Goal: Communication & Community: Ask a question

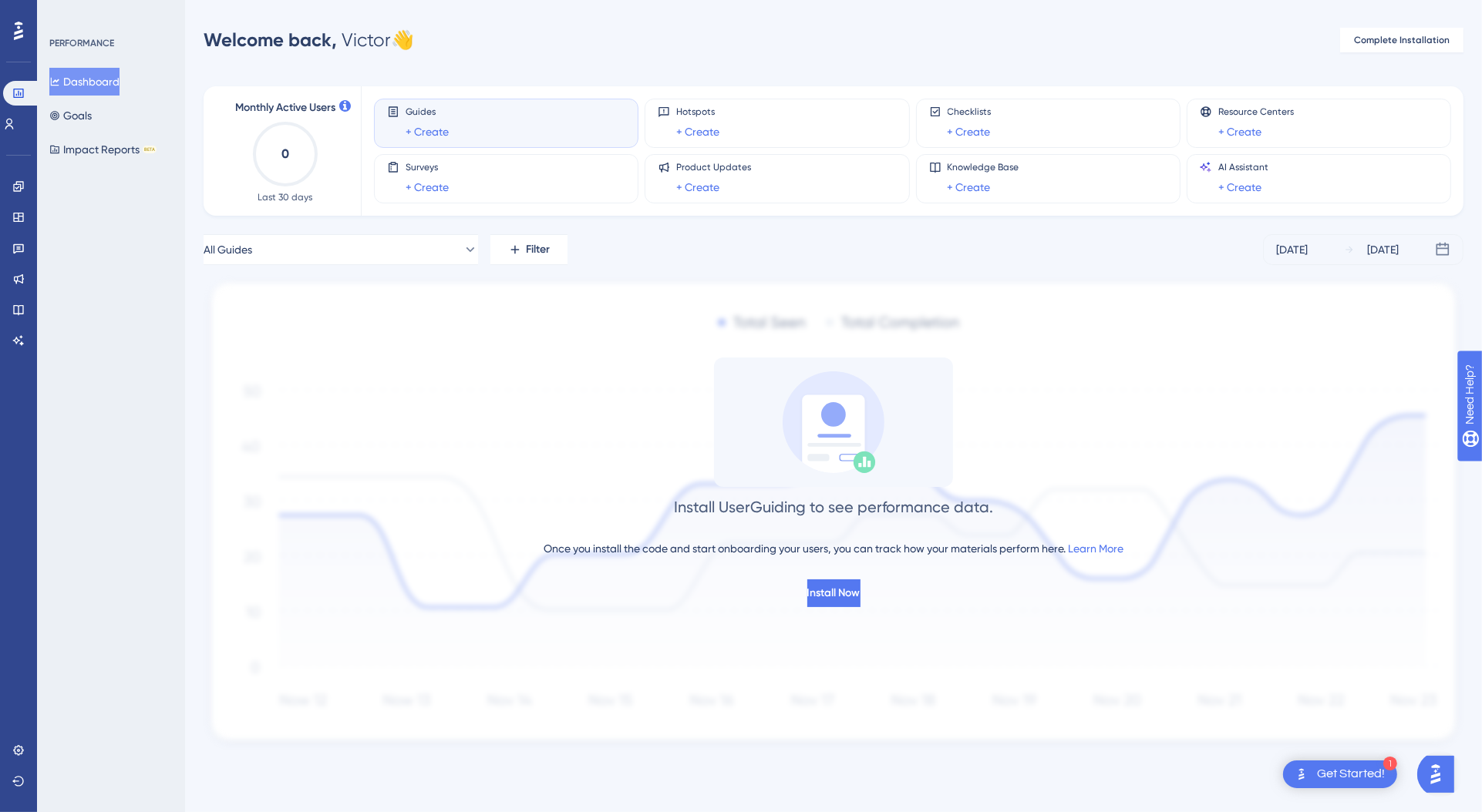
click at [112, 239] on div "PERFORMANCE Dashboard Goals Impact Reports BETA" at bounding box center [111, 406] width 148 height 812
click at [14, 120] on icon at bounding box center [9, 124] width 8 height 11
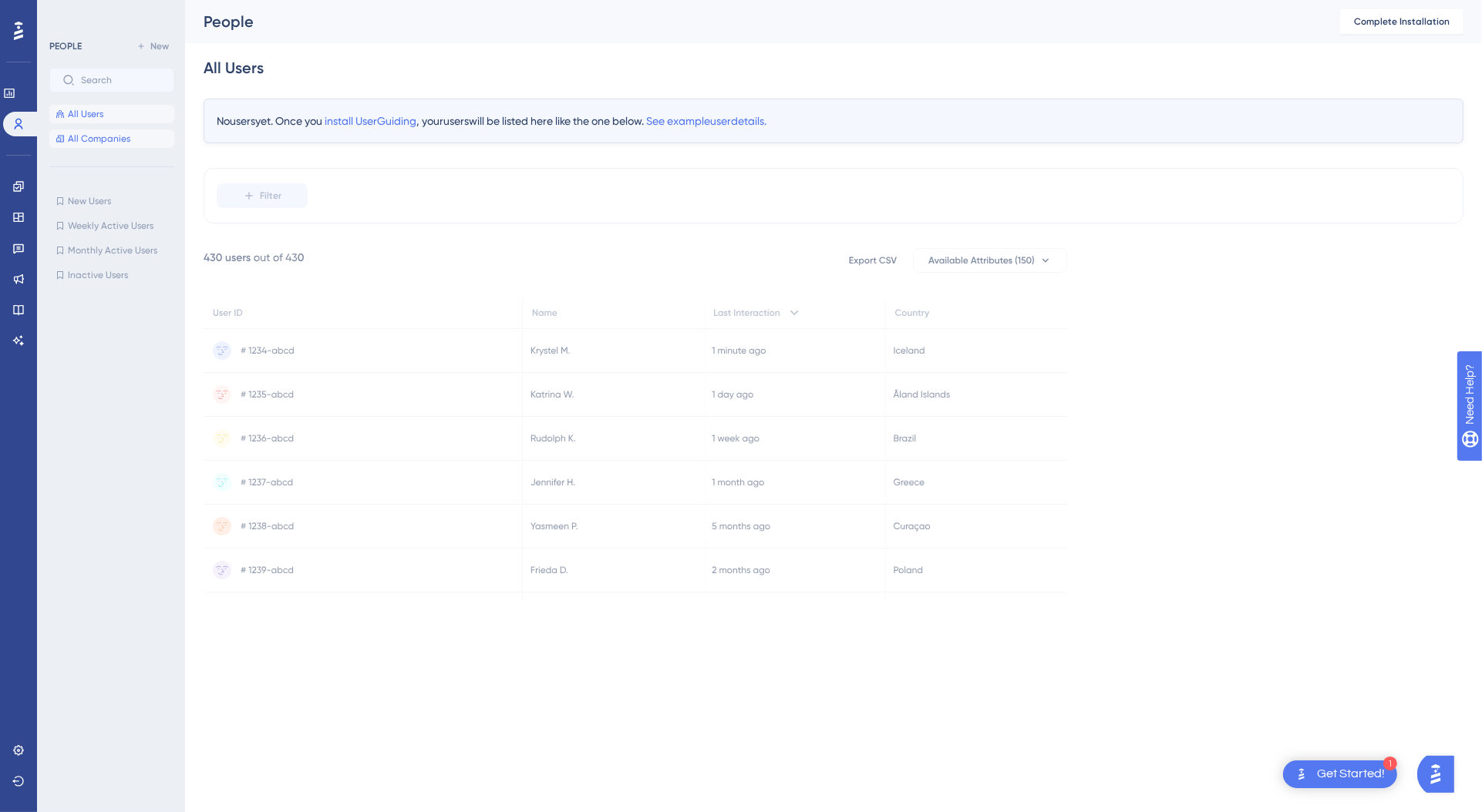
click at [135, 138] on button "All Companies" at bounding box center [111, 138] width 125 height 19
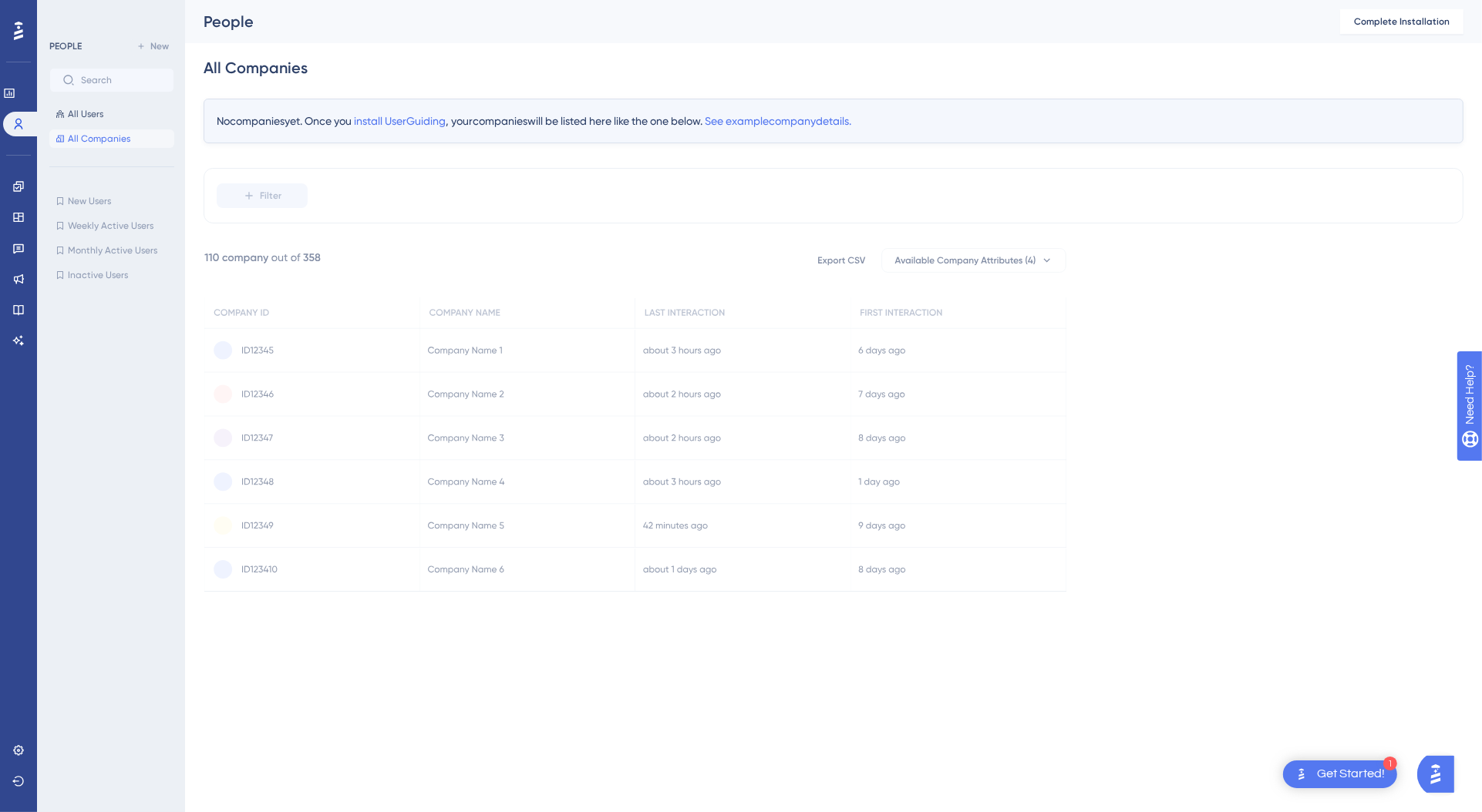
click at [471, 447] on icon at bounding box center [635, 420] width 861 height 343
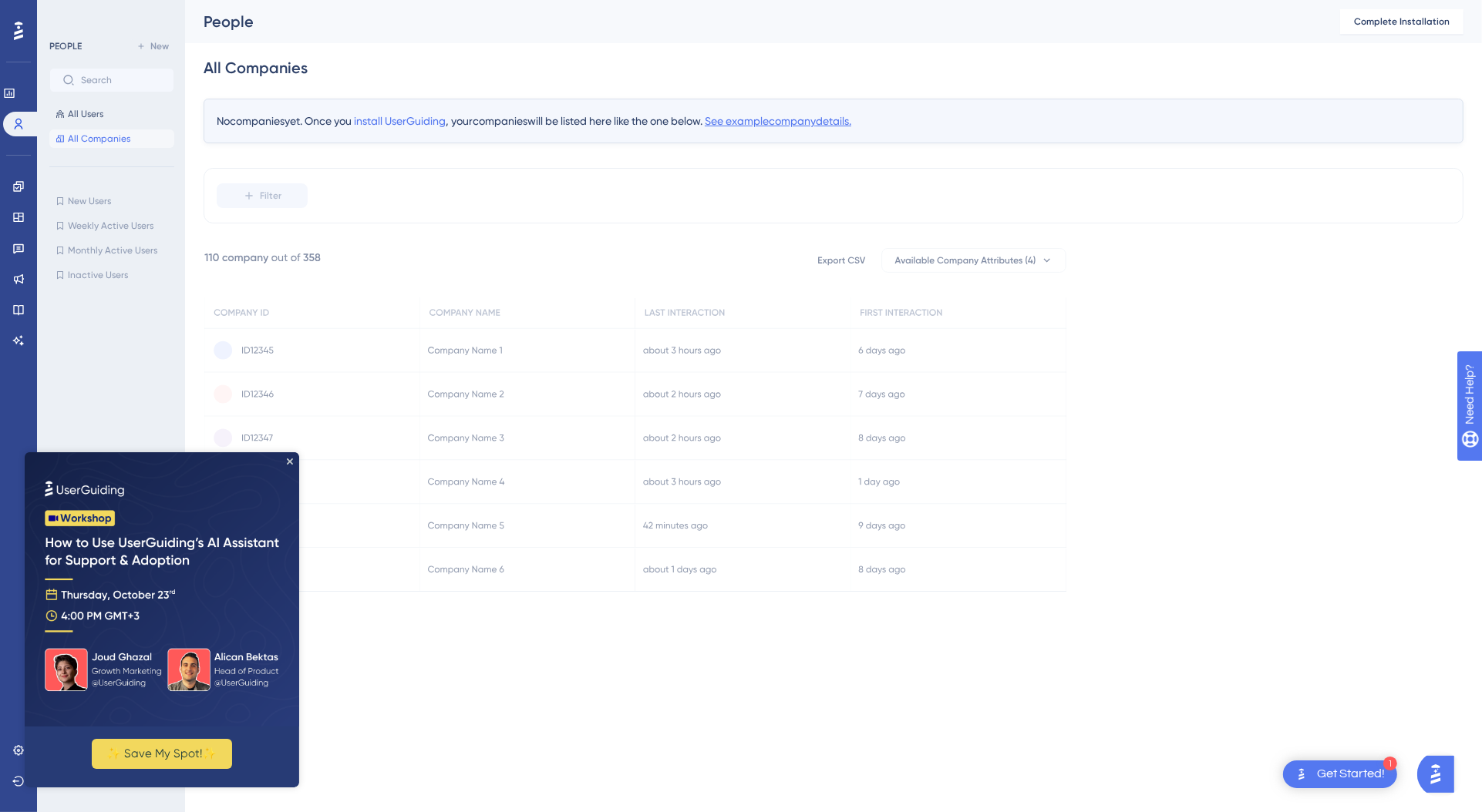
click at [784, 122] on span "See example company details." at bounding box center [777, 121] width 146 height 13
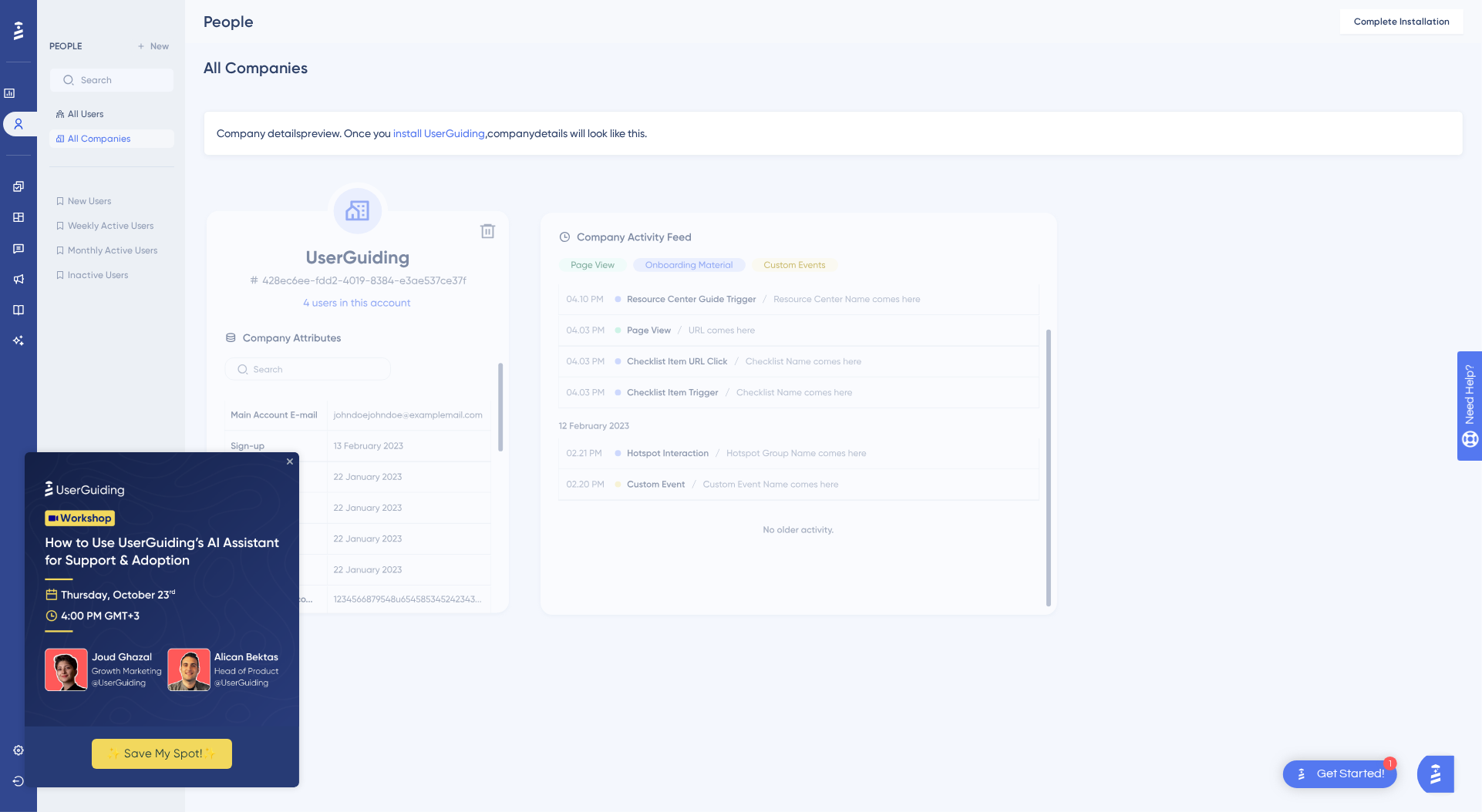
click at [289, 461] on icon "Close Preview" at bounding box center [290, 460] width 6 height 6
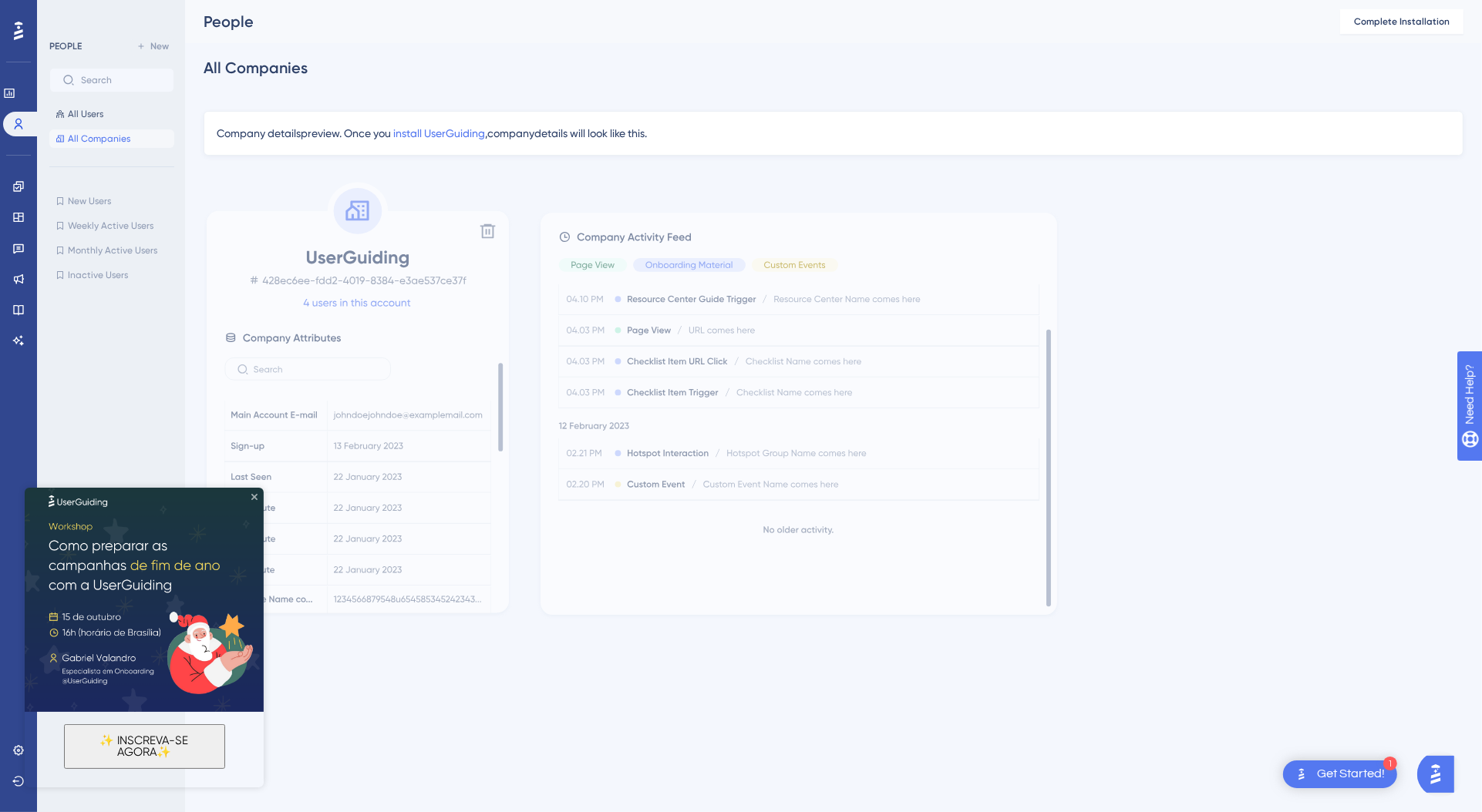
click at [254, 497] on icon "Close Preview" at bounding box center [254, 495] width 6 height 6
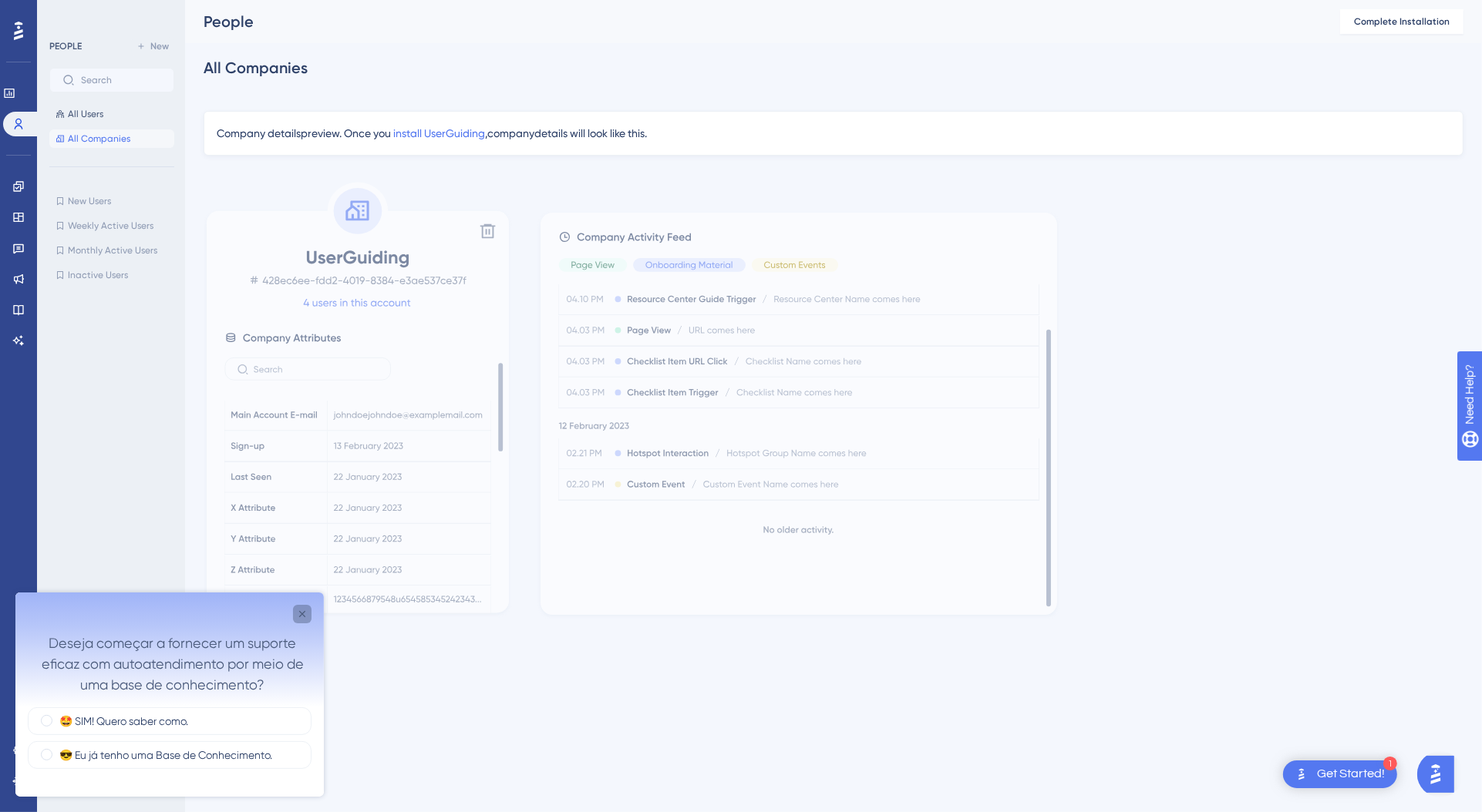
click at [299, 615] on icon "Close survey" at bounding box center [301, 613] width 6 height 6
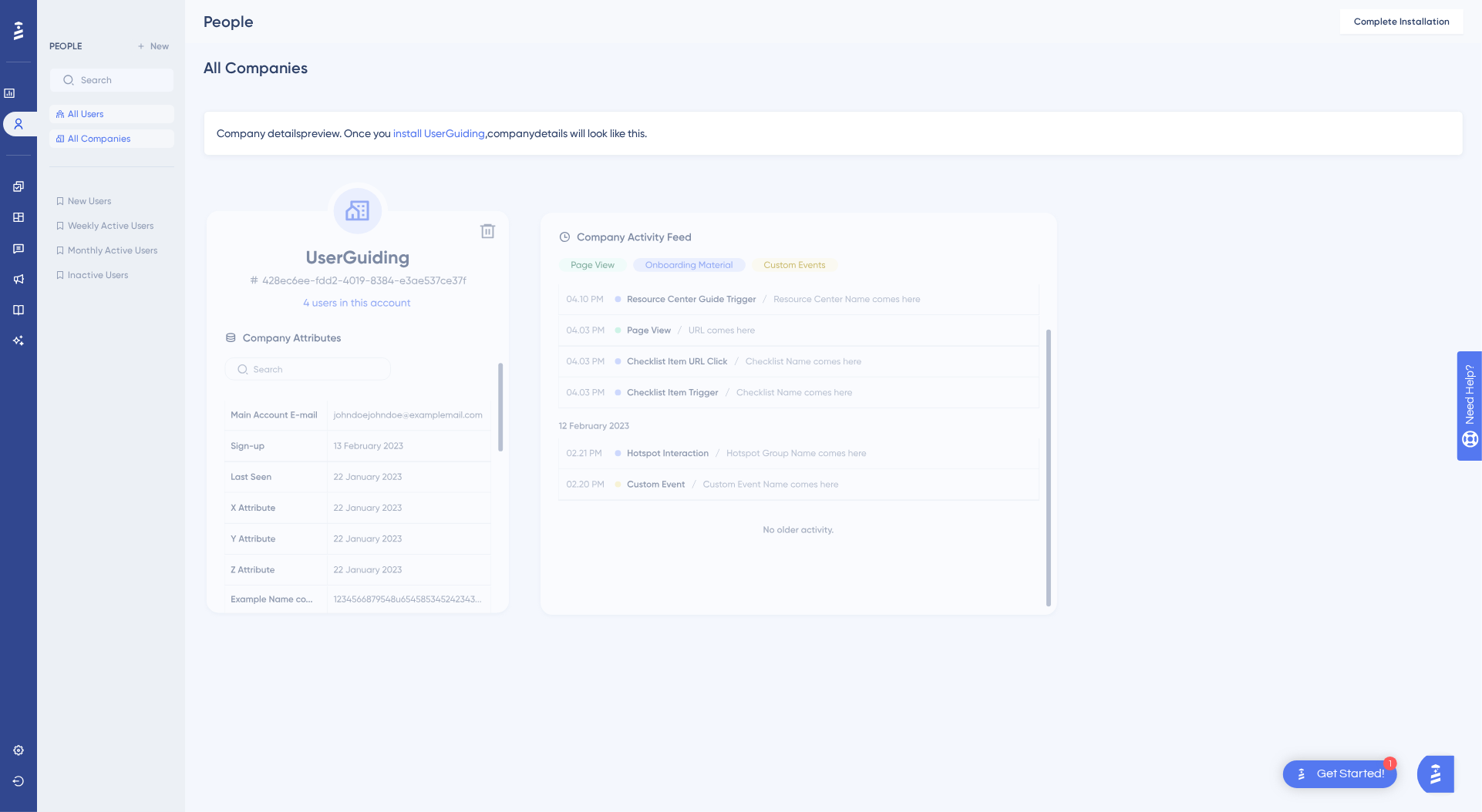
click at [75, 117] on span "All Users" at bounding box center [85, 114] width 35 height 13
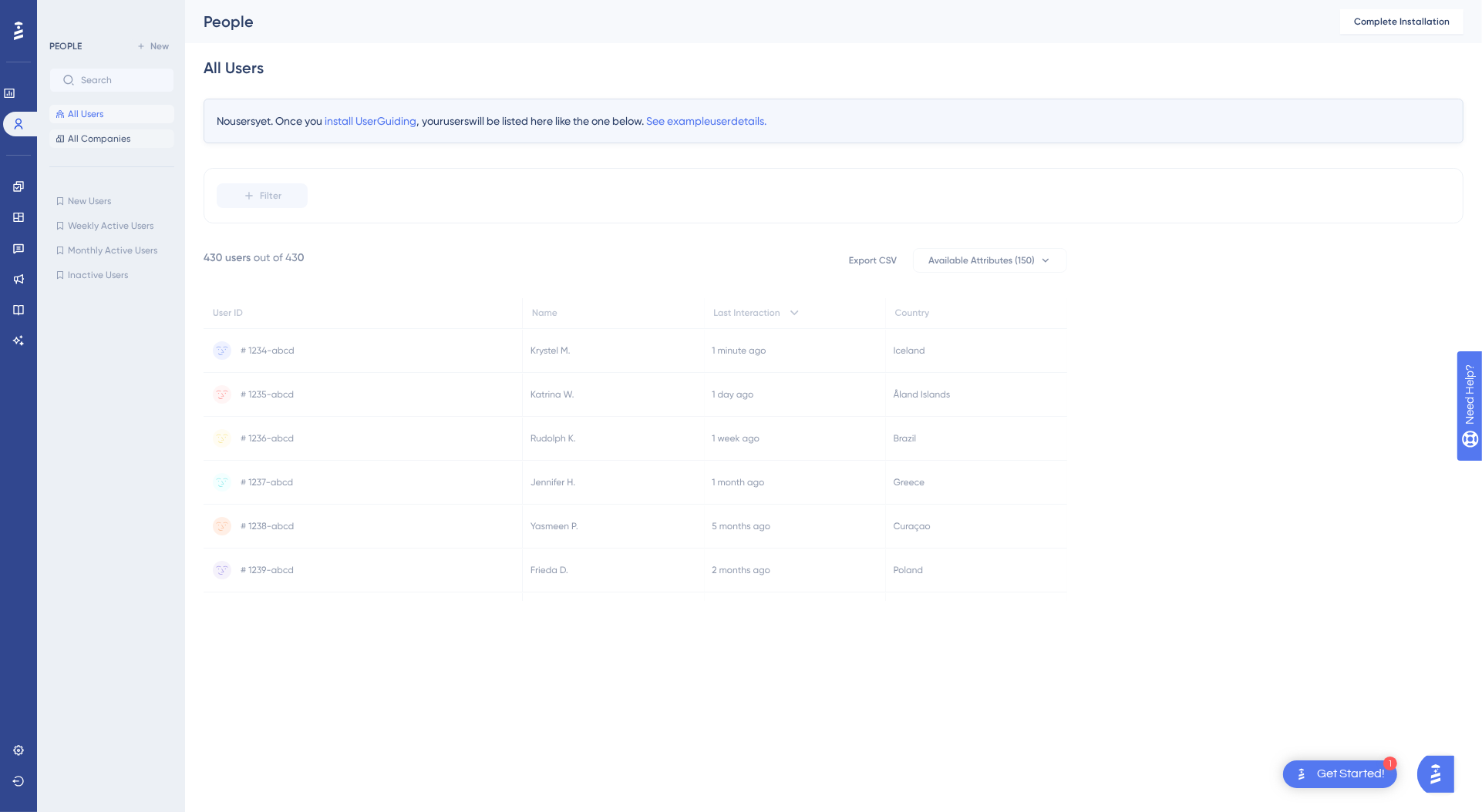
click at [84, 133] on span "All Companies" at bounding box center [99, 138] width 62 height 13
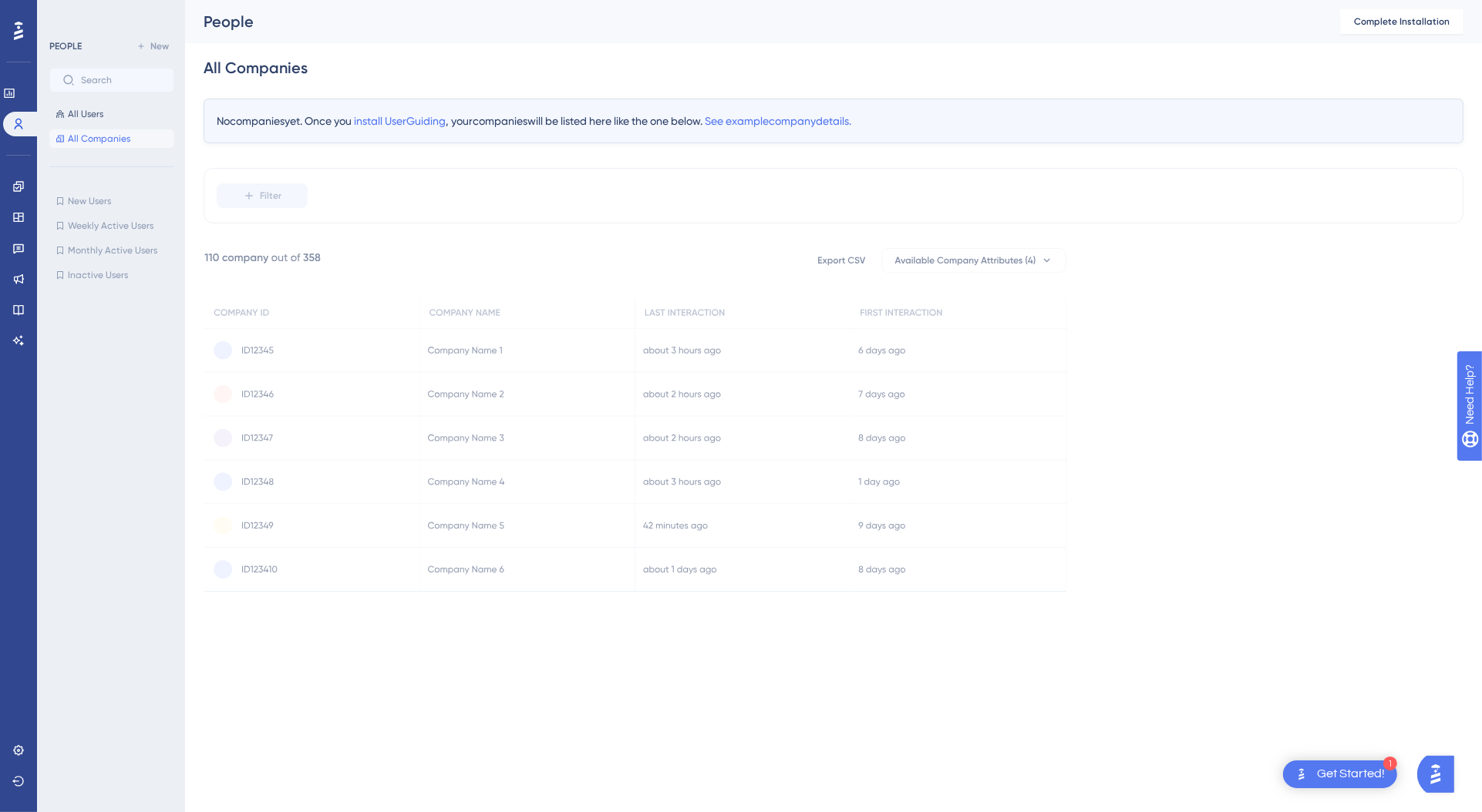
click at [306, 275] on icon at bounding box center [635, 420] width 861 height 343
click at [657, 421] on icon at bounding box center [635, 420] width 861 height 343
click at [387, 340] on icon at bounding box center [635, 420] width 861 height 343
click at [278, 362] on icon at bounding box center [635, 420] width 861 height 343
click at [822, 124] on span "See example company details." at bounding box center [777, 121] width 146 height 13
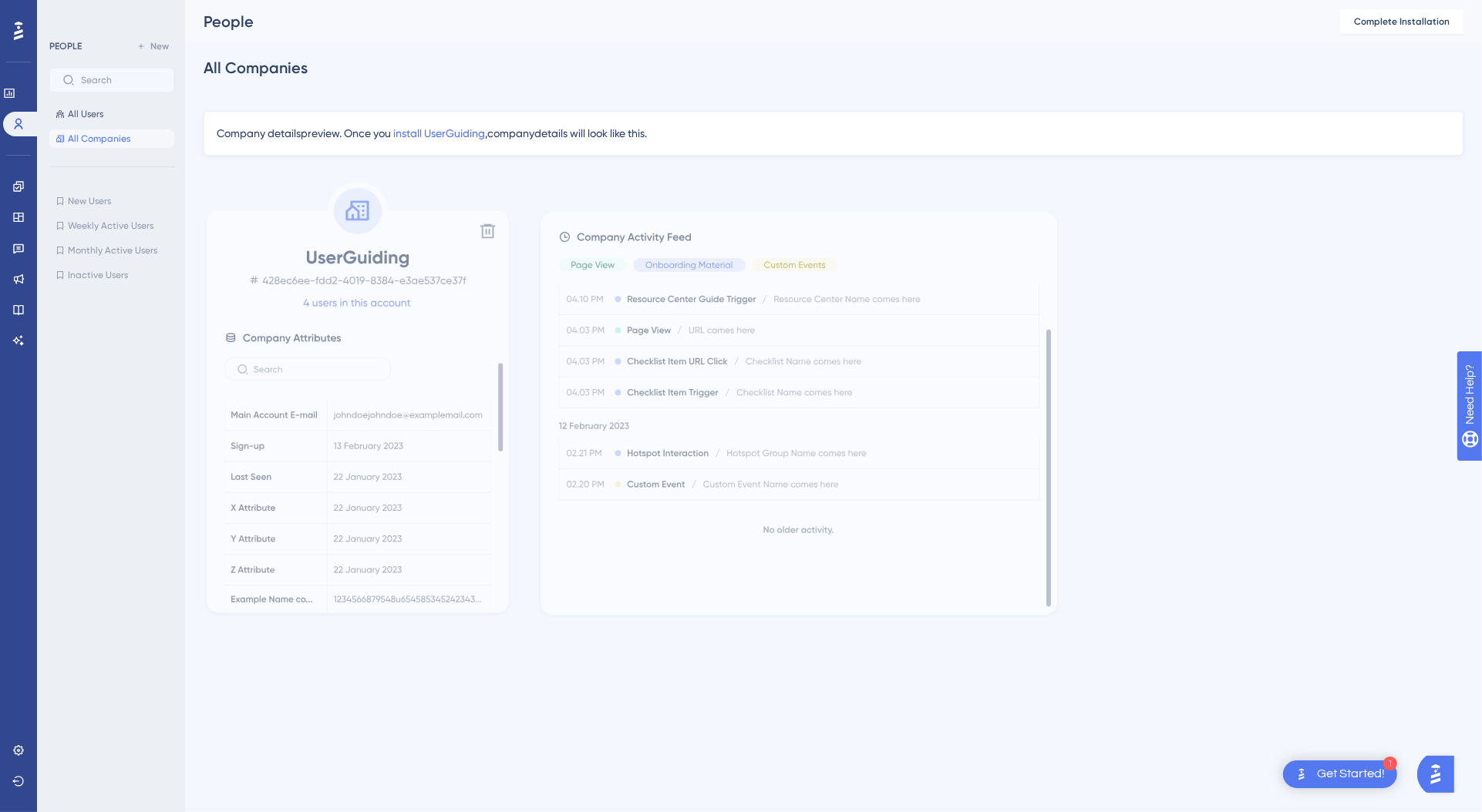
click at [529, 433] on div at bounding box center [833, 400] width 1260 height 439
click at [135, 118] on button "All Users" at bounding box center [111, 114] width 125 height 19
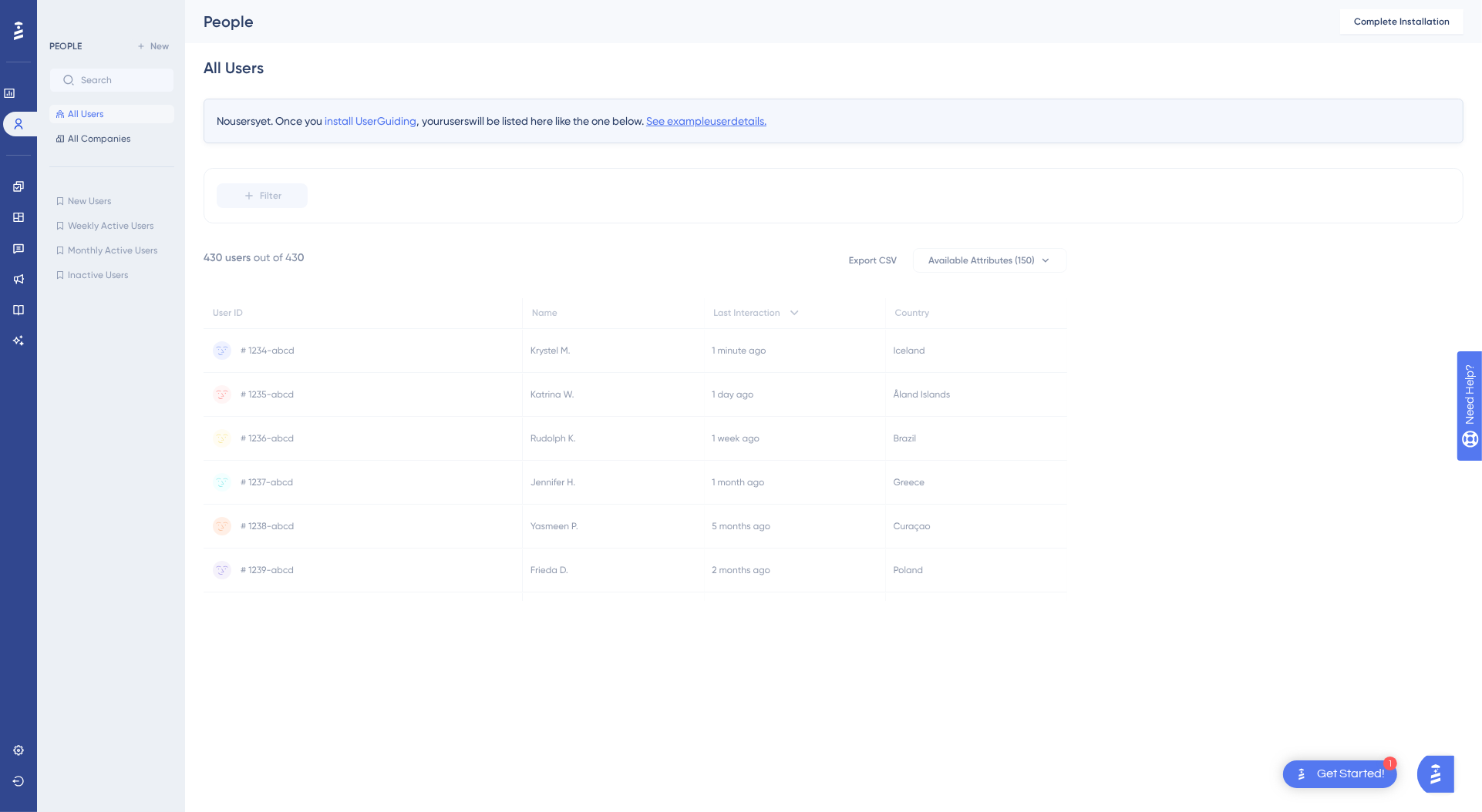
click at [732, 125] on span "See example user details." at bounding box center [706, 121] width 120 height 13
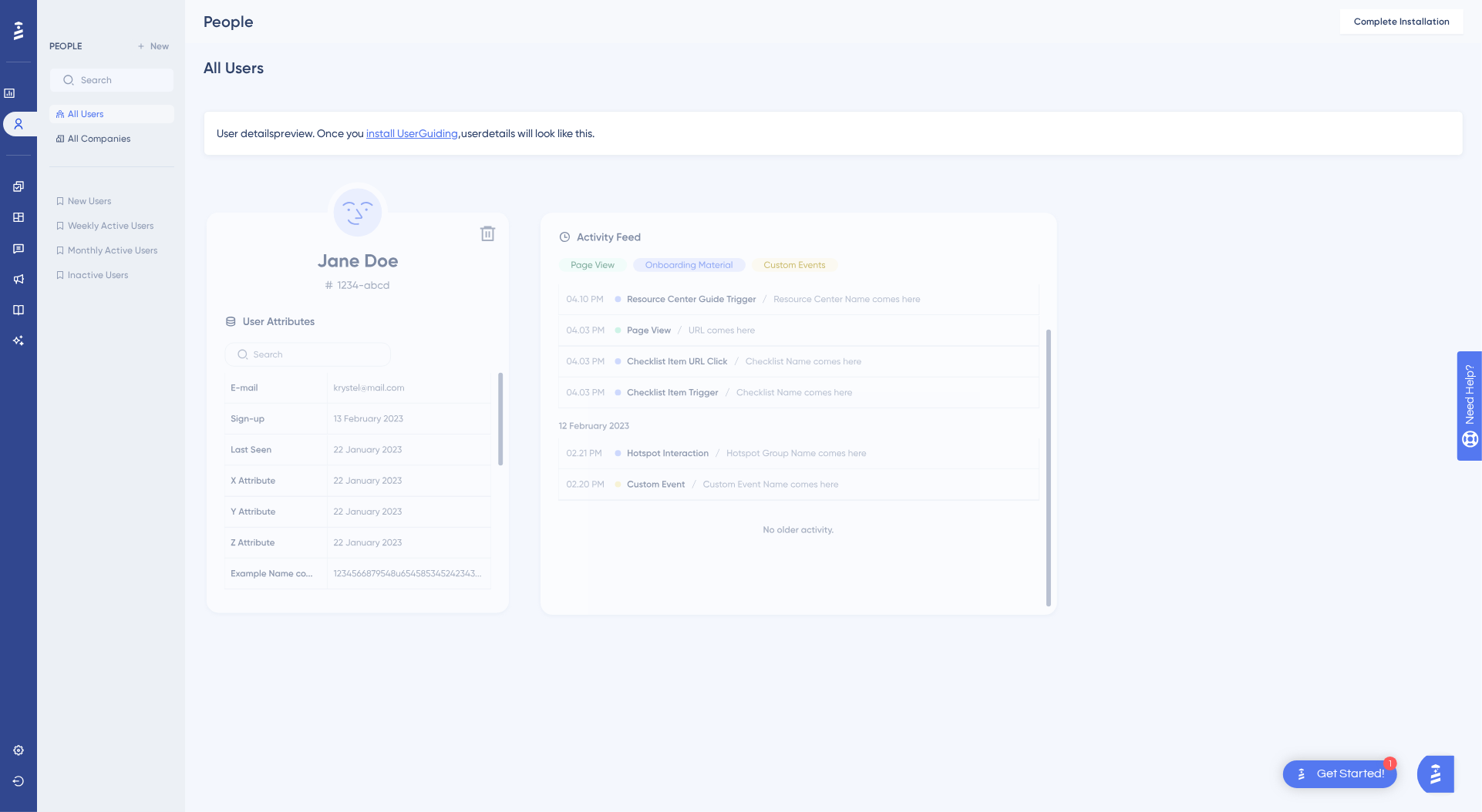
click at [423, 133] on span "install UserGuiding" at bounding box center [412, 133] width 92 height 13
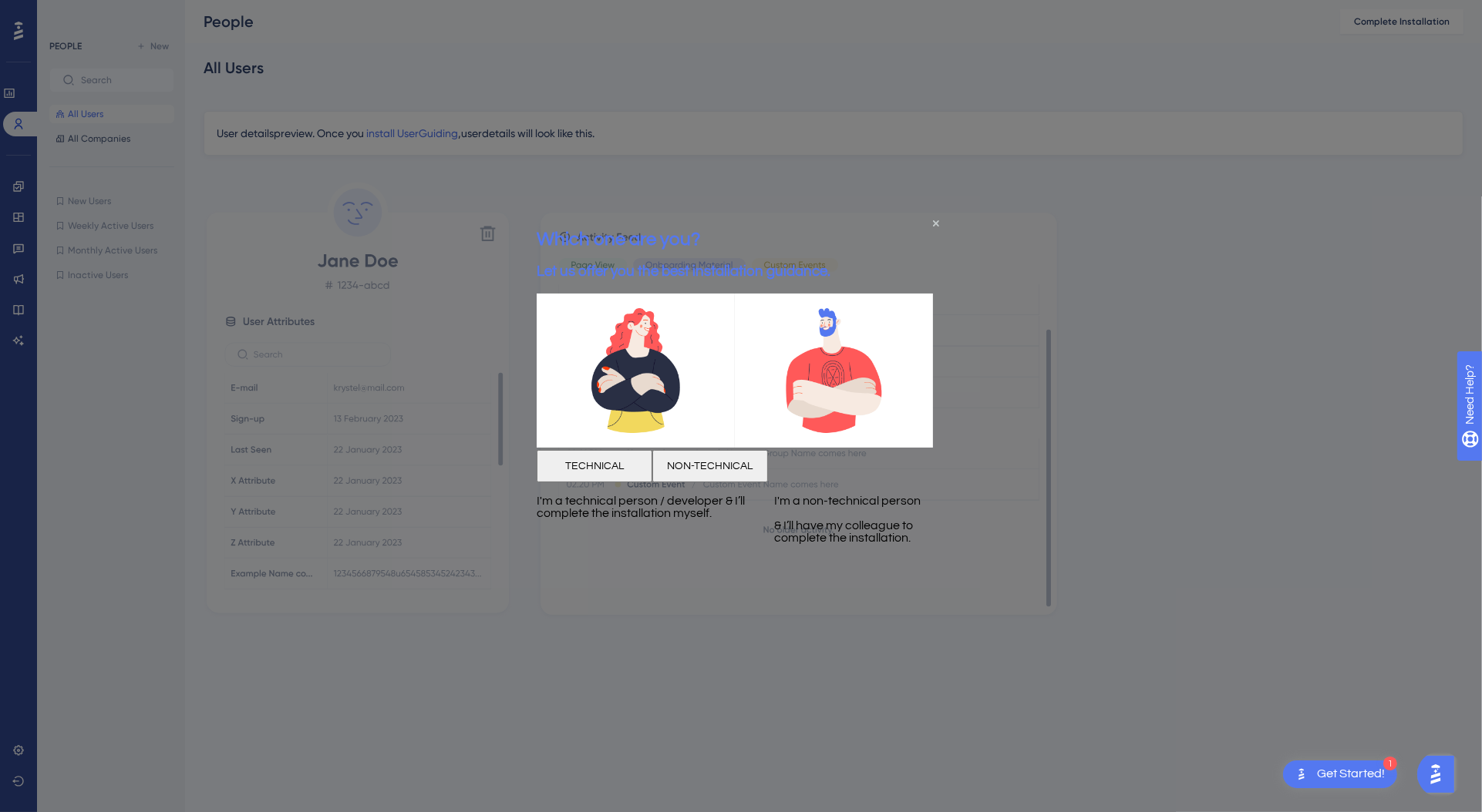
click at [829, 224] on div "Which one are you? Let us offer you the best installation guidance." at bounding box center [683, 253] width 294 height 79
click at [935, 223] on icon "Close Preview" at bounding box center [935, 222] width 6 height 6
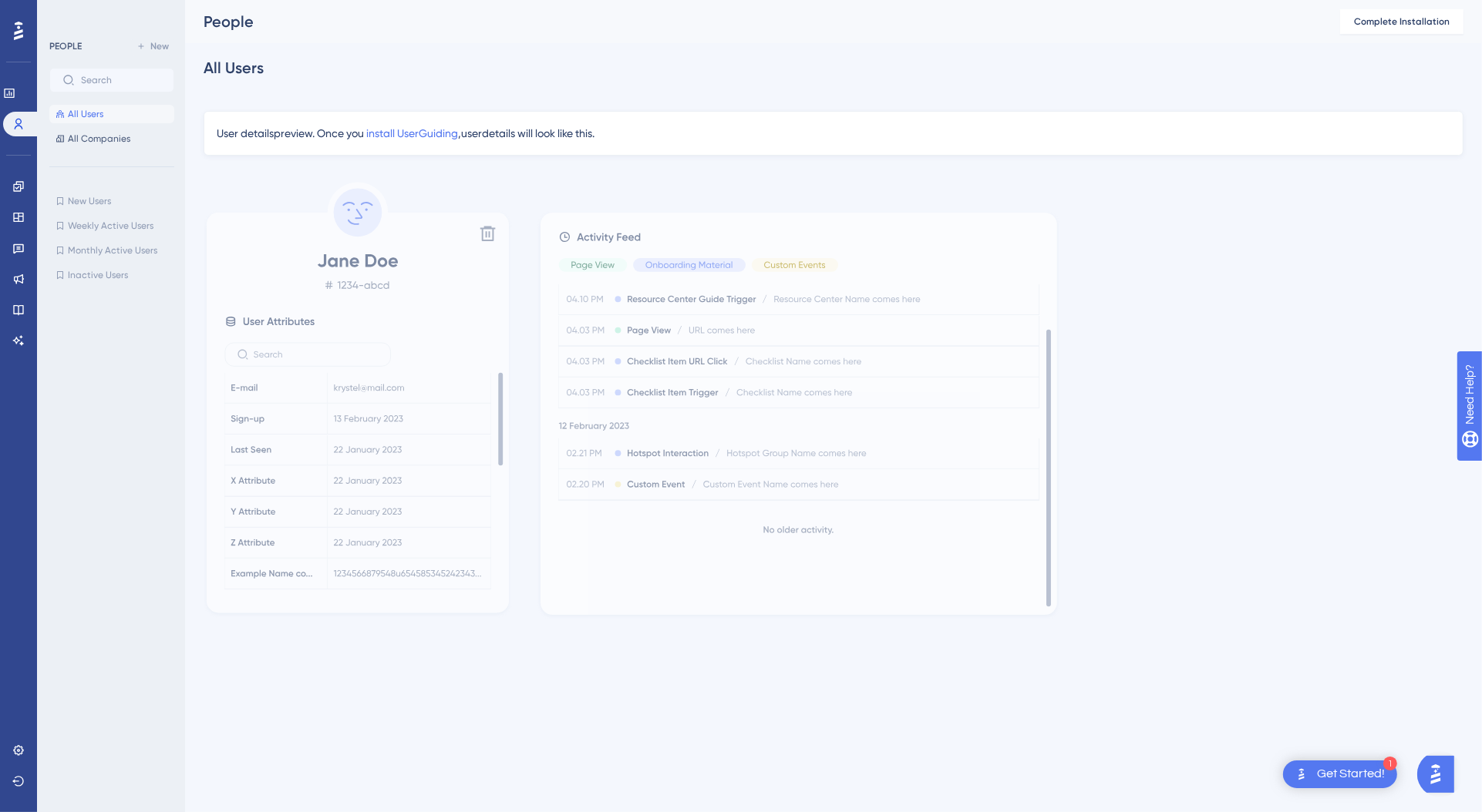
click at [1431, 768] on img "Open AI Assistant Launcher" at bounding box center [1435, 773] width 28 height 28
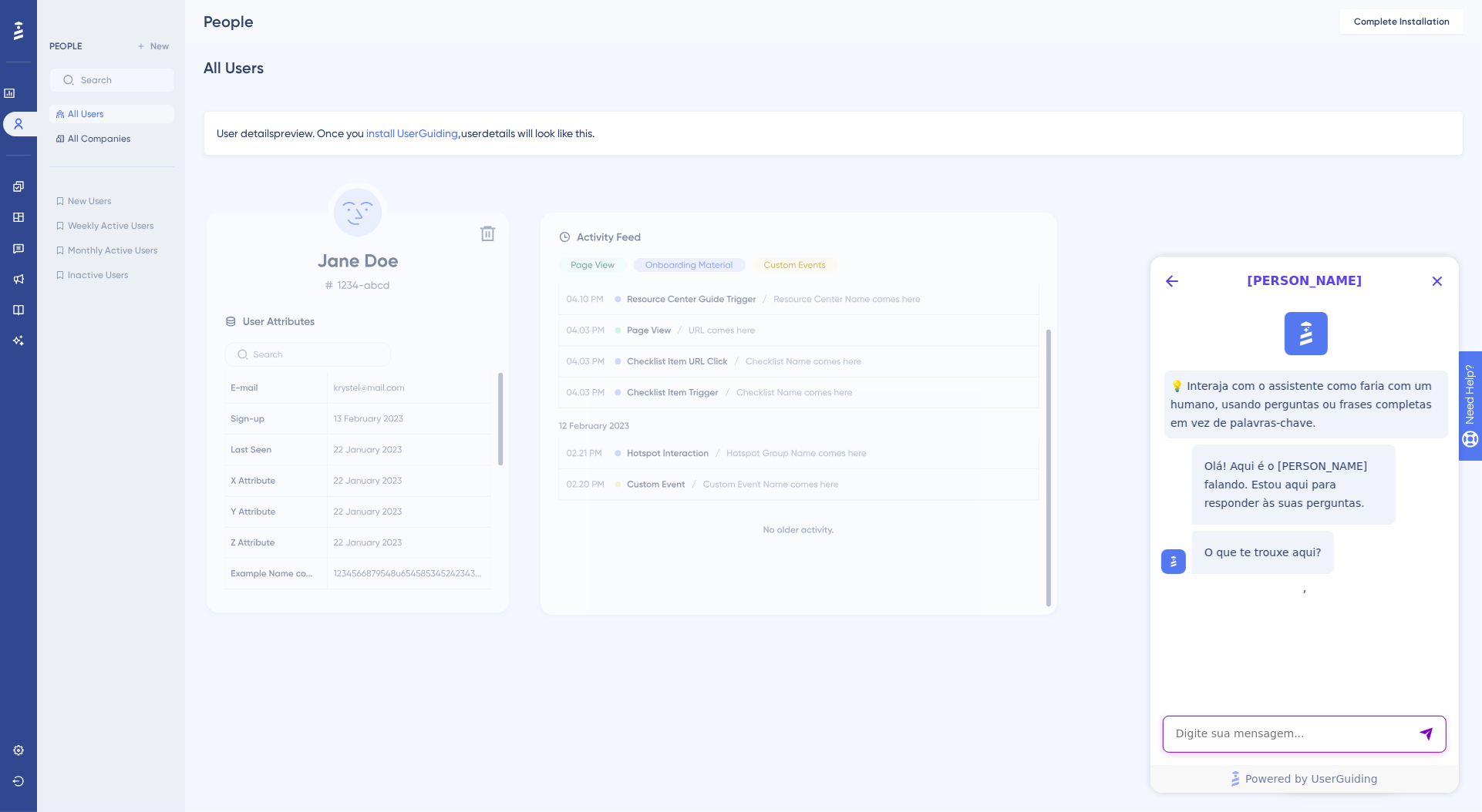
click at [1271, 743] on textarea "AI Assistant Text Input" at bounding box center [1304, 734] width 284 height 37
type textarea "C"
type textarea "Eu posso ter multiplas companies para um user?"
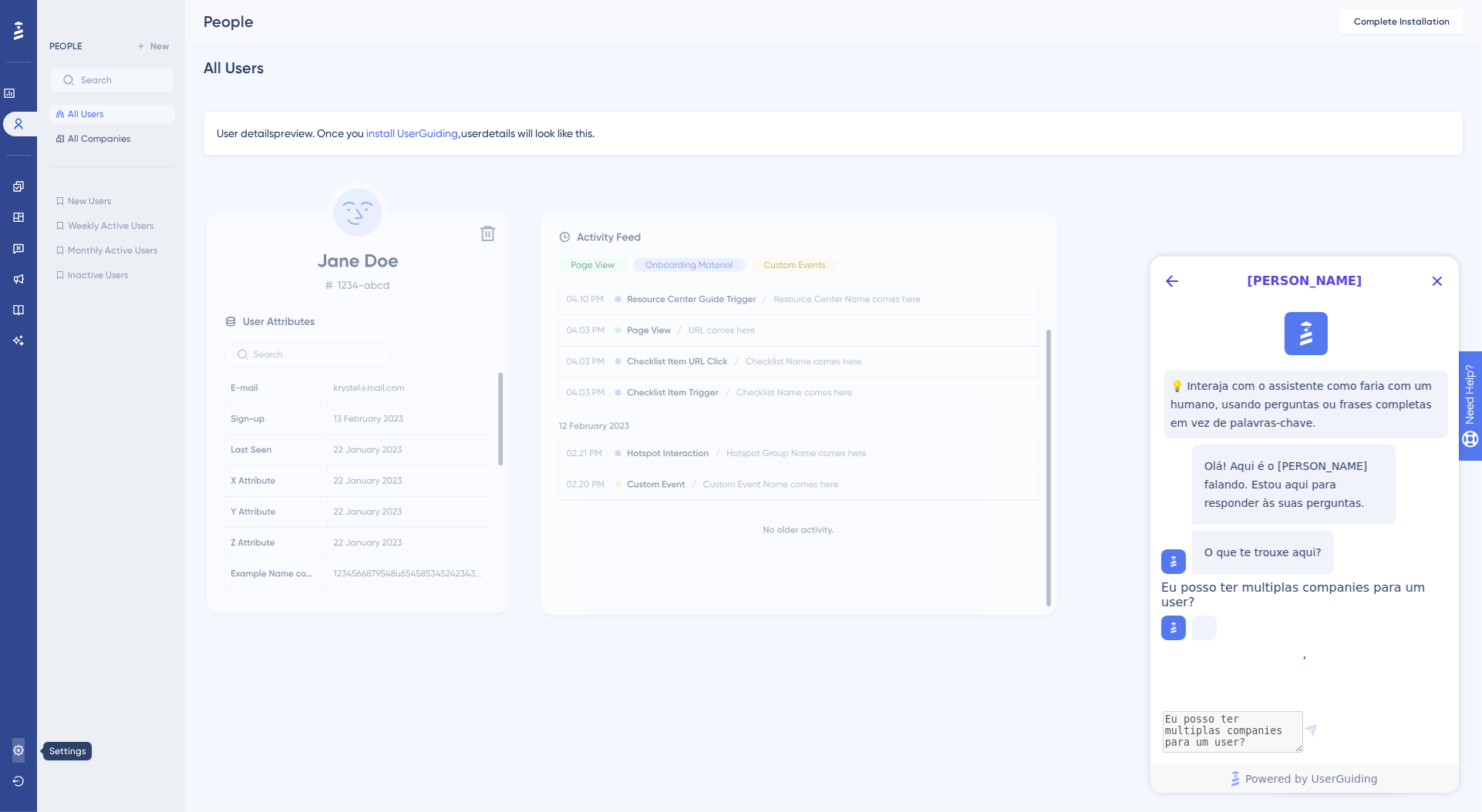
click at [17, 755] on icon at bounding box center [19, 750] width 13 height 13
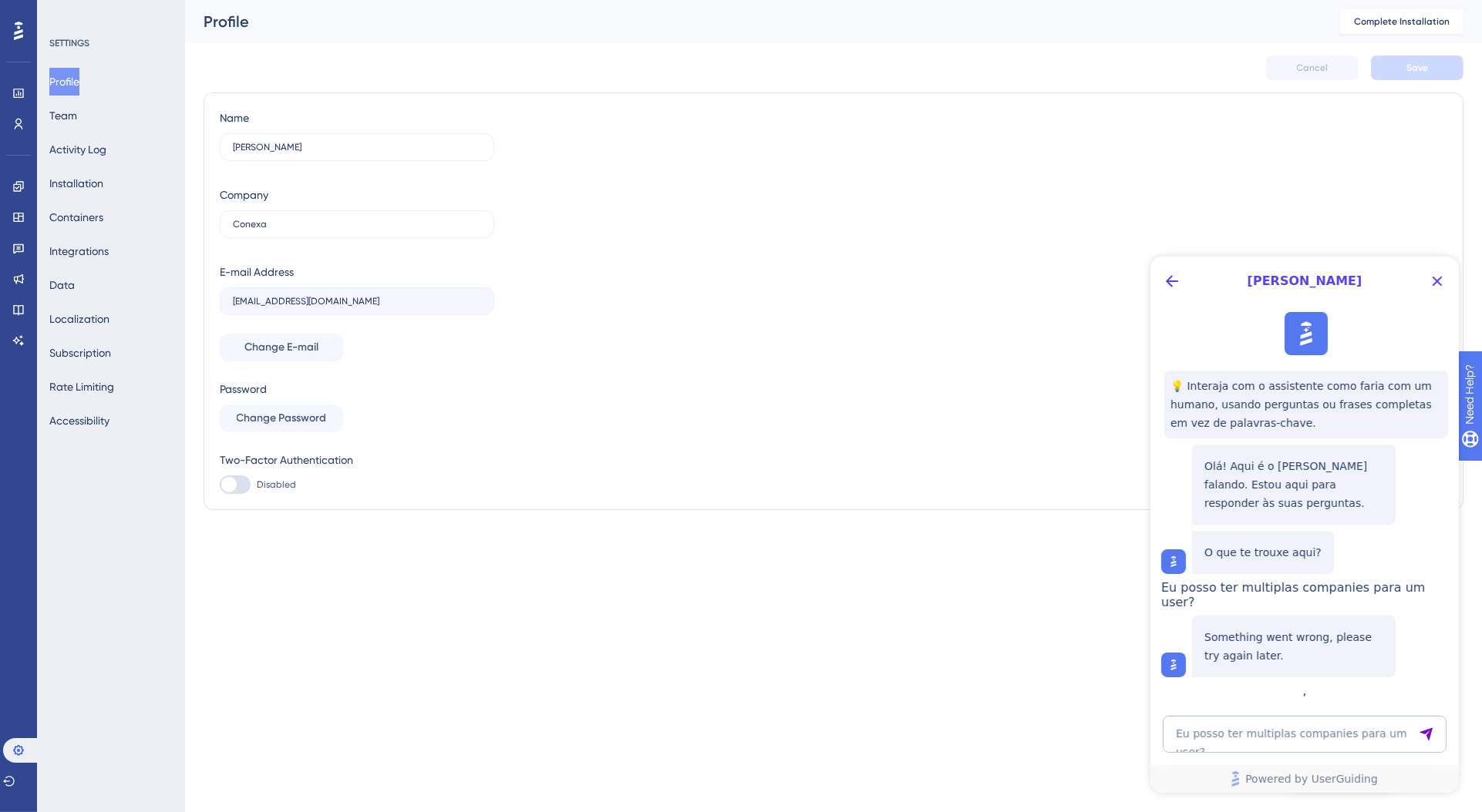
scroll to position [18, 0]
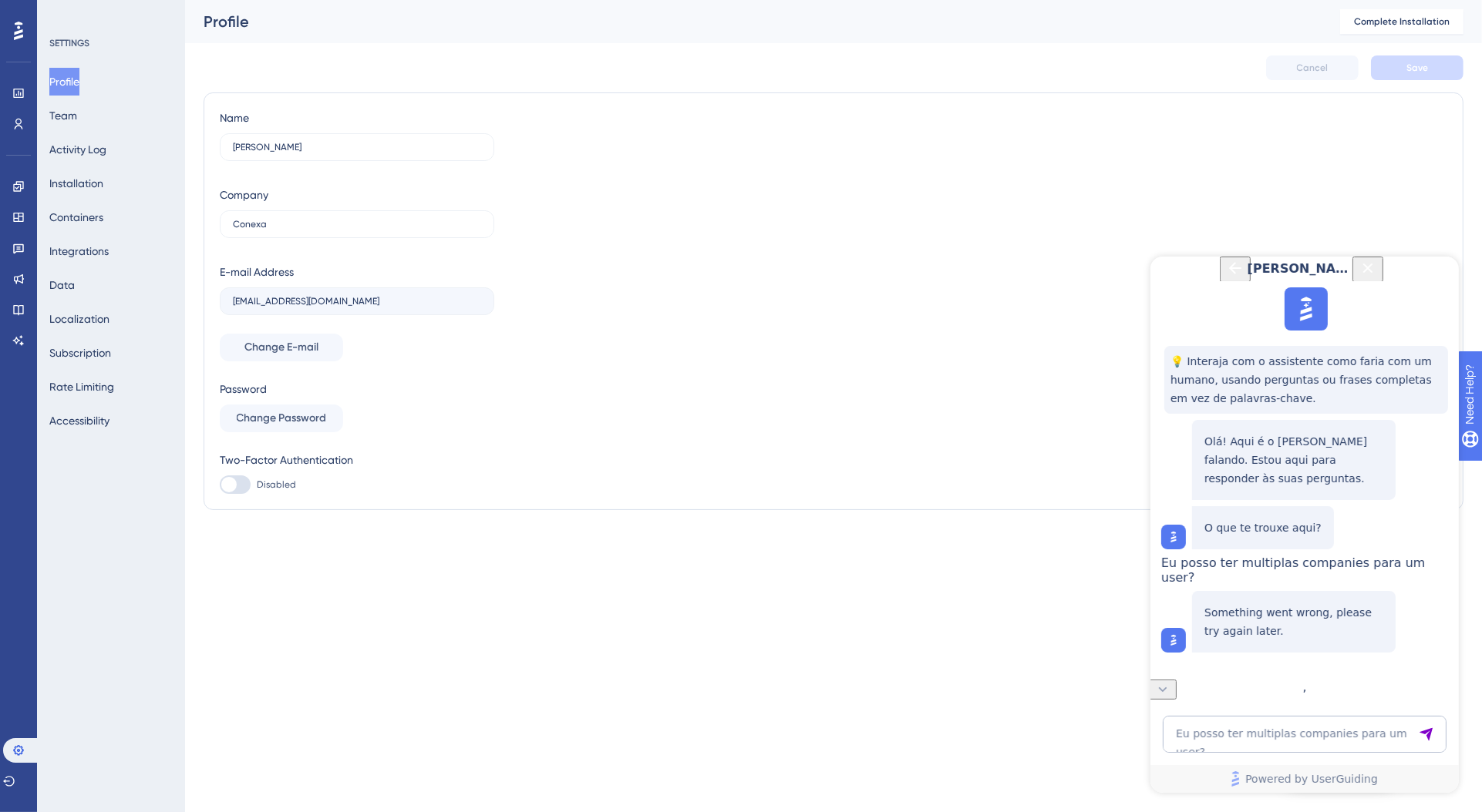
click at [1225, 277] on icon "Back Button" at bounding box center [1235, 268] width 19 height 19
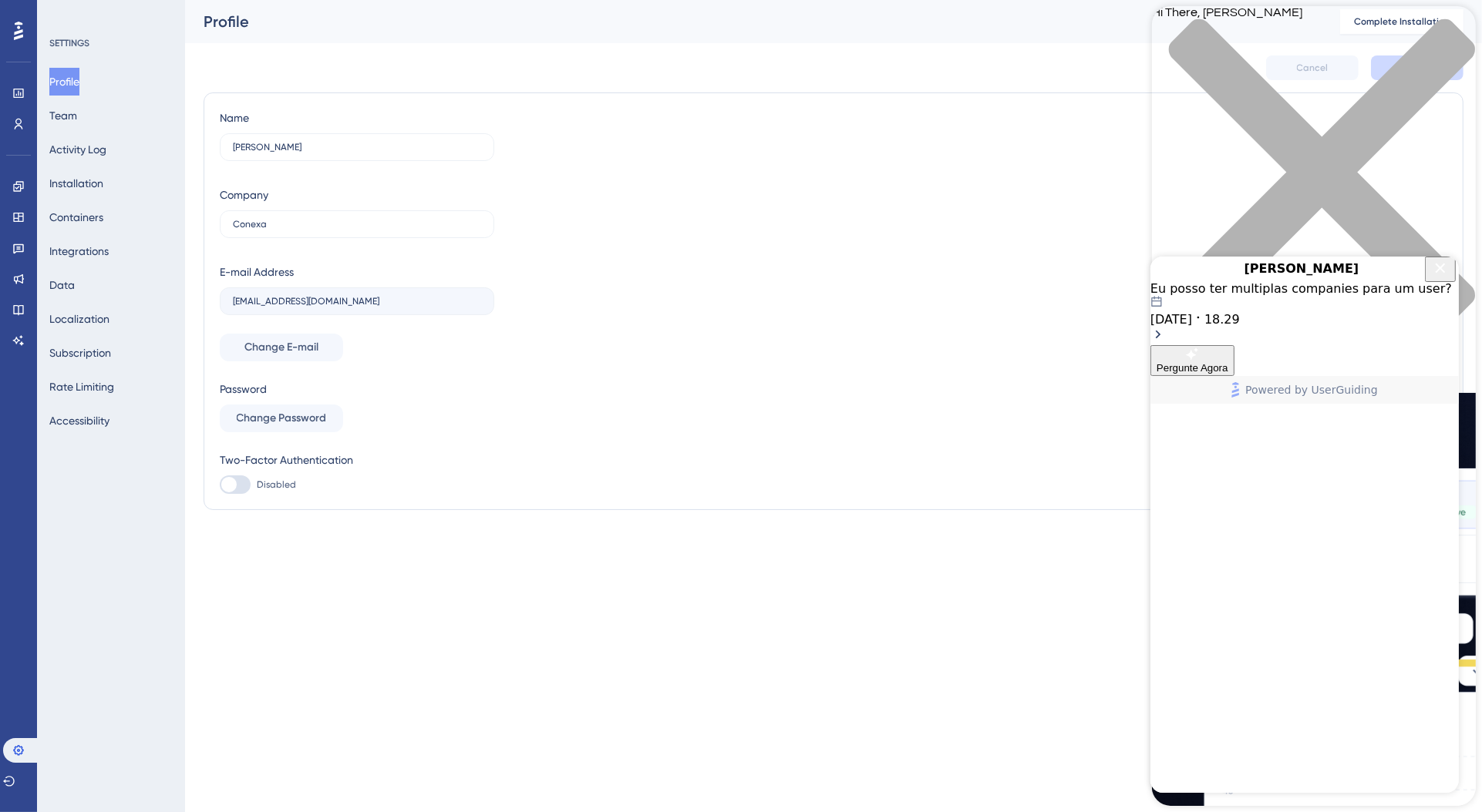
click at [1439, 277] on icon "Close Button" at bounding box center [1440, 268] width 19 height 19
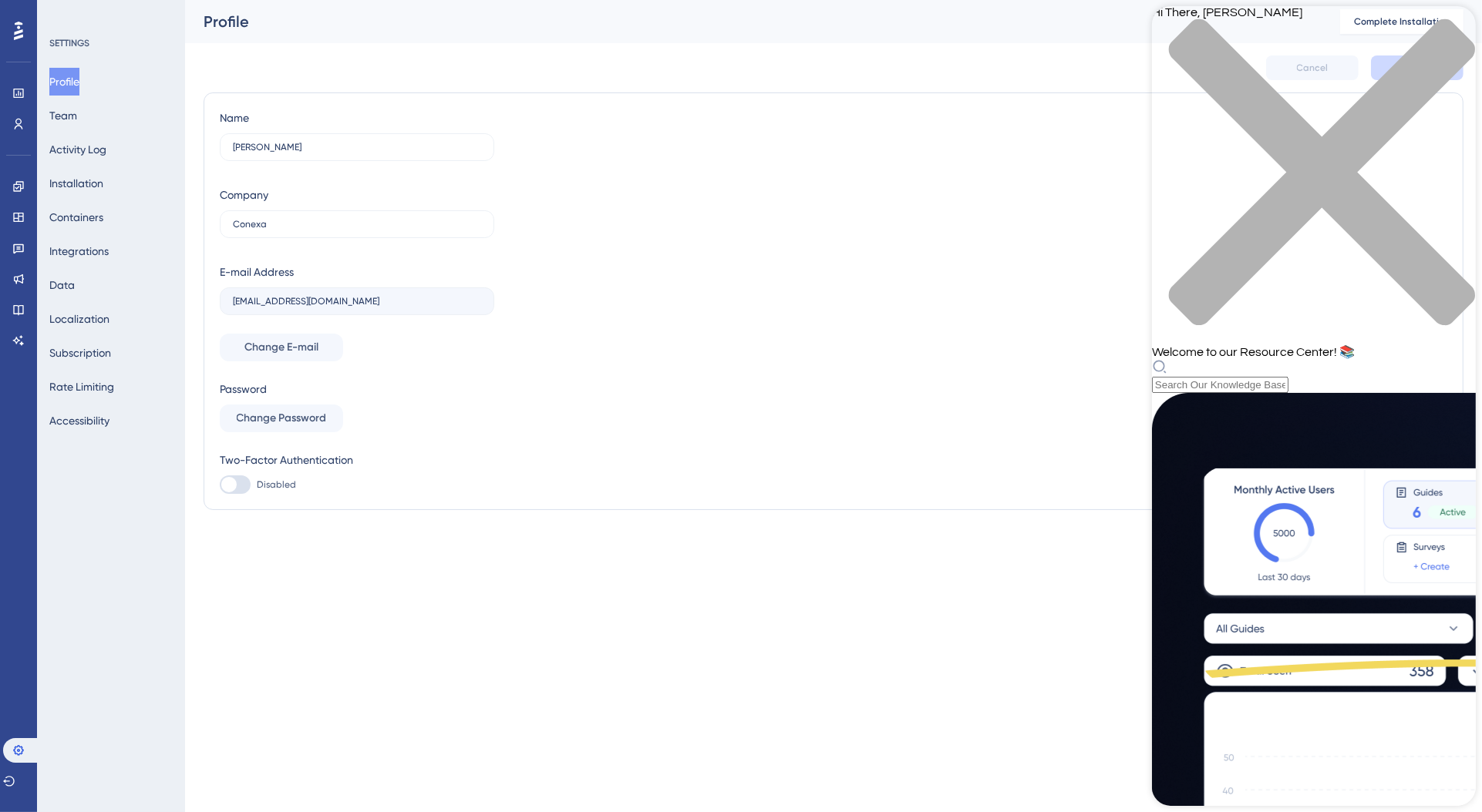
scroll to position [0, 0]
click at [365, 555] on div "Performance Users Engagement Widgets Feedback Product Updates Knowledge Base AI…" at bounding box center [741, 285] width 1482 height 571
click at [103, 171] on button "Installation" at bounding box center [76, 183] width 54 height 28
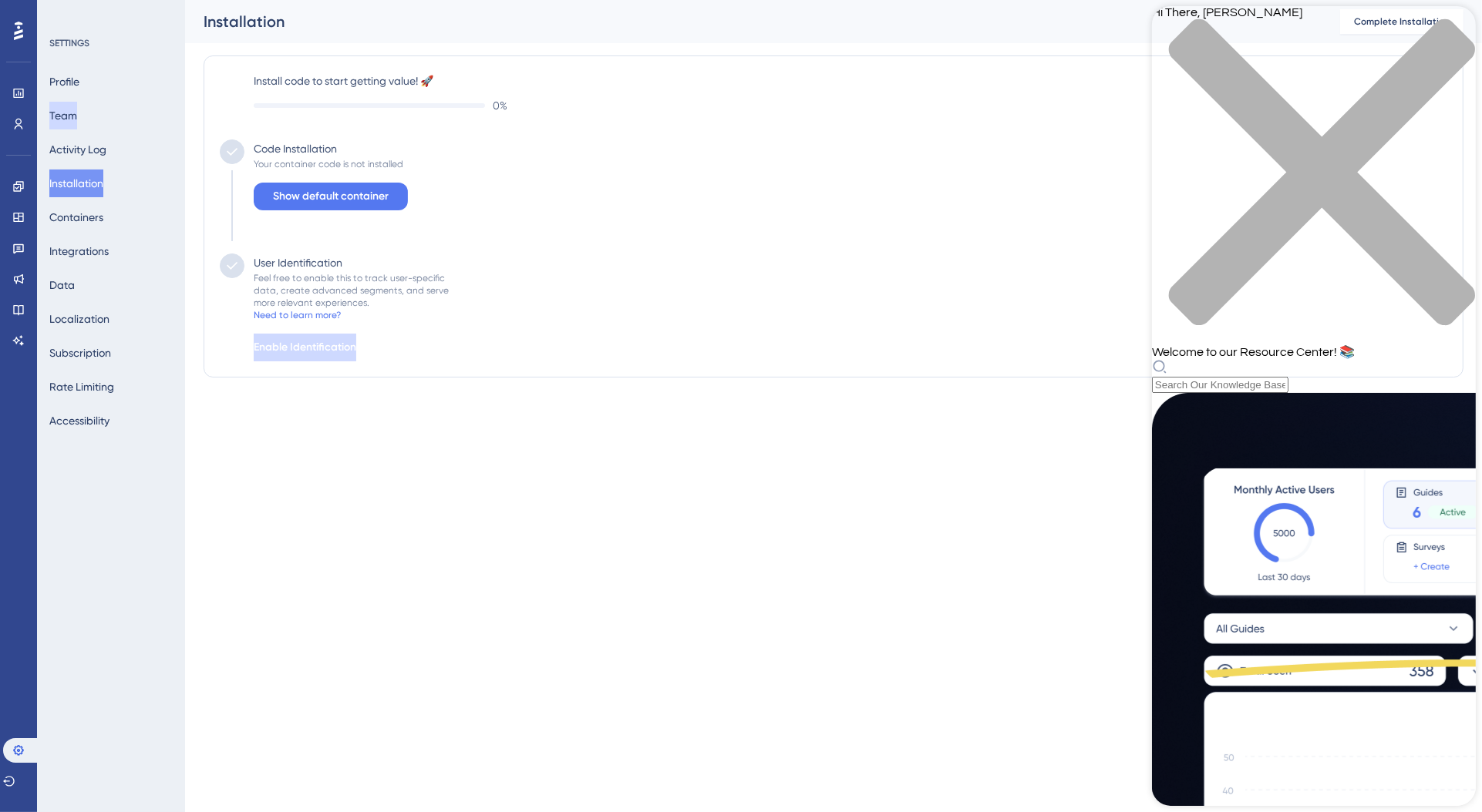
click at [77, 112] on button "Team" at bounding box center [62, 116] width 28 height 28
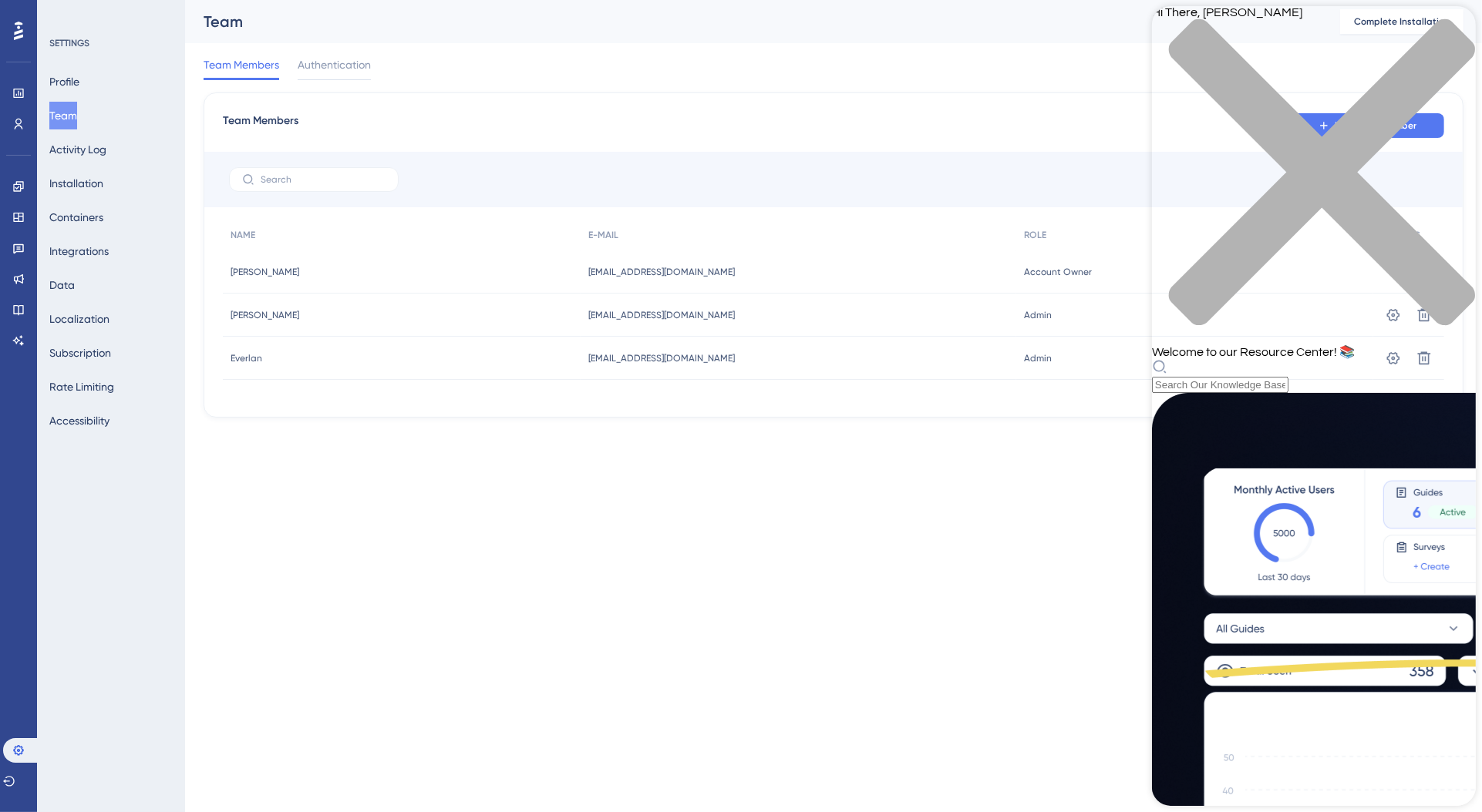
click at [1448, 35] on div "close resource center" at bounding box center [1312, 181] width 323 height 326
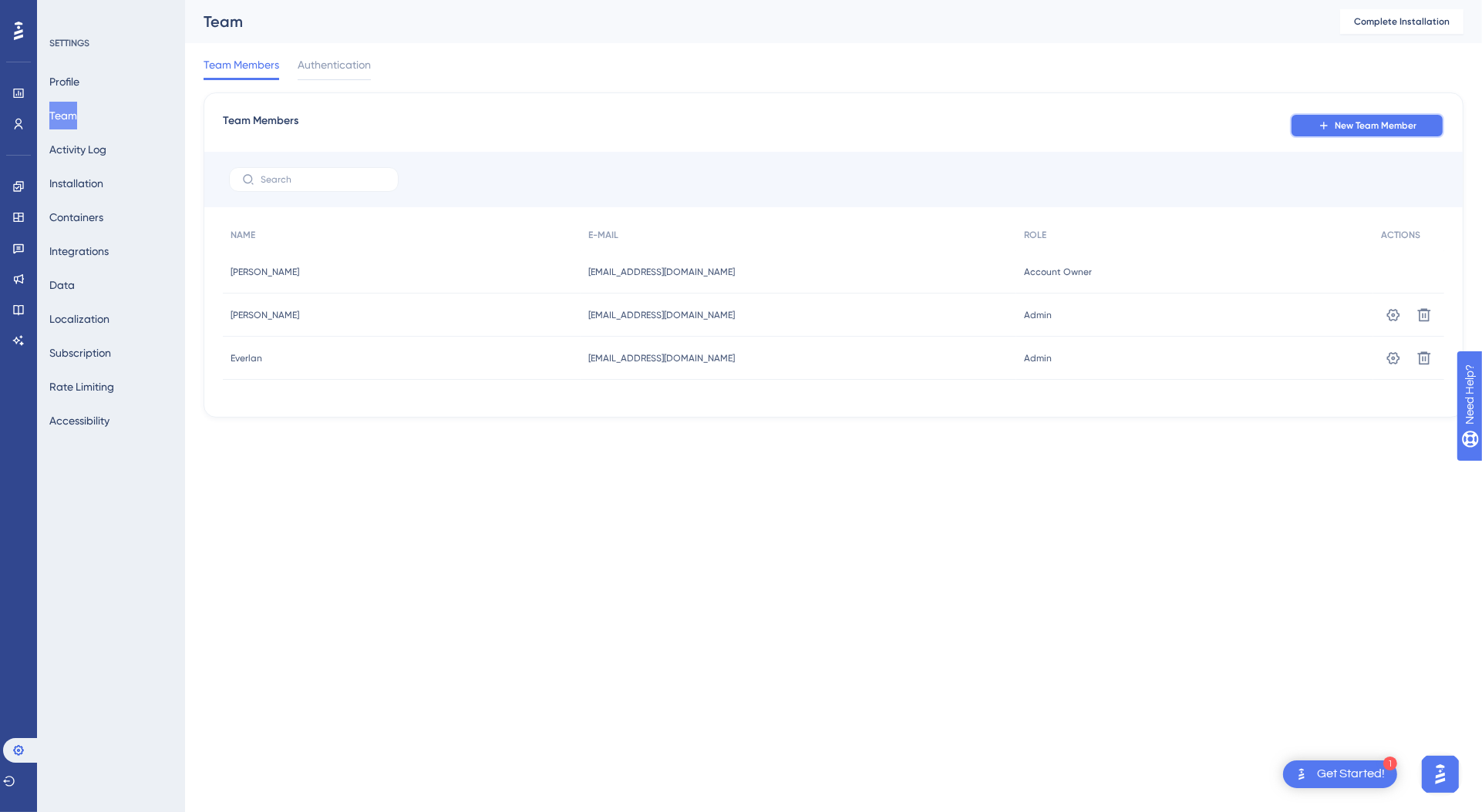
click at [1399, 128] on span "New Team Member" at bounding box center [1375, 126] width 82 height 13
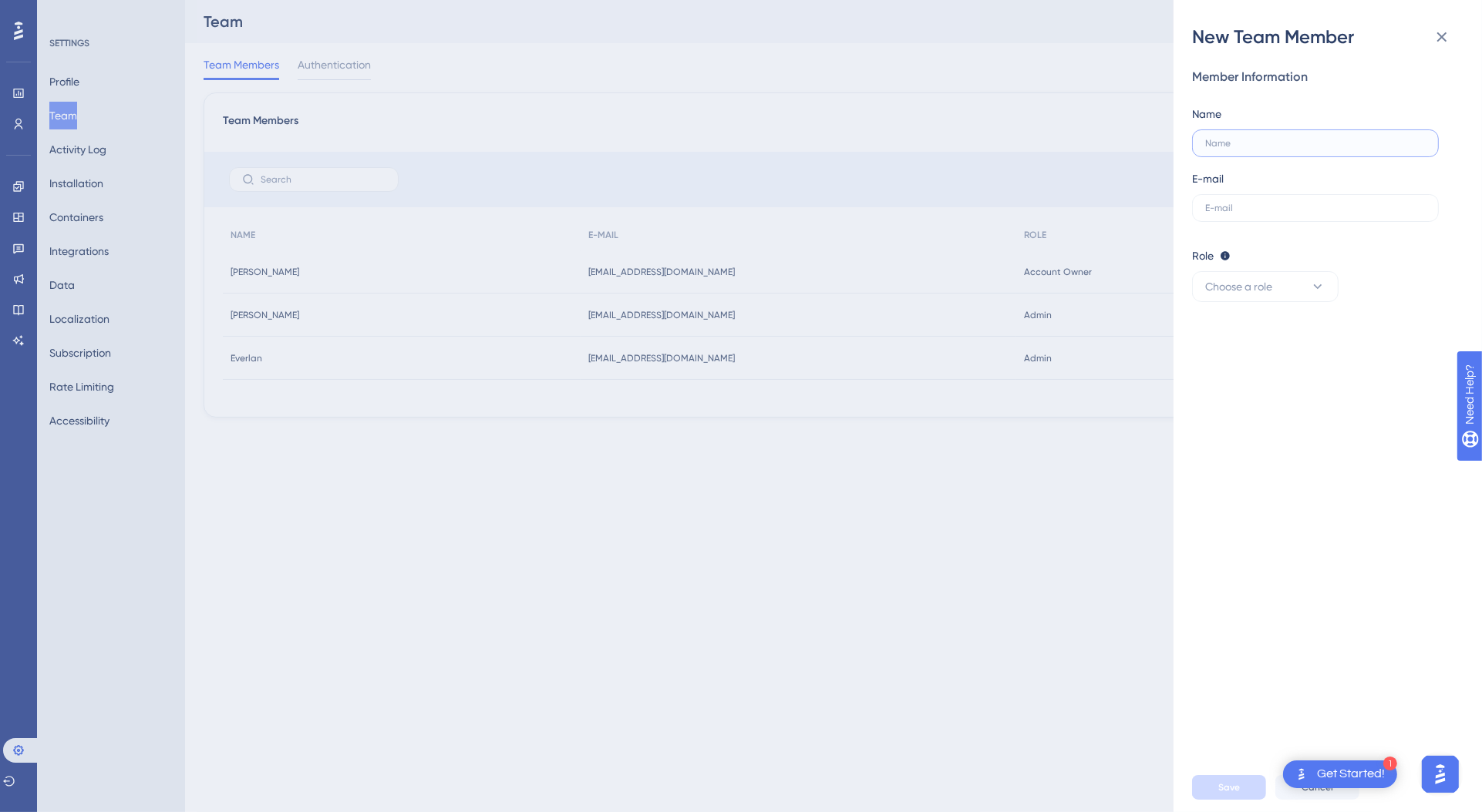
click at [1239, 148] on input "text" at bounding box center [1315, 143] width 220 height 11
type input "Macaule Firmo"
click at [1225, 214] on label at bounding box center [1316, 208] width 247 height 28
click at [1225, 214] on input "text" at bounding box center [1315, 208] width 220 height 11
type input "macaule.firmo@team.conexa.app"
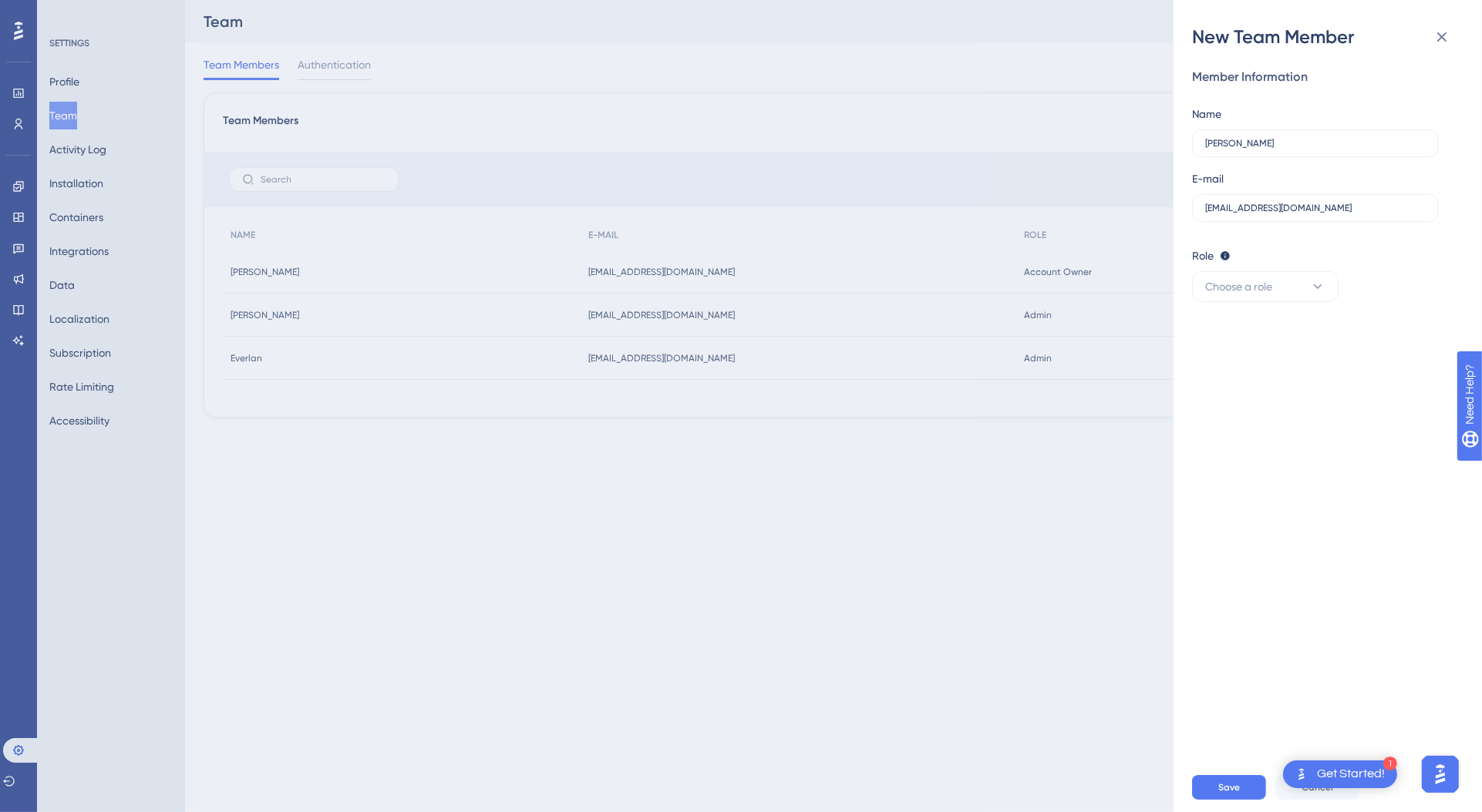
click at [1281, 302] on div "Member Information Name Macaule Firmo E-mail macaule.firmo@team.conexa.app Role…" at bounding box center [1334, 405] width 284 height 713
click at [1287, 290] on button "Choose a role" at bounding box center [1265, 286] width 146 height 31
click at [1278, 318] on div "Admin Admin" at bounding box center [1265, 333] width 102 height 31
click at [1343, 632] on div "Member Information Name Macaule Firmo E-mail macaule.firmo@team.conexa.app Role…" at bounding box center [1334, 405] width 284 height 713
click at [1219, 788] on span "Save" at bounding box center [1230, 788] width 22 height 13
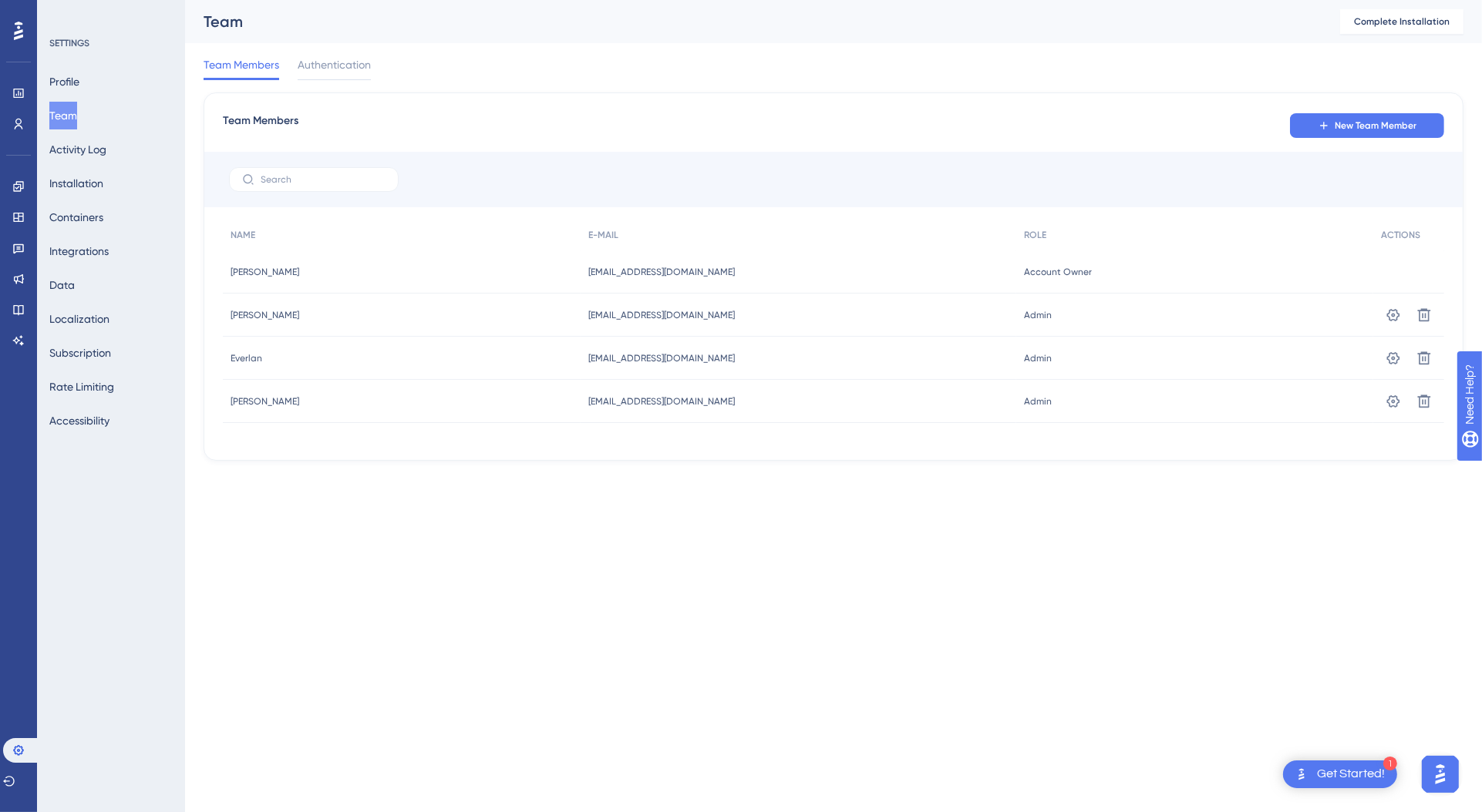
click at [444, 484] on div "Performance Users Engagement Widgets Feedback Product Updates Knowledge Base AI…" at bounding box center [833, 242] width 1297 height 485
click at [24, 125] on icon at bounding box center [19, 124] width 13 height 13
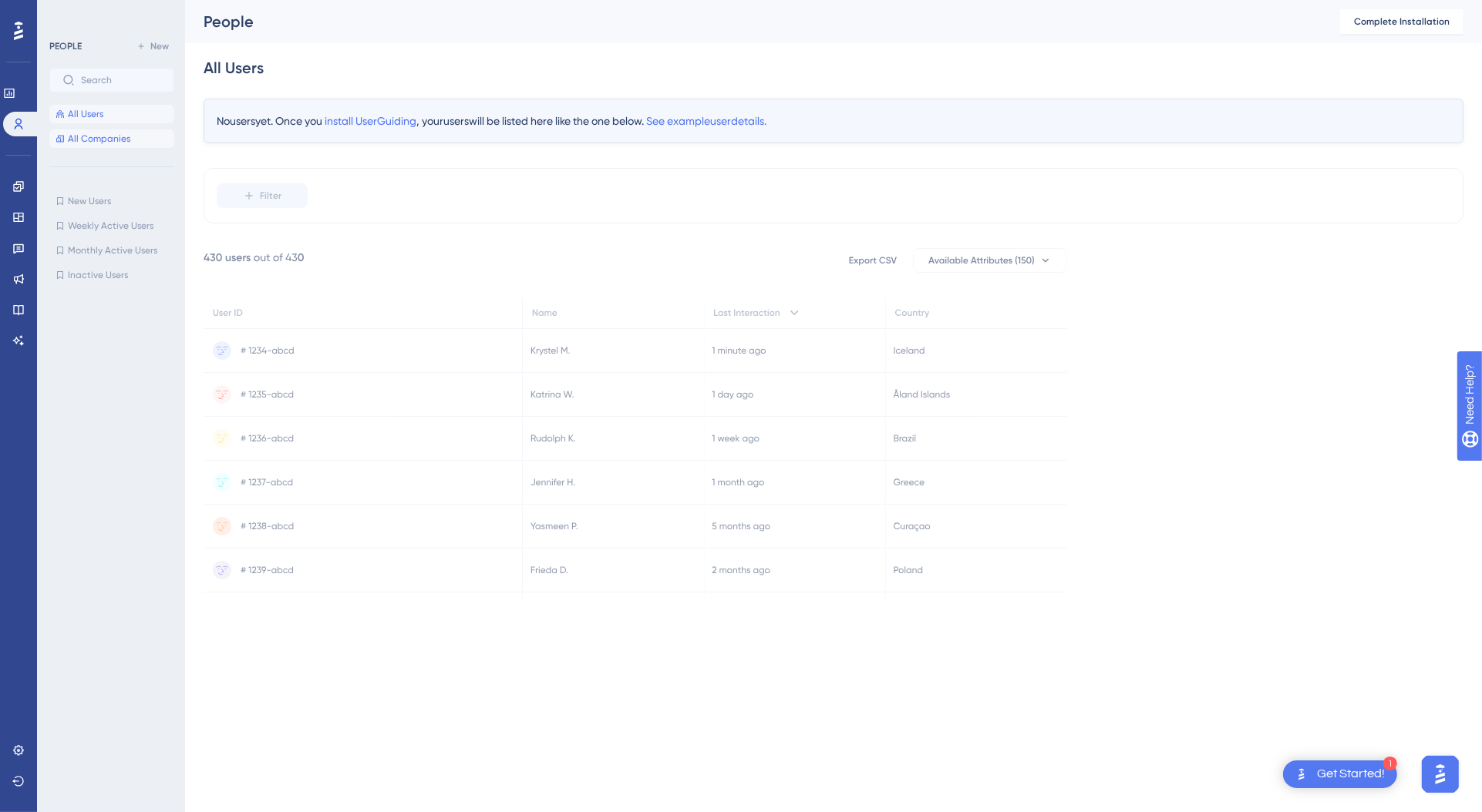
click at [110, 140] on span "All Companies" at bounding box center [99, 138] width 62 height 13
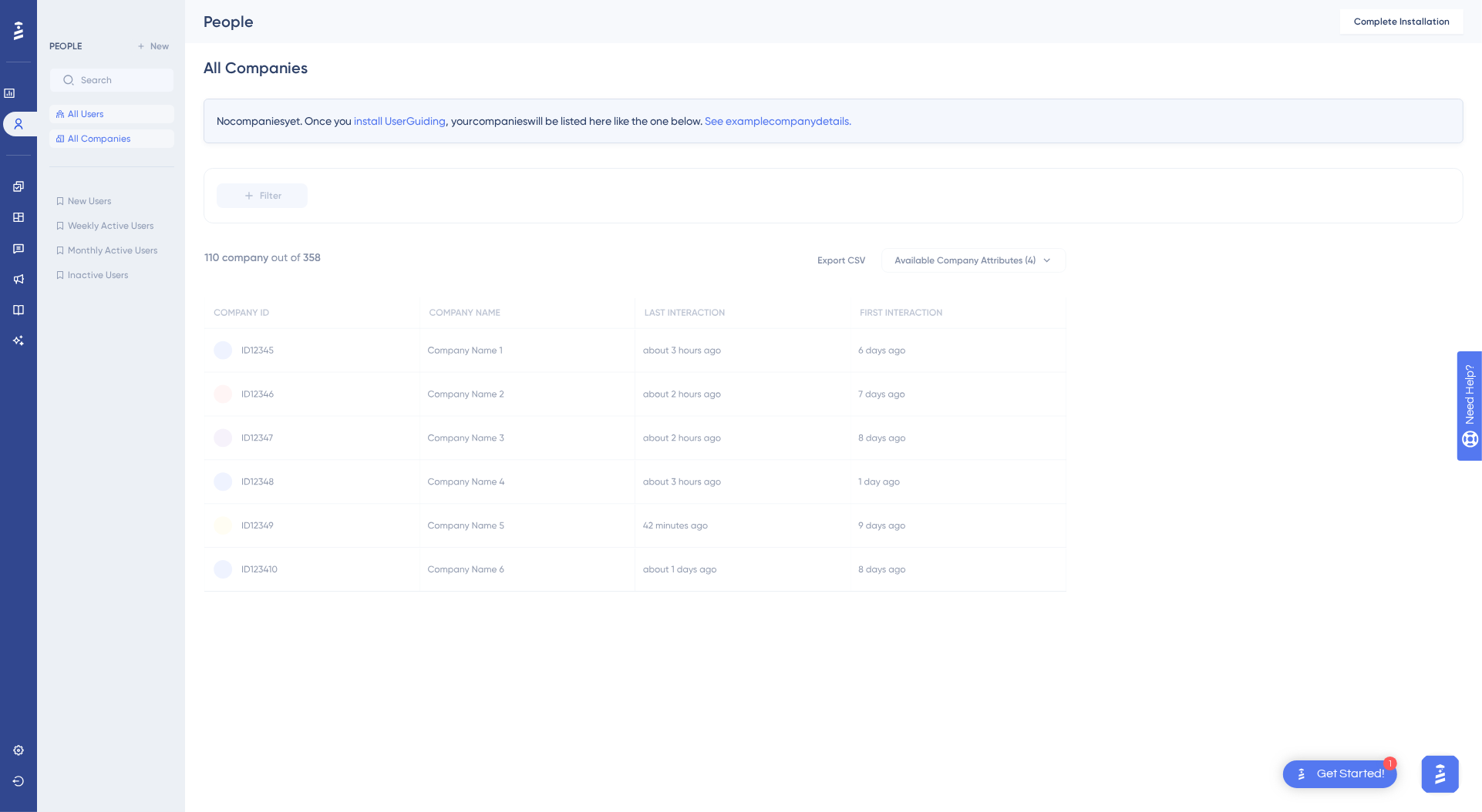
click at [151, 117] on button "All Users" at bounding box center [111, 114] width 125 height 19
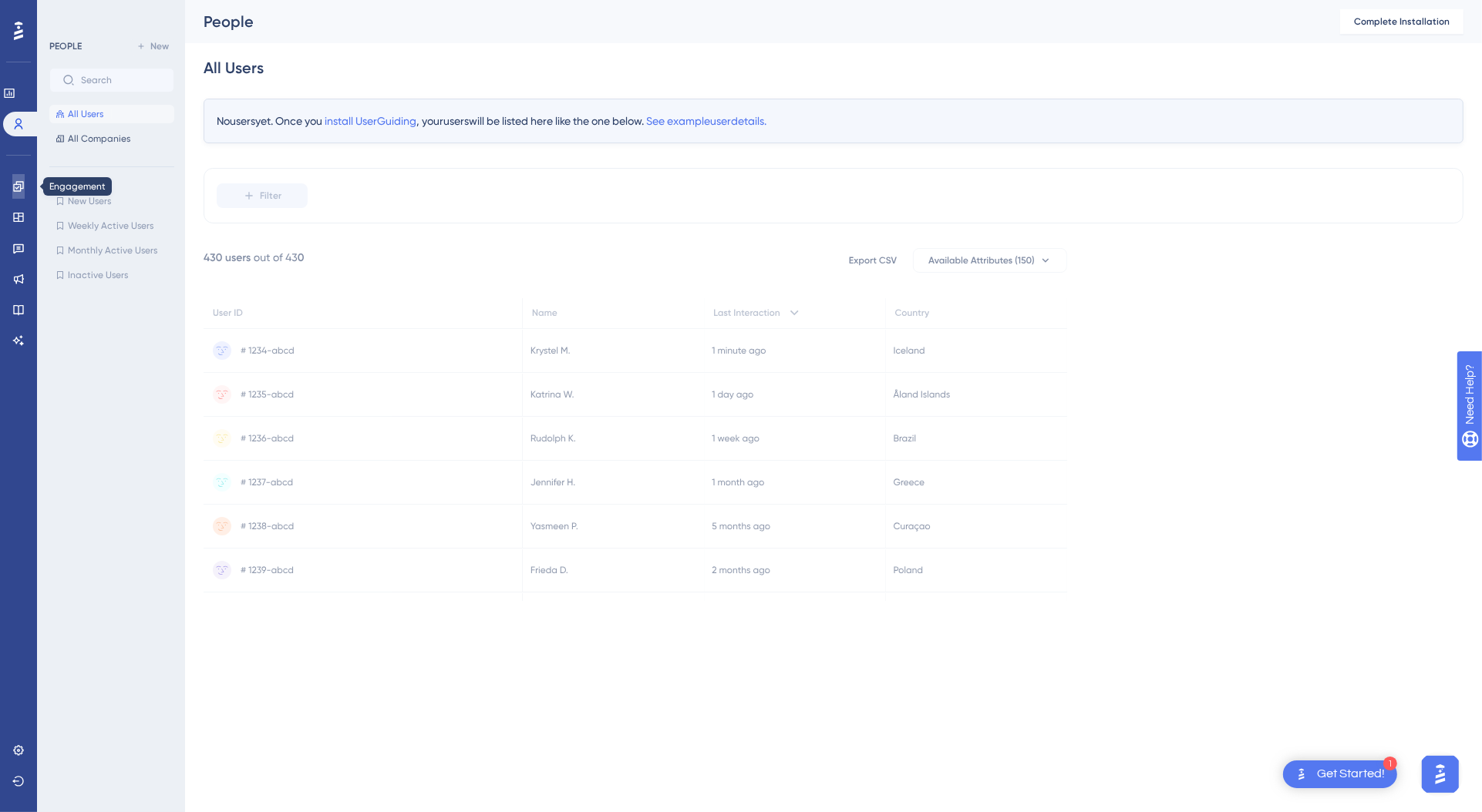
click at [14, 187] on icon at bounding box center [19, 187] width 10 height 10
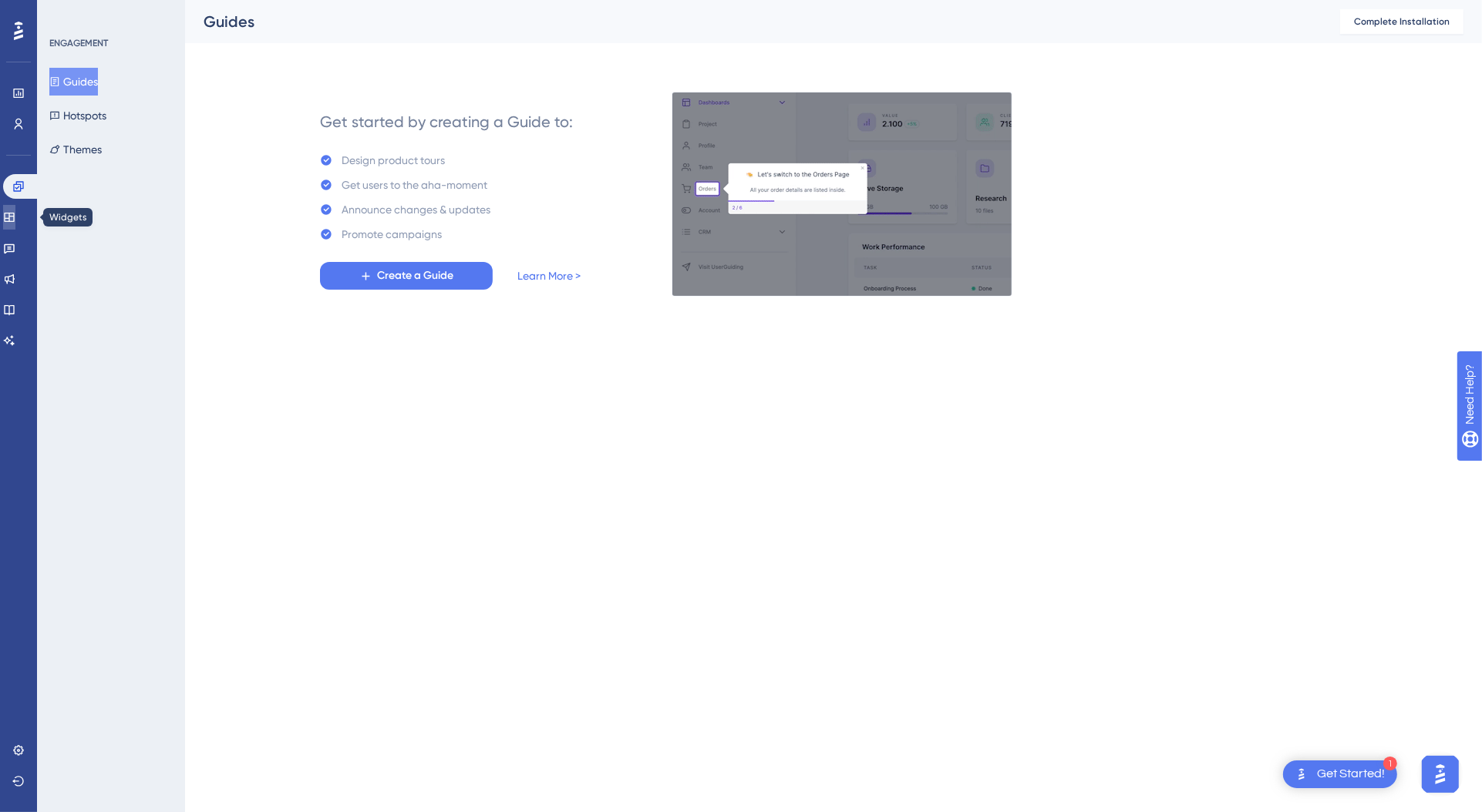
click at [15, 227] on link at bounding box center [9, 217] width 13 height 24
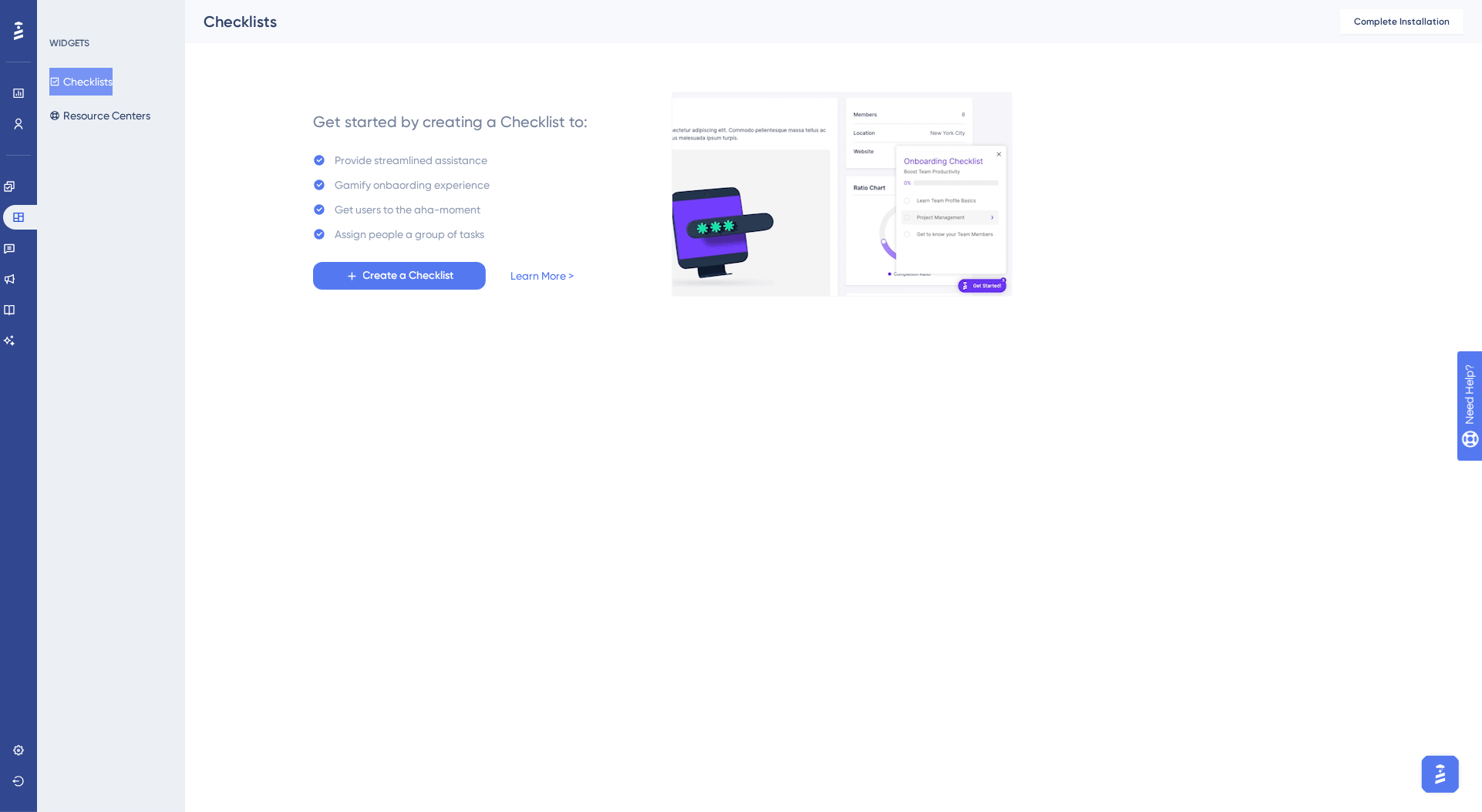
click at [22, 264] on div "Engagement Widgets Feedback Product Updates Knowledge Base AI Assistant" at bounding box center [19, 263] width 31 height 179
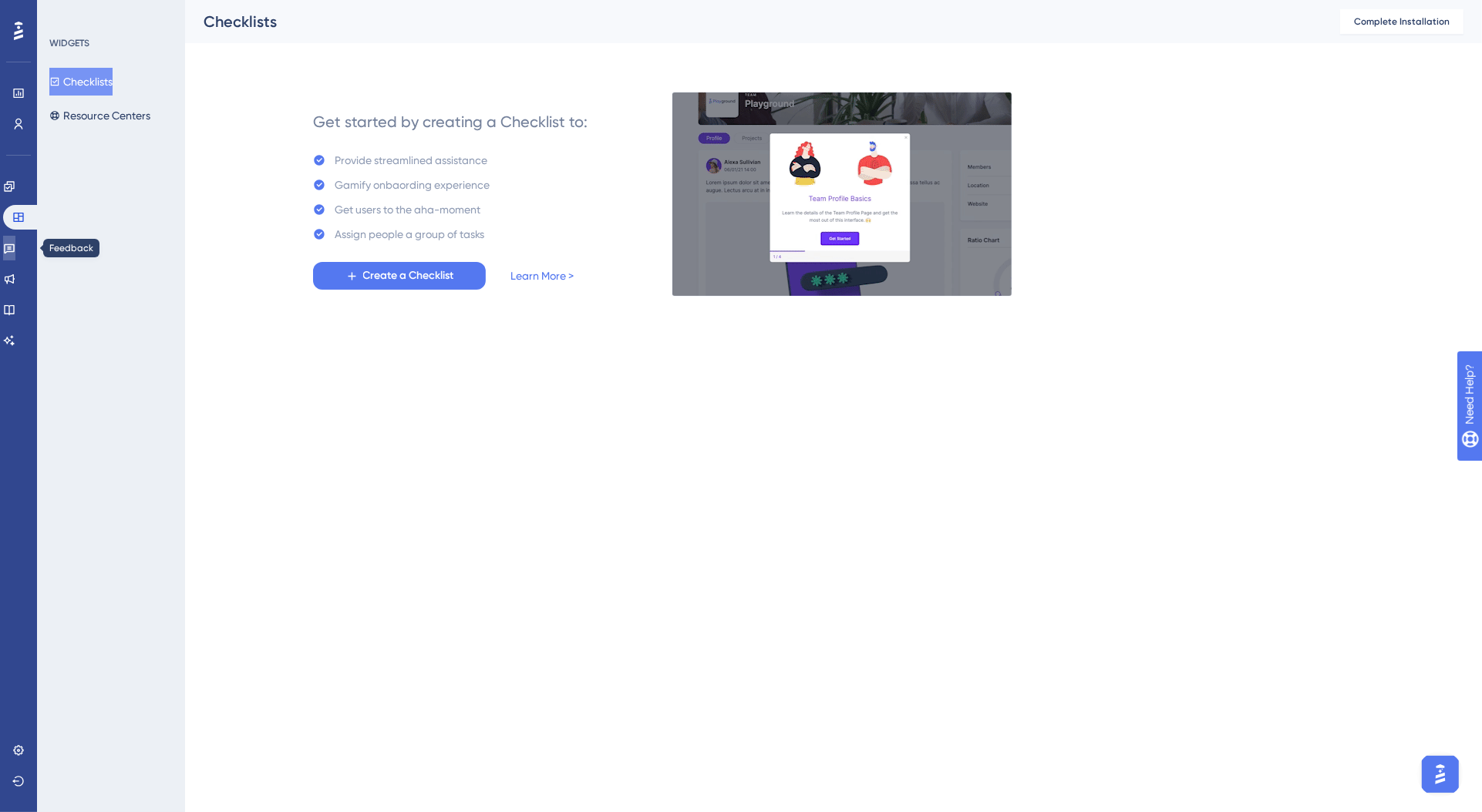
click at [15, 247] on icon at bounding box center [9, 248] width 13 height 13
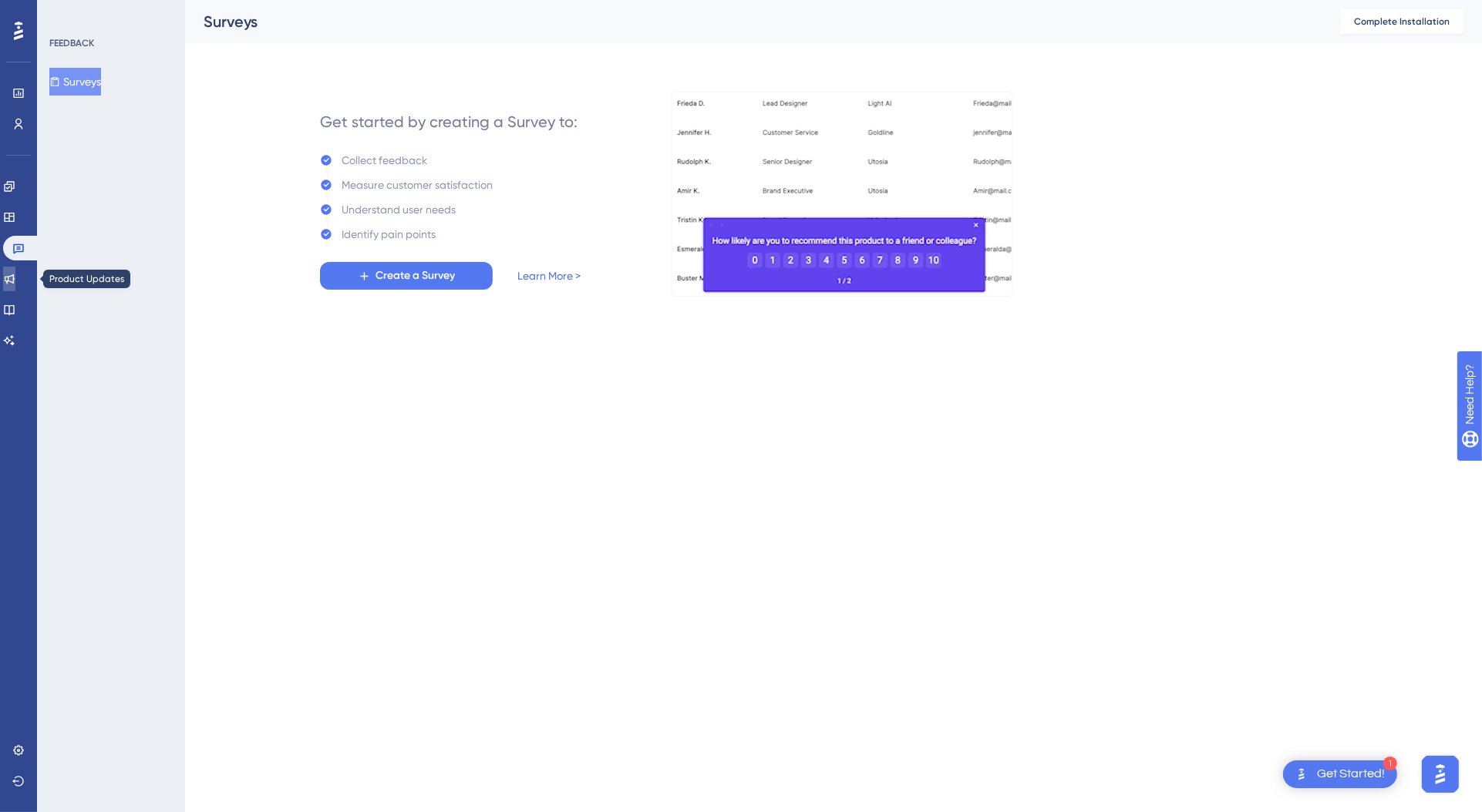
click at [14, 278] on icon at bounding box center [9, 279] width 10 height 10
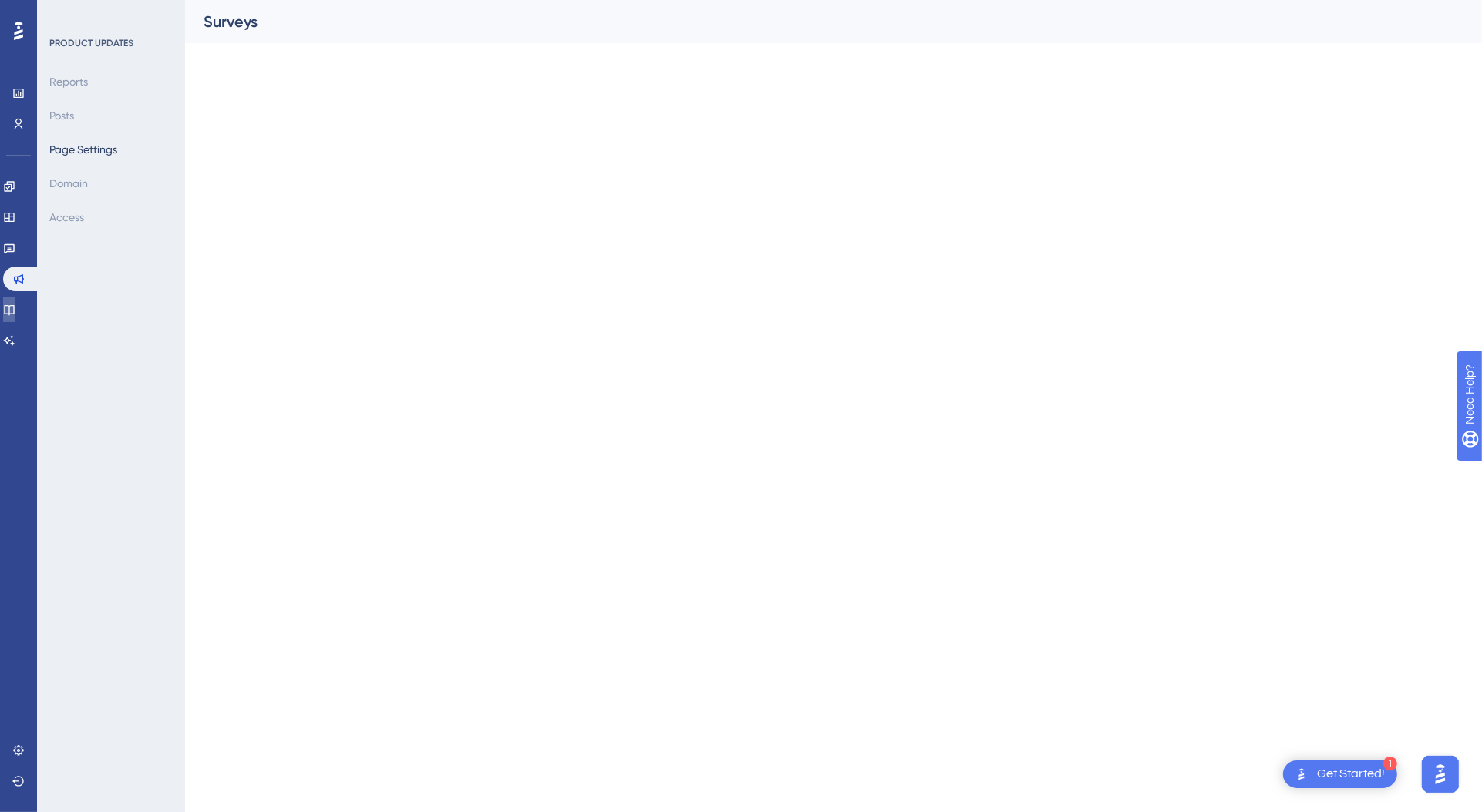
click at [15, 297] on link at bounding box center [9, 309] width 13 height 24
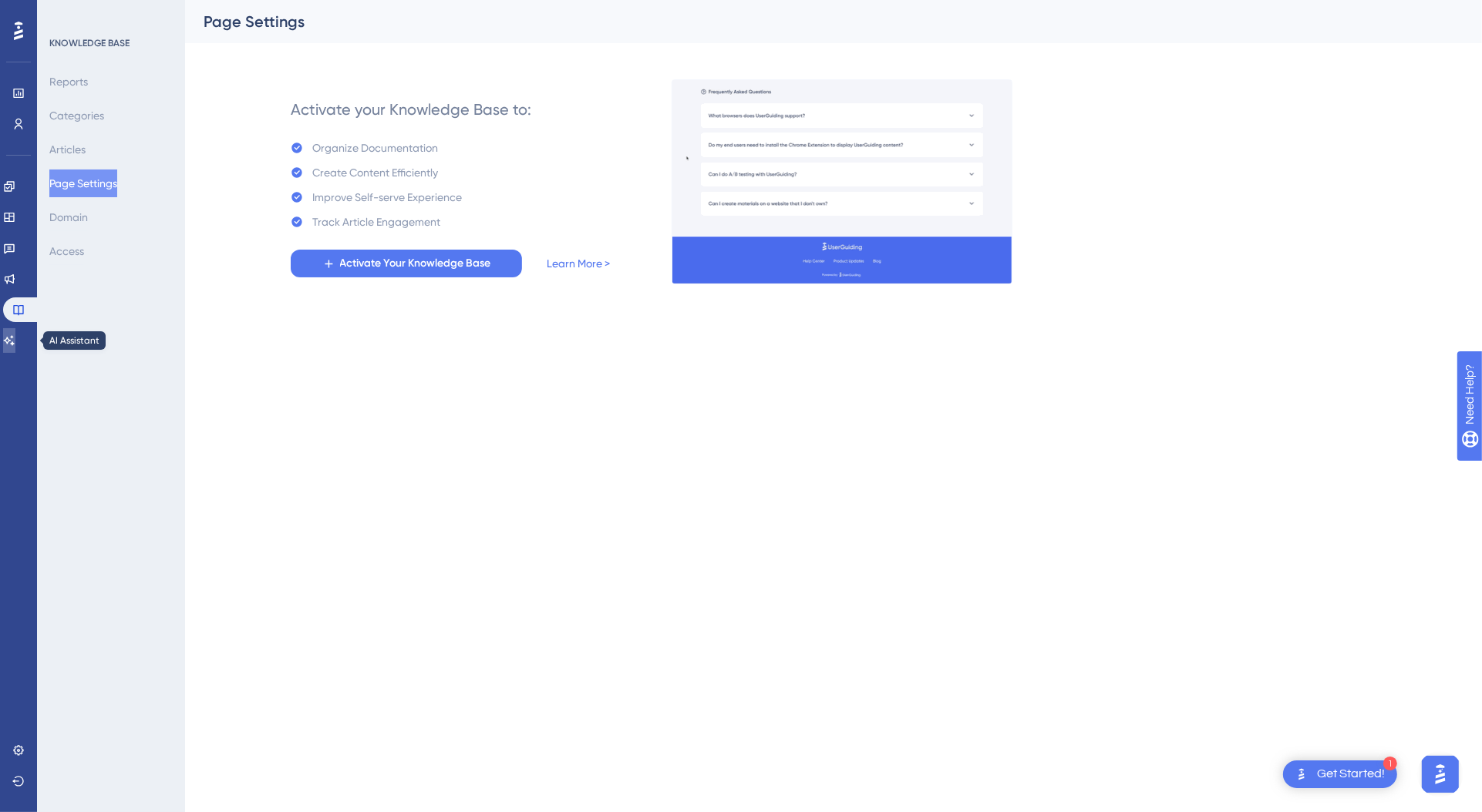
click at [13, 330] on link at bounding box center [9, 340] width 13 height 24
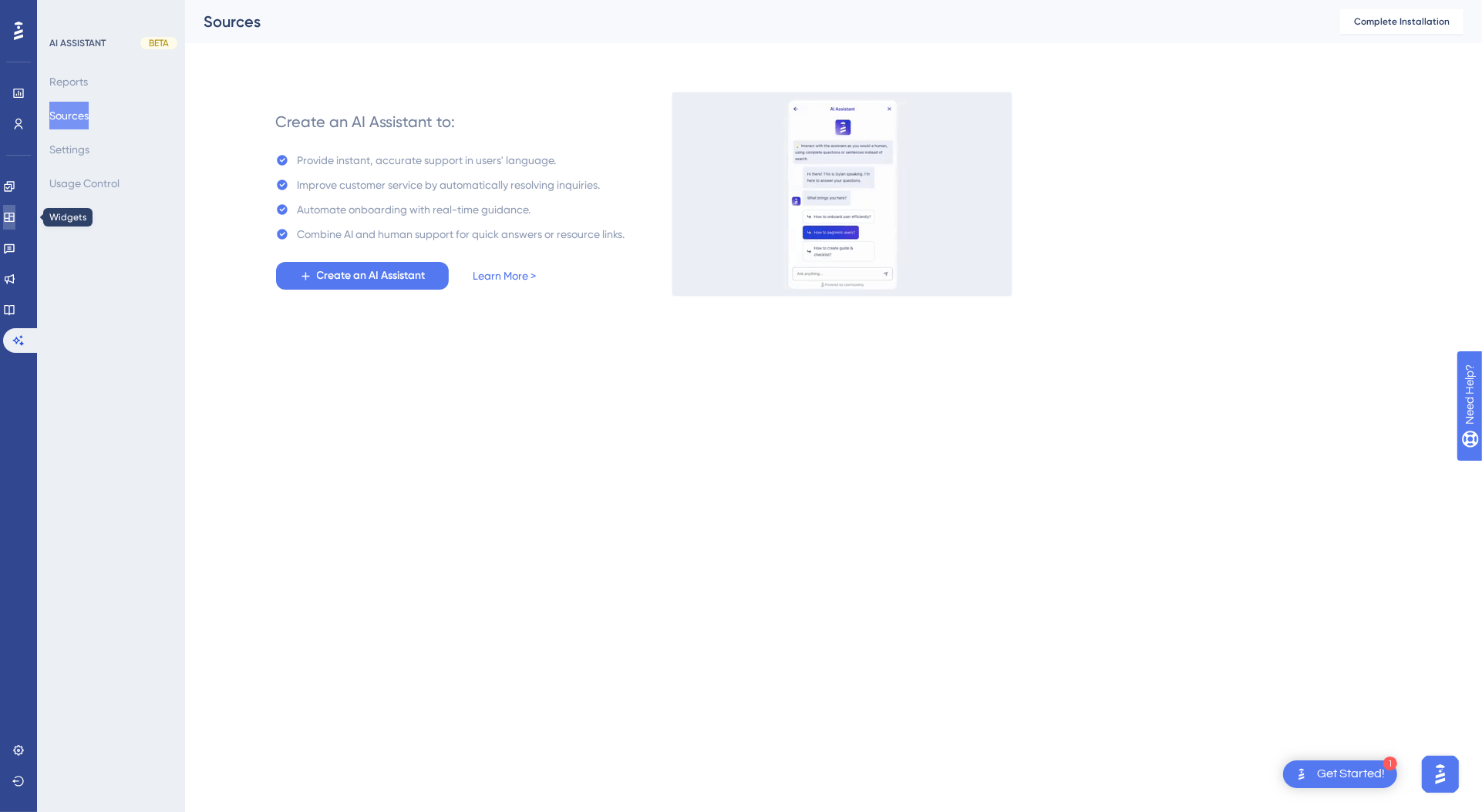
click at [15, 208] on link at bounding box center [9, 217] width 13 height 24
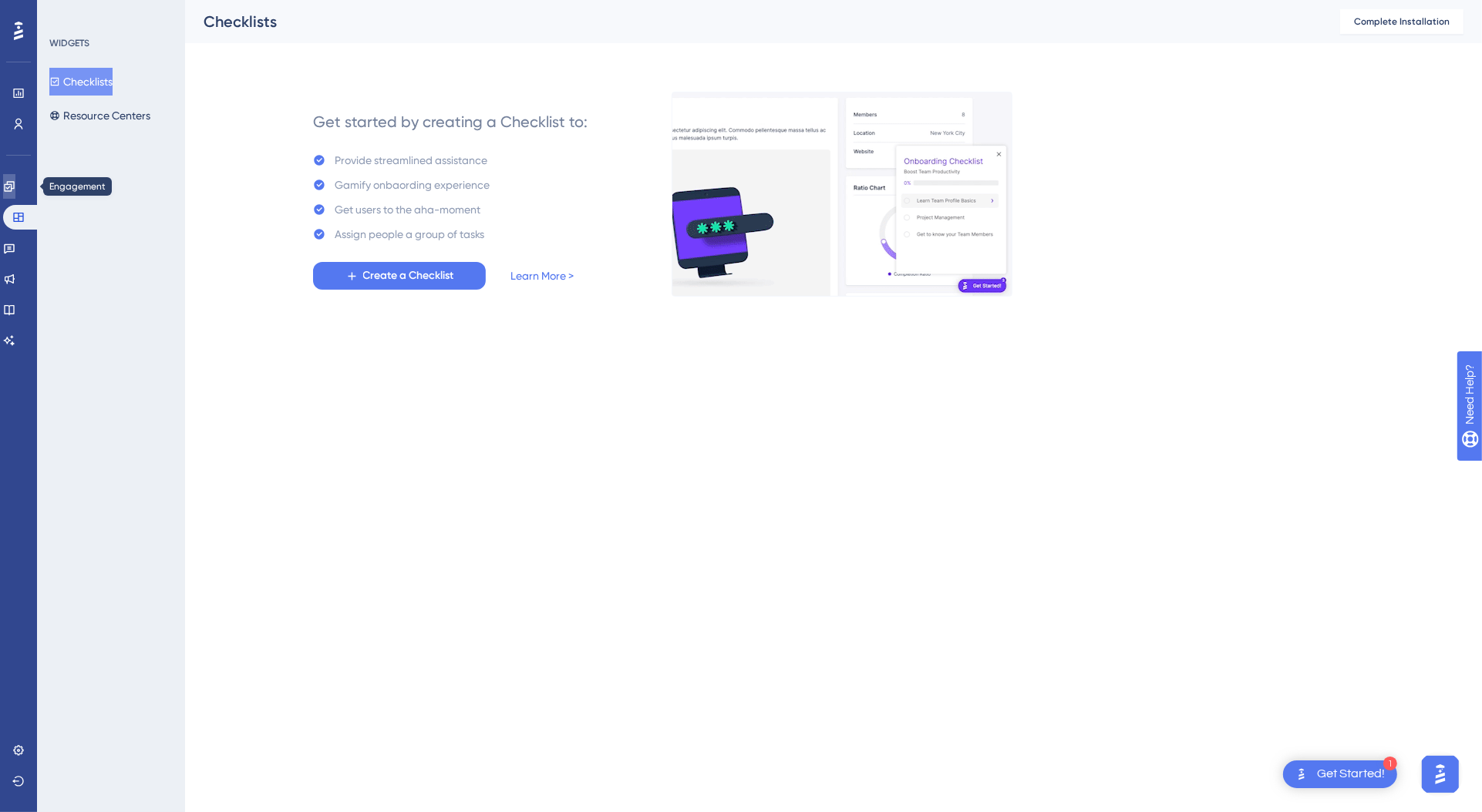
click at [15, 182] on link at bounding box center [9, 186] width 13 height 24
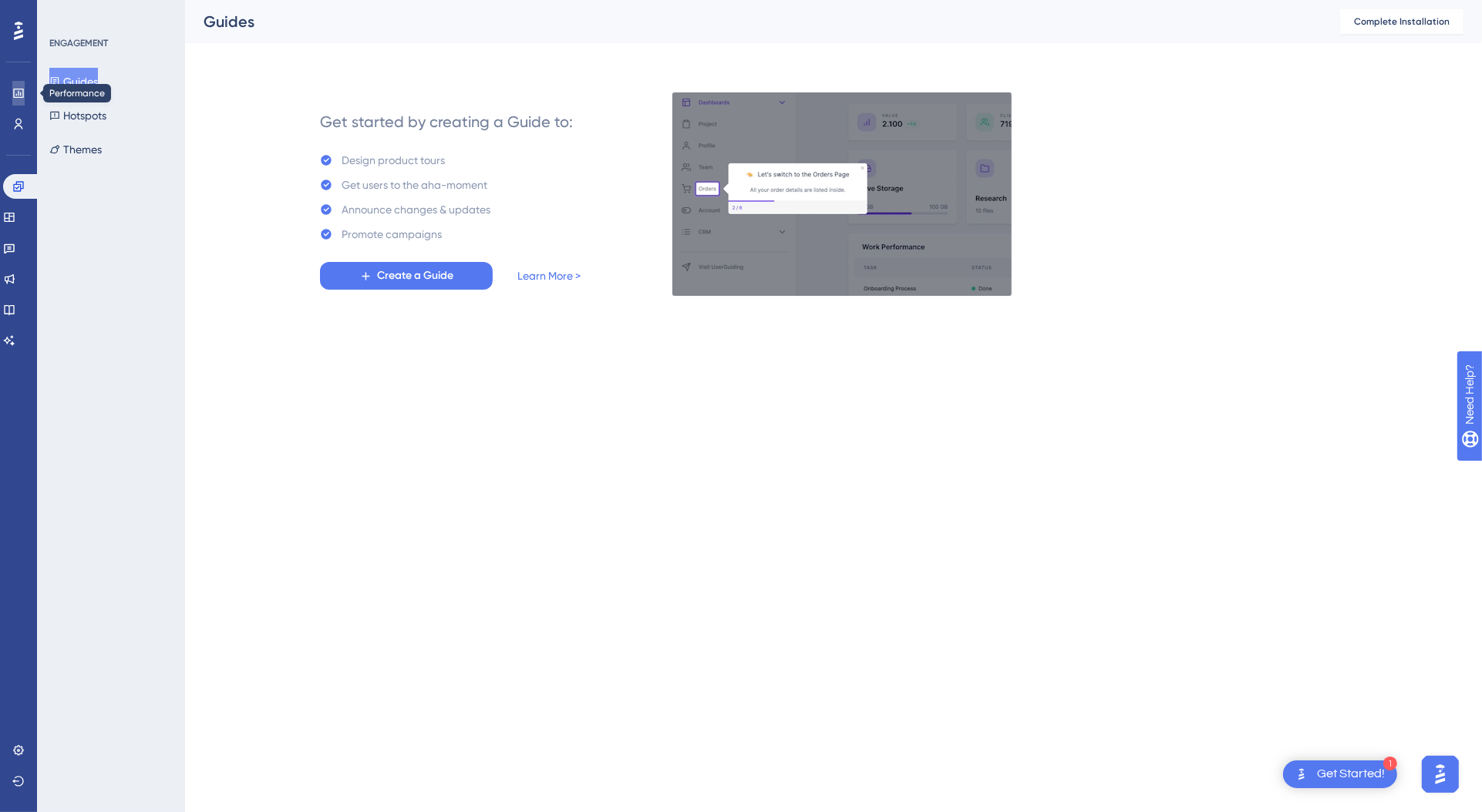
click at [13, 87] on icon at bounding box center [19, 93] width 13 height 13
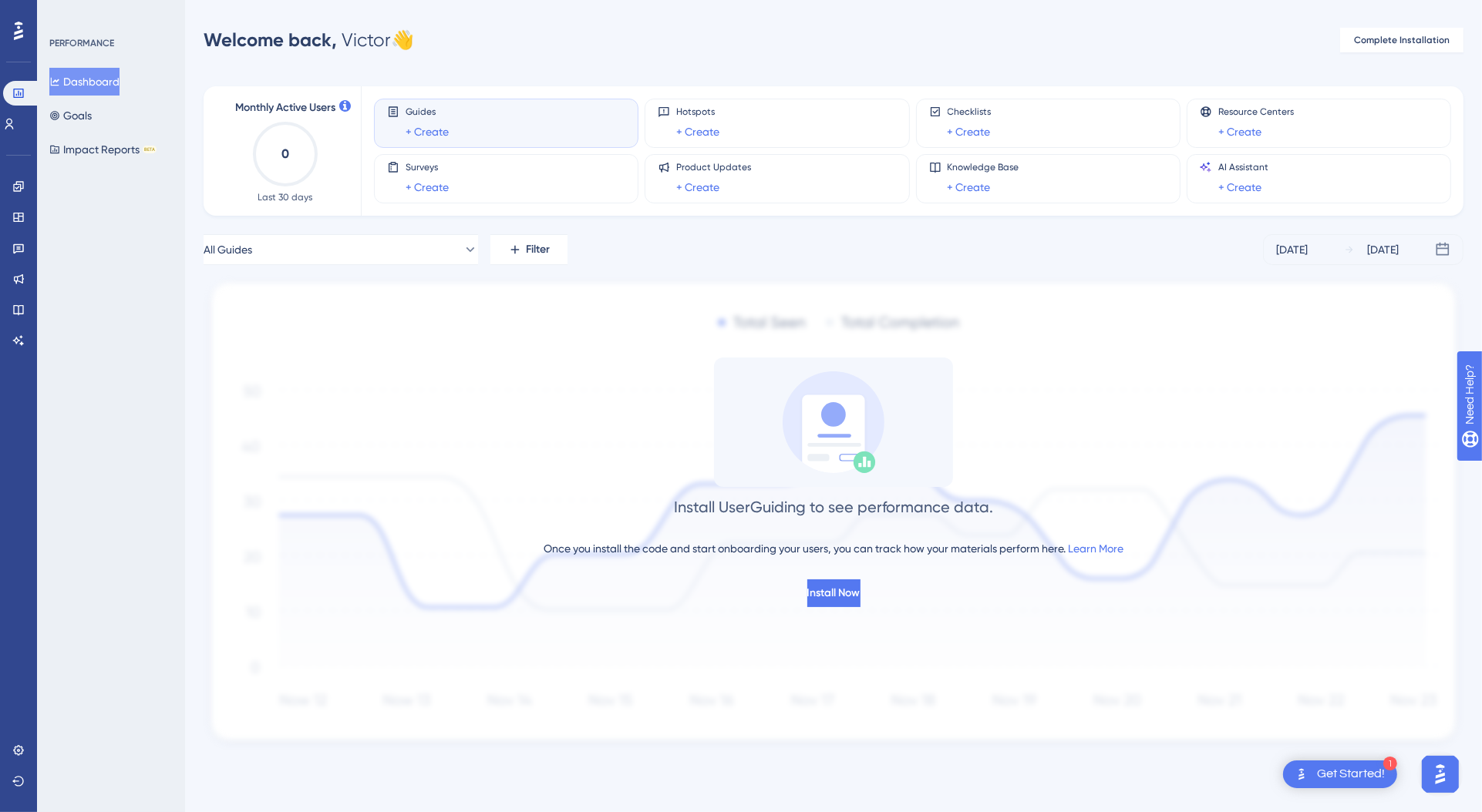
click at [891, 252] on div "All Guides Filter Oct 02 2025 Oct 08 2025" at bounding box center [833, 250] width 1260 height 31
drag, startPoint x: 22, startPoint y: 742, endPoint x: 29, endPoint y: 694, distance: 48.5
click at [22, 742] on link at bounding box center [19, 750] width 13 height 24
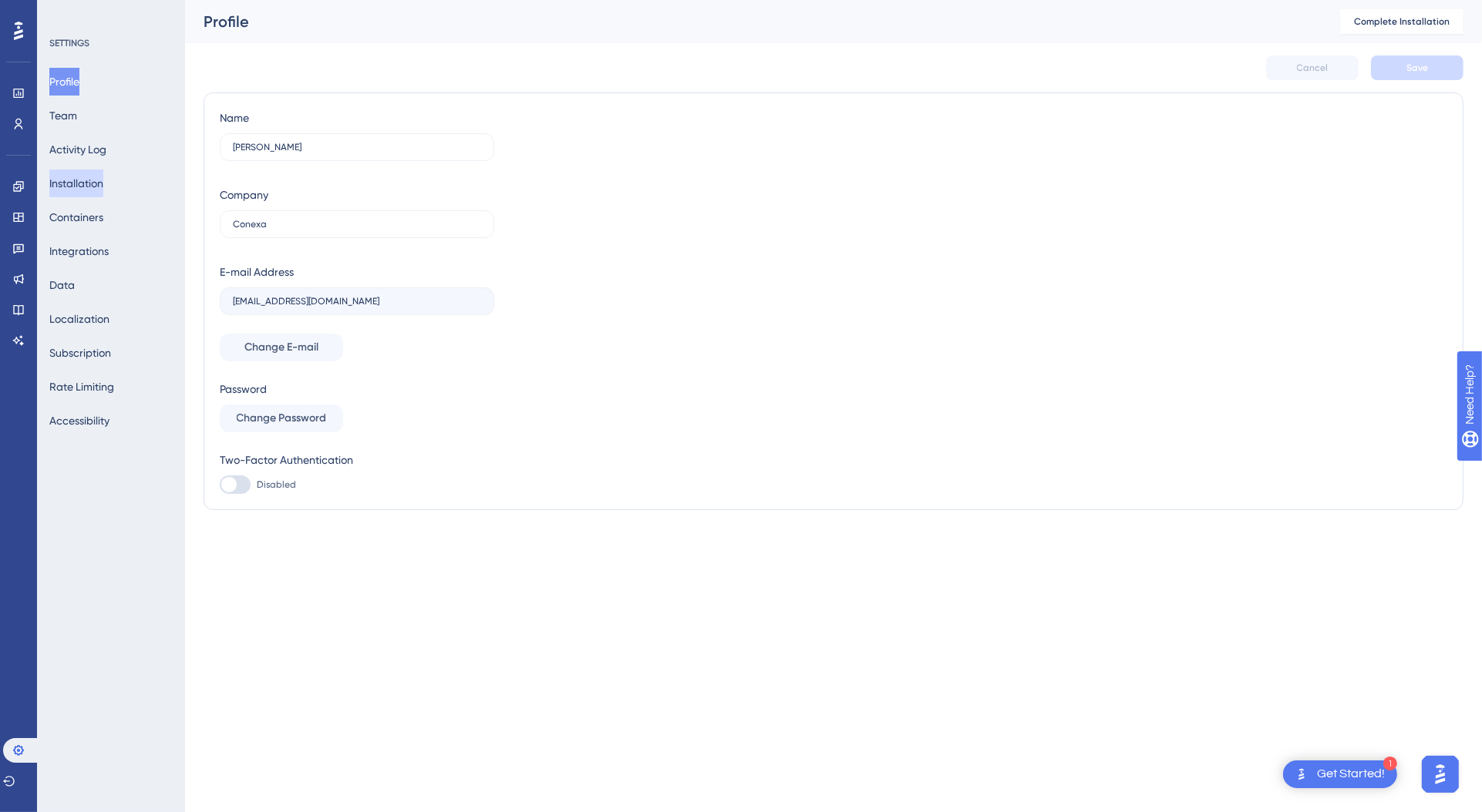
click at [95, 176] on button "Installation" at bounding box center [76, 183] width 54 height 28
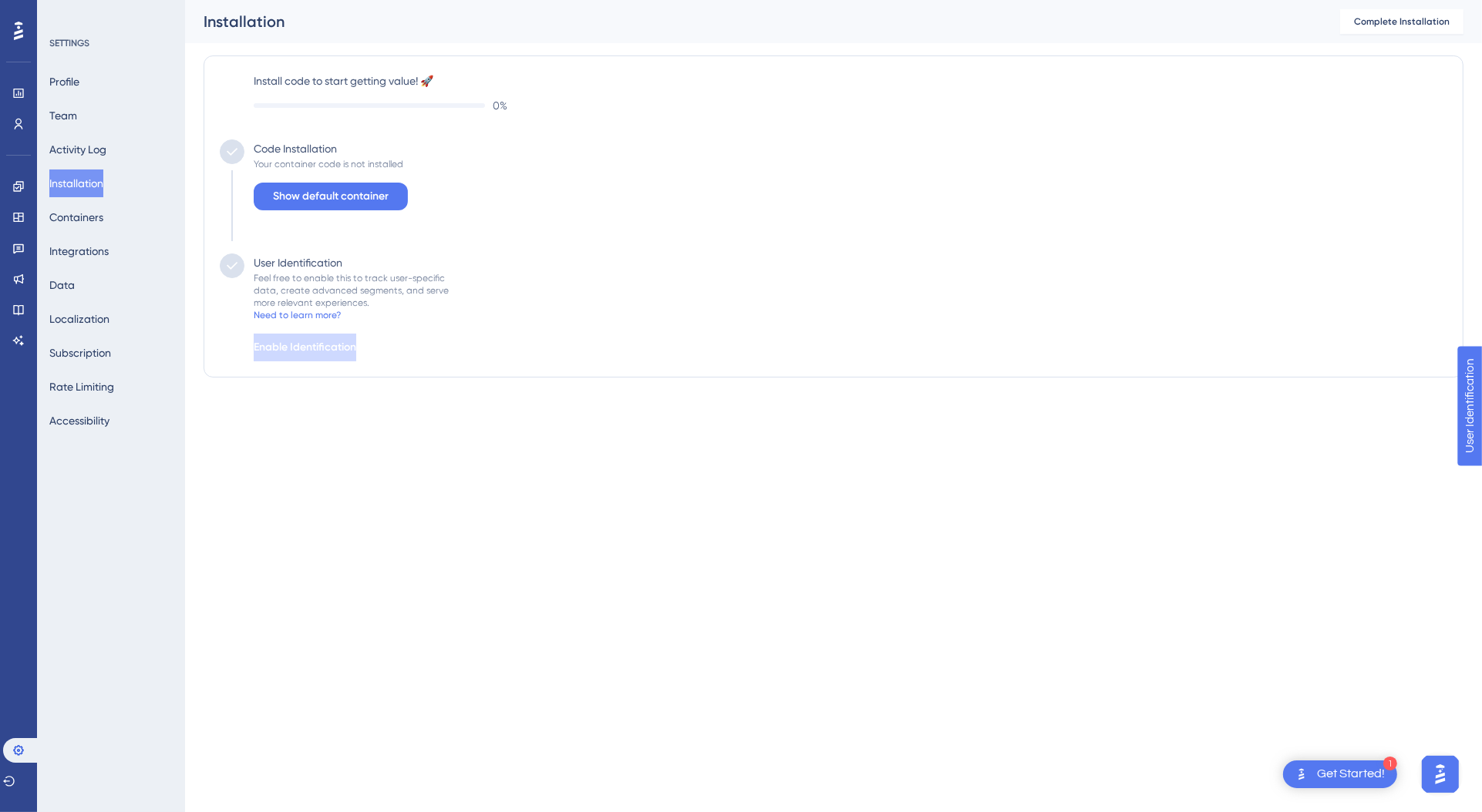
click at [135, 259] on div "Profile Team Activity Log Installation Containers Integrations Data Localizatio…" at bounding box center [111, 251] width 125 height 367
drag, startPoint x: 116, startPoint y: 226, endPoint x: 103, endPoint y: 219, distance: 14.8
click at [103, 226] on button "Containers" at bounding box center [76, 217] width 54 height 28
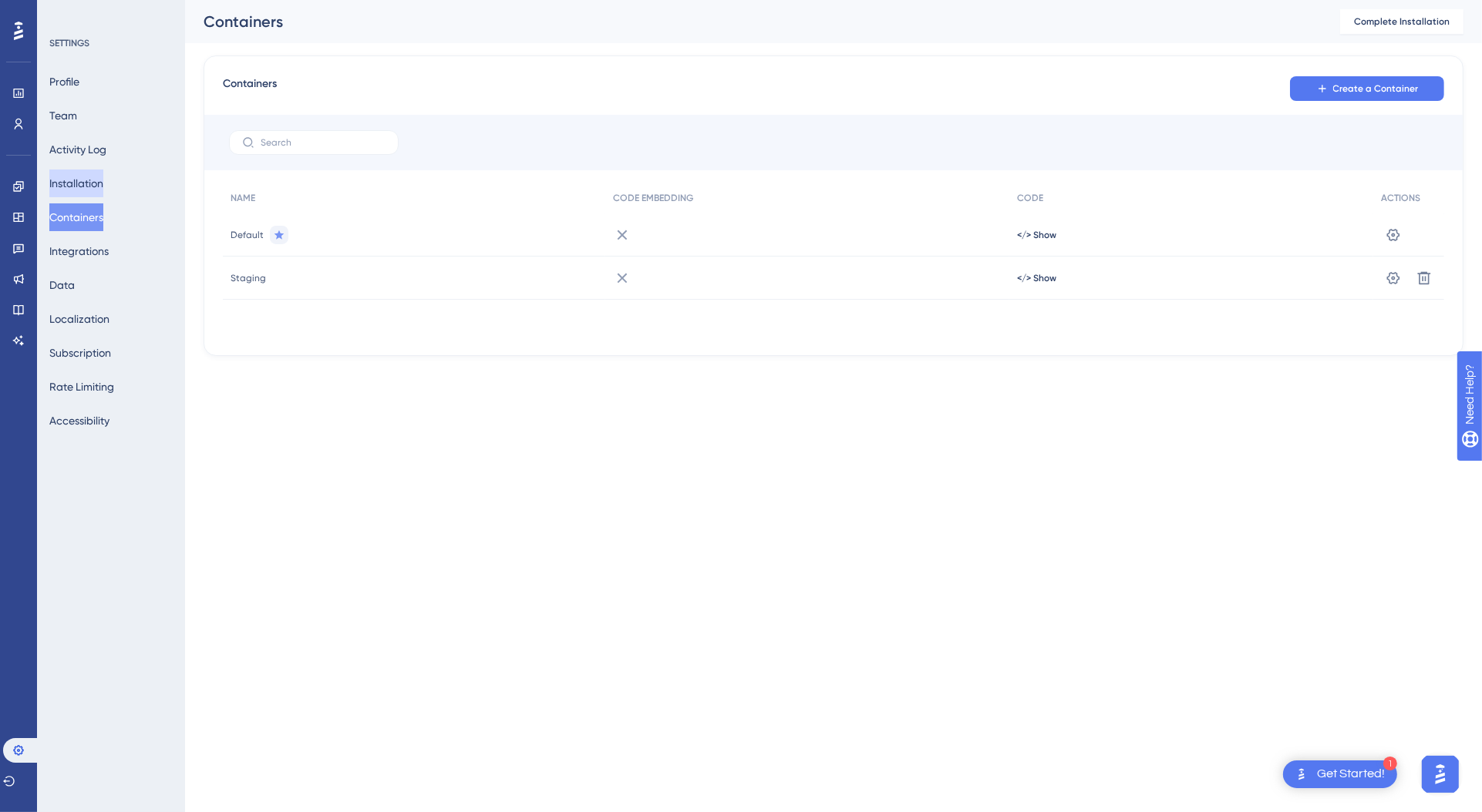
click at [103, 183] on button "Installation" at bounding box center [76, 183] width 54 height 28
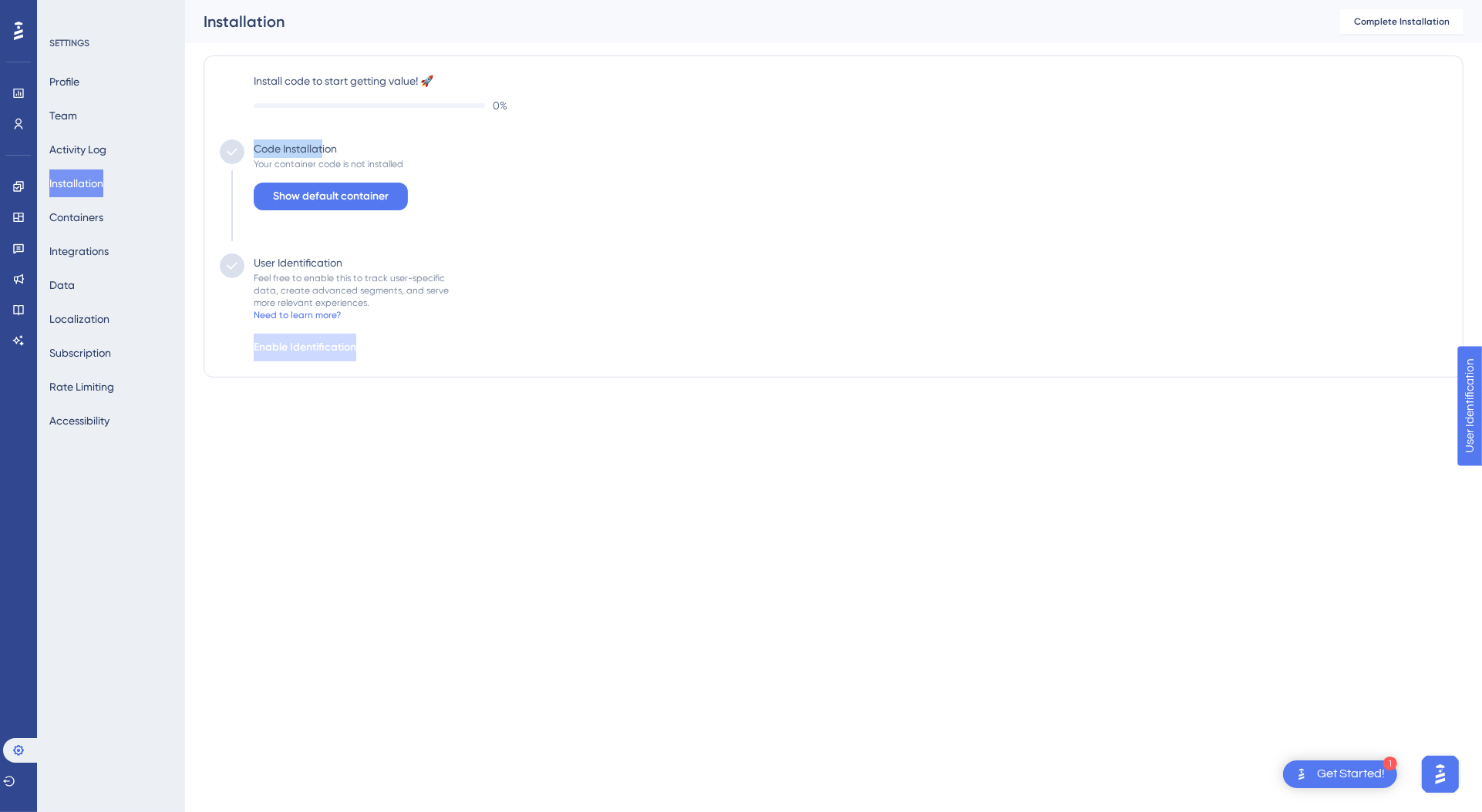
drag, startPoint x: 219, startPoint y: 151, endPoint x: 323, endPoint y: 154, distance: 104.0
click at [323, 154] on div "Code Installation Your container code is not installed Show default container" at bounding box center [833, 196] width 1228 height 114
click at [323, 154] on div "Code Installation" at bounding box center [295, 149] width 84 height 19
click at [378, 170] on div "Your container code is not installed" at bounding box center [328, 164] width 149 height 13
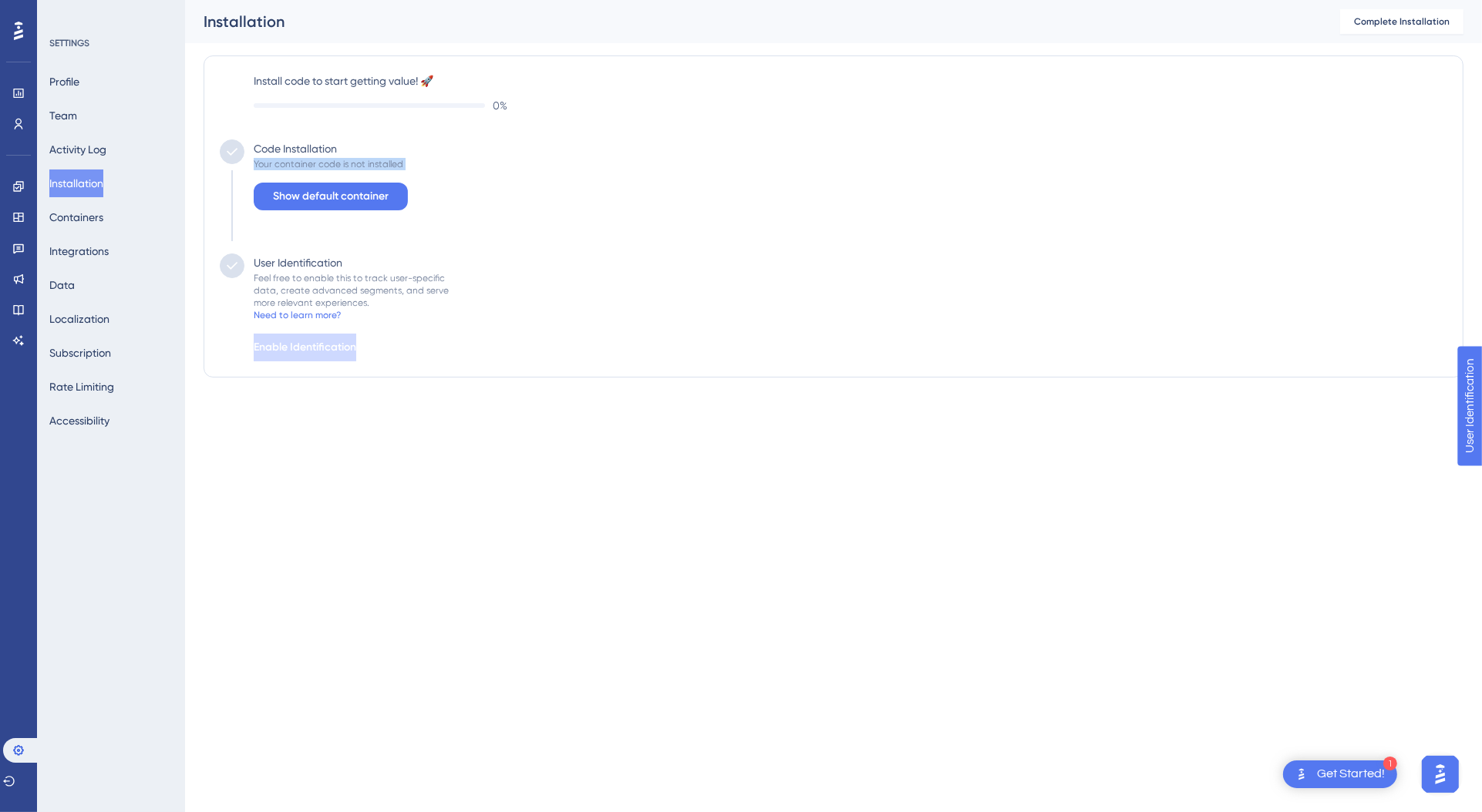
click at [378, 170] on div "Your container code is not installed" at bounding box center [328, 164] width 149 height 13
click at [560, 173] on div "Code Installation Your container code is not installed Show default container" at bounding box center [833, 196] width 1228 height 114
drag, startPoint x: 489, startPoint y: 166, endPoint x: 253, endPoint y: 143, distance: 237.1
click at [253, 143] on div "Code Installation Your container code is not installed Show default container" at bounding box center [833, 196] width 1228 height 114
click at [253, 143] on div "Code Installation" at bounding box center [295, 149] width 84 height 19
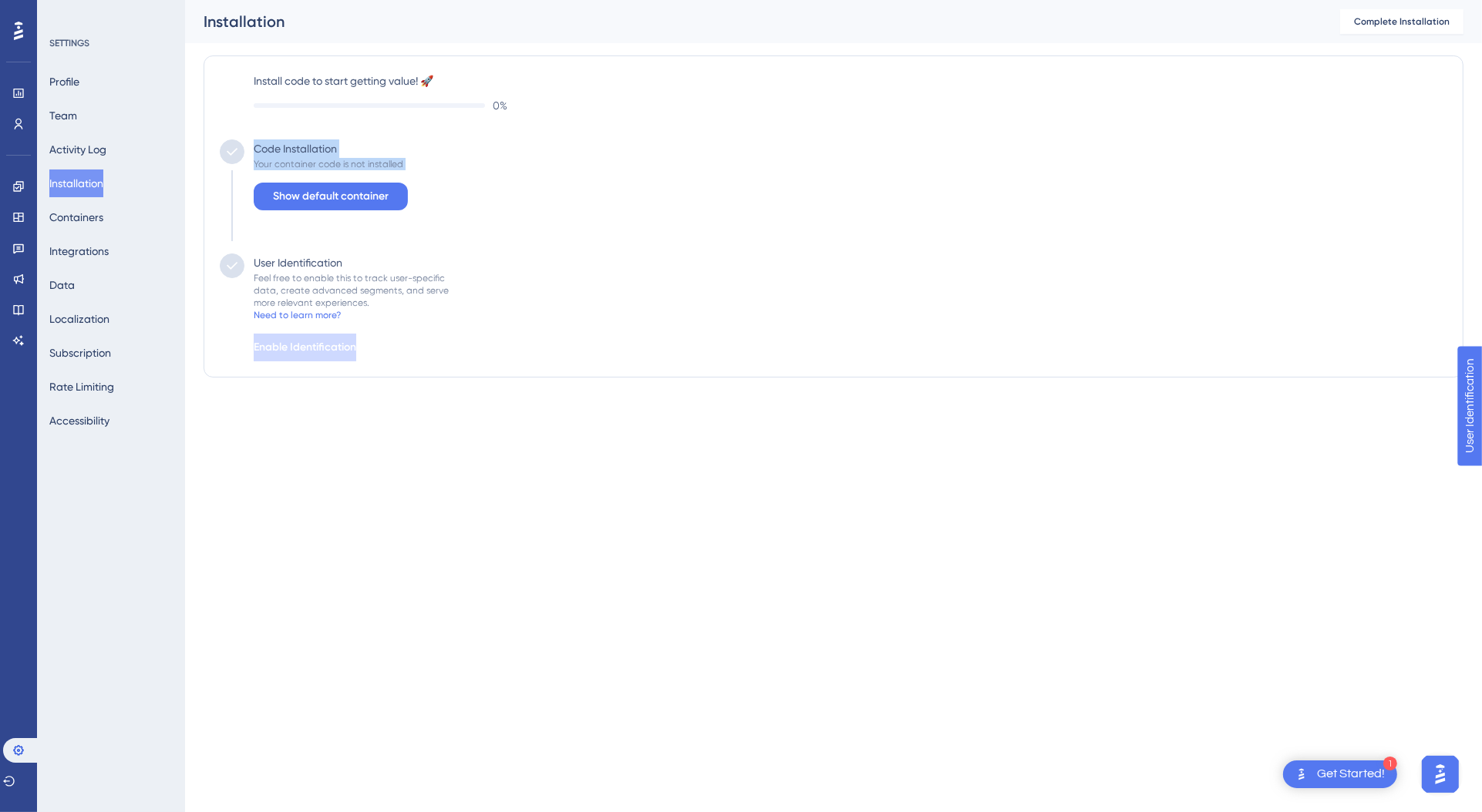
drag, startPoint x: 253, startPoint y: 143, endPoint x: 406, endPoint y: 158, distance: 153.7
click at [406, 158] on div "Code Installation Your container code is not installed Show default container" at bounding box center [326, 196] width 164 height 114
click at [412, 166] on div "Code Installation Your container code is not installed Show default container" at bounding box center [833, 196] width 1228 height 114
drag, startPoint x: 412, startPoint y: 166, endPoint x: 259, endPoint y: 140, distance: 155.2
click at [259, 140] on div "Code Installation Your container code is not installed Show default container" at bounding box center [833, 196] width 1228 height 114
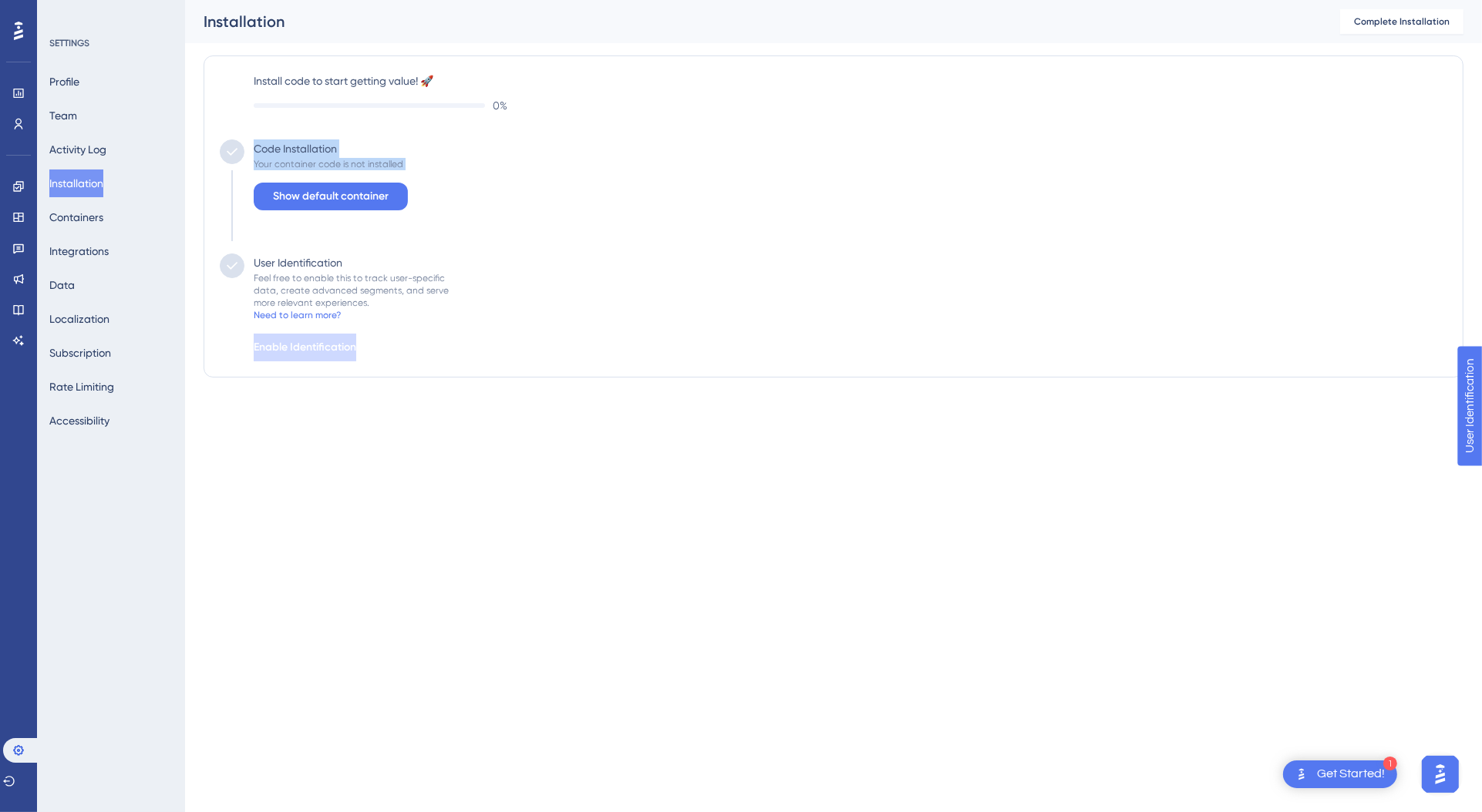
click at [259, 140] on div "Code Installation" at bounding box center [295, 149] width 84 height 19
drag, startPoint x: 256, startPoint y: 143, endPoint x: 412, endPoint y: 164, distance: 157.4
click at [412, 164] on div "Code Installation Your container code is not installed Show default container" at bounding box center [833, 196] width 1228 height 114
drag, startPoint x: 412, startPoint y: 164, endPoint x: 275, endPoint y: 156, distance: 137.2
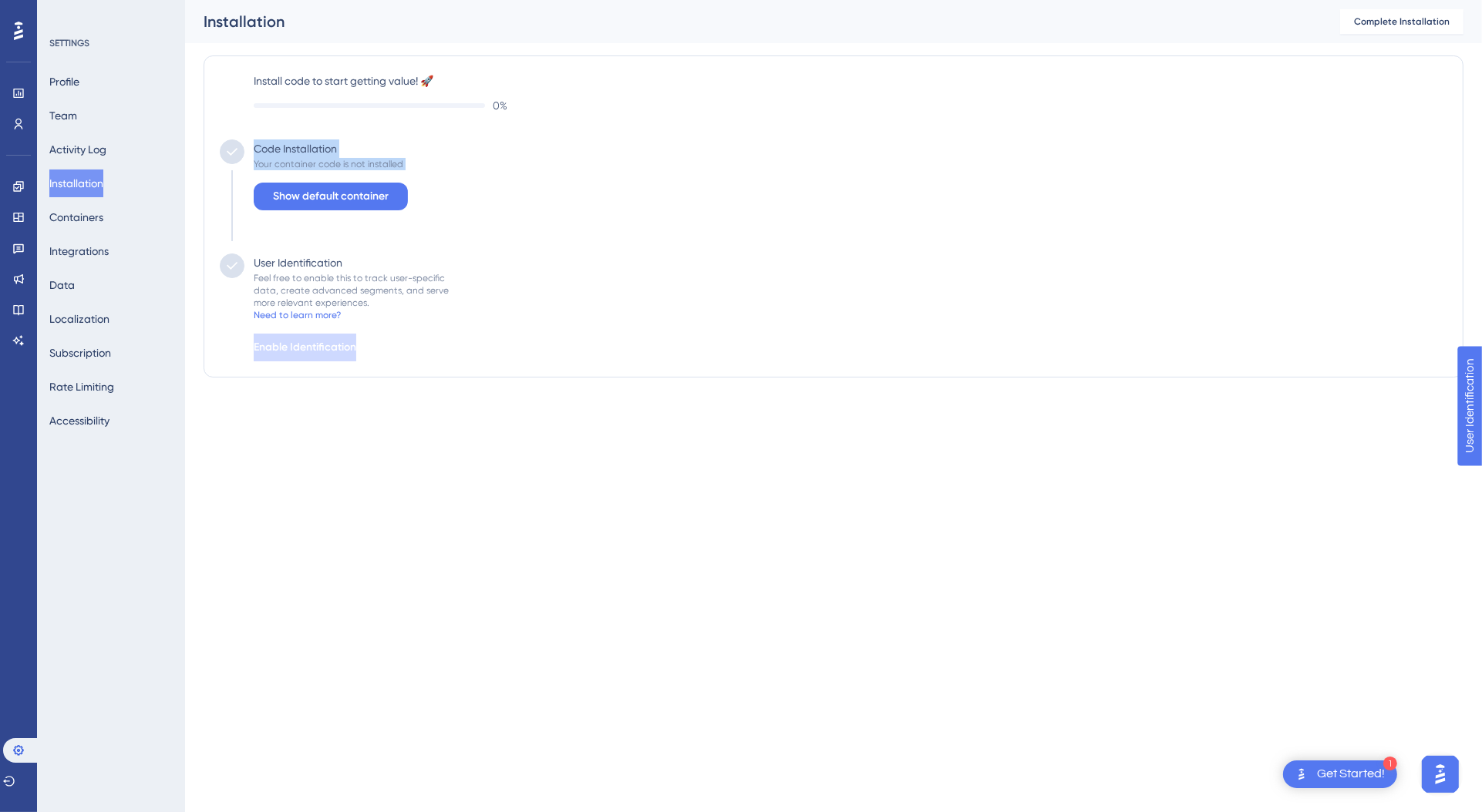
click at [275, 156] on div "Code Installation Your container code is not installed Show default container" at bounding box center [833, 196] width 1228 height 114
click at [275, 156] on div "Code Installation" at bounding box center [295, 149] width 84 height 19
drag, startPoint x: 256, startPoint y: 151, endPoint x: 460, endPoint y: 165, distance: 204.5
click at [460, 165] on div "Code Installation Your container code is not installed Show default container" at bounding box center [833, 196] width 1228 height 114
click at [460, 166] on div "Code Installation Your container code is not installed Show default container" at bounding box center [833, 196] width 1228 height 114
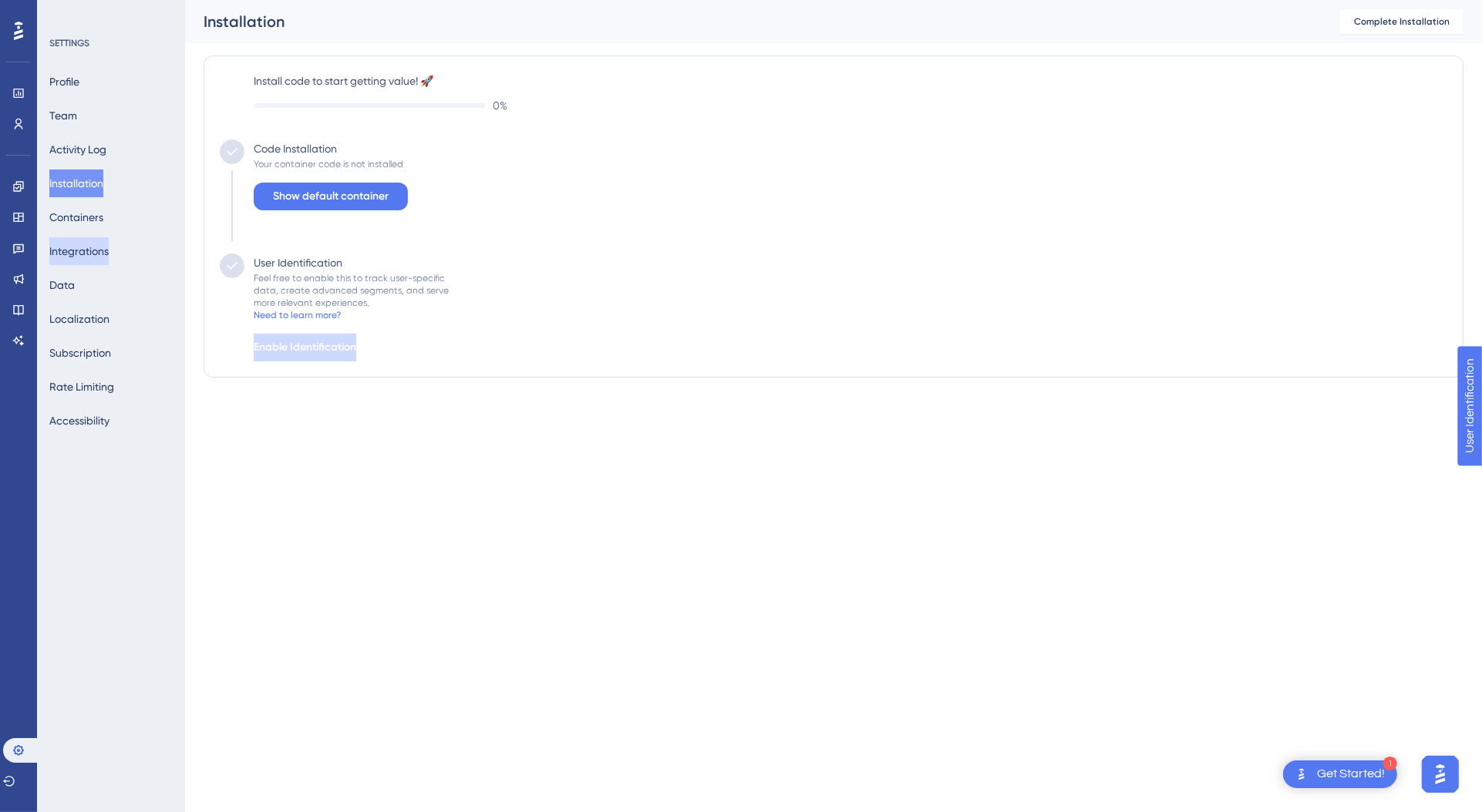
click at [75, 253] on button "Integrations" at bounding box center [79, 251] width 59 height 28
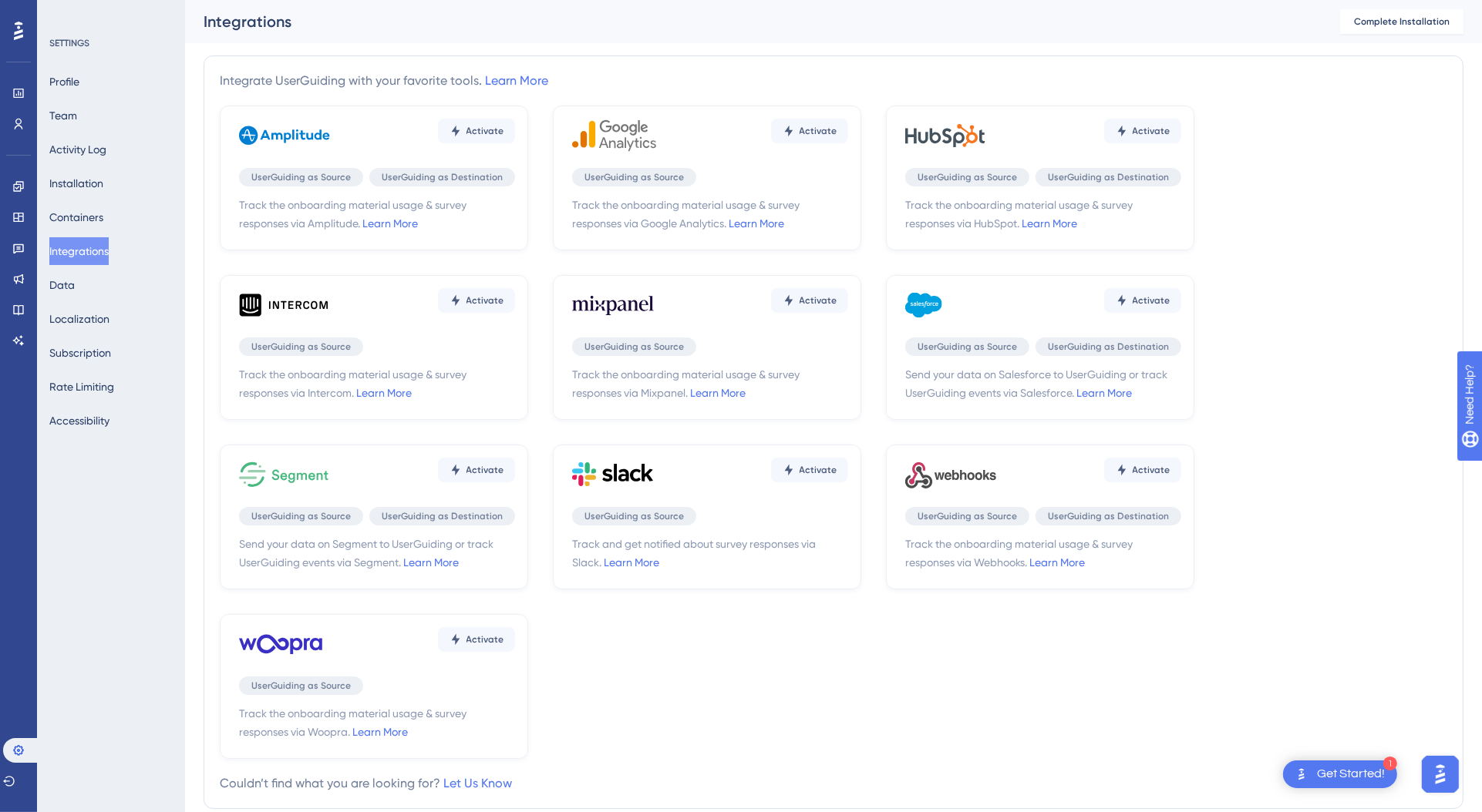
click at [824, 728] on div "Activate UserGuiding as Source UserGuiding as Destination Track the onboarding …" at bounding box center [833, 432] width 1228 height 653
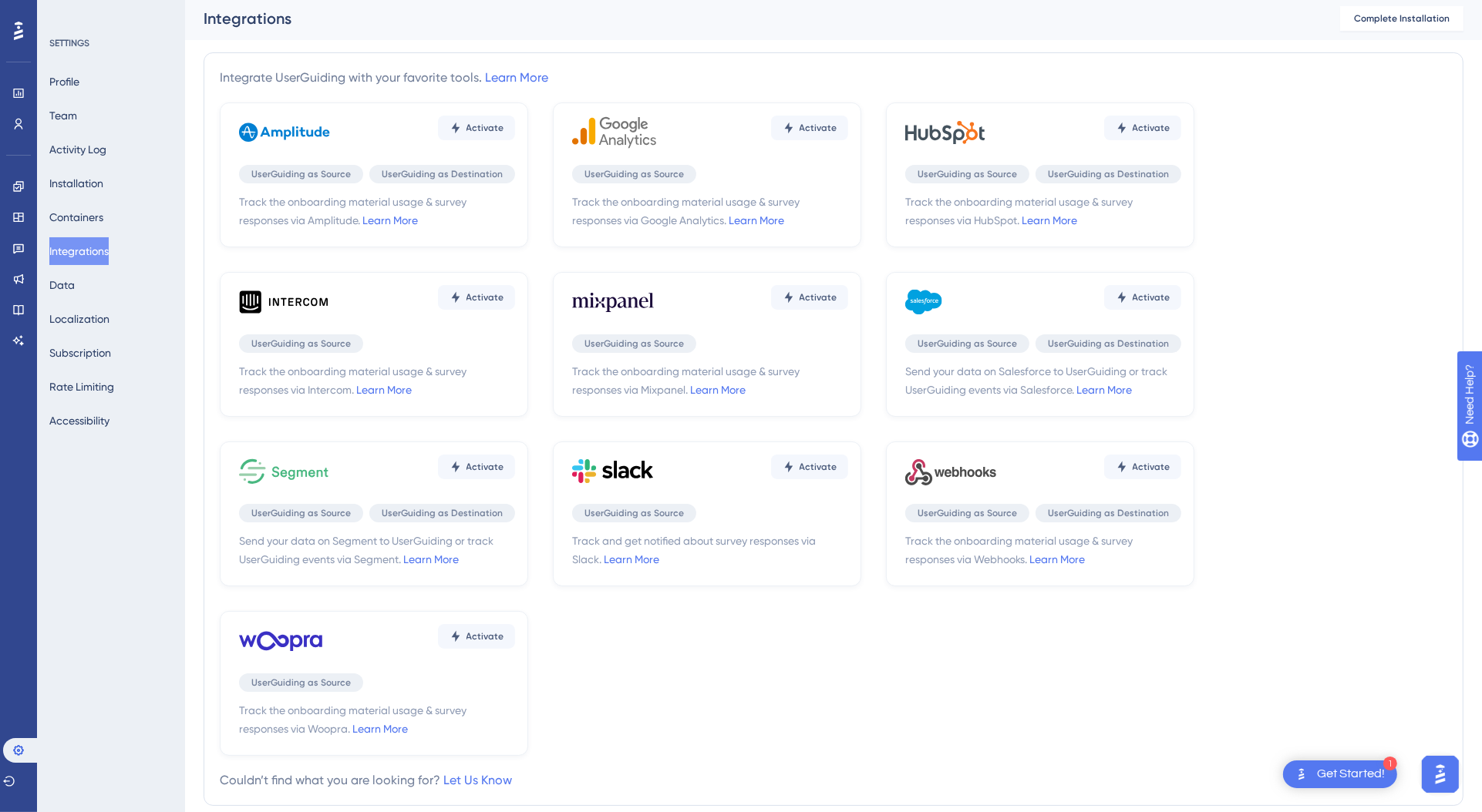
click at [1430, 772] on img "Open AI Assistant Launcher" at bounding box center [1439, 773] width 28 height 28
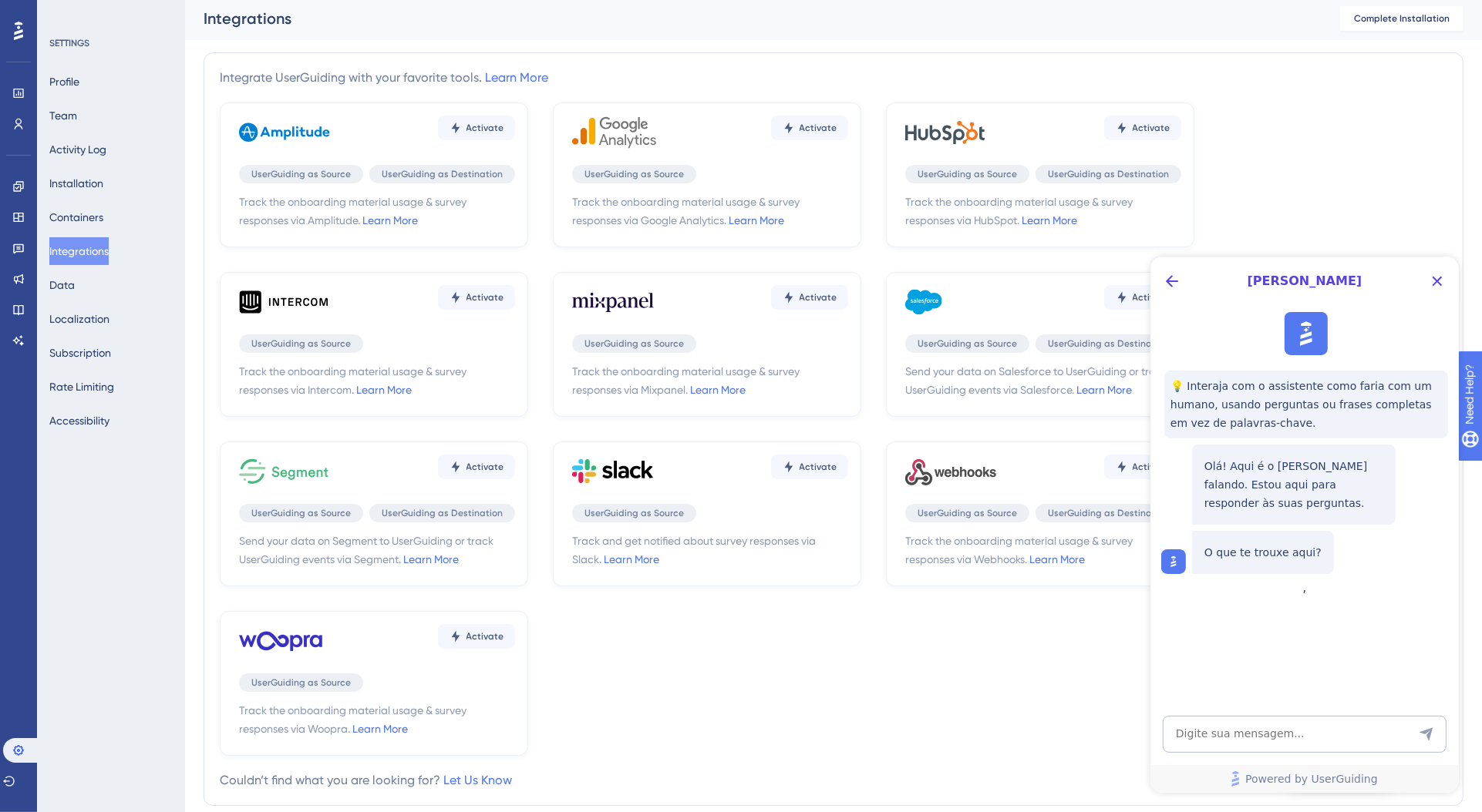
scroll to position [0, 0]
click at [1226, 725] on textarea "AI Assistant Text Input" at bounding box center [1304, 734] width 284 height 37
type textarea "C"
type textarea "Eu posso ter multiplas empresas vinculadas ao mesmo usuário?"
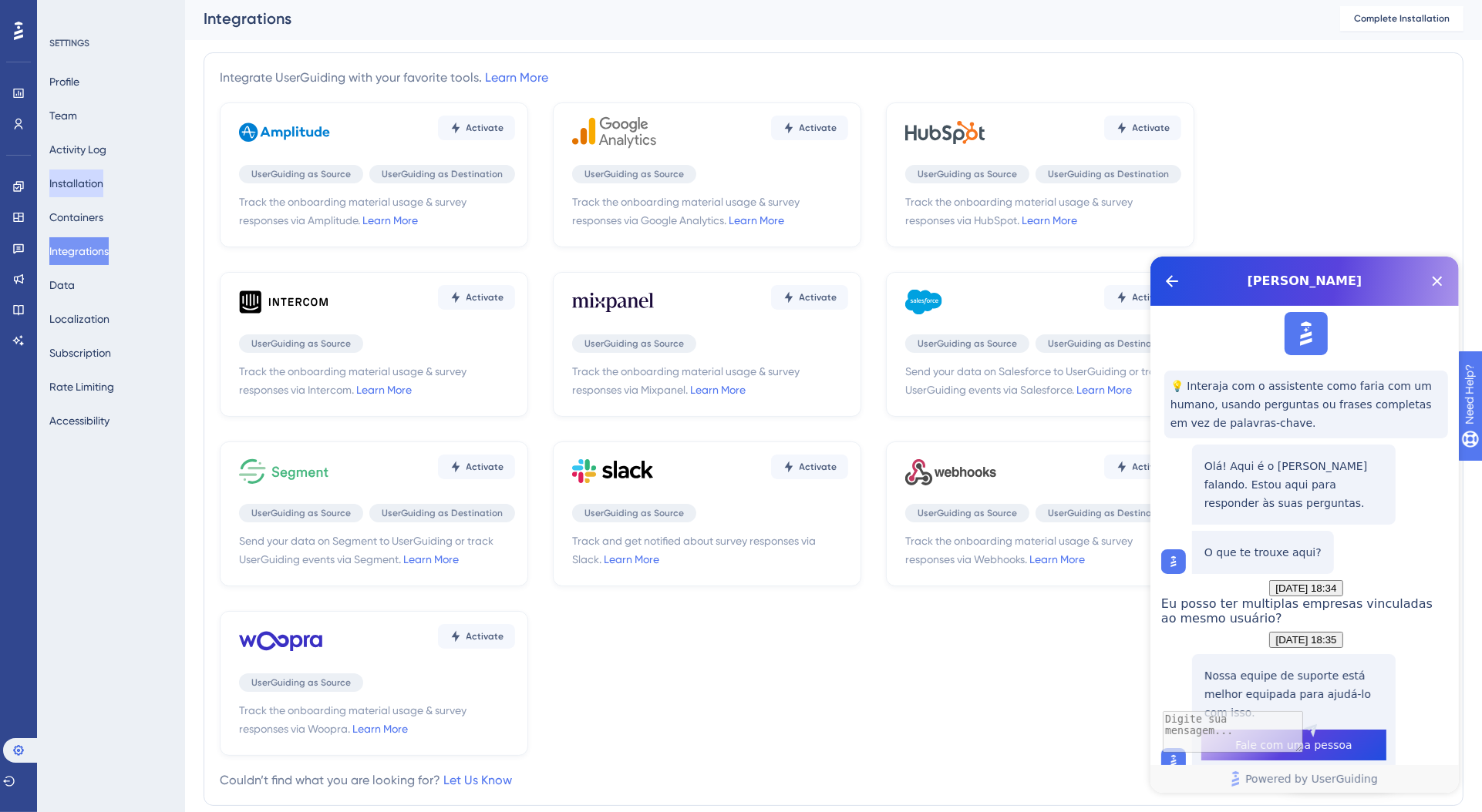
scroll to position [173, 0]
click at [24, 185] on link at bounding box center [19, 186] width 13 height 24
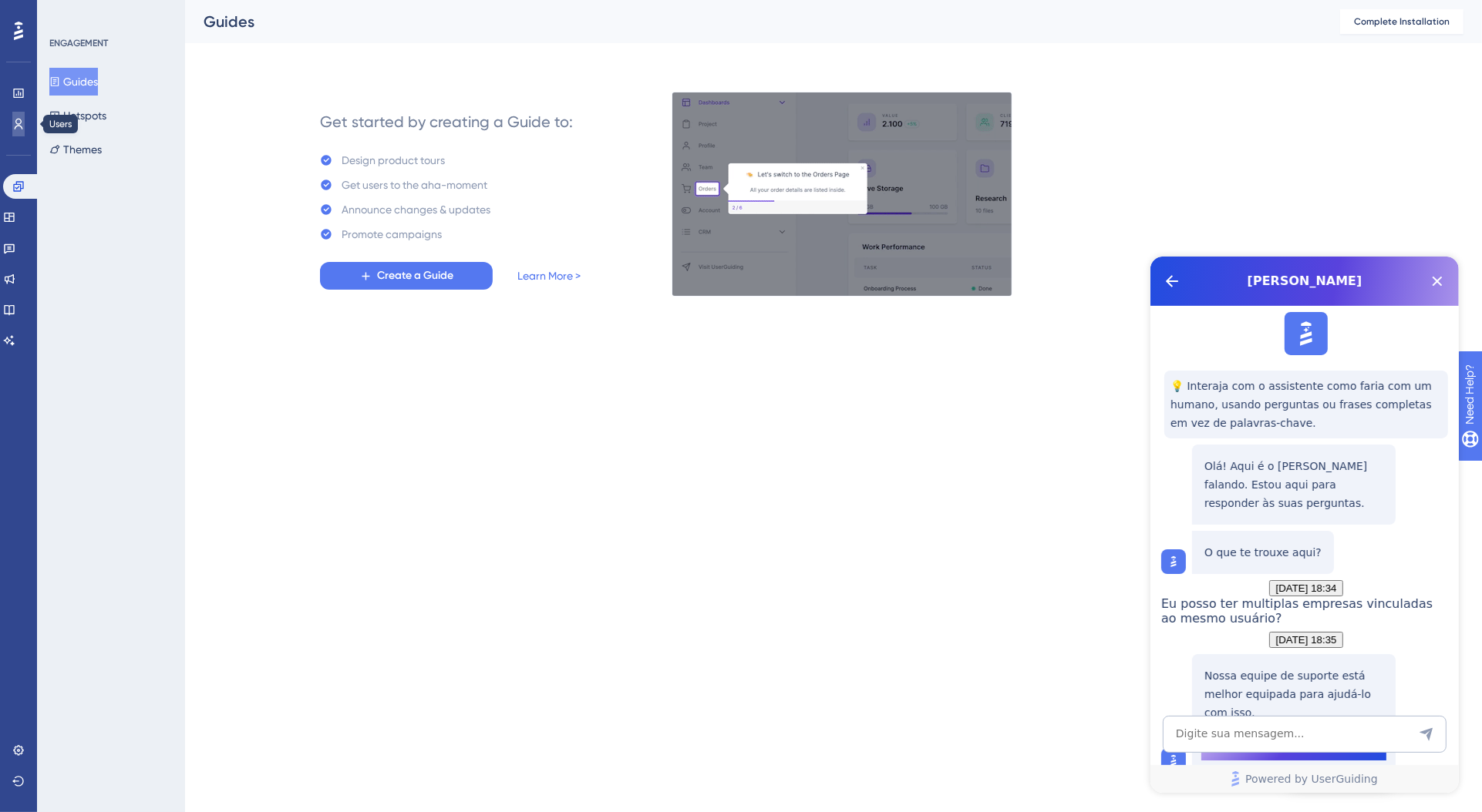
click at [14, 128] on icon at bounding box center [19, 124] width 8 height 11
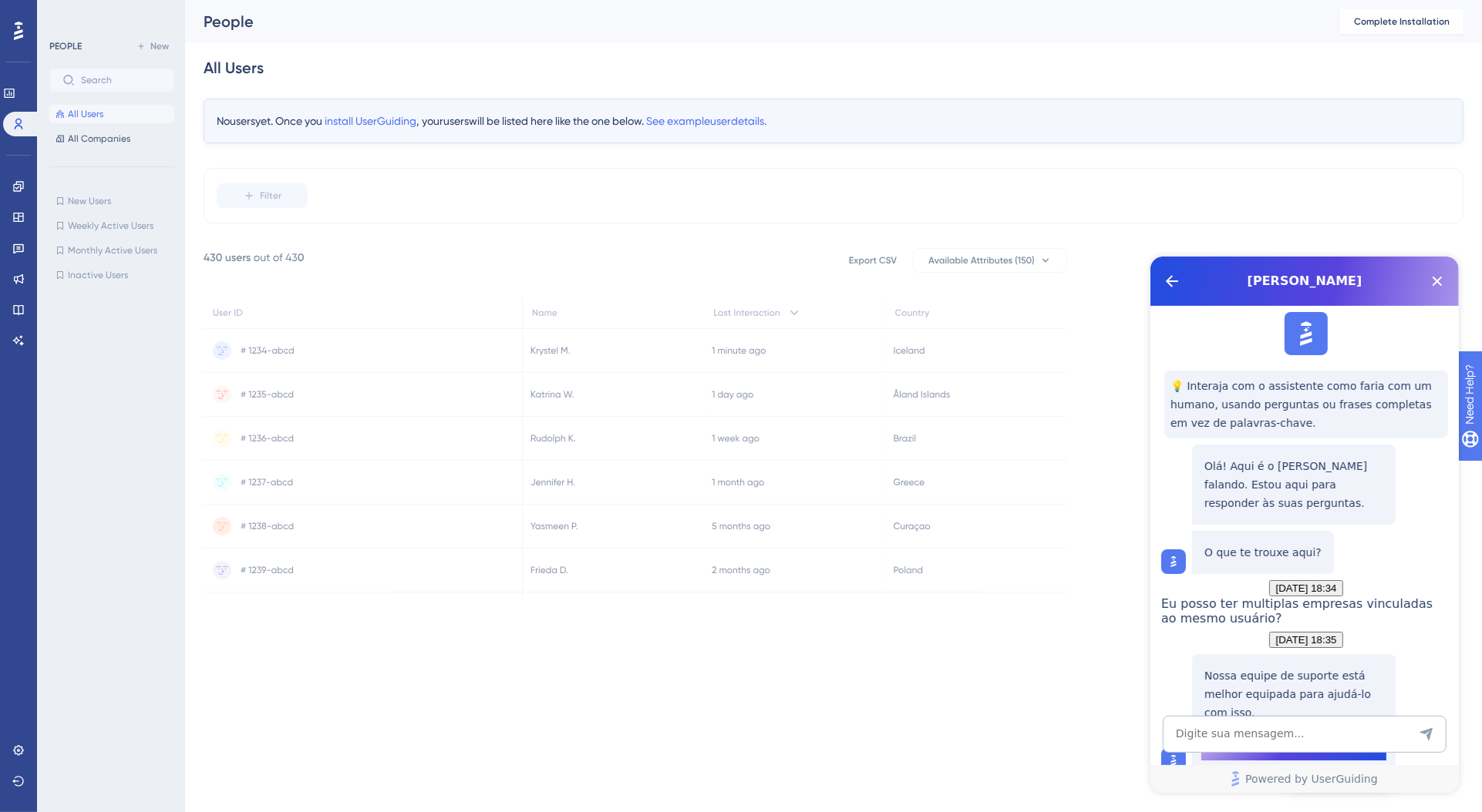
click at [660, 257] on icon at bounding box center [635, 442] width 864 height 388
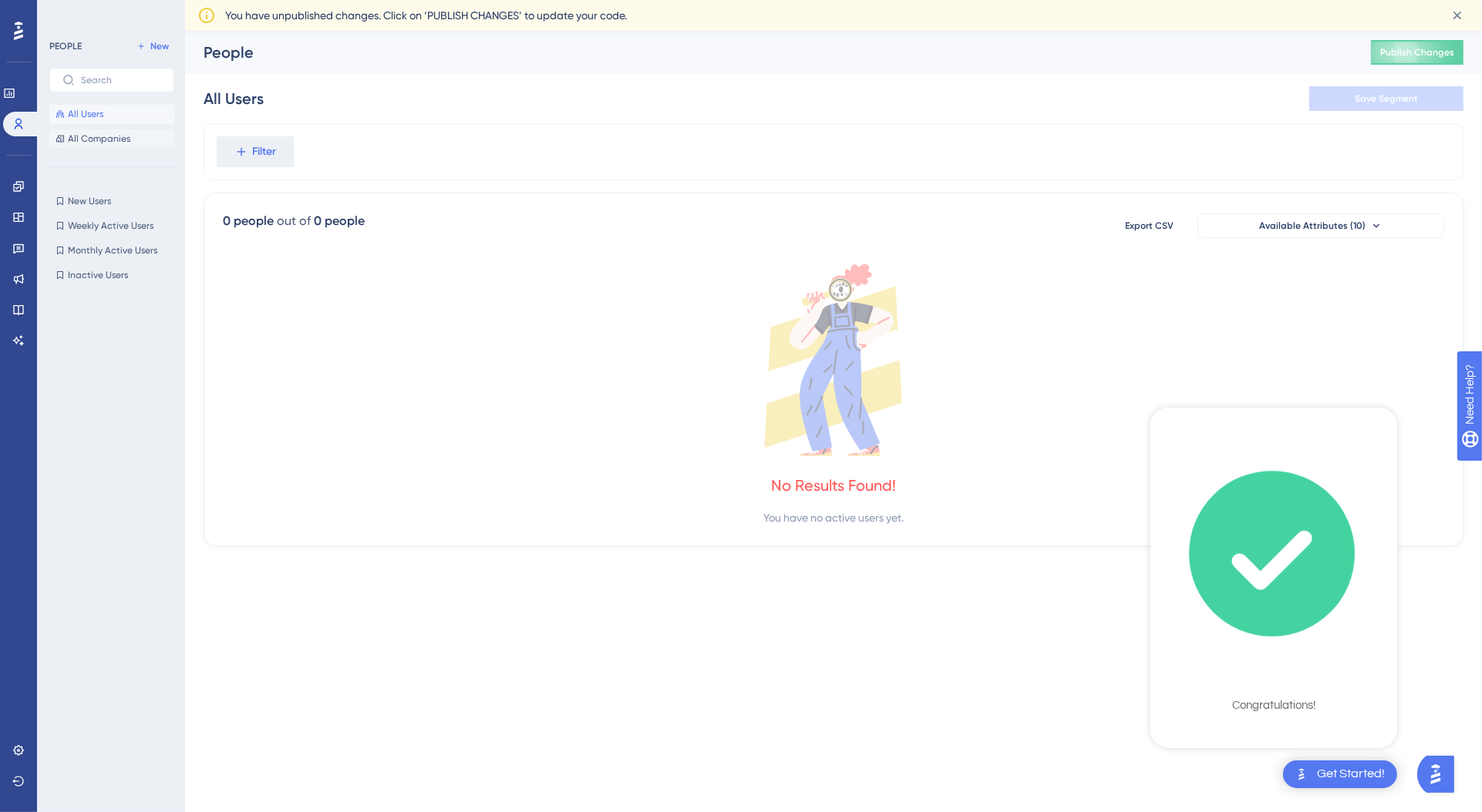
click at [137, 146] on button "All Companies" at bounding box center [111, 138] width 125 height 19
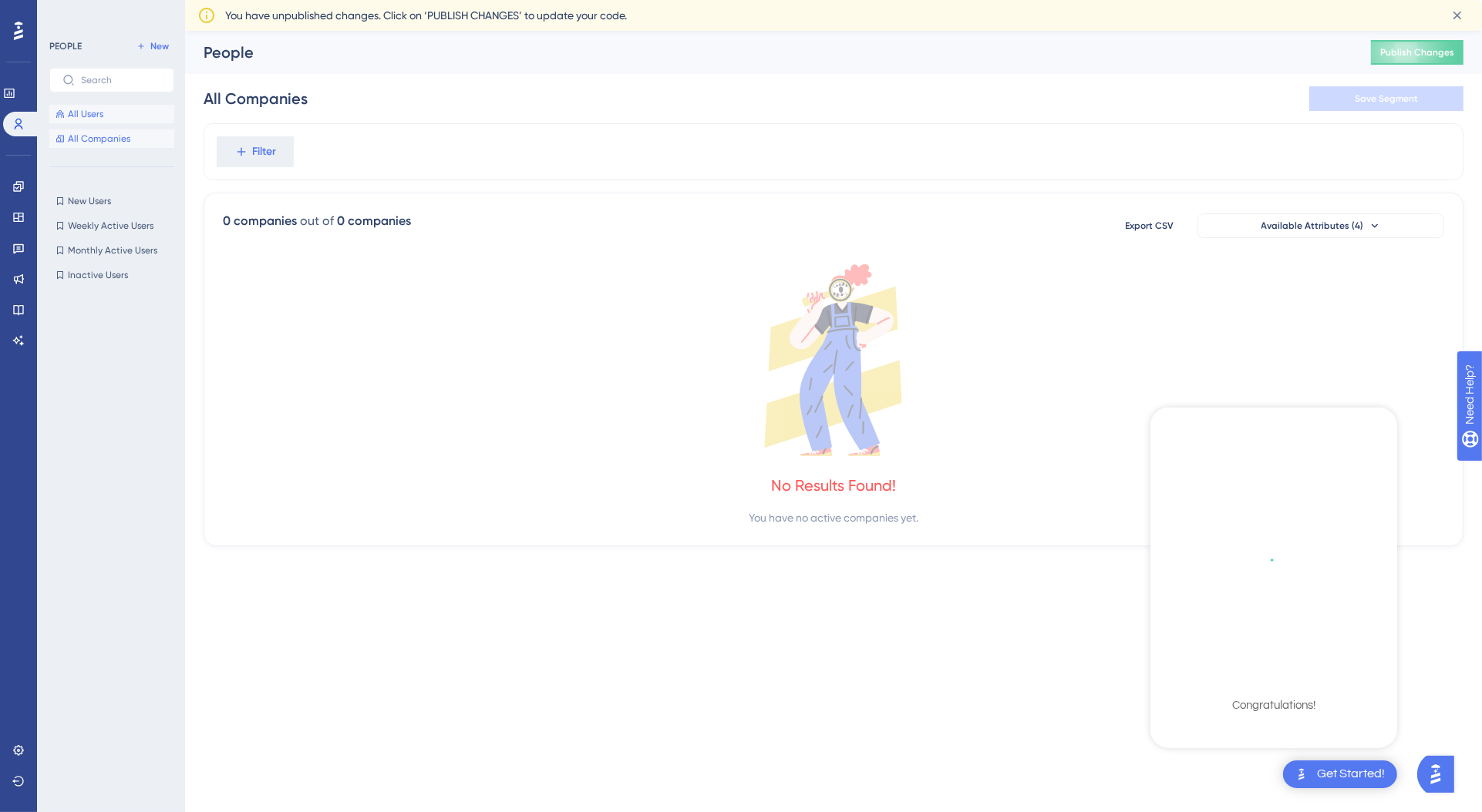
click at [103, 116] on button "All Users" at bounding box center [111, 114] width 125 height 19
click at [732, 392] on icon at bounding box center [833, 360] width 1221 height 192
click at [59, 199] on icon at bounding box center [60, 201] width 9 height 9
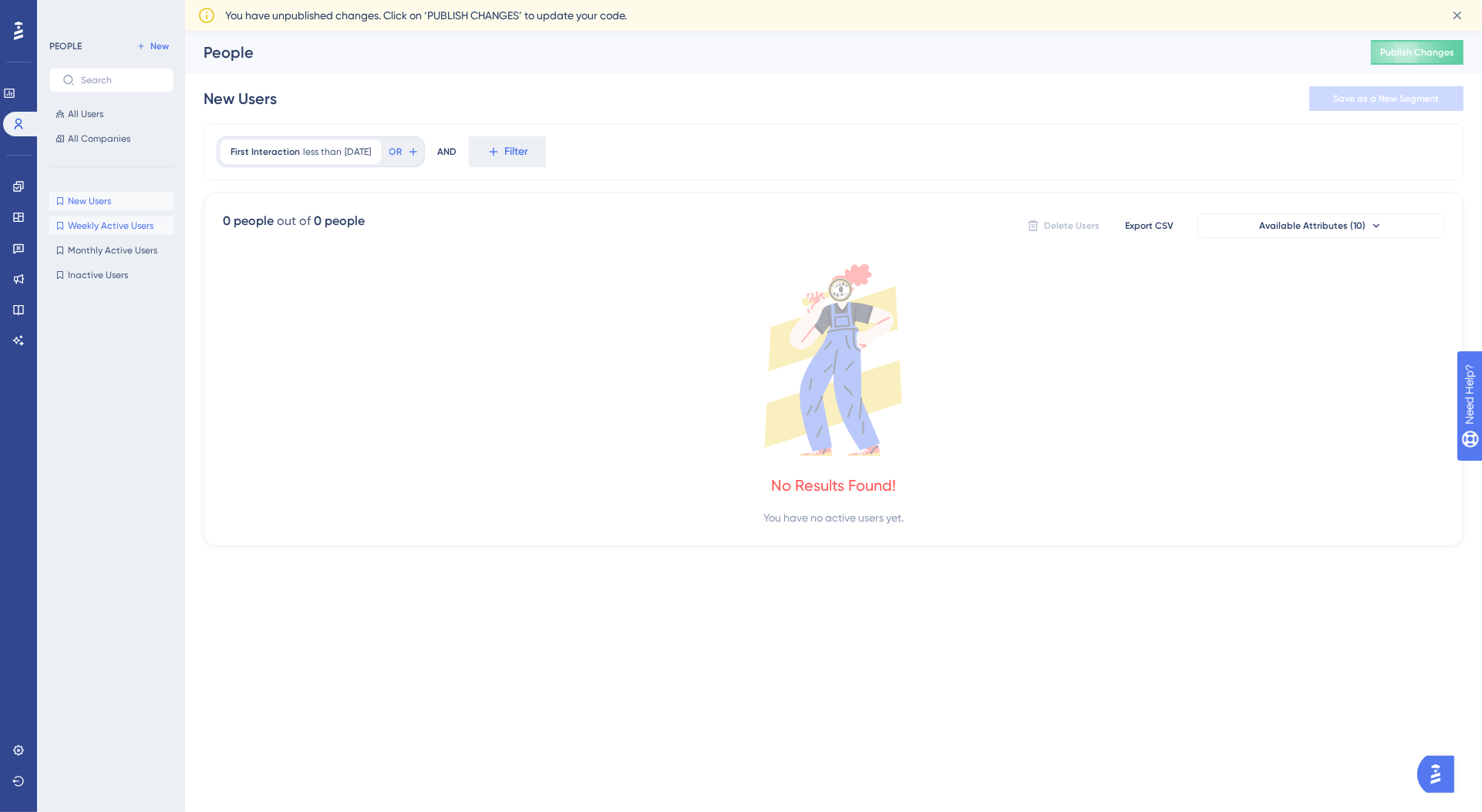
click at [109, 222] on span "Weekly Active Users" at bounding box center [110, 225] width 85 height 13
click at [120, 246] on span "Monthly Active Users" at bounding box center [112, 250] width 90 height 13
click at [121, 262] on div "New Users New Users Weekly Active Users Weekly Active Users Monthly Active User…" at bounding box center [111, 238] width 125 height 93
click at [119, 270] on span "Inactive Users" at bounding box center [97, 275] width 60 height 13
click at [128, 198] on button "New Users New Users" at bounding box center [111, 201] width 125 height 19
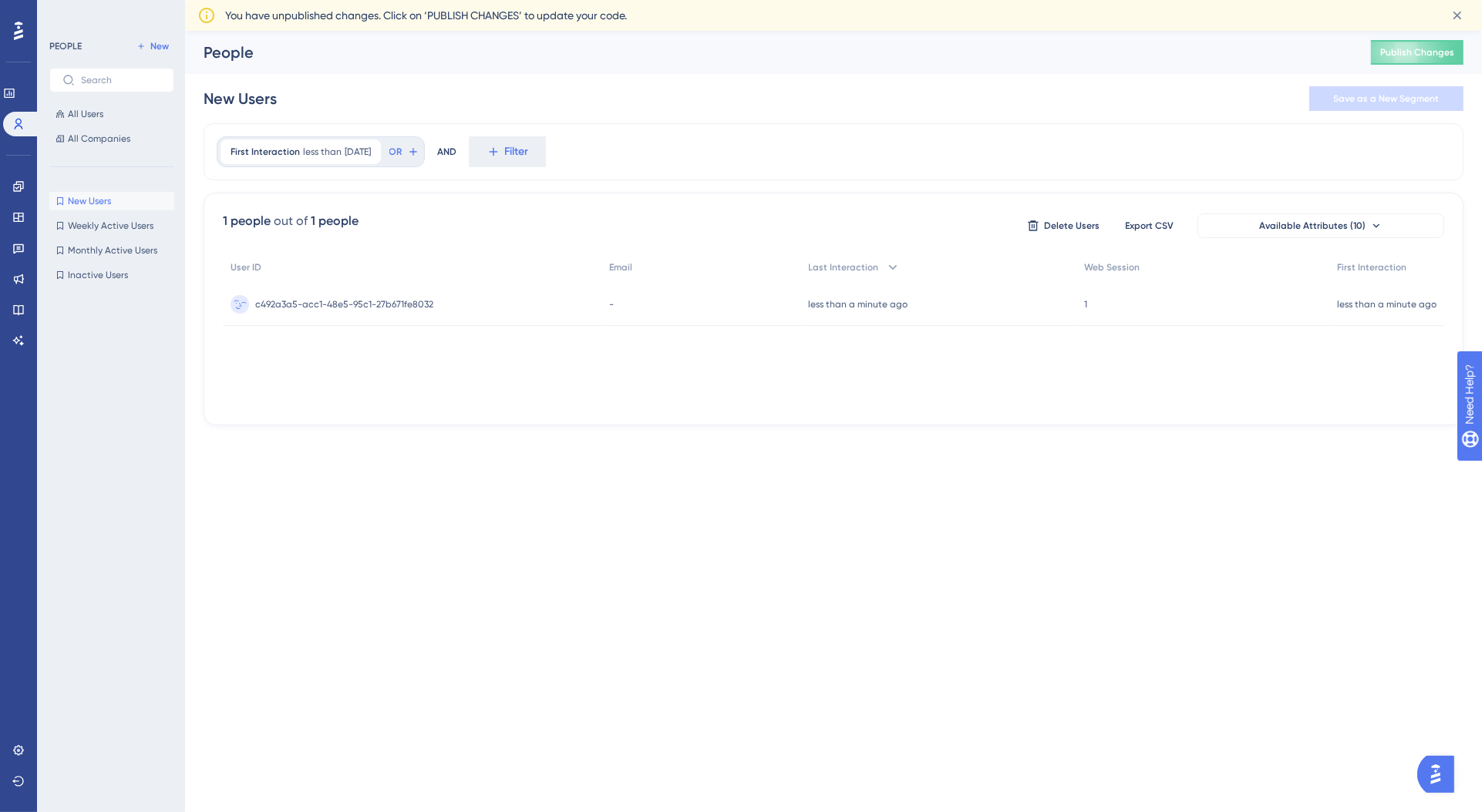
click at [404, 306] on span "c492a3a5-acc1-48e5-95c1-27b671fe8032" at bounding box center [344, 304] width 178 height 13
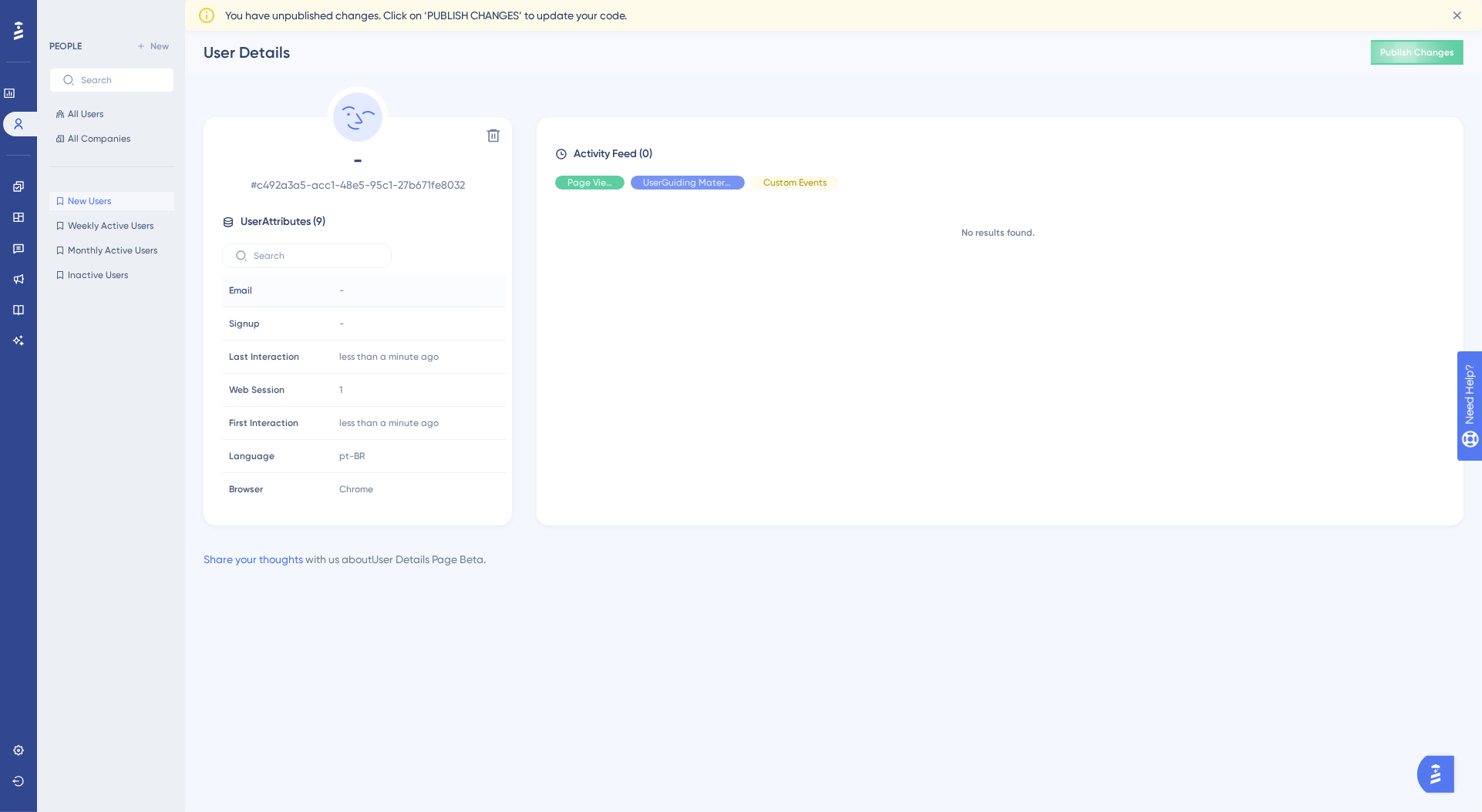
click at [347, 297] on div "-" at bounding box center [415, 290] width 166 height 31
click at [339, 323] on span "-" at bounding box center [341, 323] width 4 height 13
click at [305, 252] on input "text" at bounding box center [316, 256] width 125 height 11
click at [291, 229] on span "User Attributes ( 9 )" at bounding box center [283, 222] width 84 height 19
click at [307, 219] on span "User Attributes ( 9 )" at bounding box center [283, 222] width 84 height 19
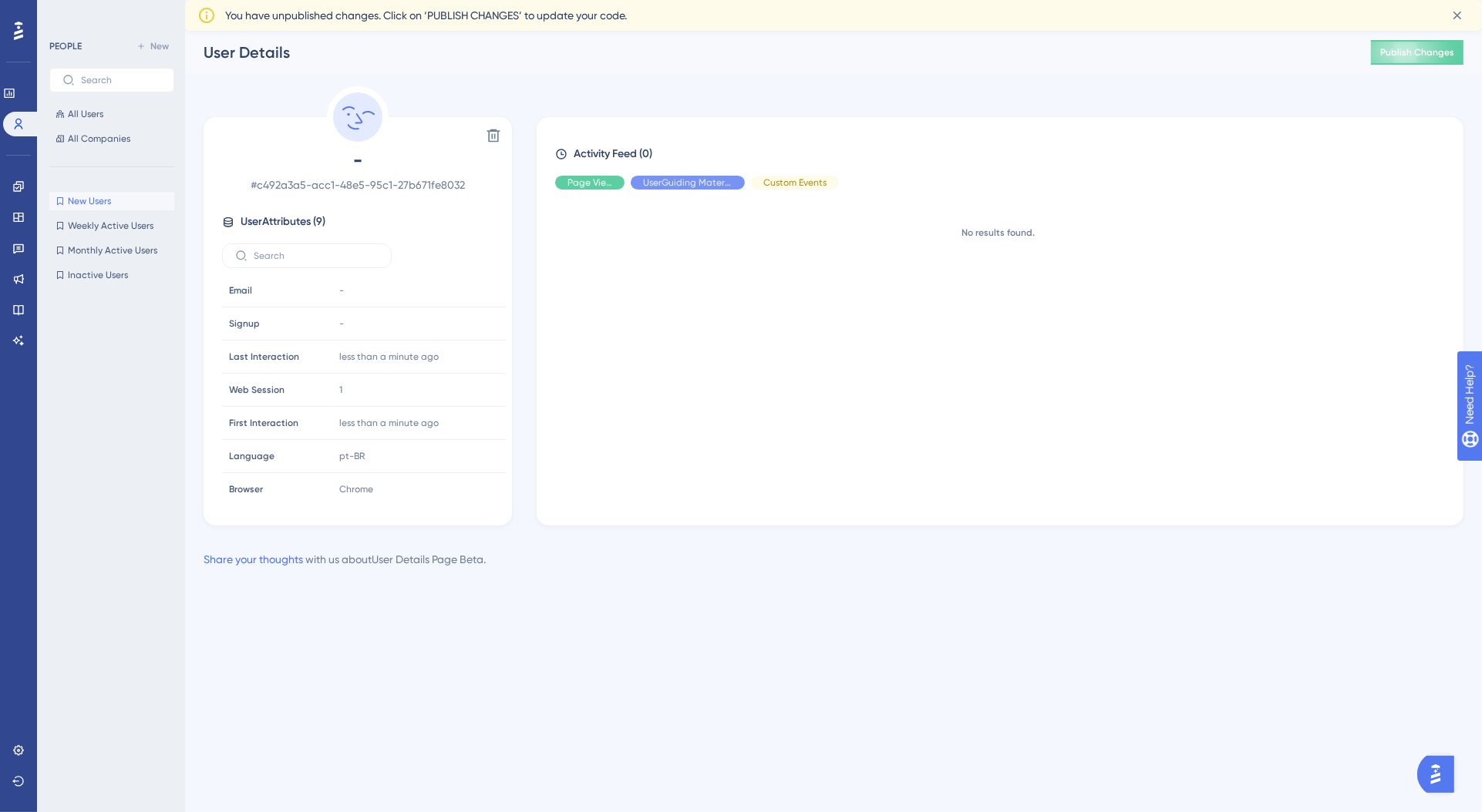
click at [229, 222] on icon at bounding box center [228, 222] width 13 height 13
click at [119, 143] on span "All Companies" at bounding box center [99, 138] width 62 height 13
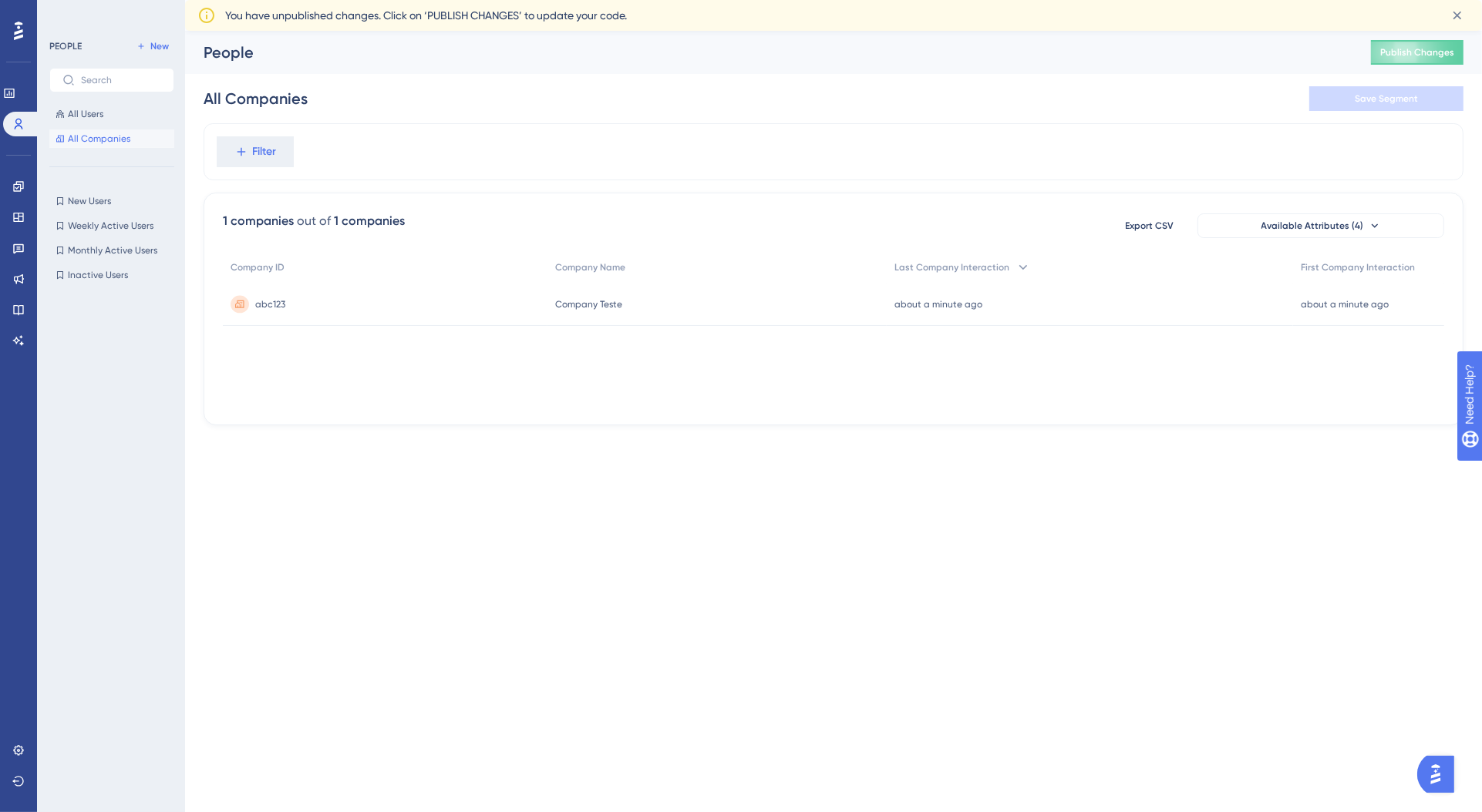
click at [337, 303] on div "abc123 abc123" at bounding box center [385, 304] width 324 height 43
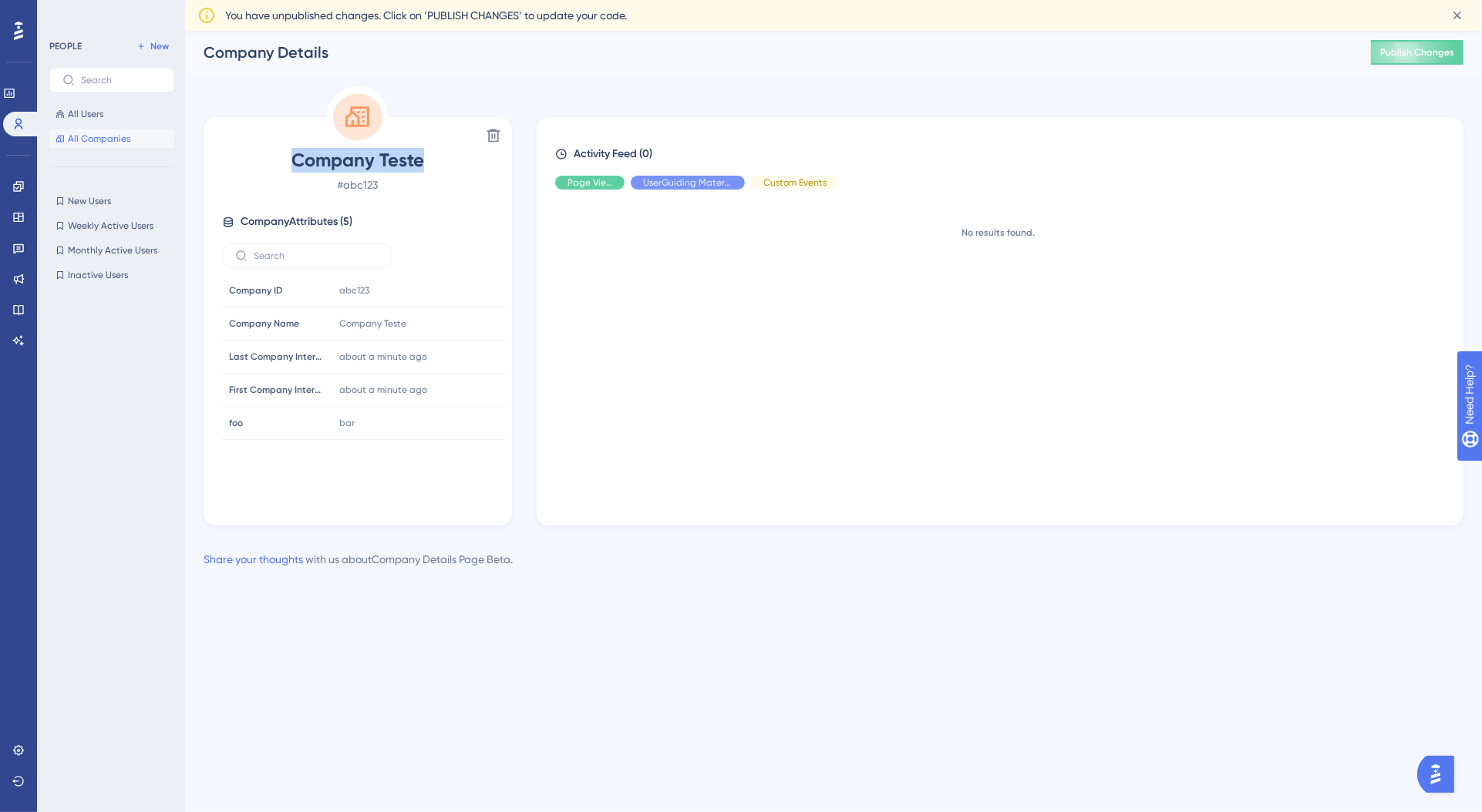
drag, startPoint x: 306, startPoint y: 164, endPoint x: 401, endPoint y: 184, distance: 97.1
click at [457, 170] on span "Company Teste" at bounding box center [357, 160] width 271 height 24
click at [397, 185] on span "# abc123" at bounding box center [357, 185] width 271 height 19
click at [124, 125] on div "All Users All Companies" at bounding box center [111, 126] width 125 height 43
click at [128, 117] on button "All Users" at bounding box center [111, 114] width 125 height 19
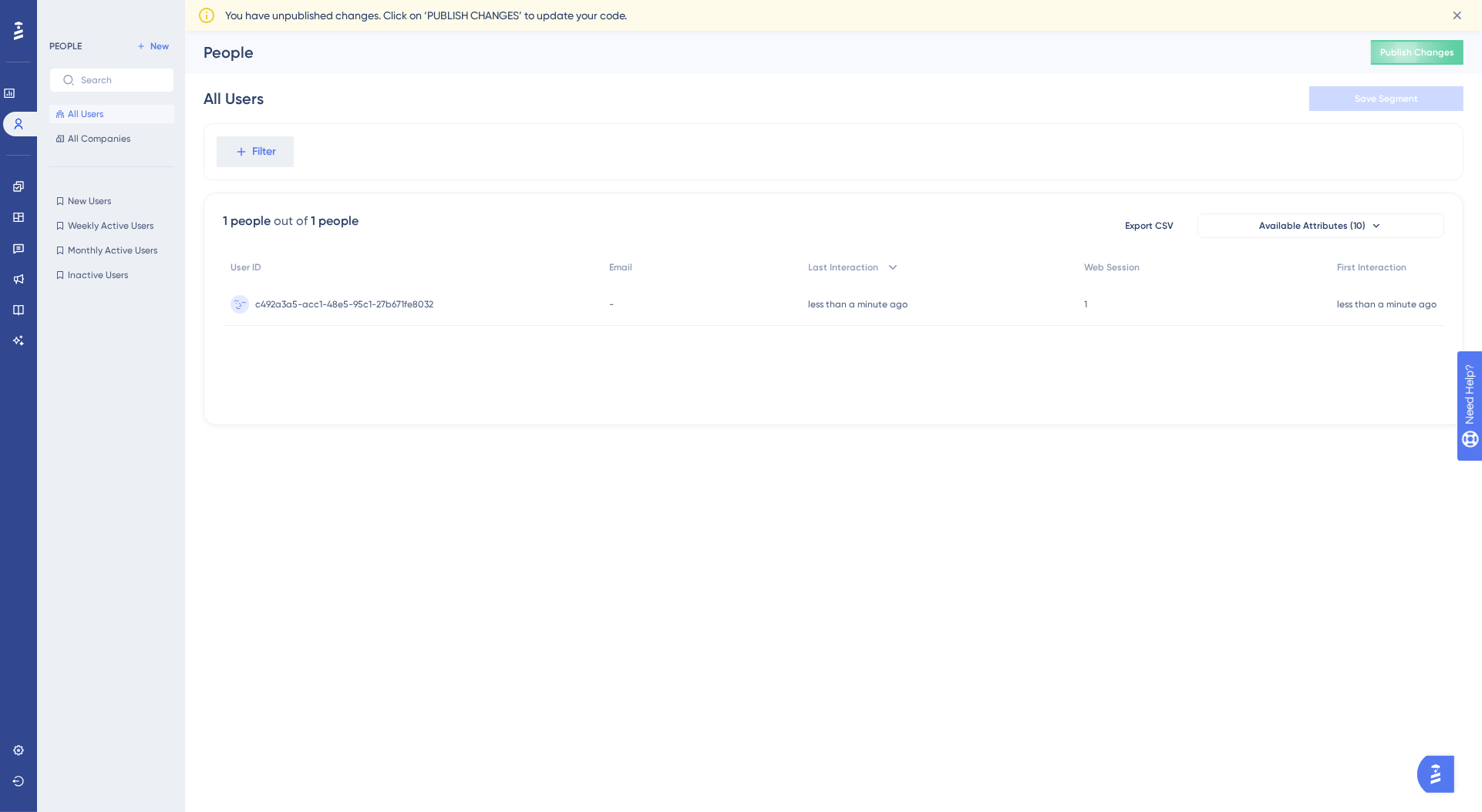
click at [267, 300] on span "c492a3a5-acc1-48e5-95c1-27b671fe8032" at bounding box center [344, 304] width 178 height 13
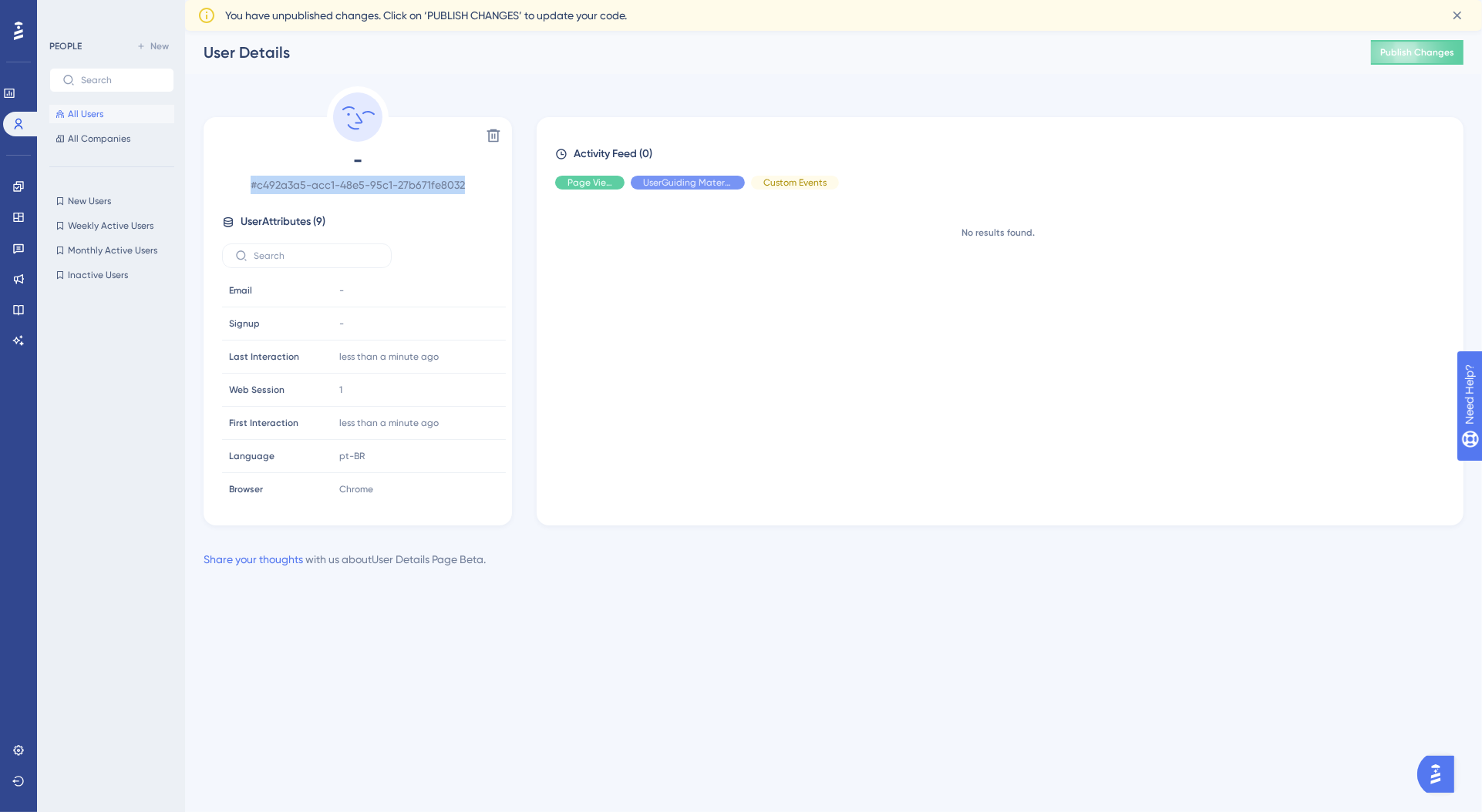
drag, startPoint x: 245, startPoint y: 189, endPoint x: 456, endPoint y: 198, distance: 211.2
click at [456, 198] on div "- # c492a3a5-acc1-48e5-95c1-27b671fe8032 User Attributes ( 9 ) Email Email - Si…" at bounding box center [357, 324] width 296 height 353
click at [463, 193] on span "# c492a3a5-acc1-48e5-95c1-27b671fe8032" at bounding box center [357, 185] width 271 height 19
click at [458, 193] on span "# c492a3a5-acc1-48e5-95c1-27b671fe8032" at bounding box center [357, 185] width 271 height 19
click at [444, 193] on span "# c492a3a5-acc1-48e5-95c1-27b671fe8032" at bounding box center [357, 185] width 271 height 19
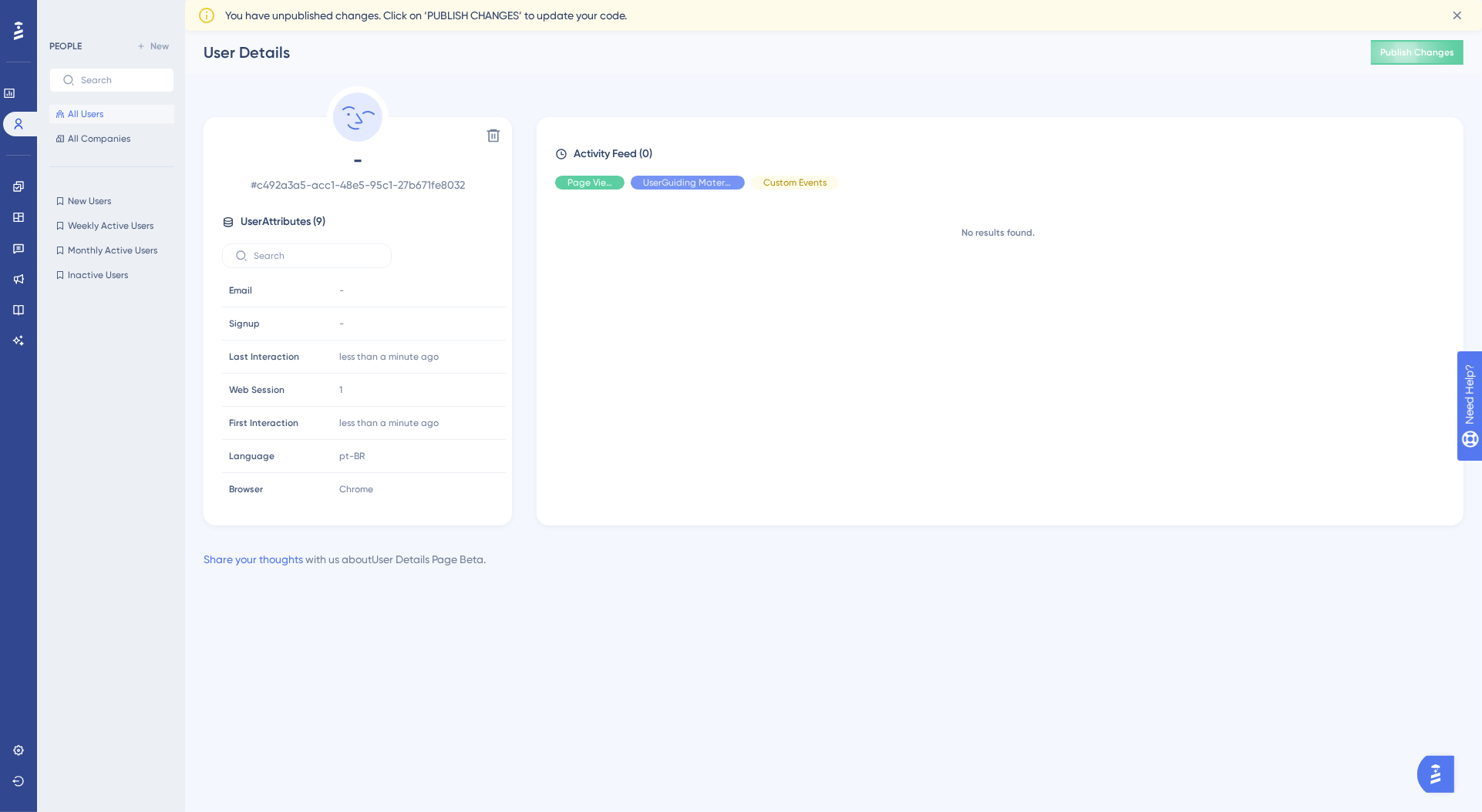
click at [399, 192] on span "# c492a3a5-acc1-48e5-95c1-27b671fe8032" at bounding box center [357, 185] width 271 height 19
click at [230, 181] on span "# c492a3a5-acc1-48e5-95c1-27b671fe8032" at bounding box center [357, 185] width 271 height 19
drag, startPoint x: 257, startPoint y: 180, endPoint x: 377, endPoint y: 201, distance: 121.8
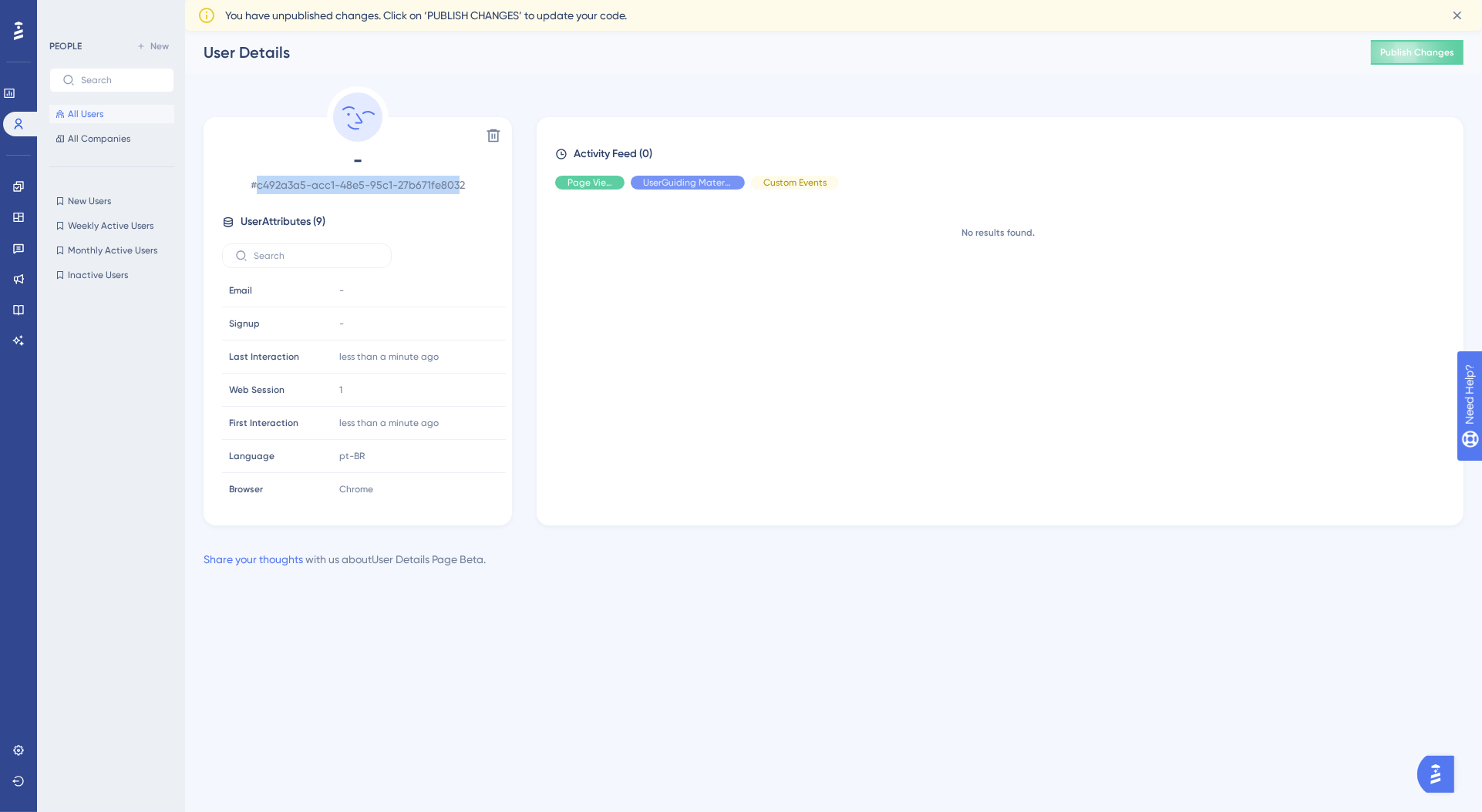
click at [457, 179] on span "# c492a3a5-acc1-48e5-95c1-27b671fe8032" at bounding box center [357, 185] width 271 height 19
drag, startPoint x: 377, startPoint y: 201, endPoint x: 145, endPoint y: 264, distance: 240.4
click at [377, 201] on div "- # c492a3a5-acc1-48e5-95c1-27b671fe8032 User Attributes ( 9 ) Email Email - Si…" at bounding box center [357, 324] width 296 height 353
click at [112, 137] on span "All Companies" at bounding box center [99, 138] width 62 height 13
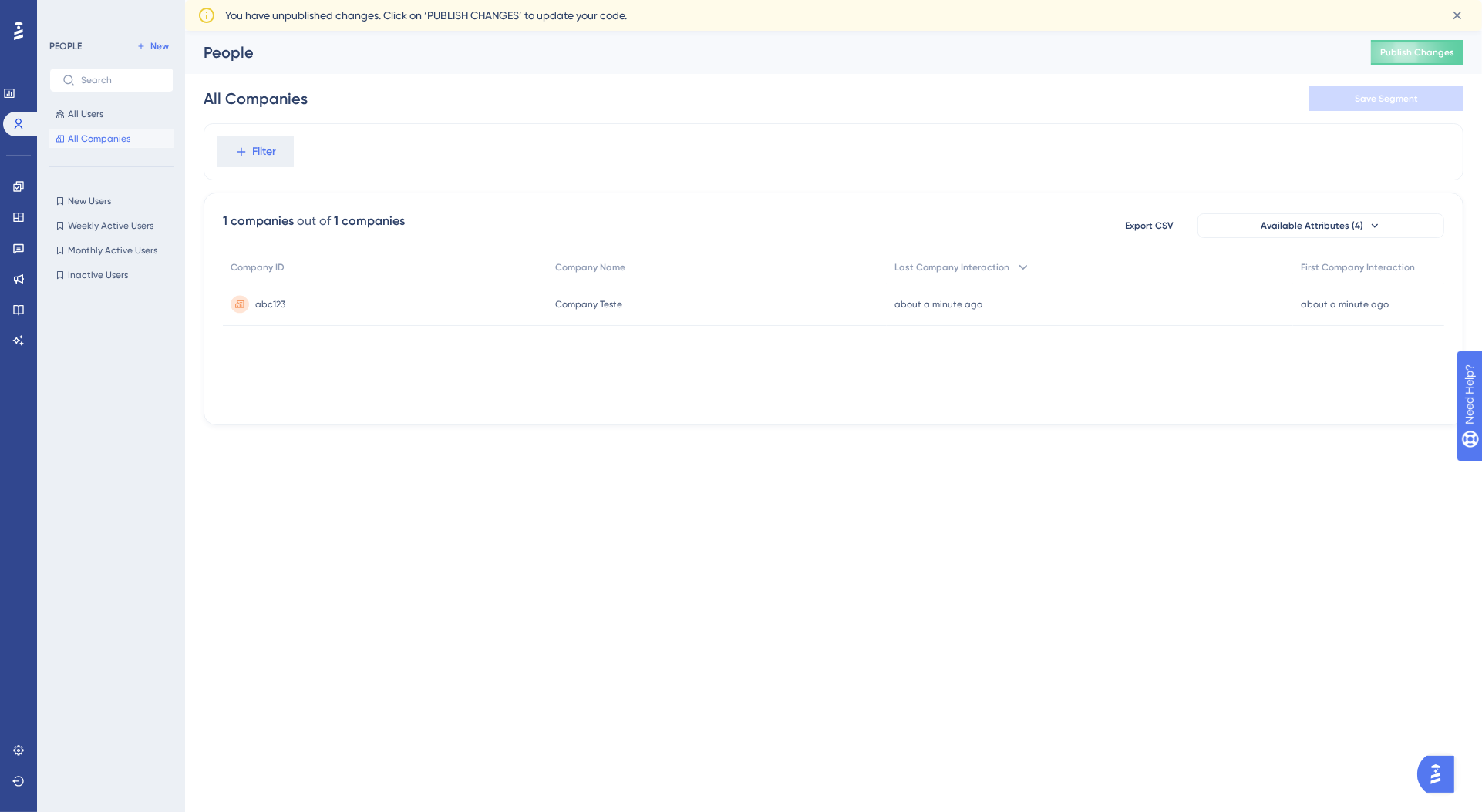
click at [310, 303] on div "abc123 abc123" at bounding box center [385, 304] width 324 height 43
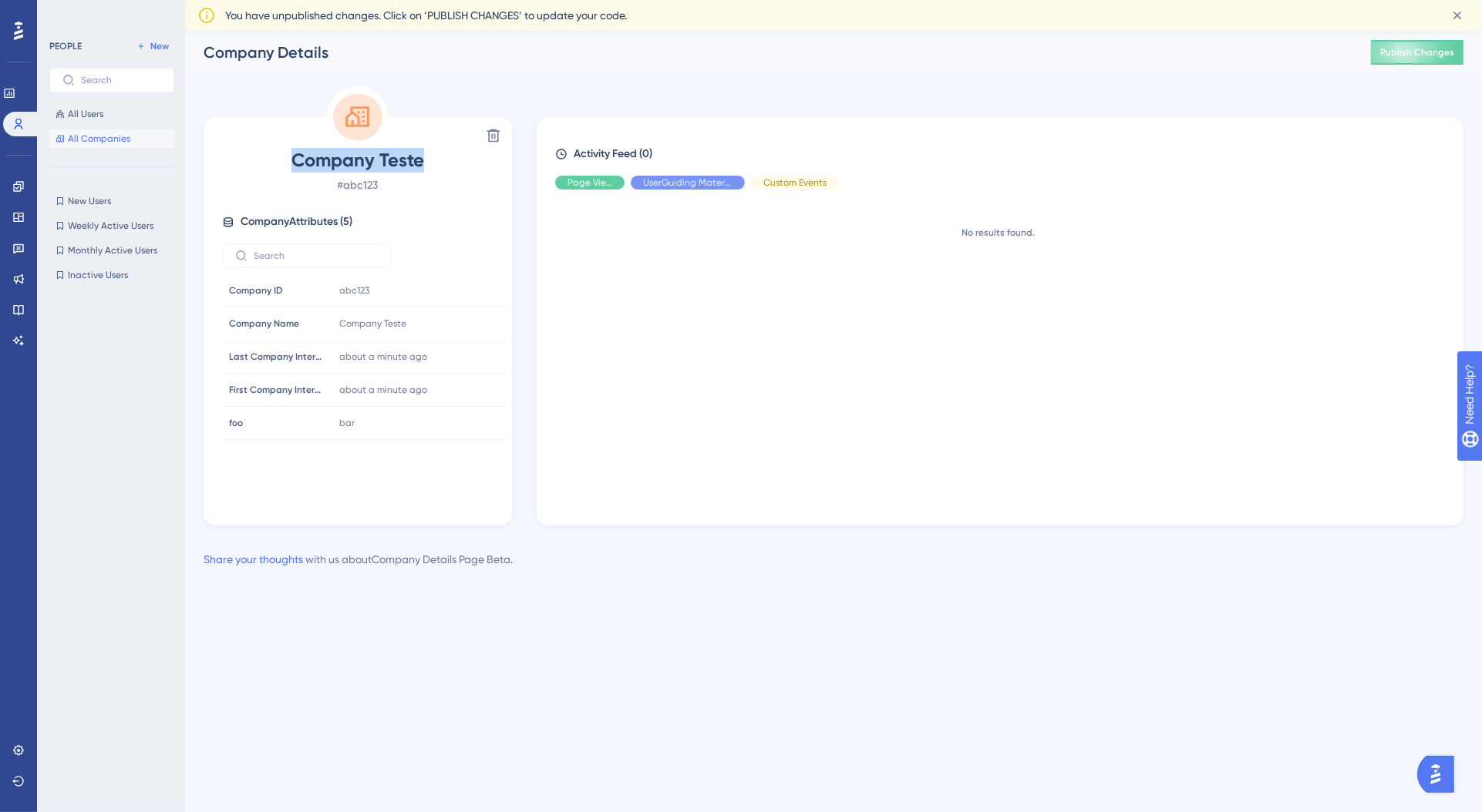
drag, startPoint x: 296, startPoint y: 160, endPoint x: 450, endPoint y: 166, distance: 154.1
click at [472, 165] on span "Company Teste" at bounding box center [357, 160] width 271 height 24
click at [444, 166] on span "Company Teste" at bounding box center [357, 160] width 271 height 24
drag, startPoint x: 335, startPoint y: 163, endPoint x: 314, endPoint y: 176, distance: 24.7
click at [263, 161] on span "Company Teste" at bounding box center [357, 160] width 271 height 24
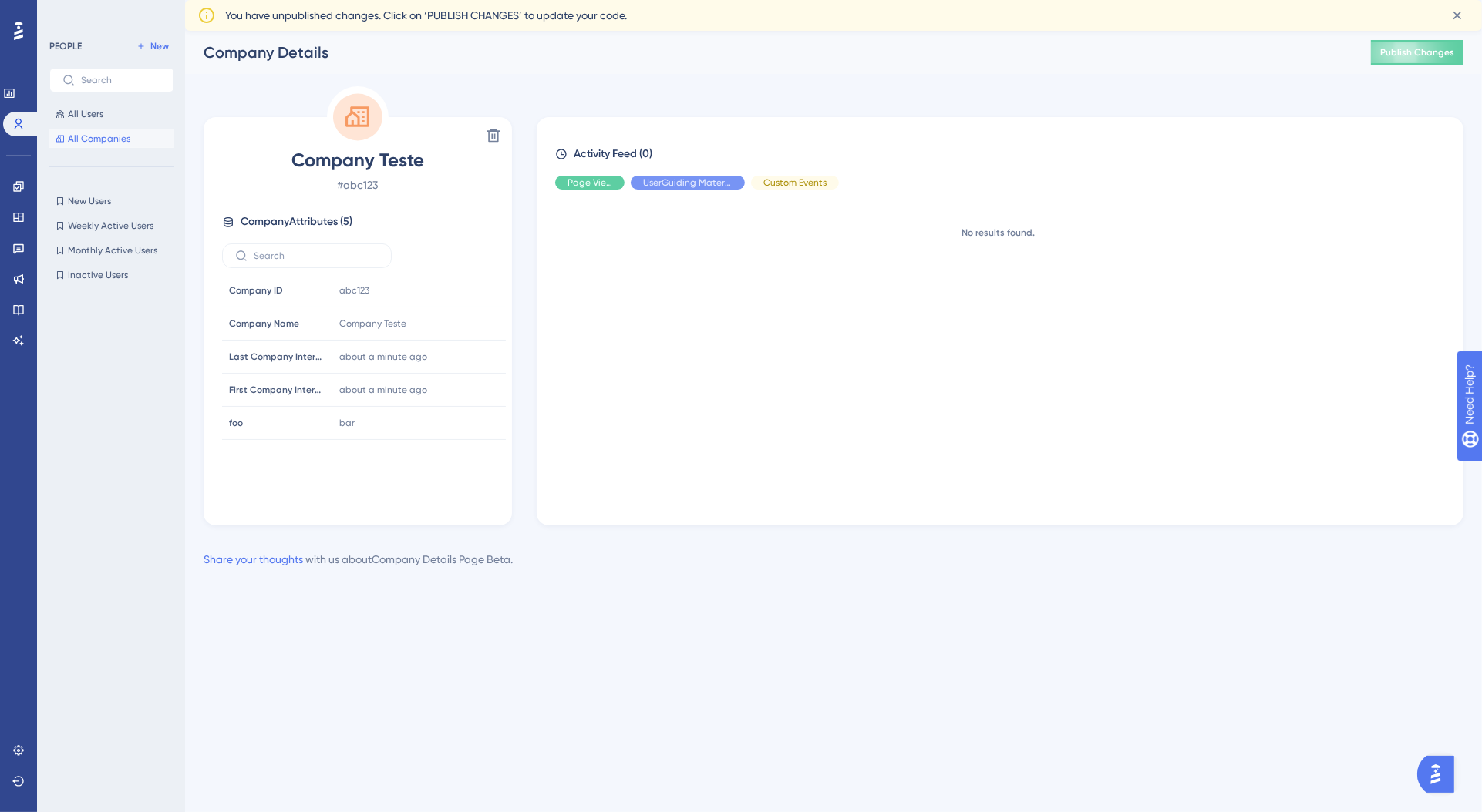
click at [314, 176] on span "# abc123" at bounding box center [357, 185] width 271 height 19
drag, startPoint x: 235, startPoint y: 328, endPoint x: 309, endPoint y: 328, distance: 74.0
click at [309, 328] on div "Company Name Company Name" at bounding box center [275, 323] width 105 height 31
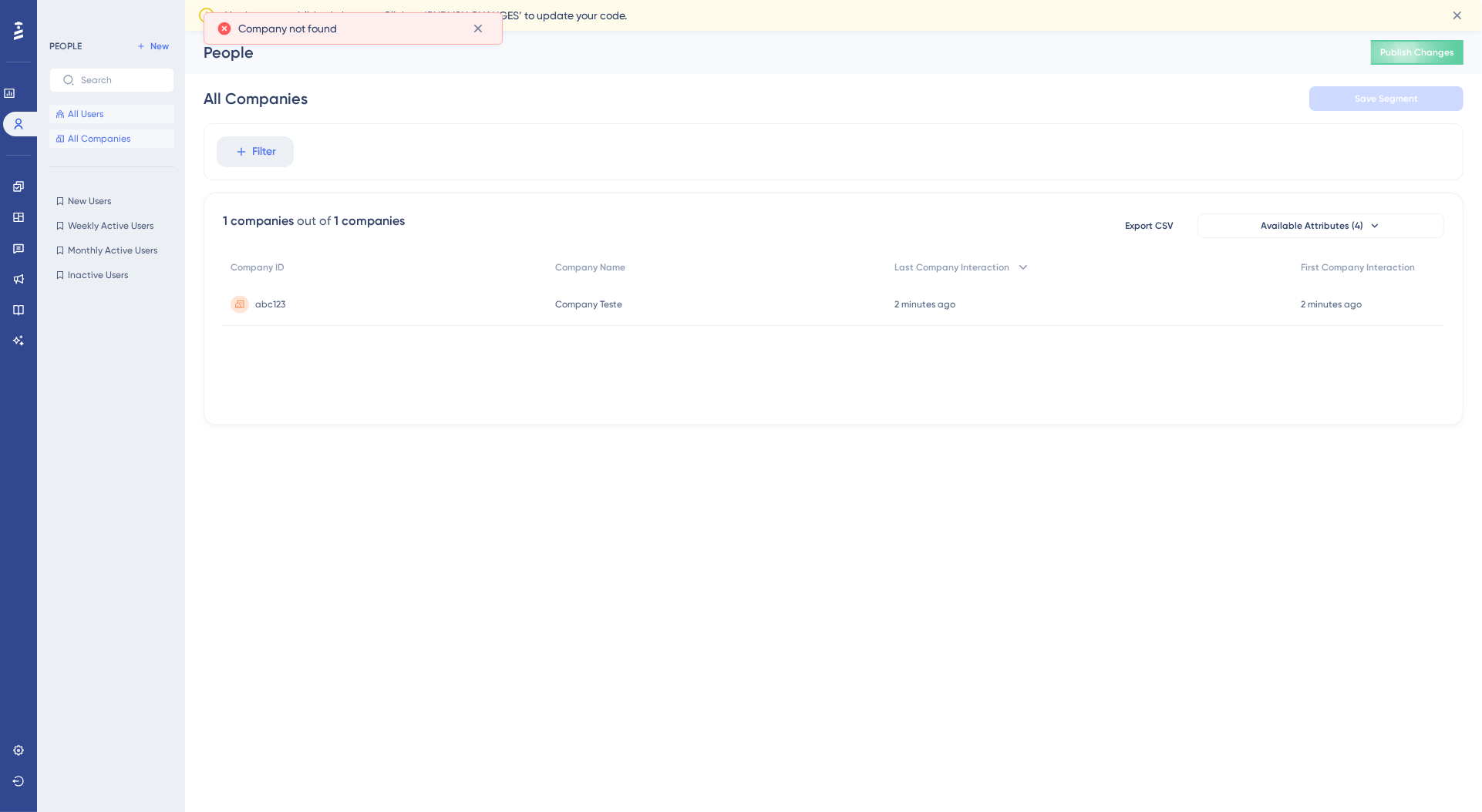
click at [120, 122] on button "All Users" at bounding box center [111, 114] width 125 height 19
click at [386, 306] on div "-" at bounding box center [364, 304] width 283 height 43
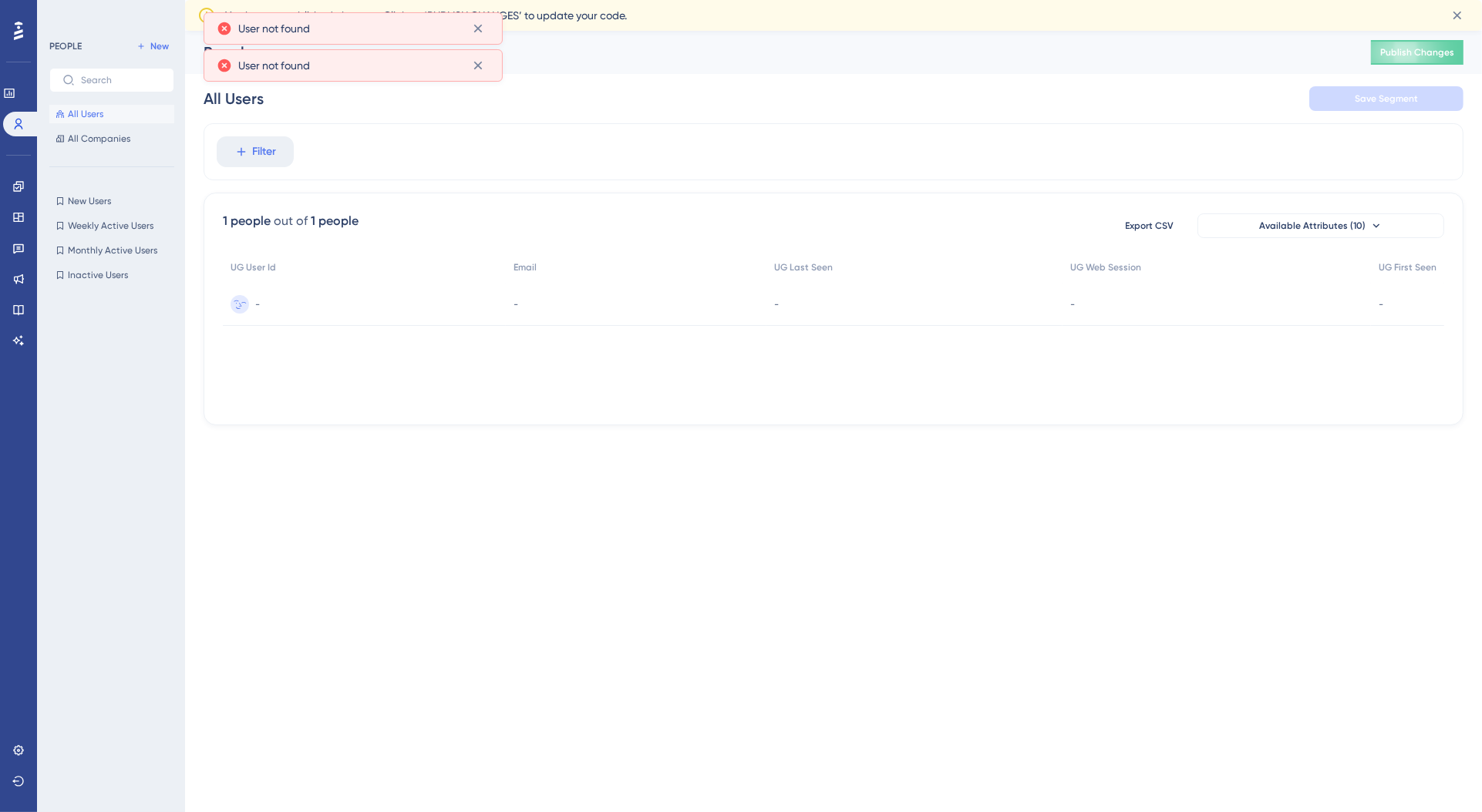
click at [244, 310] on circle at bounding box center [240, 305] width 19 height 19
click at [815, 307] on div "-" at bounding box center [915, 304] width 296 height 43
click at [675, 314] on div "-" at bounding box center [636, 304] width 261 height 43
click at [475, 62] on icon at bounding box center [478, 65] width 15 height 15
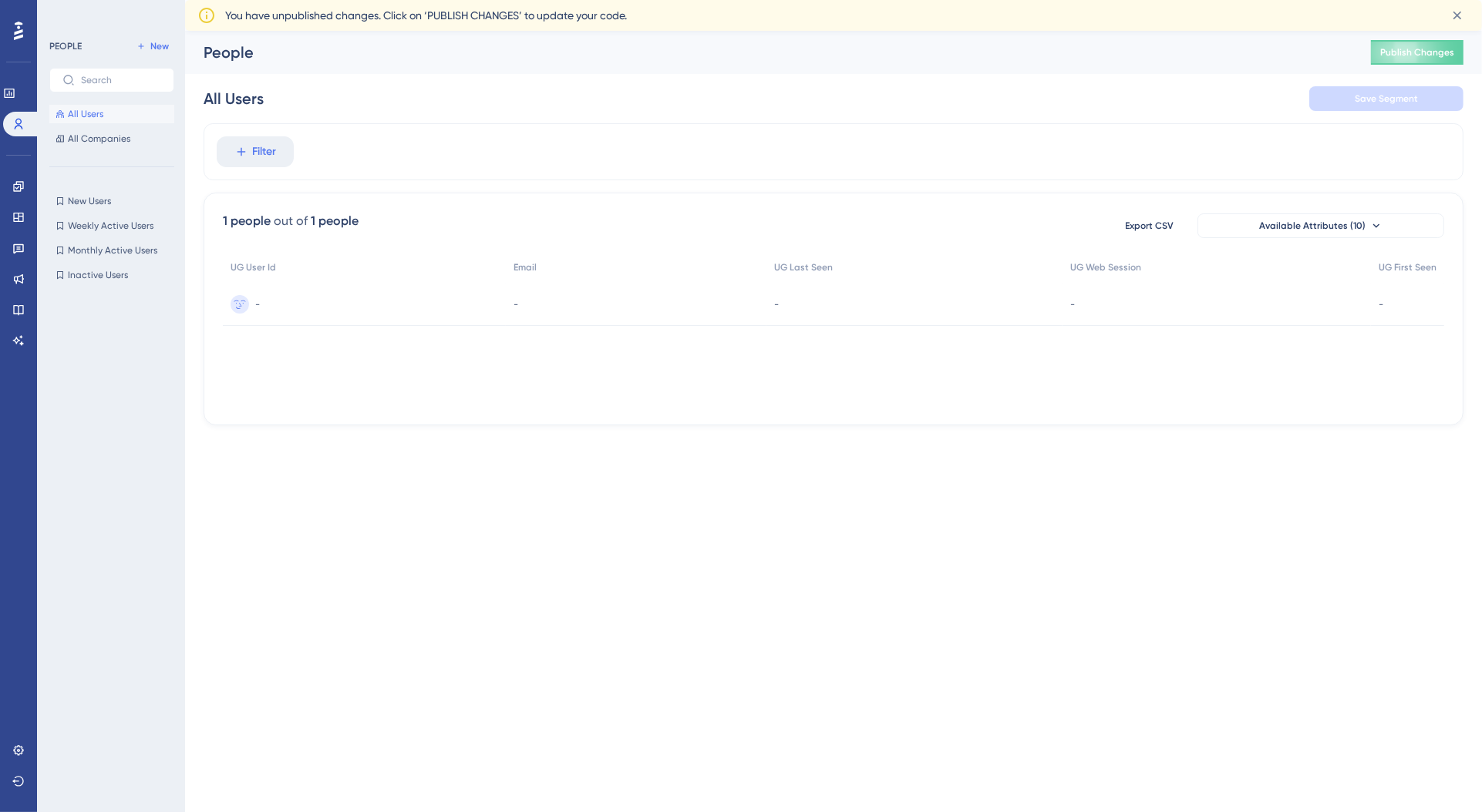
click at [1337, 239] on div "Export CSV Available Attributes (10)" at bounding box center [1278, 225] width 333 height 28
click at [1346, 230] on span "Available Attributes (10)" at bounding box center [1312, 225] width 106 height 13
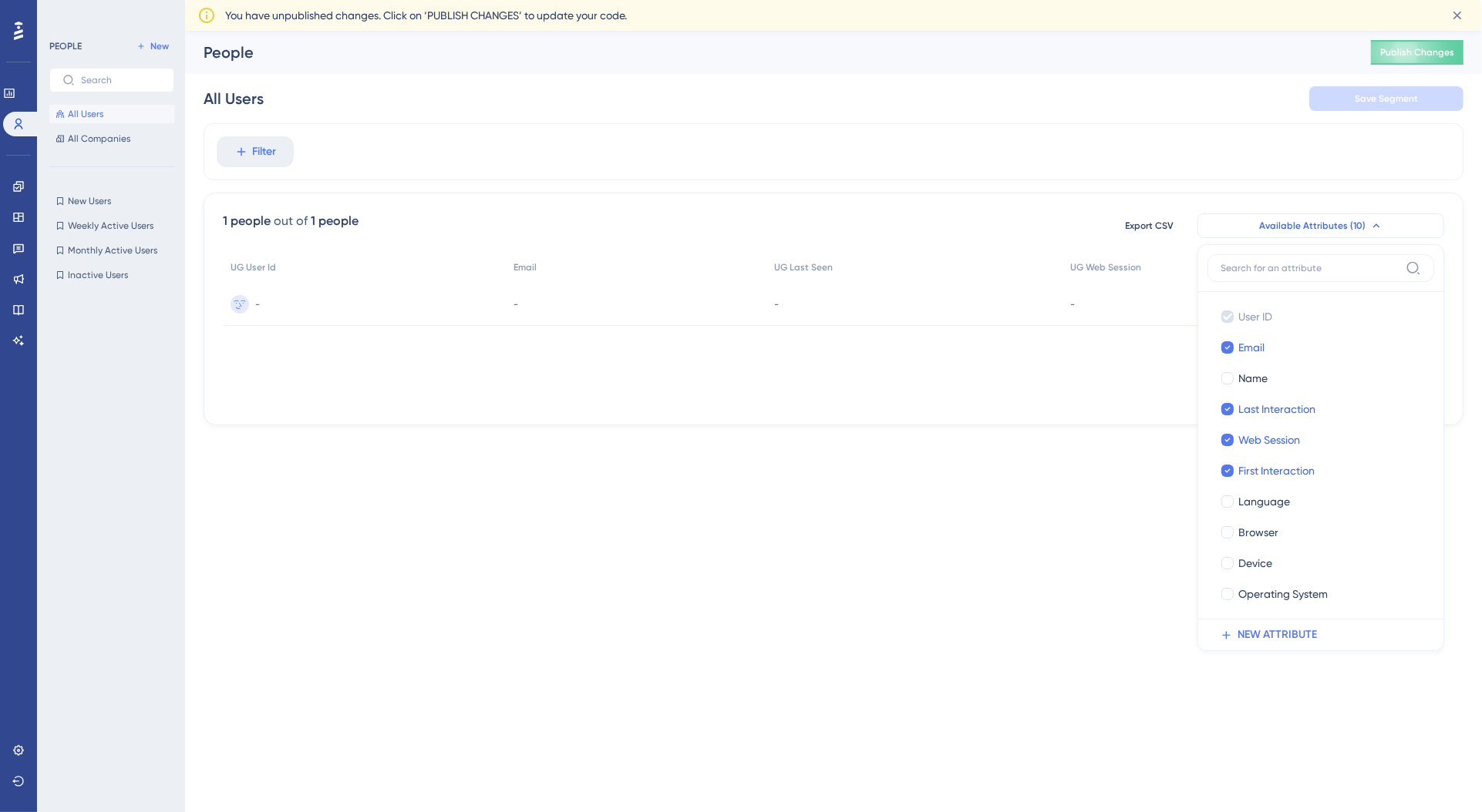
click at [1331, 216] on button "Available Attributes (10)" at bounding box center [1321, 225] width 247 height 24
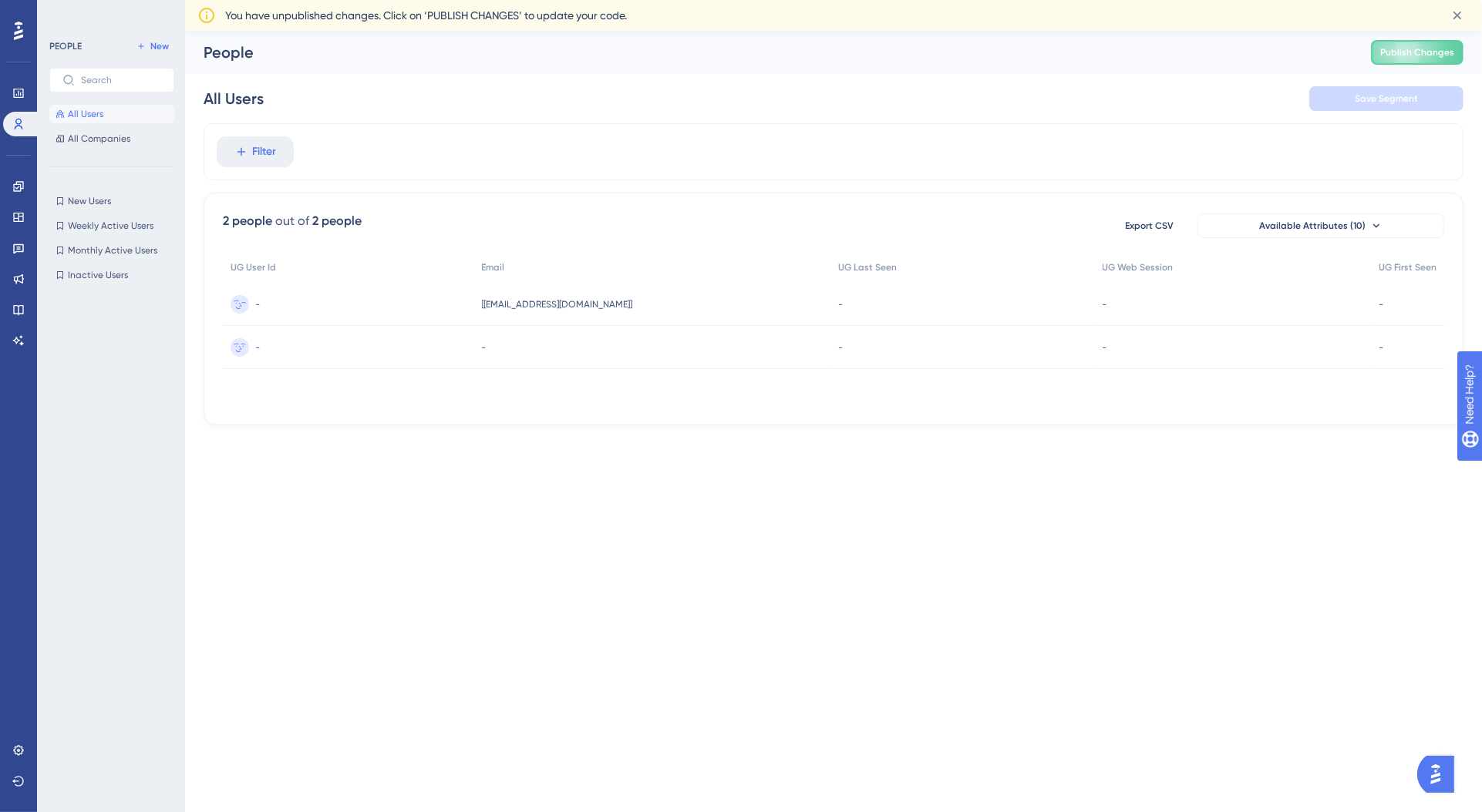
click at [316, 311] on div "-" at bounding box center [349, 304] width 252 height 43
click at [538, 301] on span "[teste@example.com]" at bounding box center [557, 304] width 151 height 13
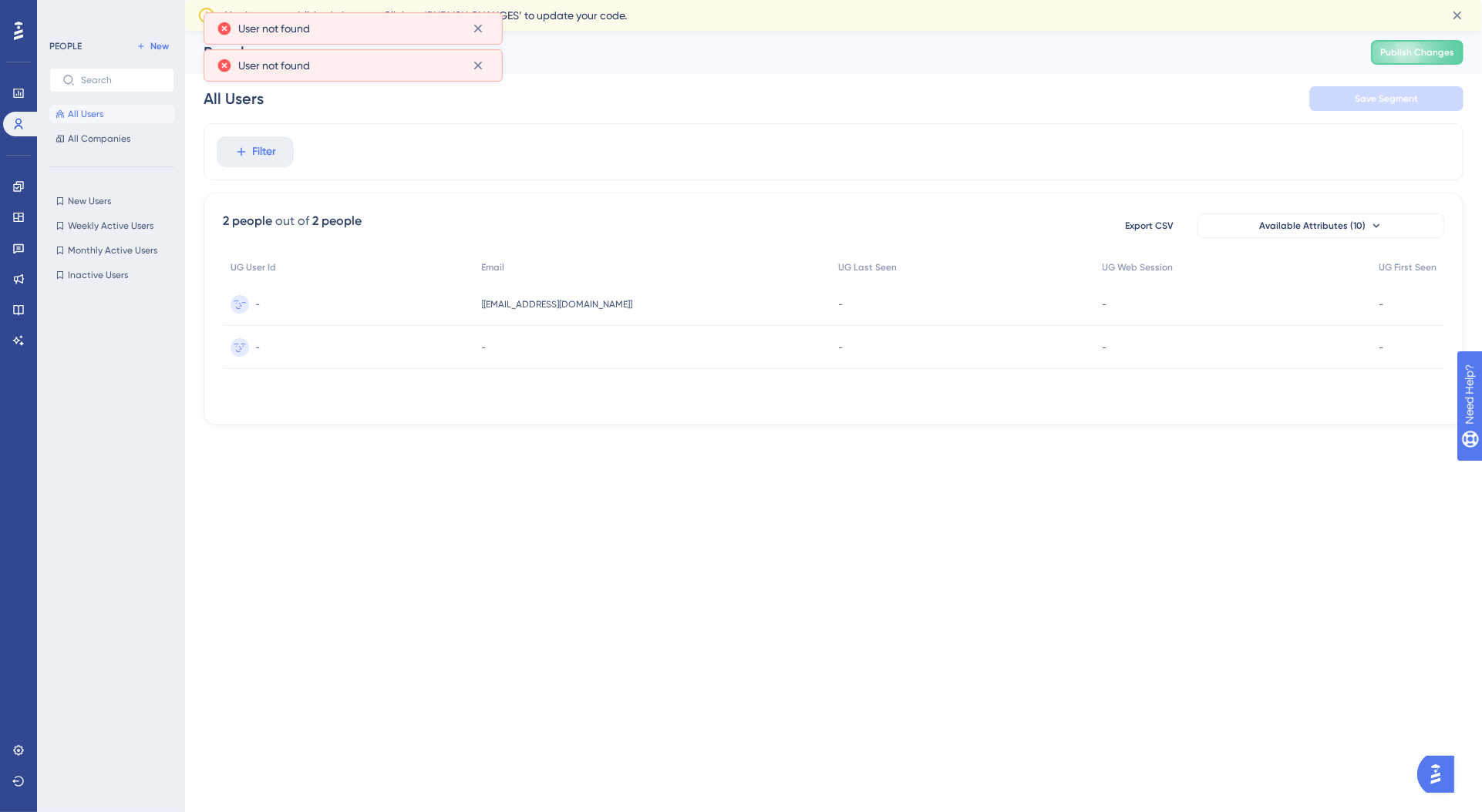
click at [501, 315] on div "[teste@example.com] [teste@example.com]" at bounding box center [653, 304] width 357 height 43
click at [475, 306] on div "-" at bounding box center [349, 304] width 252 height 43
click at [475, 26] on icon at bounding box center [478, 29] width 15 height 15
click at [475, 29] on icon at bounding box center [478, 29] width 15 height 15
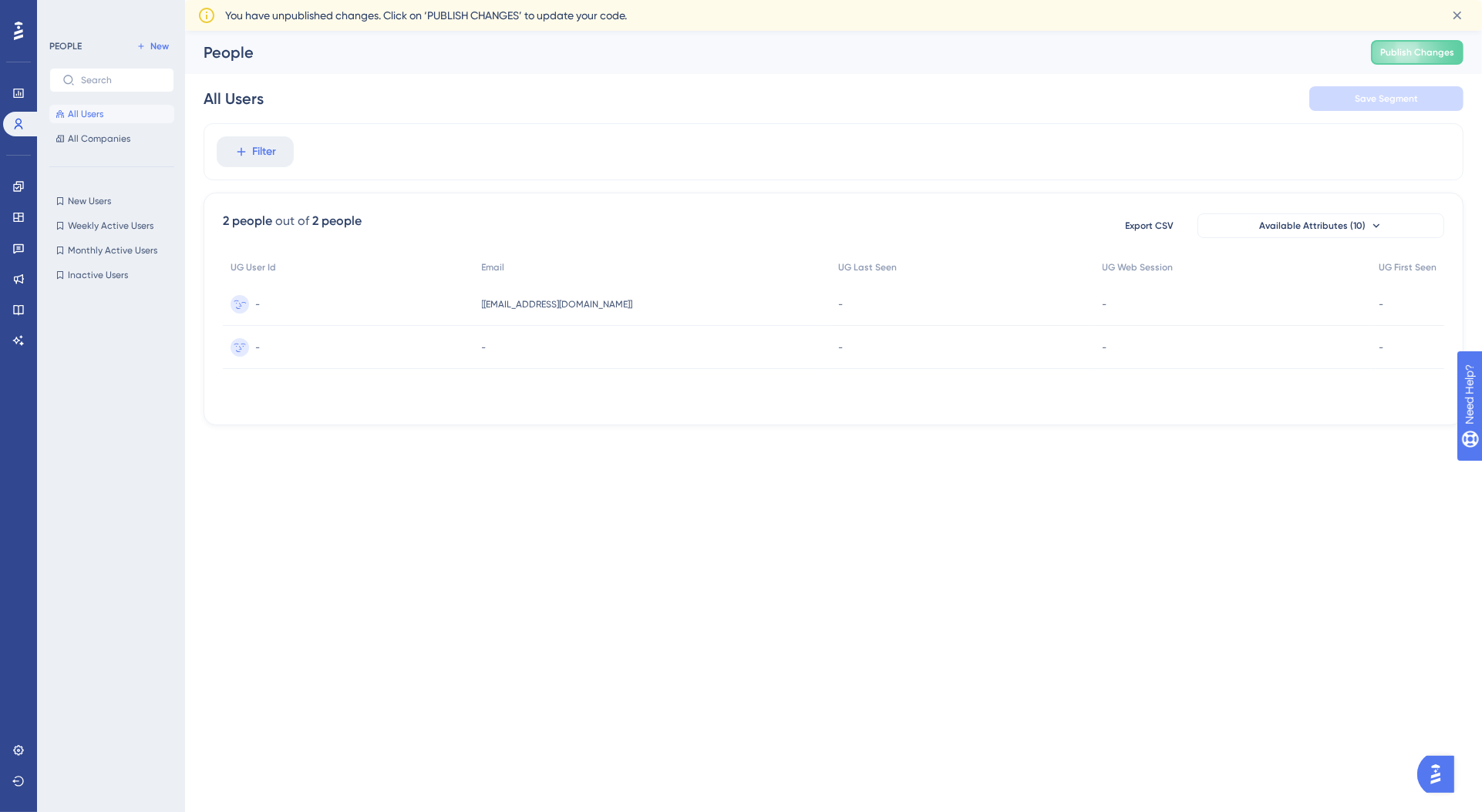
click at [578, 296] on div "[teste@example.com] [teste@example.com]" at bounding box center [653, 304] width 357 height 43
click at [109, 146] on button "All Companies" at bounding box center [111, 138] width 125 height 19
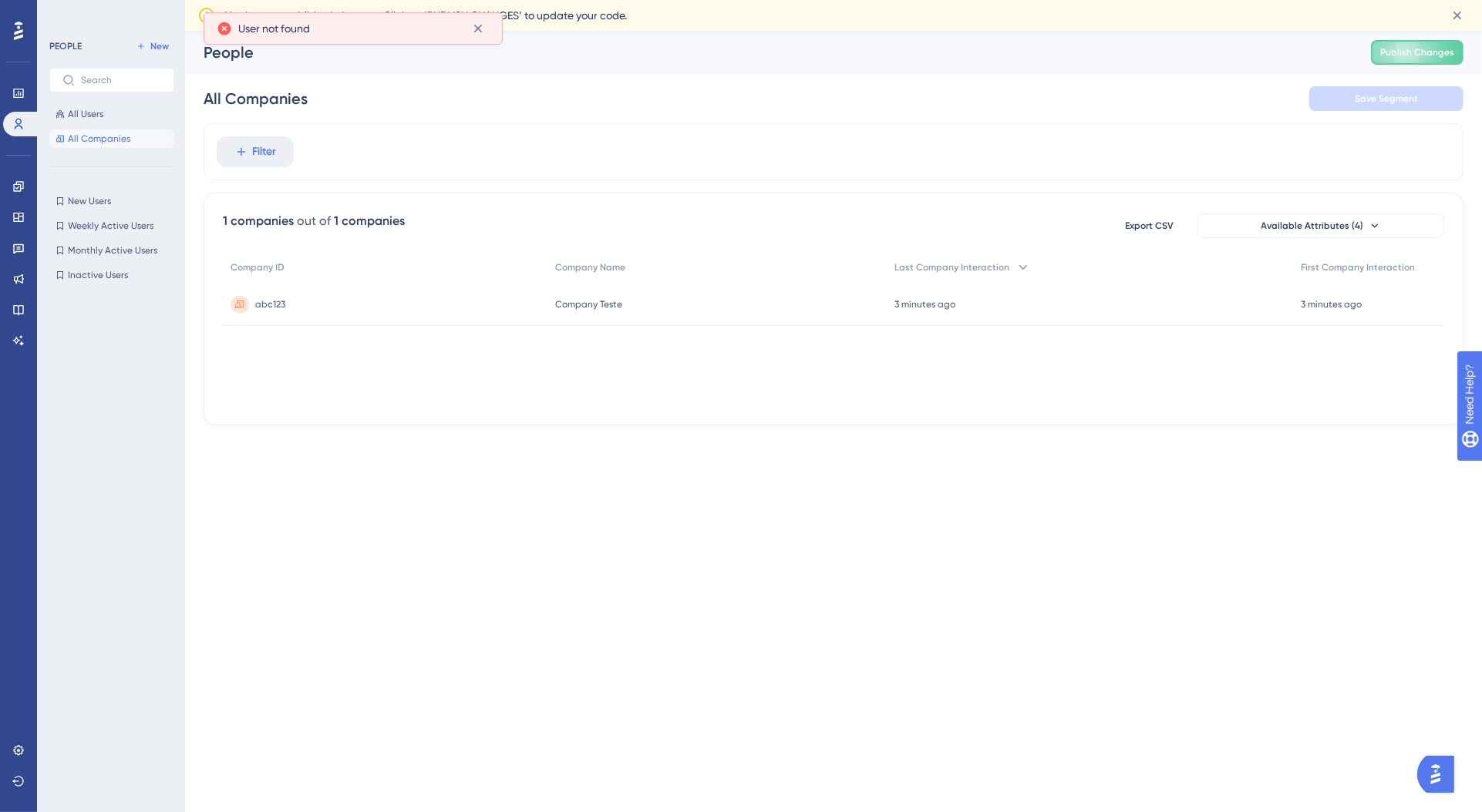
click at [423, 313] on div "abc123 abc123" at bounding box center [385, 304] width 324 height 43
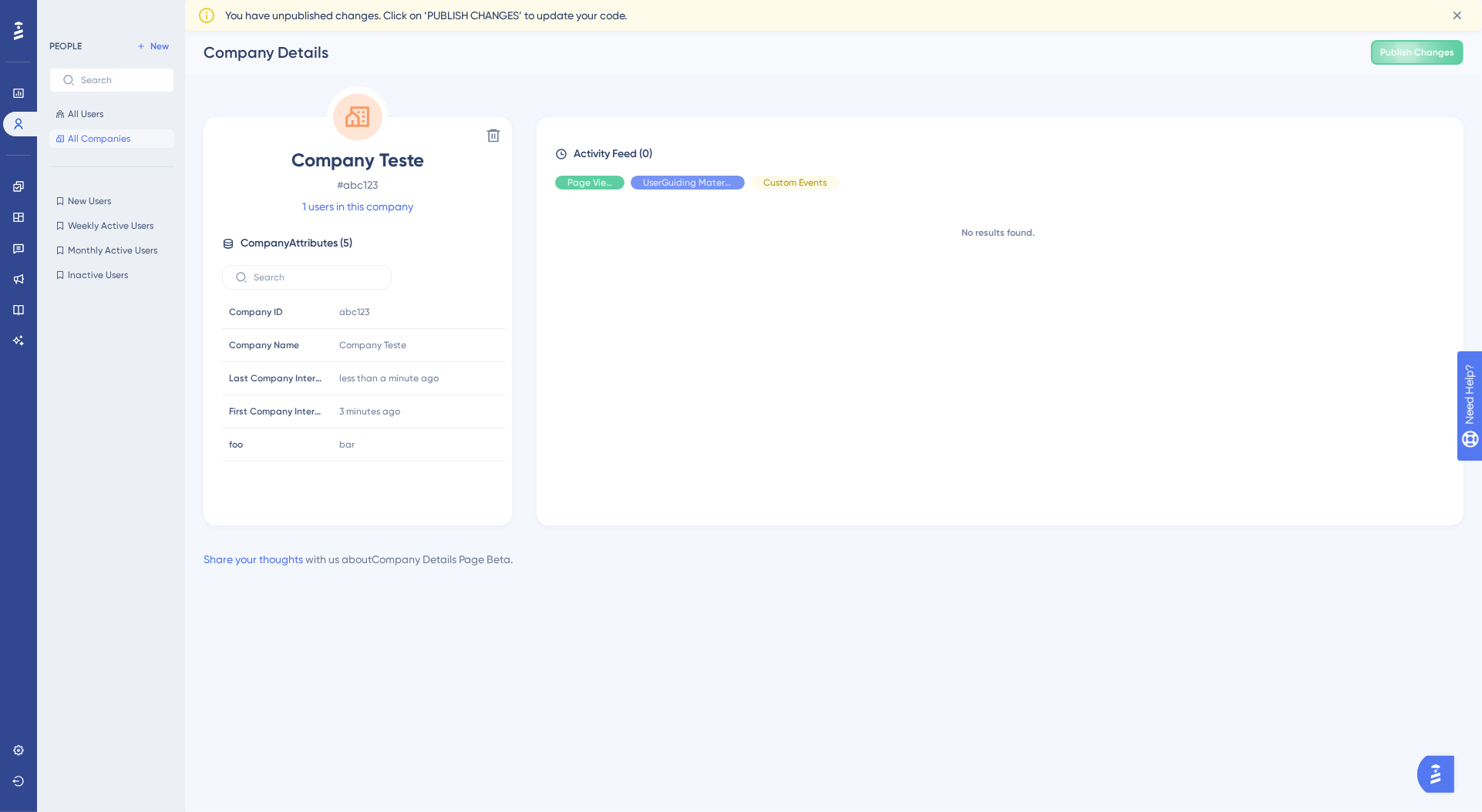
click at [127, 131] on button "All Companies" at bounding box center [111, 138] width 125 height 19
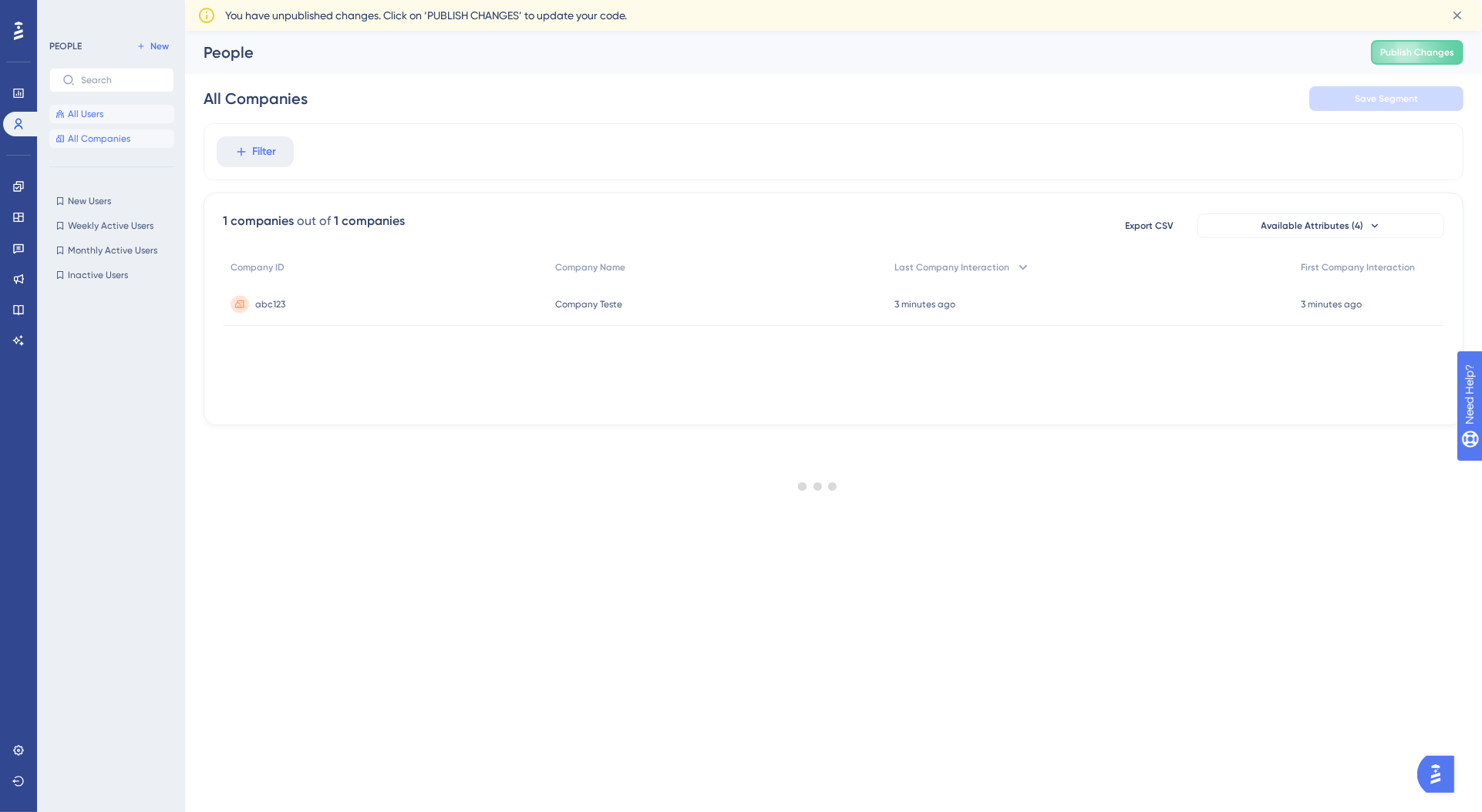
click at [127, 122] on button "All Users" at bounding box center [111, 114] width 125 height 19
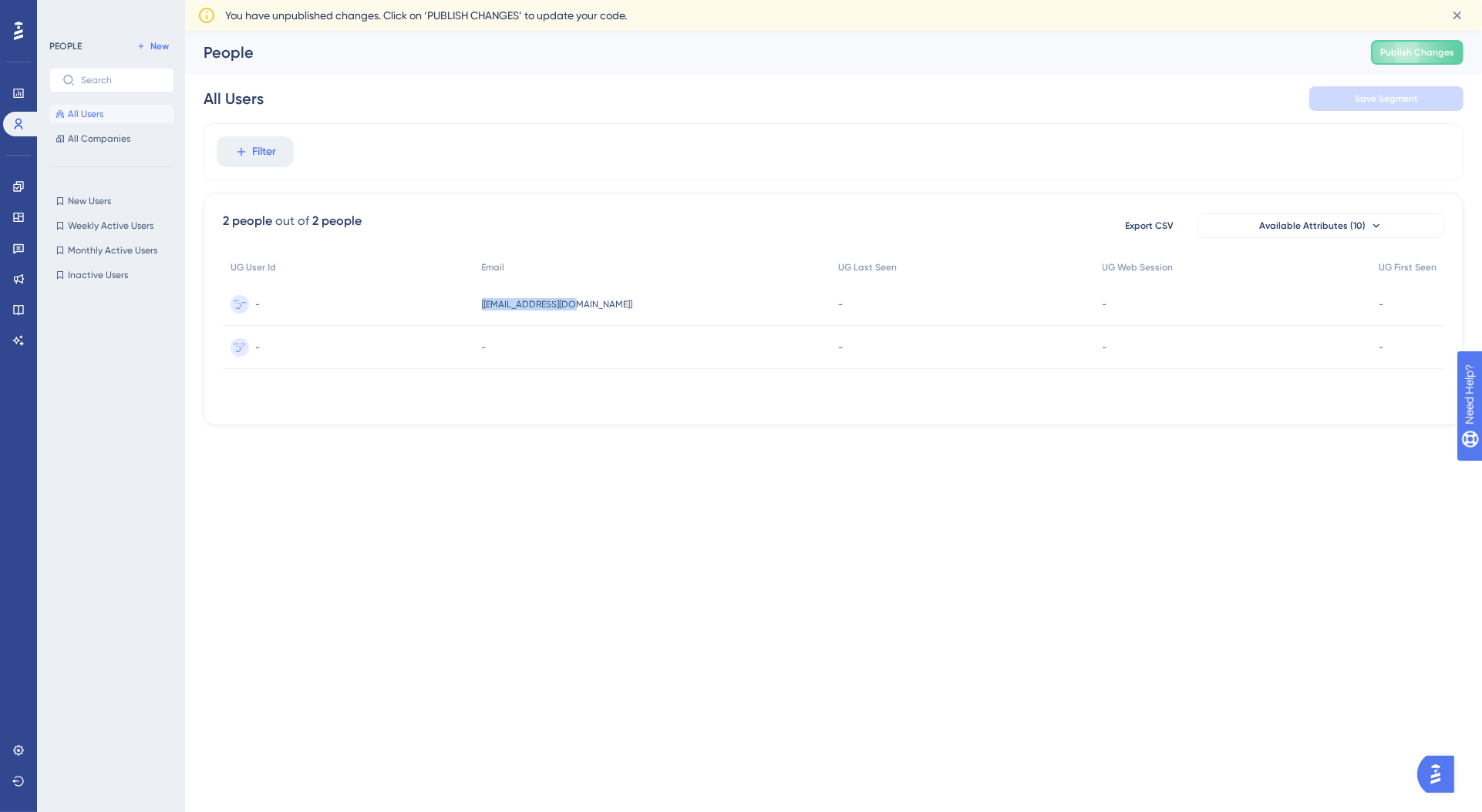
drag, startPoint x: 482, startPoint y: 303, endPoint x: 630, endPoint y: 314, distance: 148.4
click at [0, 0] on div "- [teste@example.com] [teste@example.com] - - -" at bounding box center [0, 0] width 0 height 0
drag, startPoint x: 251, startPoint y: 310, endPoint x: 312, endPoint y: 309, distance: 61.0
click at [276, 309] on div "-" at bounding box center [349, 304] width 252 height 43
drag, startPoint x: 991, startPoint y: 308, endPoint x: 750, endPoint y: 320, distance: 241.3
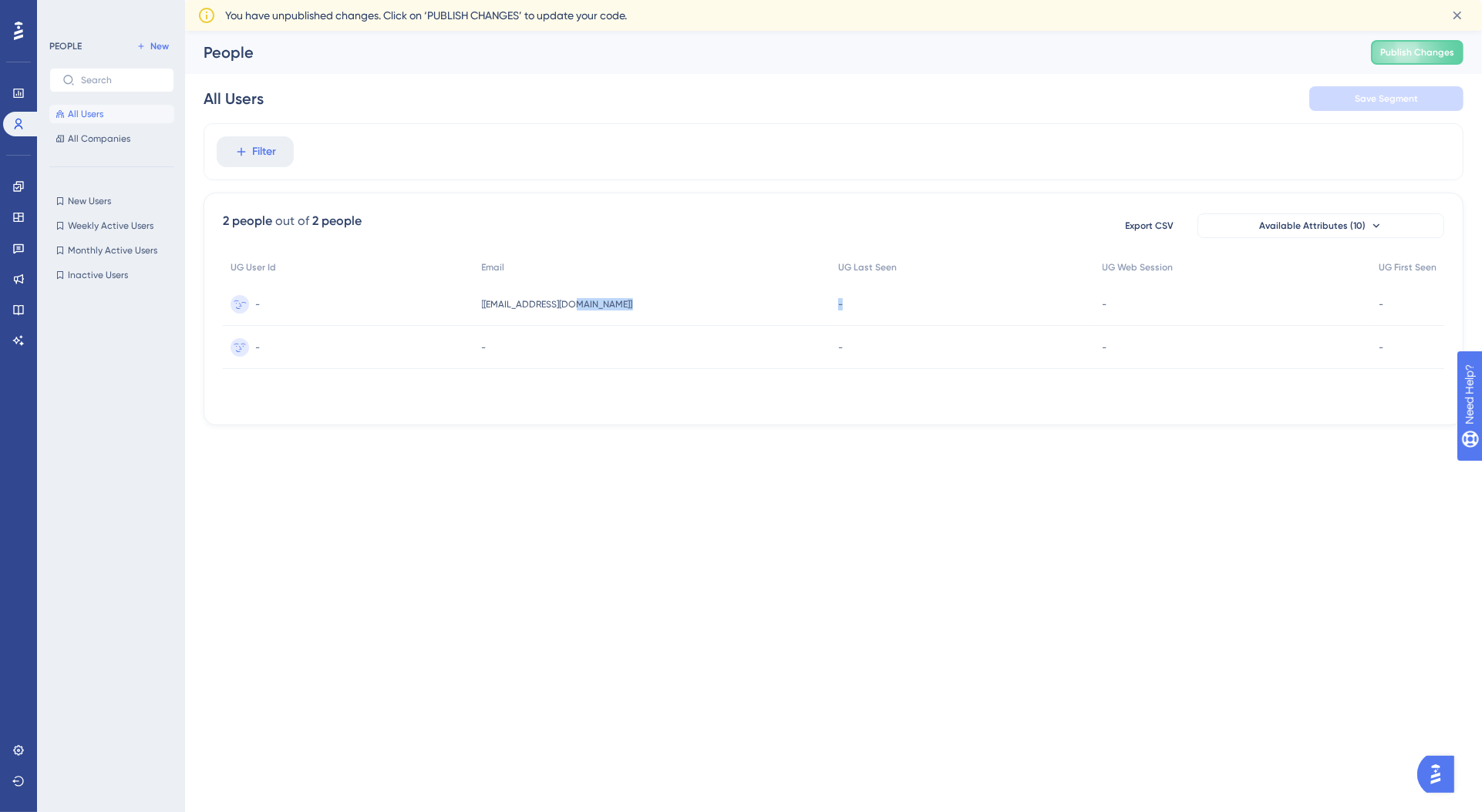
click at [0, 0] on div "- [teste@example.com] [teste@example.com] - - -" at bounding box center [0, 0] width 0 height 0
click at [779, 450] on div "Performance Users Engagement Widgets Feedback Product Updates Knowledge Base AI…" at bounding box center [741, 237] width 1482 height 474
click at [584, 308] on span "[teste@example.com]" at bounding box center [557, 304] width 151 height 13
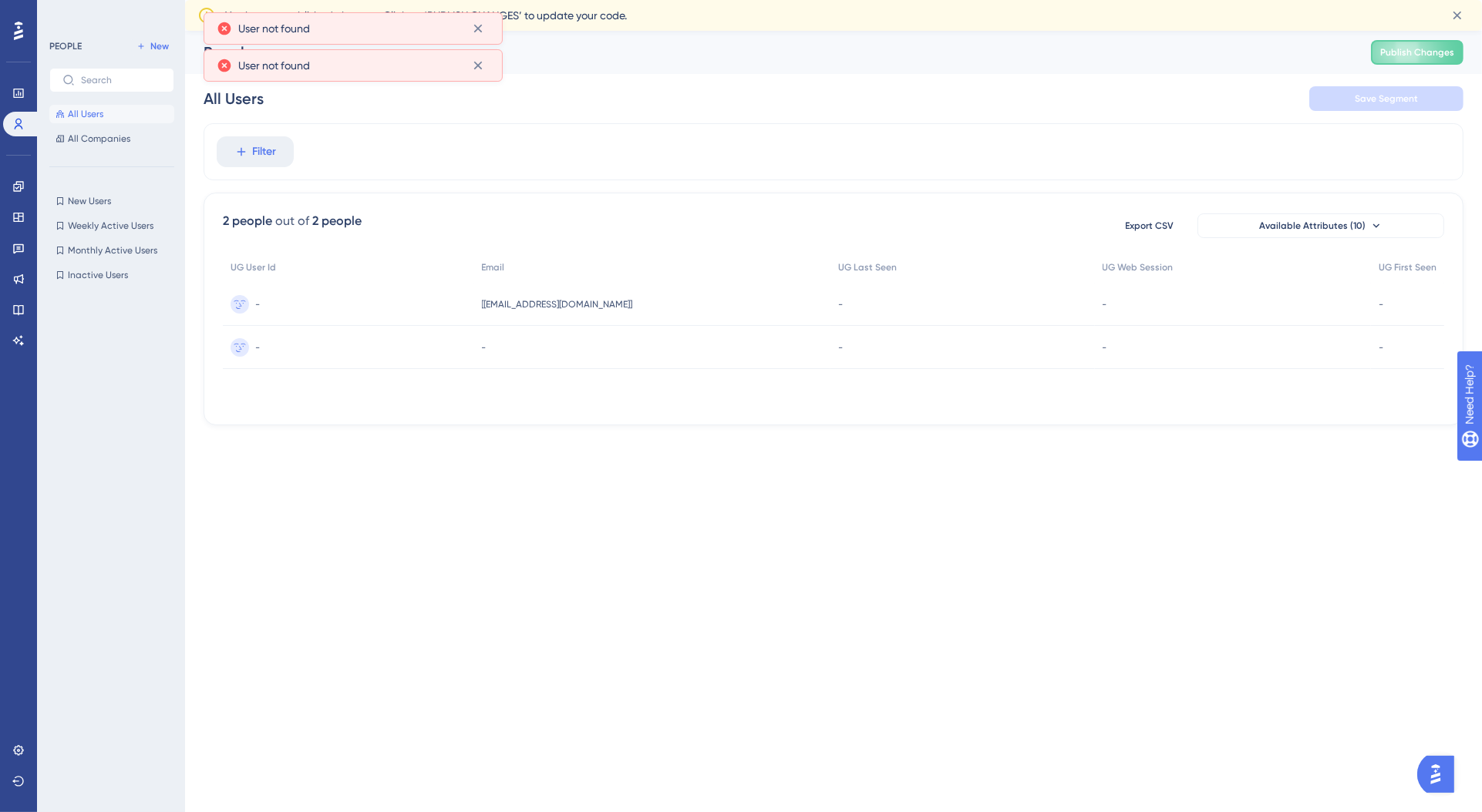
click at [883, 0] on html "Performance Users Engagement Widgets Feedback Product Updates Knowledge Base AI…" at bounding box center [741, 0] width 1482 height 0
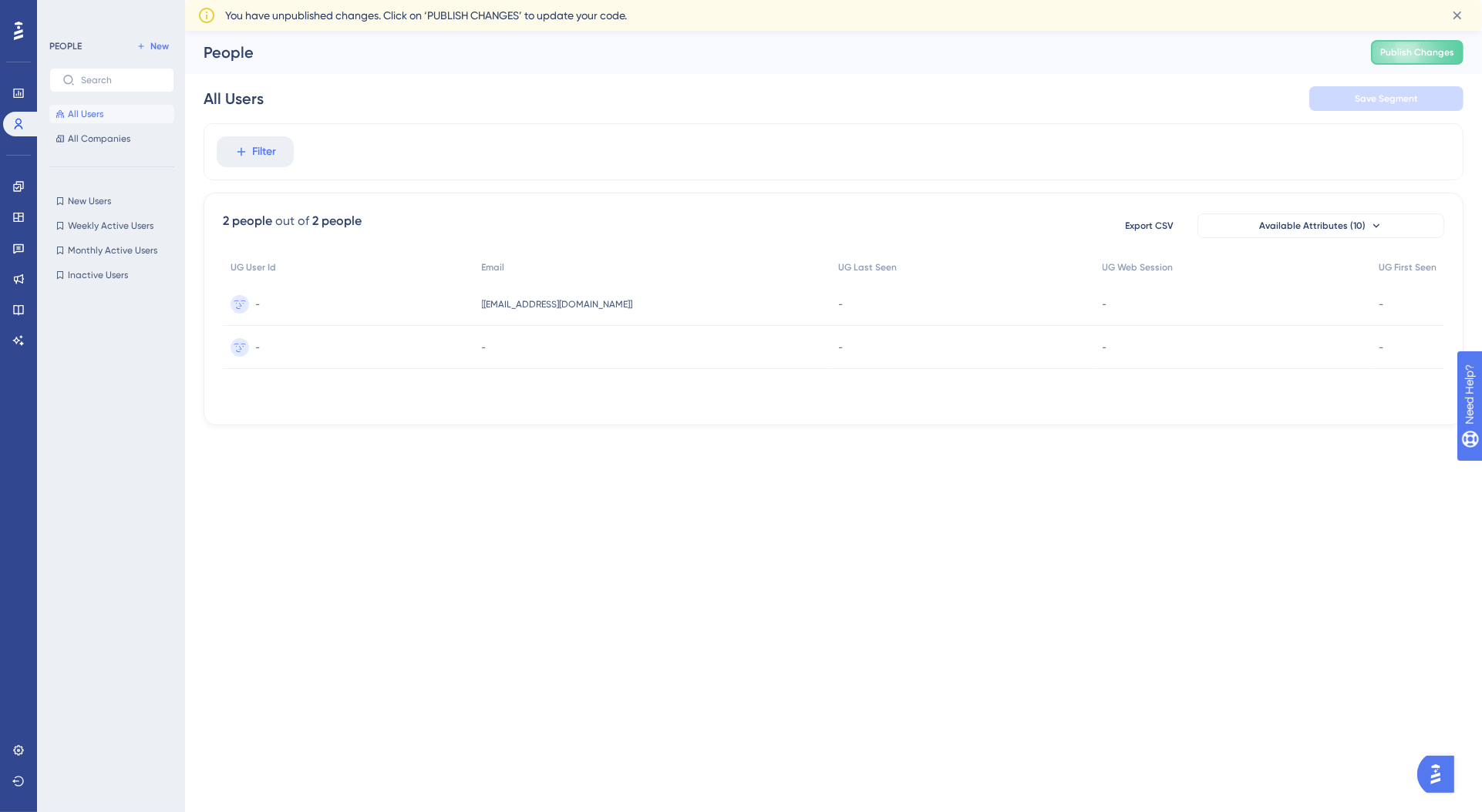
click at [841, 0] on html "Performance Users Engagement Widgets Feedback Product Updates Knowledge Base AI…" at bounding box center [741, 0] width 1482 height 0
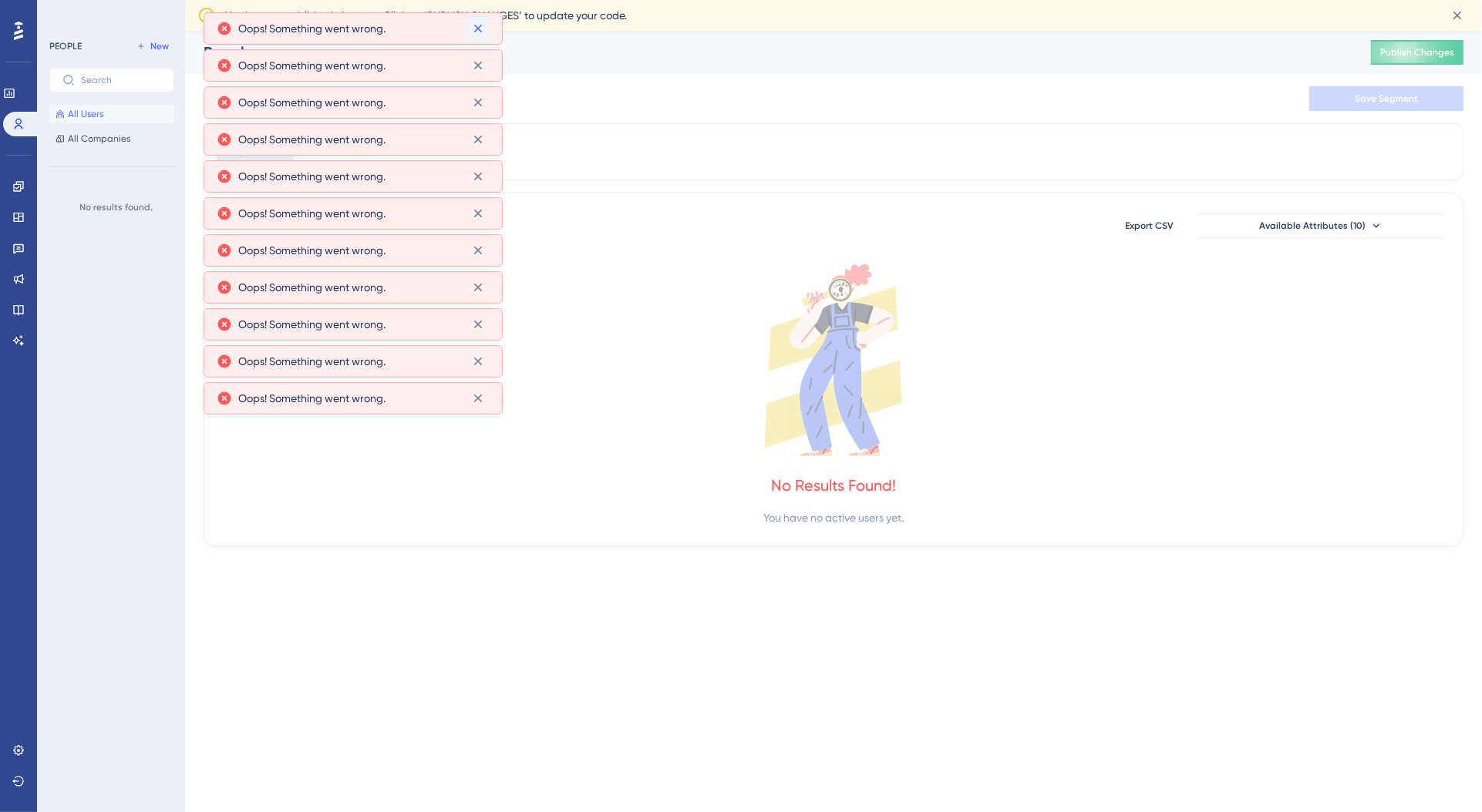
click at [486, 31] on button at bounding box center [477, 28] width 24 height 24
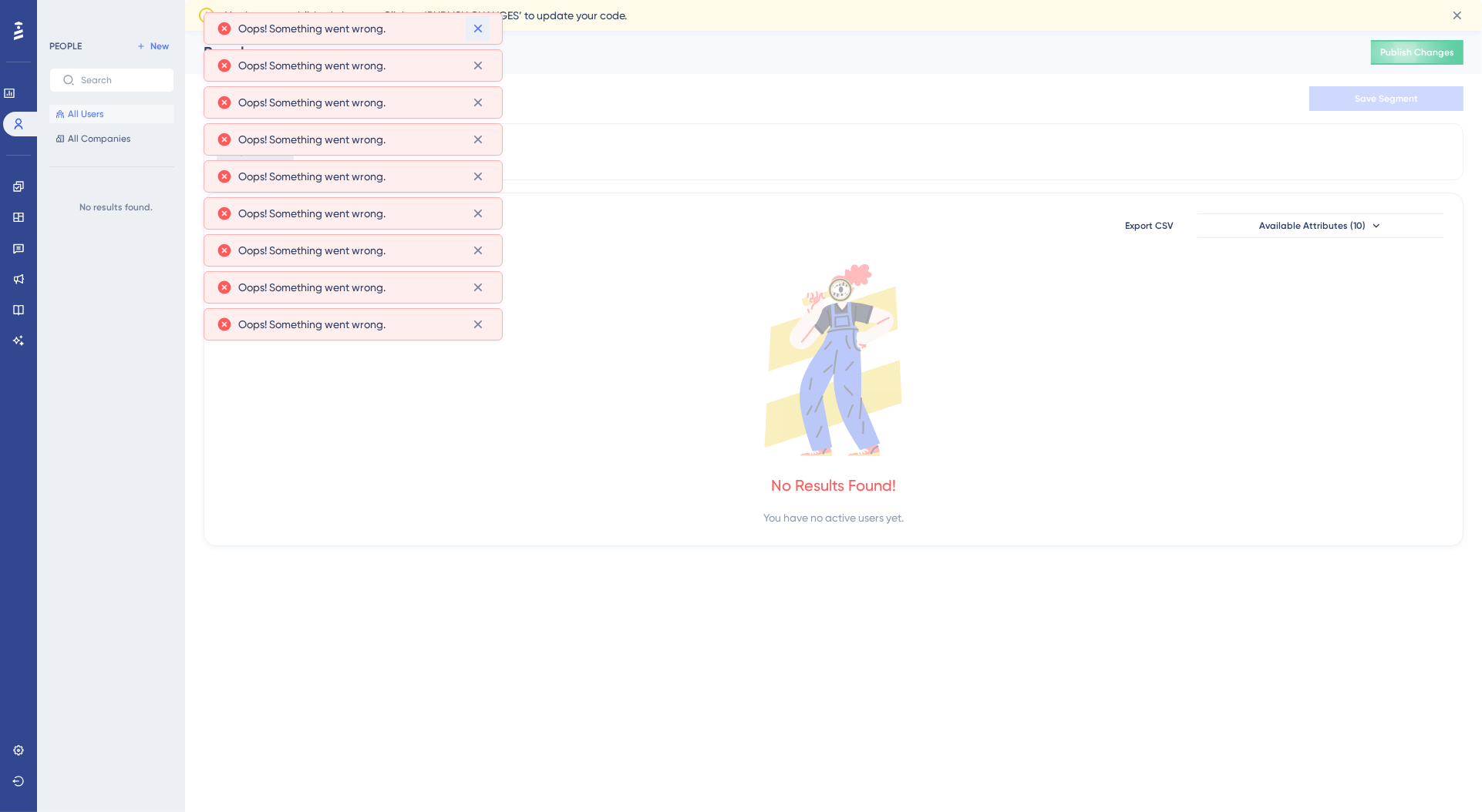
click at [486, 31] on button at bounding box center [477, 28] width 24 height 24
click at [486, 53] on button at bounding box center [477, 65] width 24 height 24
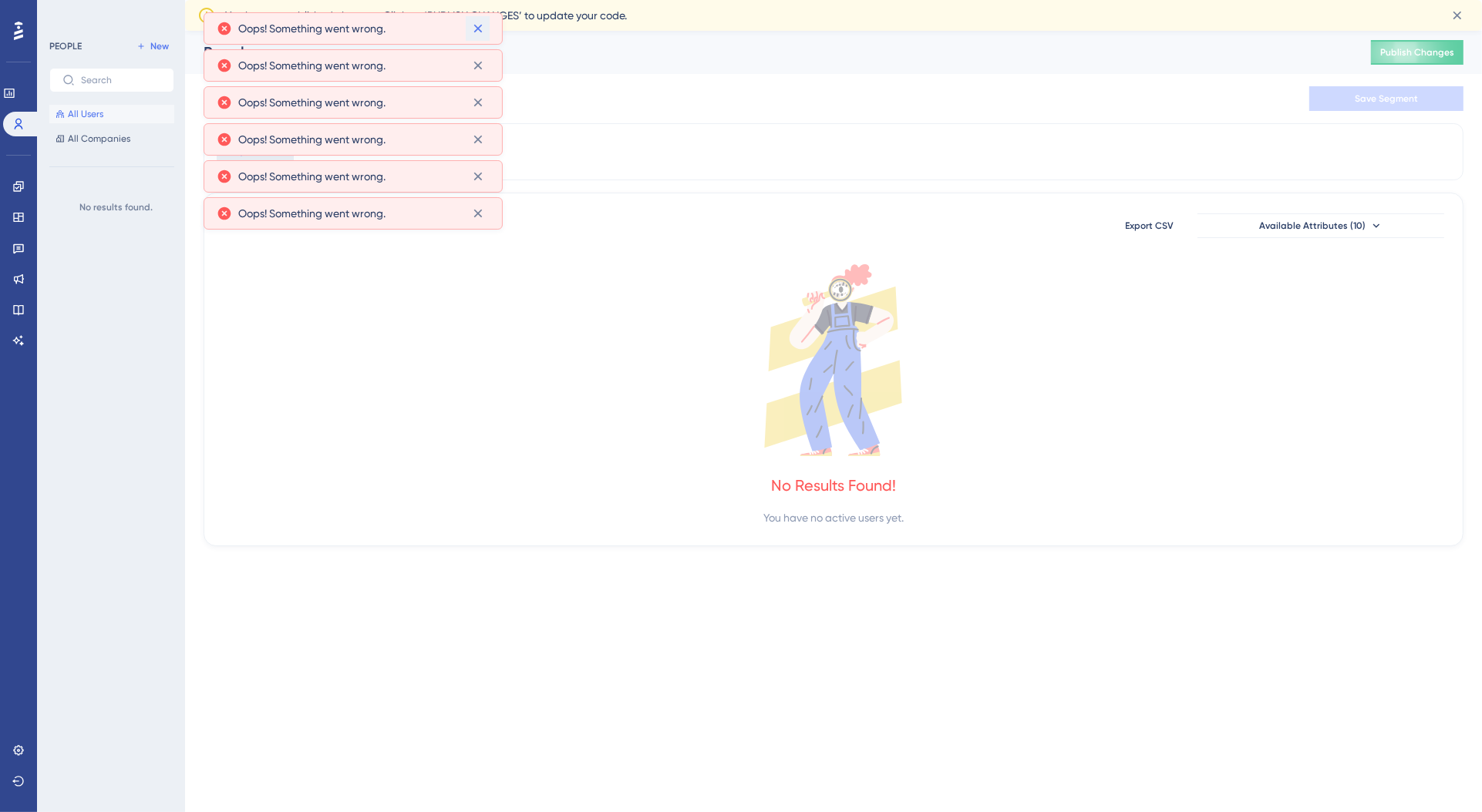
click at [486, 31] on button at bounding box center [477, 28] width 24 height 24
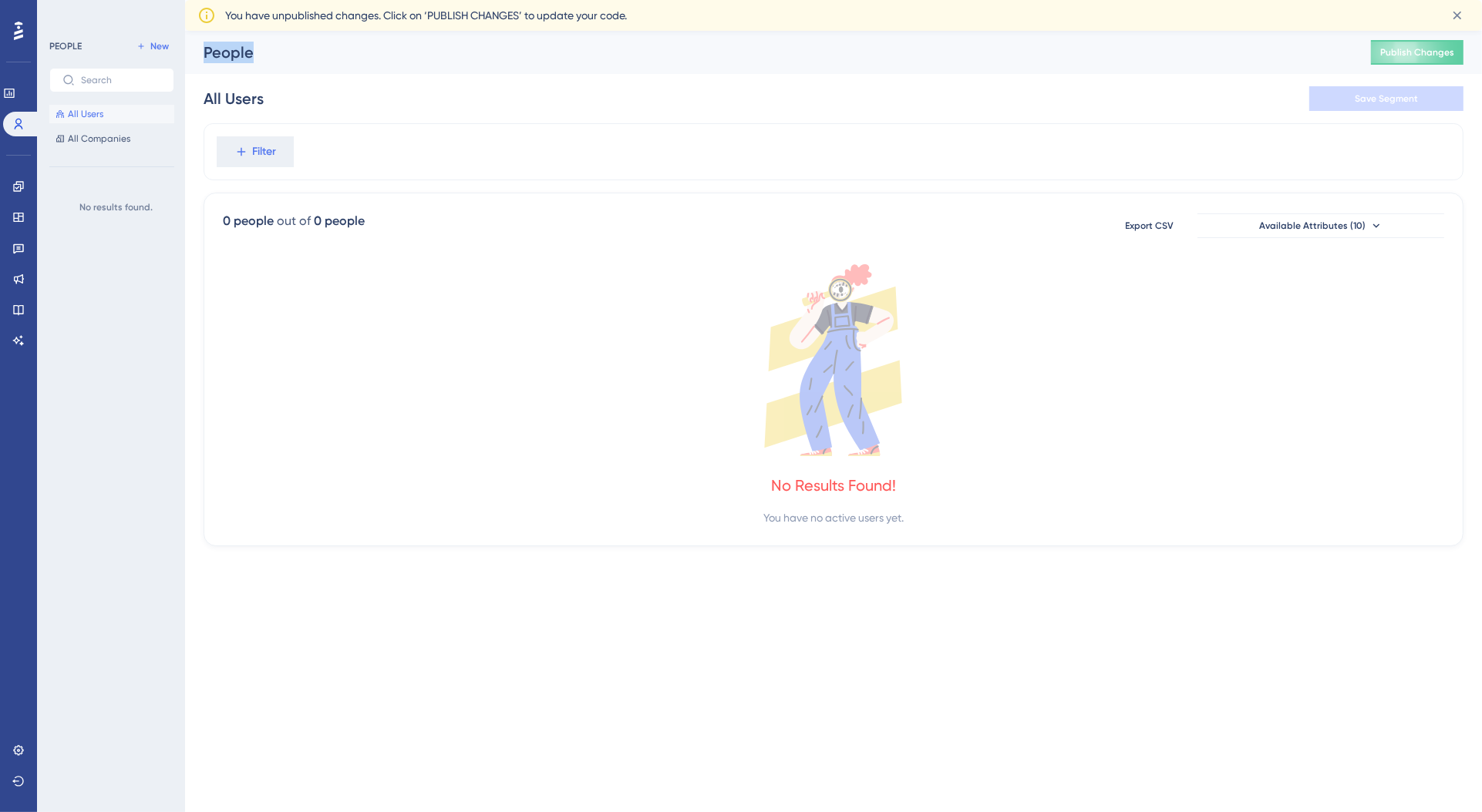
click at [486, 31] on div "People Publish Changes" at bounding box center [833, 52] width 1297 height 43
click at [491, 236] on div "0 people out of 0 people Export CSV Available Attributes (10)" at bounding box center [833, 225] width 1221 height 28
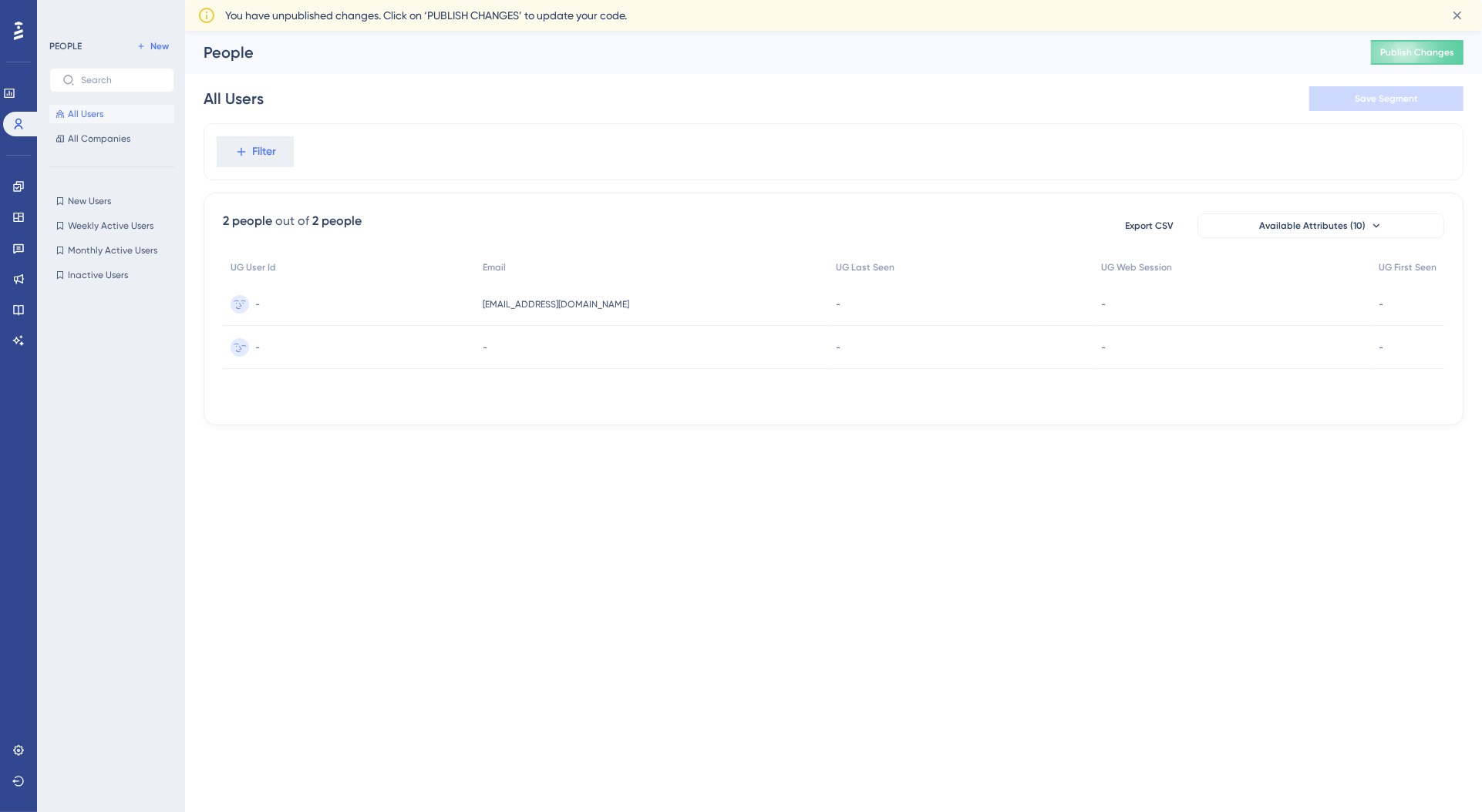
click at [550, 337] on div "-" at bounding box center [651, 347] width 353 height 43
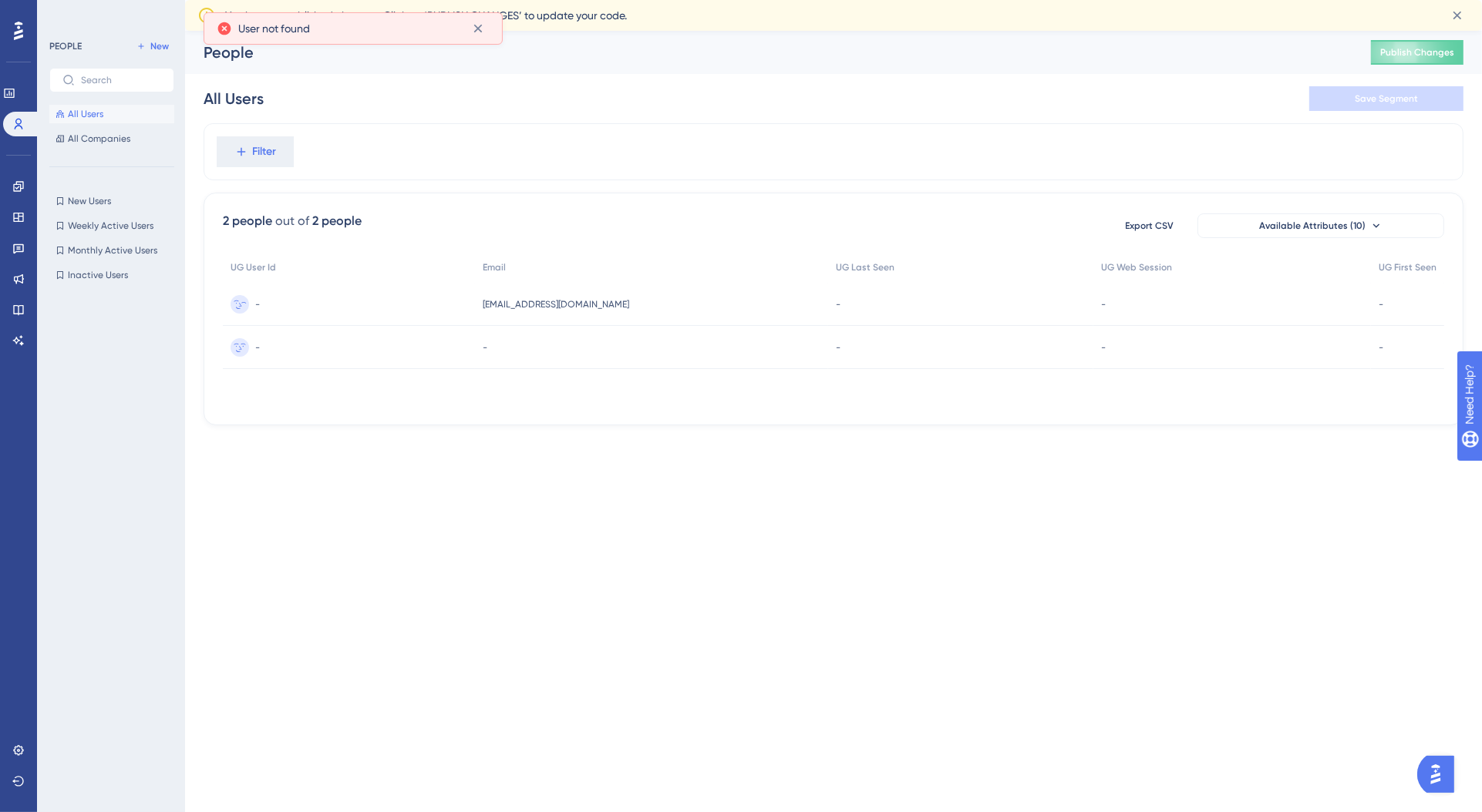
click at [475, 306] on div "-" at bounding box center [349, 304] width 252 height 43
click at [483, 65] on icon at bounding box center [478, 65] width 15 height 15
click at [475, 23] on icon at bounding box center [478, 29] width 15 height 15
click at [484, 421] on div "2 people out of 2 people Export CSV Available Attributes (10) UG User Id Email …" at bounding box center [833, 309] width 1260 height 233
click at [129, 141] on button "All Companies" at bounding box center [111, 138] width 125 height 19
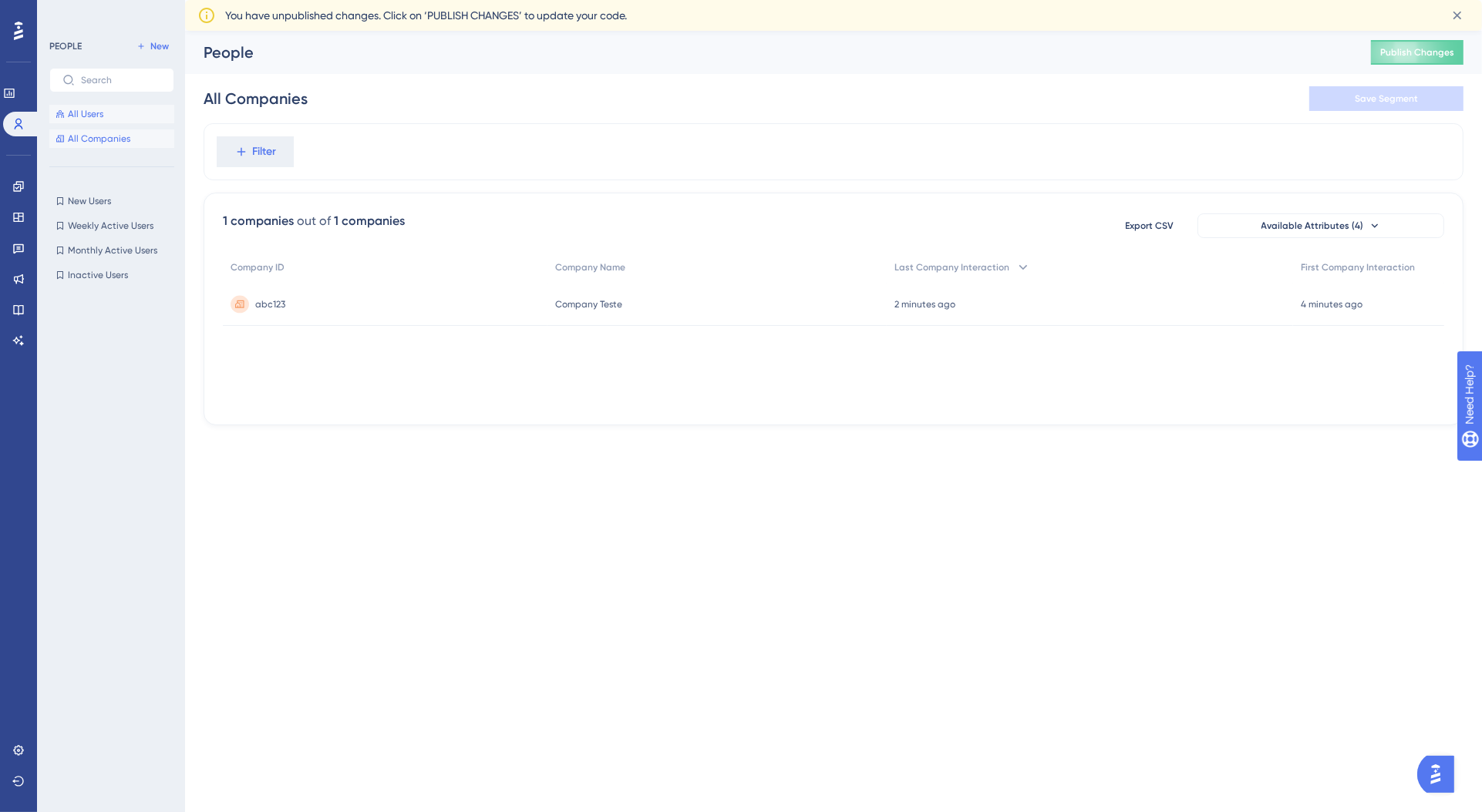
click at [133, 114] on button "All Users" at bounding box center [111, 114] width 125 height 19
click at [675, 314] on div "[EMAIL_ADDRESS][DOMAIN_NAME] [EMAIL_ADDRESS][DOMAIN_NAME]" at bounding box center [719, 304] width 294 height 43
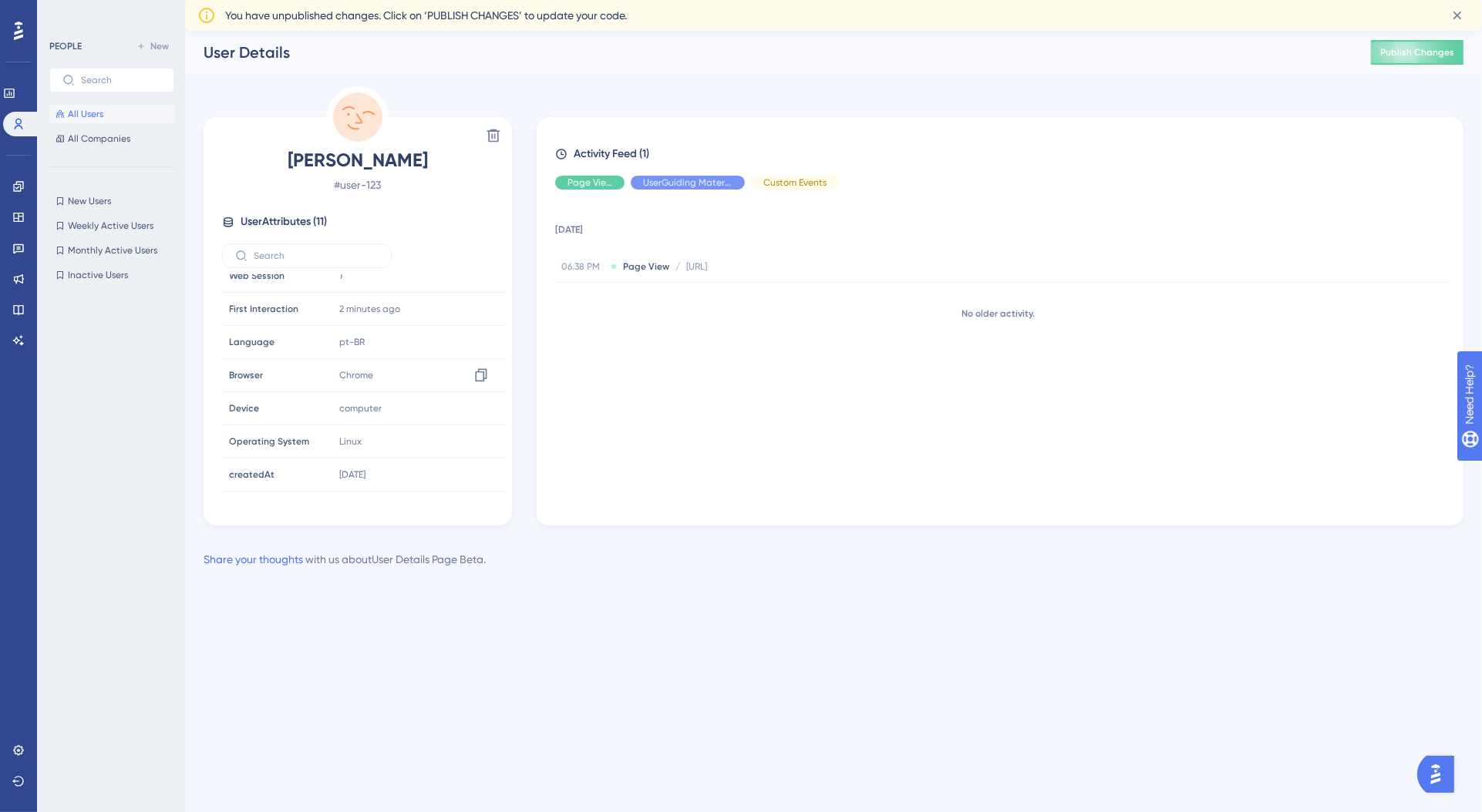
scroll to position [138, 0]
drag, startPoint x: 228, startPoint y: 487, endPoint x: 335, endPoint y: 502, distance: 108.0
click at [252, 487] on div "foo foo" at bounding box center [275, 484] width 105 height 31
drag, startPoint x: 350, startPoint y: 491, endPoint x: 322, endPoint y: 490, distance: 28.0
click at [322, 490] on tr "foo foo bar" at bounding box center [364, 484] width 284 height 33
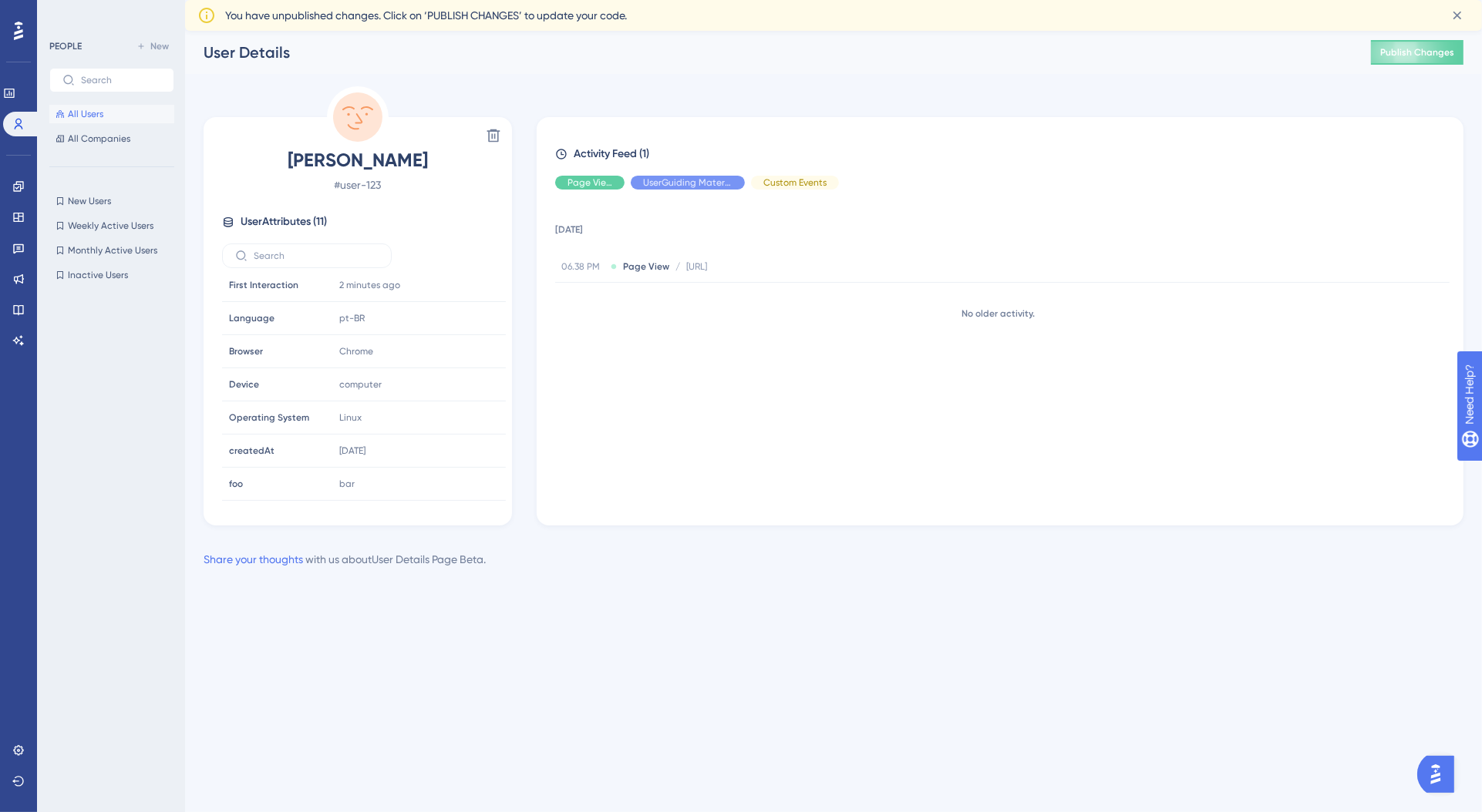
drag, startPoint x: 720, startPoint y: 558, endPoint x: 404, endPoint y: 505, distance: 320.4
click at [716, 557] on div "Share your thoughts with us about User Details Page Beta ." at bounding box center [833, 560] width 1260 height 19
drag, startPoint x: 224, startPoint y: 484, endPoint x: 382, endPoint y: 483, distance: 158.0
click at [382, 483] on tr "foo foo bar Copy bar" at bounding box center [364, 484] width 284 height 33
drag, startPoint x: 668, startPoint y: 535, endPoint x: 501, endPoint y: 479, distance: 176.1
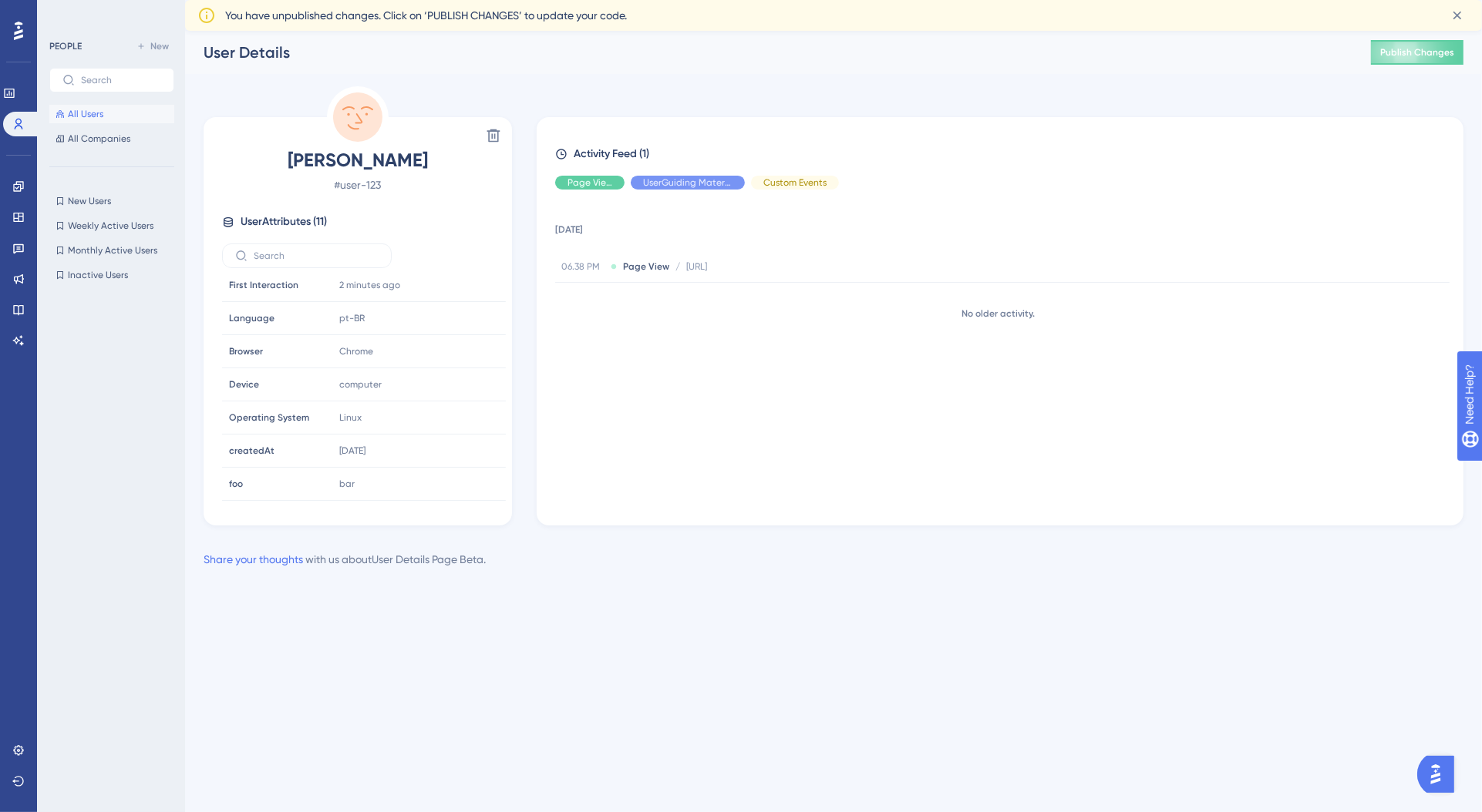
click at [642, 527] on div "Delete John Doe # user-123 User Attributes ( 11 ) Email Email teste@example.com…" at bounding box center [833, 328] width 1260 height 483
drag, startPoint x: 371, startPoint y: 160, endPoint x: 394, endPoint y: 164, distance: 23.3
click at [421, 157] on span "John Doe" at bounding box center [357, 160] width 271 height 24
click at [388, 164] on span "John Doe" at bounding box center [357, 160] width 271 height 24
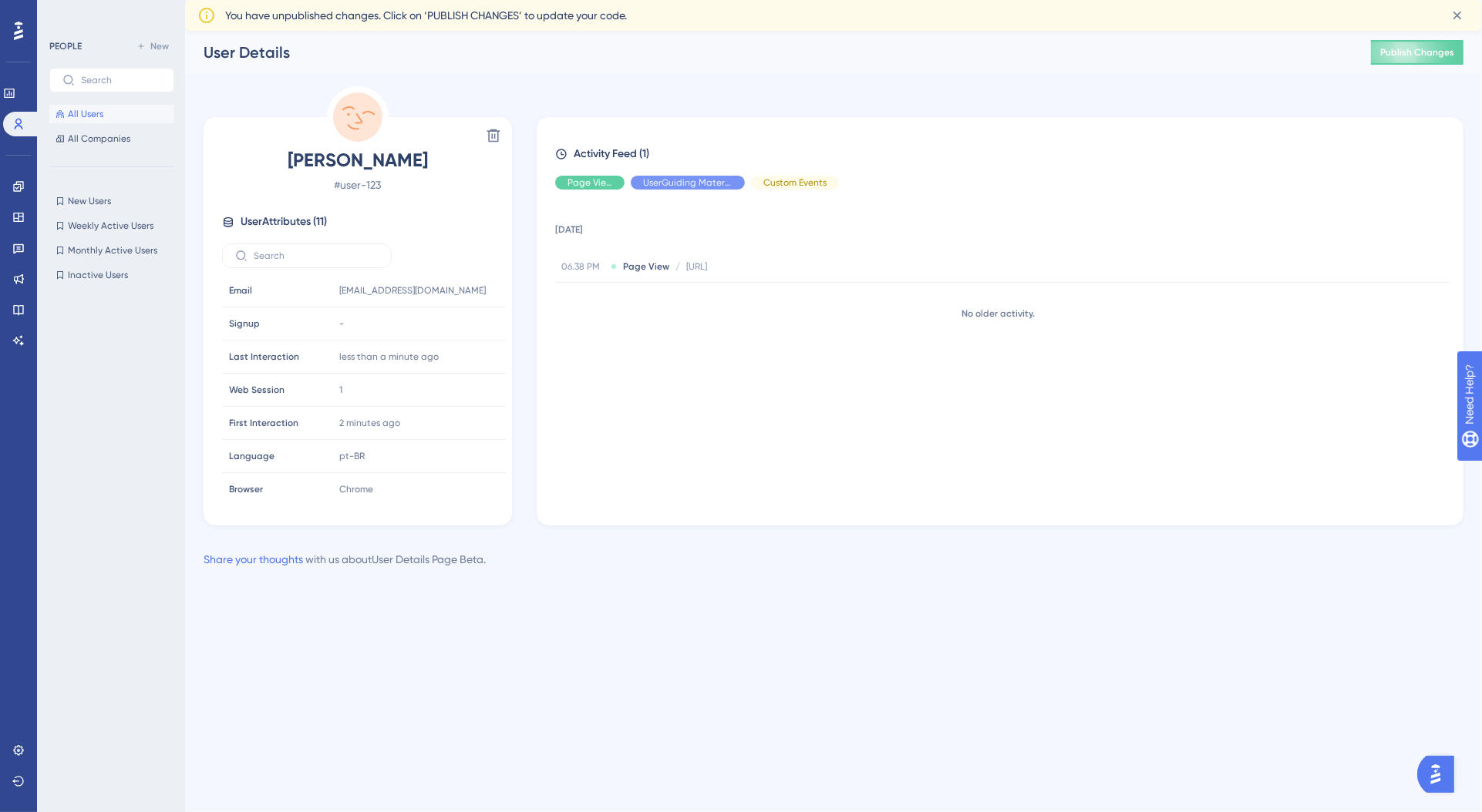
click at [349, 161] on span "John Doe" at bounding box center [357, 160] width 271 height 24
click at [527, 198] on div "Delete John Doe # user-123 User Attributes ( 11 ) Email Email teste@example.com…" at bounding box center [833, 306] width 1260 height 439
click at [100, 145] on button "All Companies" at bounding box center [111, 138] width 125 height 19
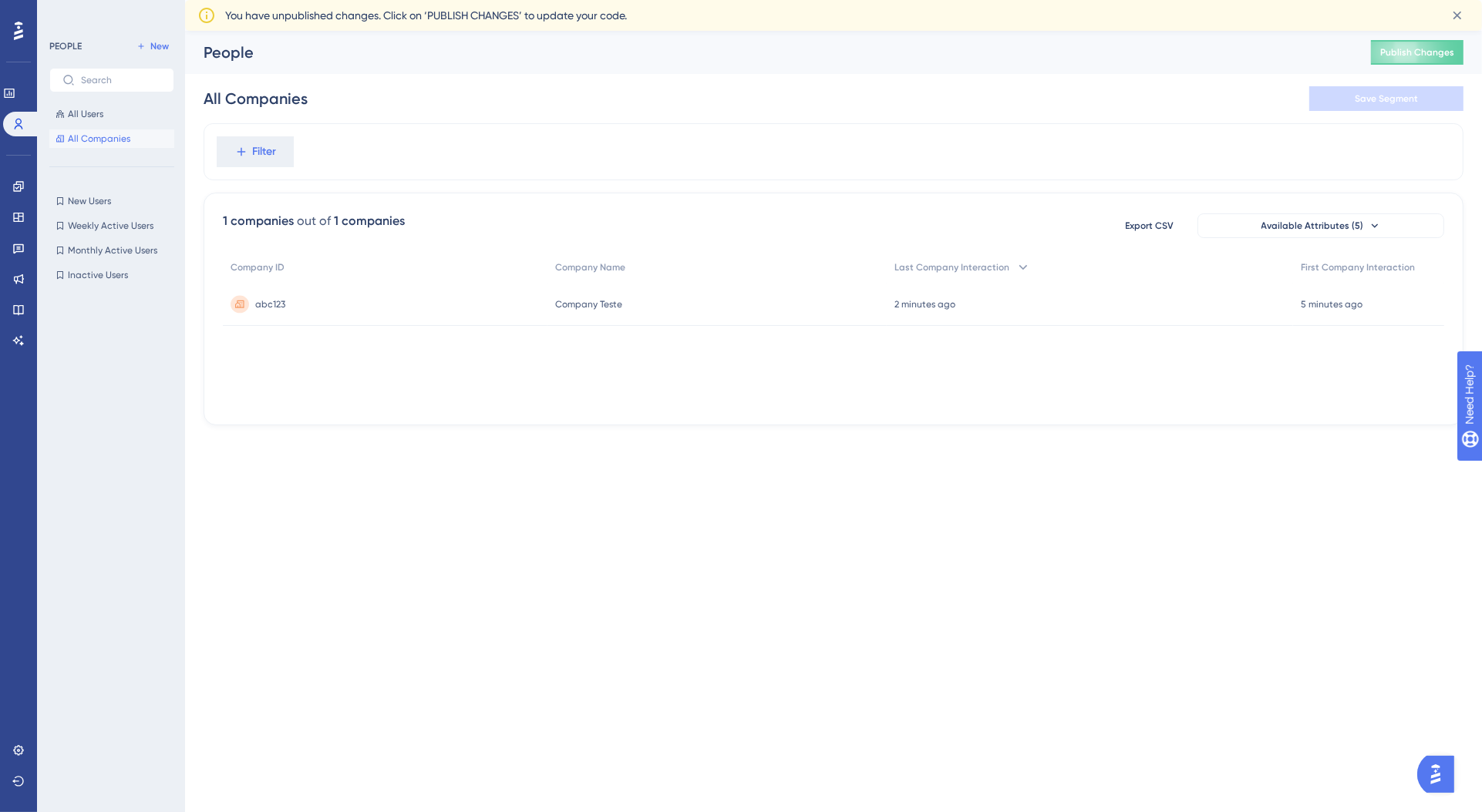
click at [315, 283] on div "abc123 abc123" at bounding box center [385, 304] width 324 height 43
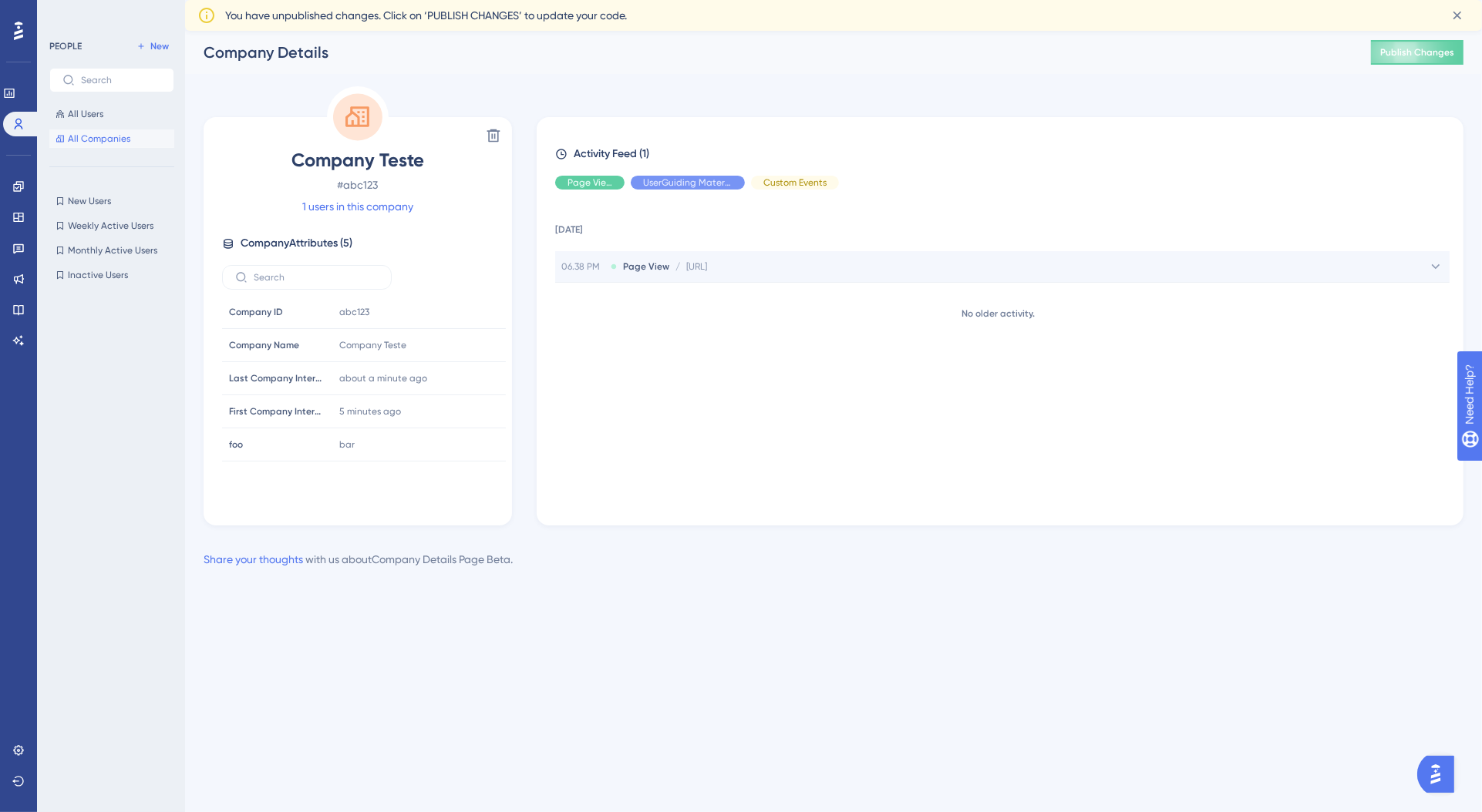
click at [707, 270] on span "http://localhost/cliente/" at bounding box center [697, 267] width 21 height 13
click at [707, 269] on span "http://localhost/cliente/" at bounding box center [697, 267] width 21 height 13
click at [755, 278] on div "06.38 PM Page View / http://localhost/cliente/ http://localhost/cliente/" at bounding box center [1002, 267] width 894 height 31
click at [383, 199] on link "1 users in this company" at bounding box center [357, 207] width 111 height 19
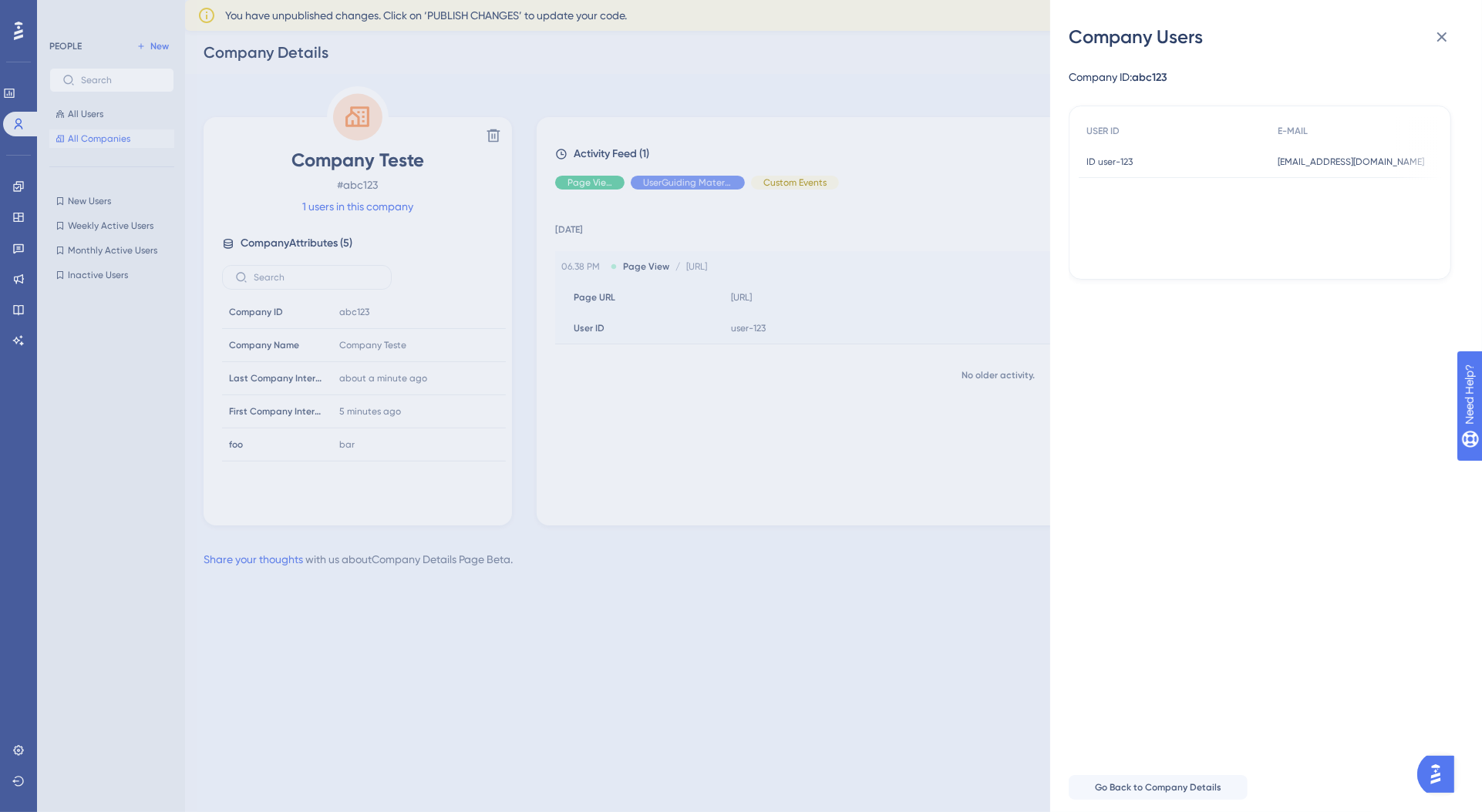
click at [1105, 165] on span "ID user-123" at bounding box center [1109, 161] width 46 height 13
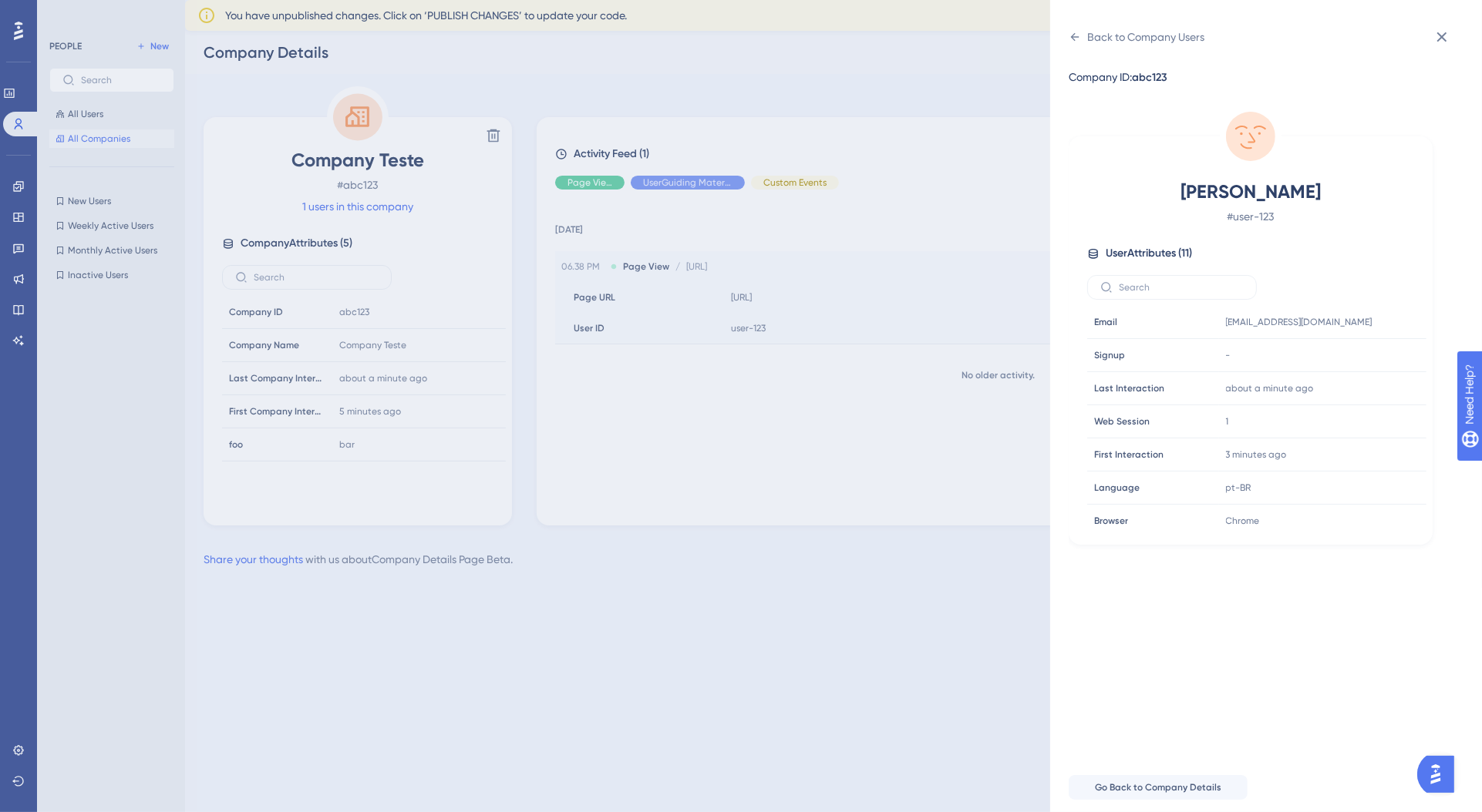
click at [853, 401] on div "Back to Company Users Company ID: abc123 John Doe # user-123 User Attributes ( …" at bounding box center [741, 406] width 1482 height 812
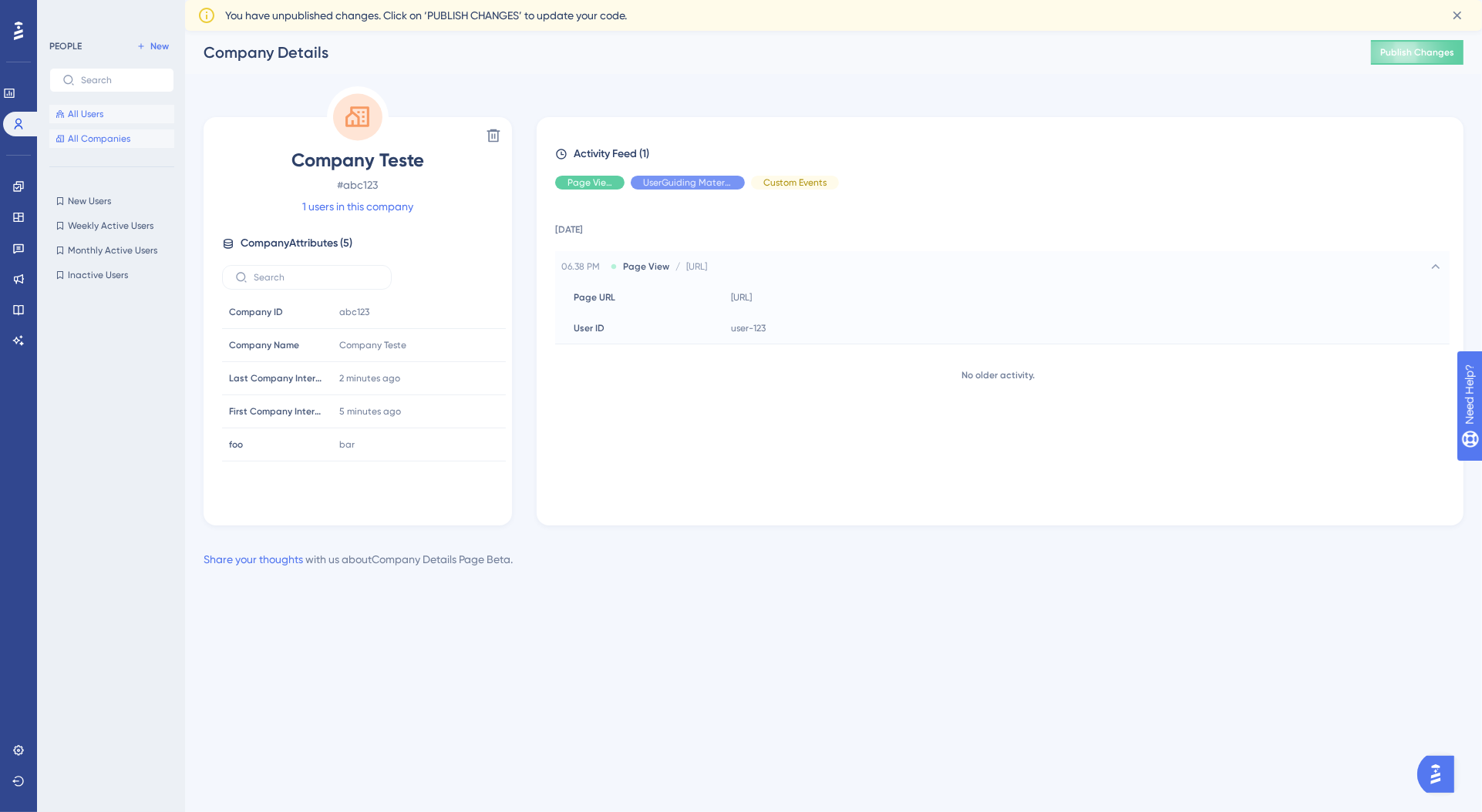
click at [142, 117] on button "All Users" at bounding box center [111, 114] width 125 height 19
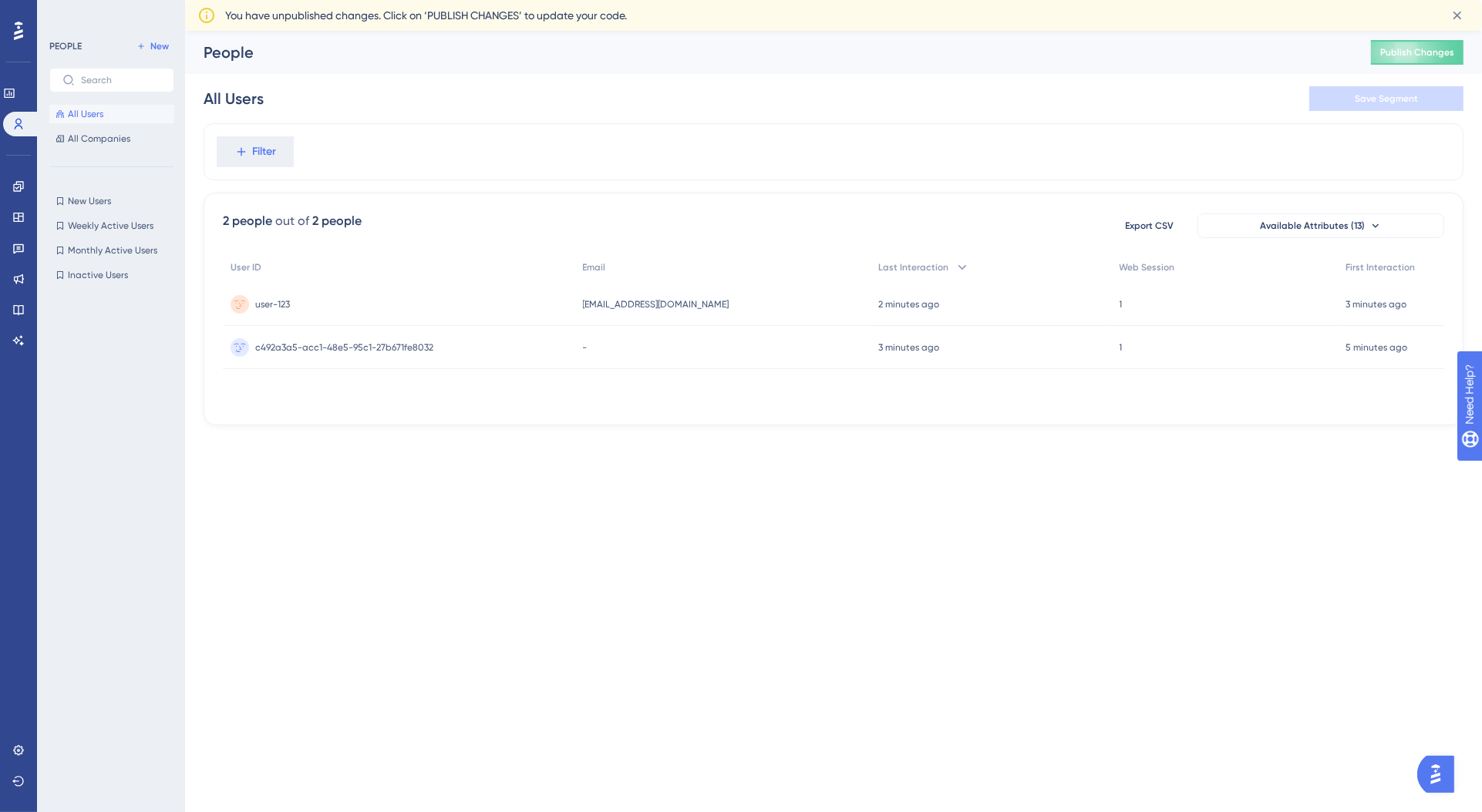
click at [507, 0] on html "Performance Users Engagement Widgets Feedback Product Updates Knowledge Base AI…" at bounding box center [741, 0] width 1482 height 0
click at [342, 0] on html "Performance Users Engagement Widgets Feedback Product Updates Knowledge Base AI…" at bounding box center [741, 0] width 1482 height 0
drag, startPoint x: 595, startPoint y: 568, endPoint x: 508, endPoint y: 501, distance: 109.8
click at [594, 0] on html "Performance Users Engagement Widgets Feedback Product Updates Knowledge Base AI…" at bounding box center [741, 0] width 1482 height 0
click at [134, 116] on button "All Users" at bounding box center [111, 114] width 125 height 19
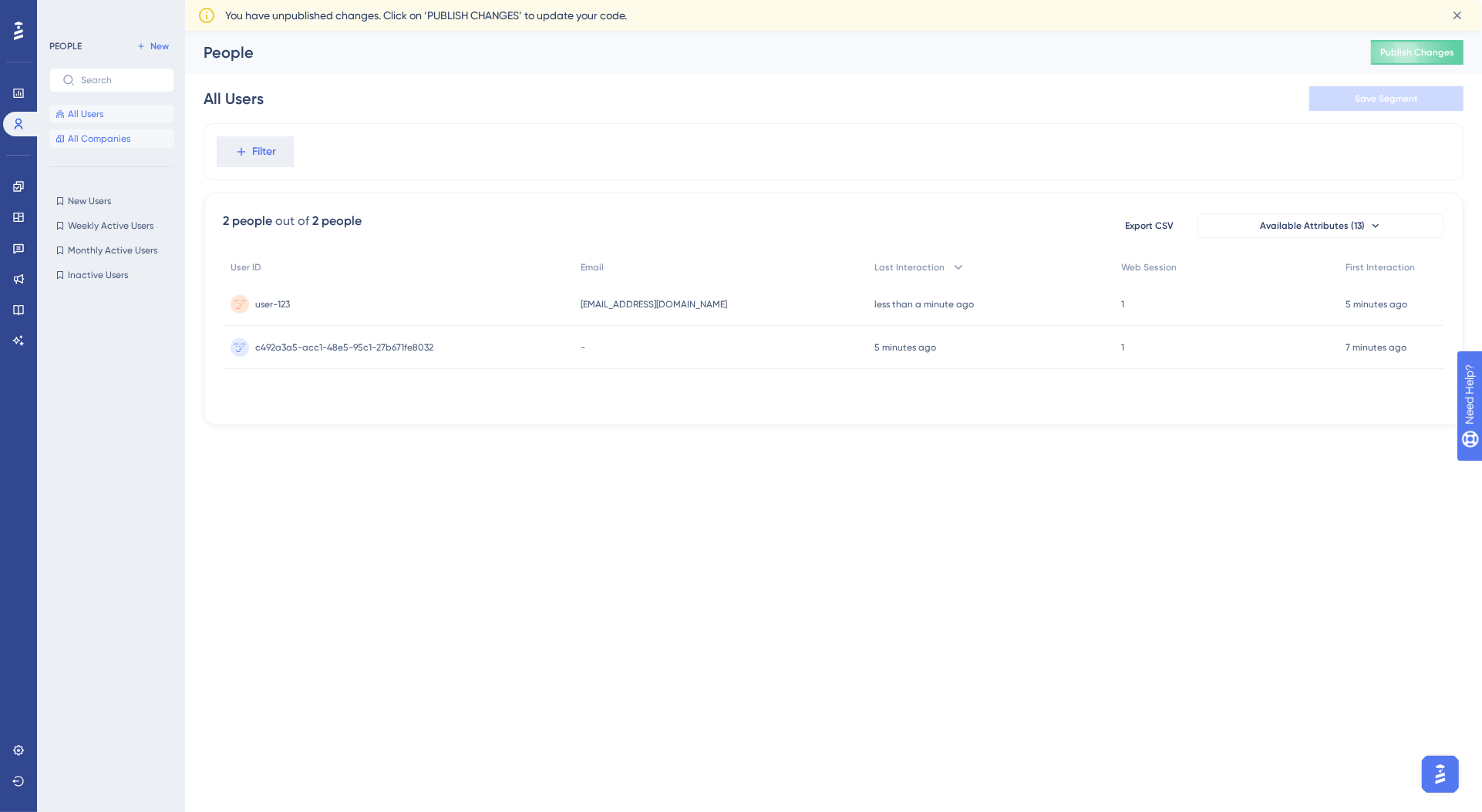
click at [146, 141] on button "All Companies" at bounding box center [111, 138] width 125 height 19
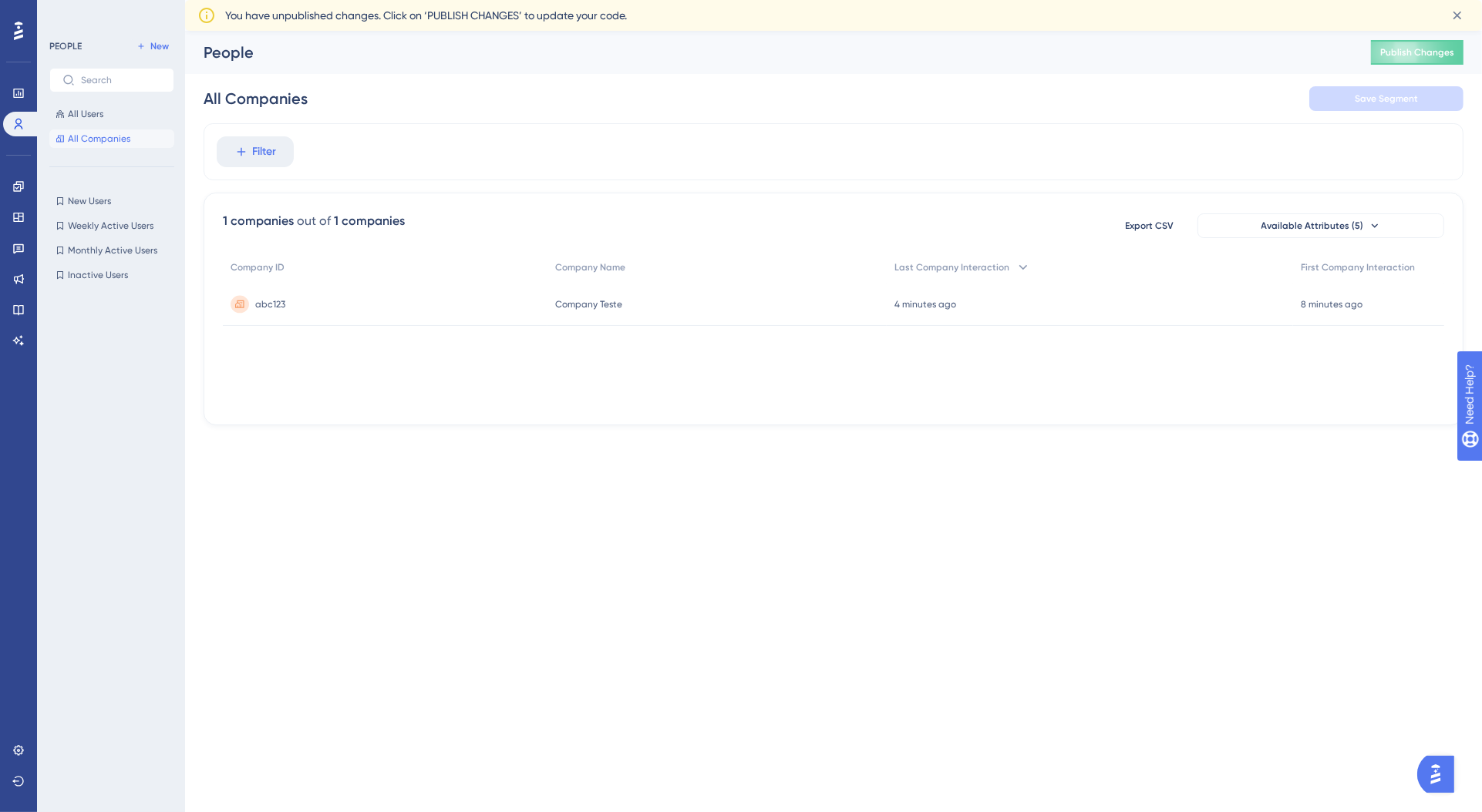
click at [492, 389] on div "Company ID Company Name Last Company Interaction First Company Interaction abc1…" at bounding box center [833, 329] width 1221 height 154
click at [497, 444] on div "Performance Users Engagement Widgets Feedback Product Updates Knowledge Base AI…" at bounding box center [833, 241] width 1297 height 420
click at [411, 465] on div "Performance Users Engagement Widgets Feedback Product Updates Knowledge Base AI…" at bounding box center [741, 237] width 1482 height 474
click at [290, 298] on div "asd-341 asd-341" at bounding box center [382, 304] width 318 height 43
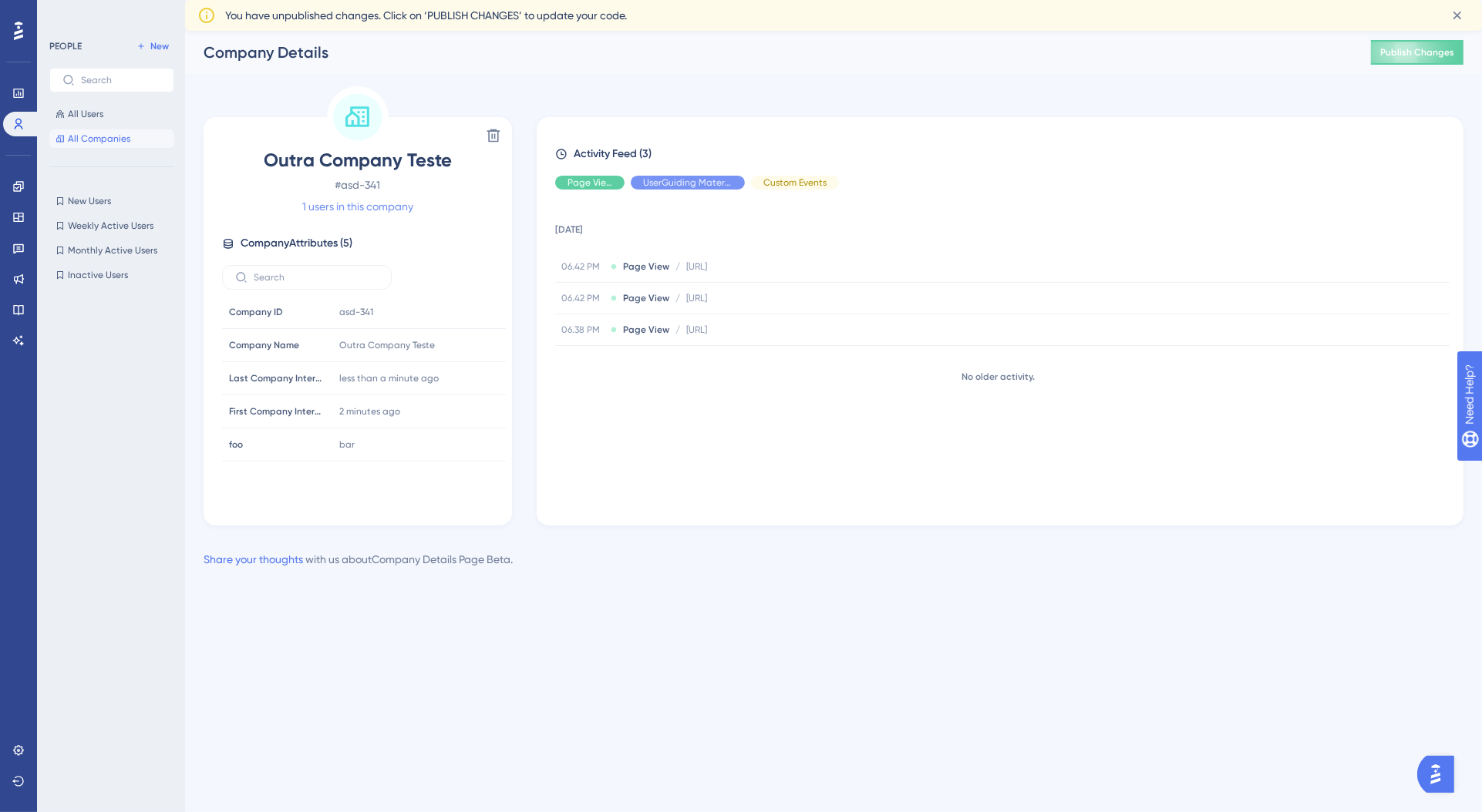
click at [376, 204] on link "1 users in this company" at bounding box center [357, 207] width 111 height 19
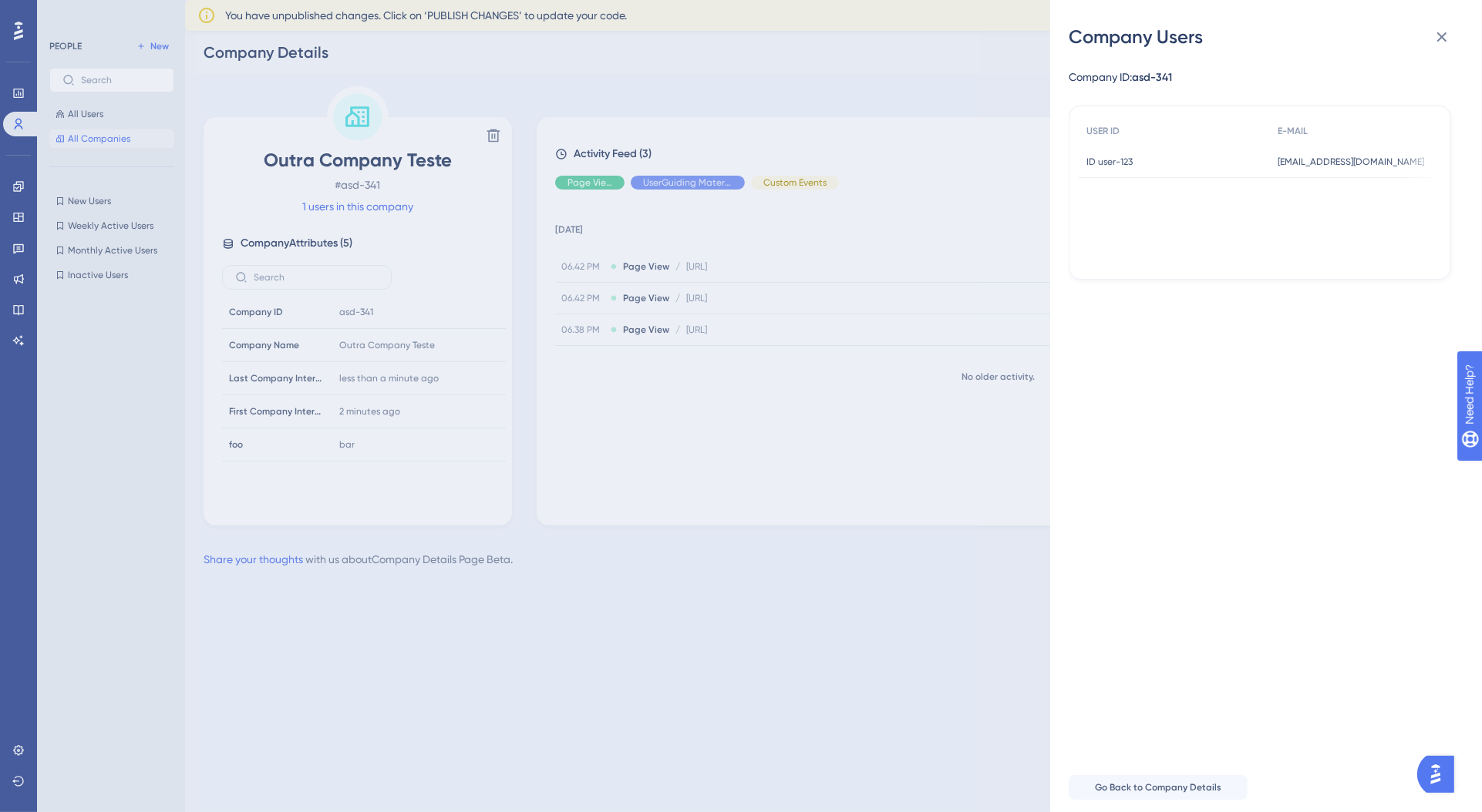
click at [549, 293] on div "Company Users Company ID: asd-341 USER ID E-MAIL ID user-123 ID user-123 [EMAIL…" at bounding box center [741, 406] width 1482 height 812
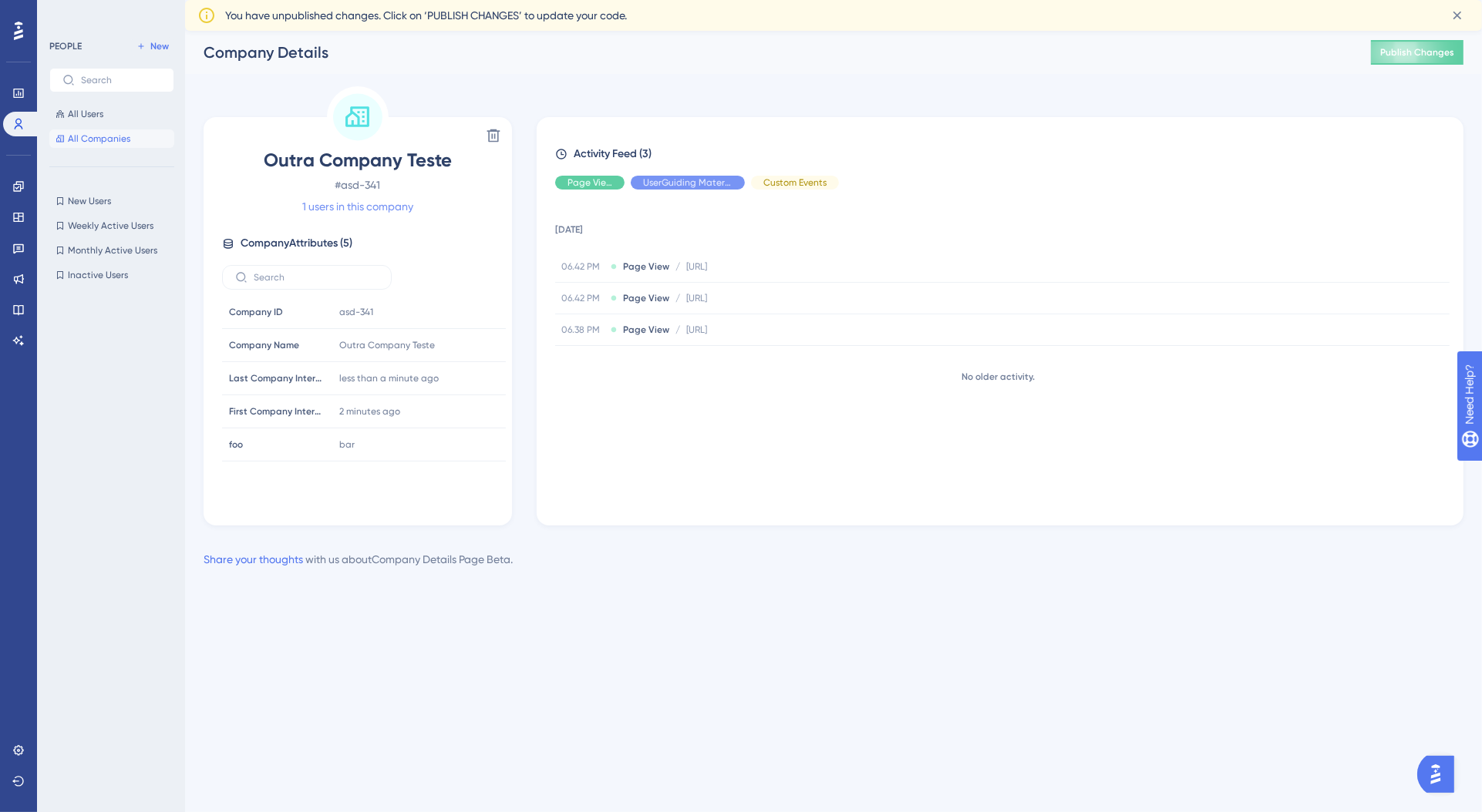
click at [391, 210] on link "1 users in this company" at bounding box center [357, 207] width 111 height 19
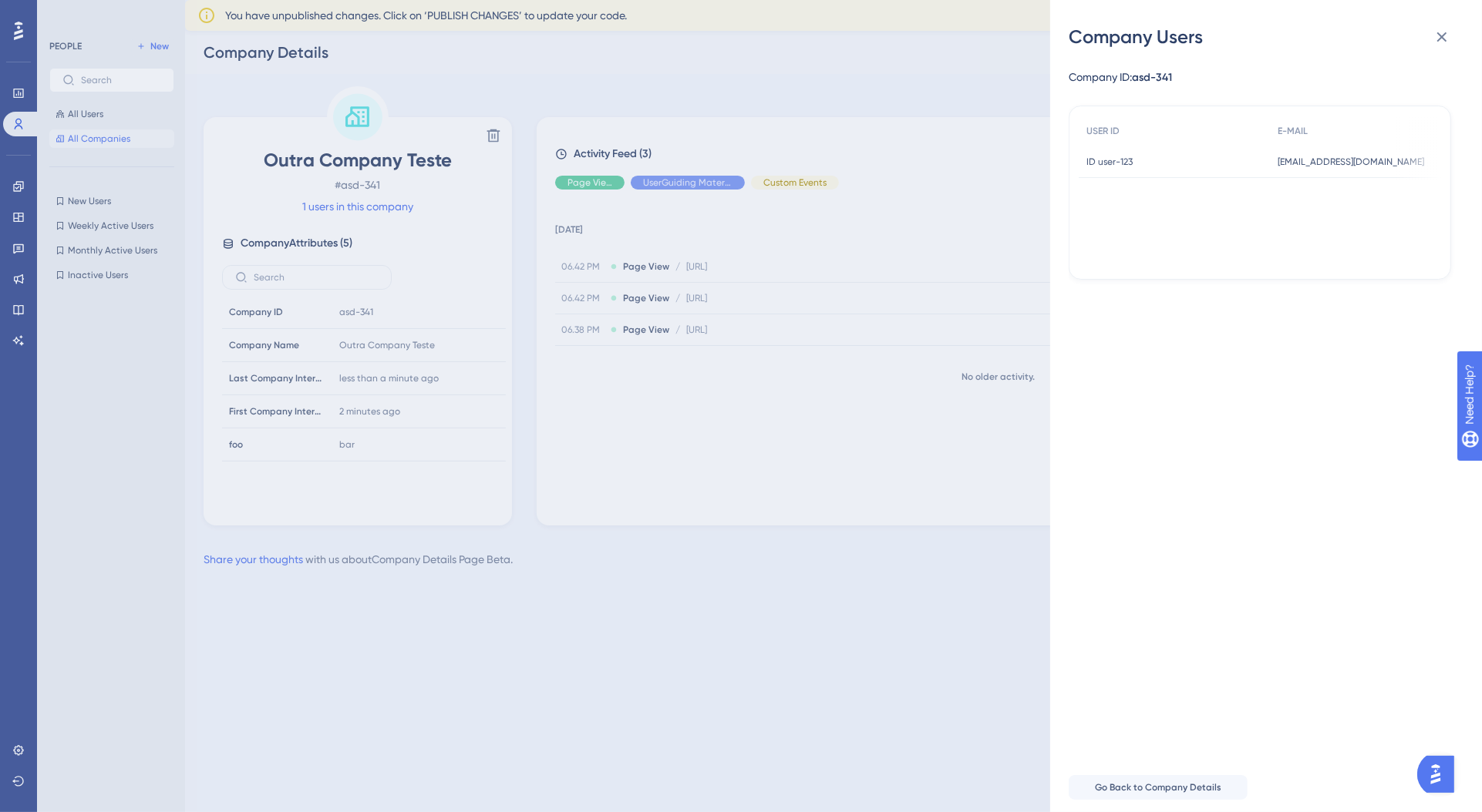
click at [642, 252] on div "Company Users Company ID: asd-341 USER ID E-MAIL ID user-123 ID user-123 [EMAIL…" at bounding box center [741, 406] width 1482 height 812
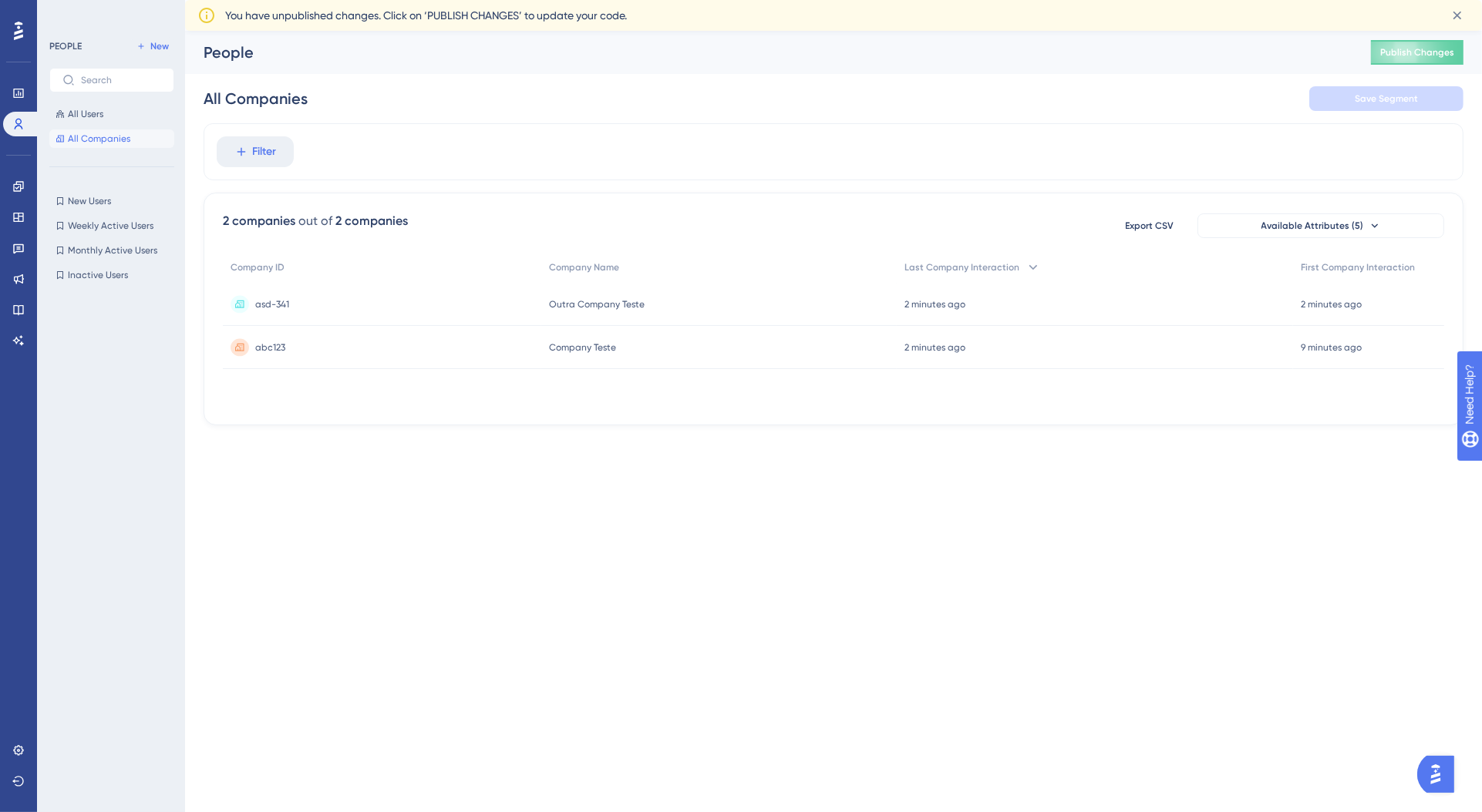
click at [681, 349] on div "Company Teste Company Teste" at bounding box center [719, 347] width 356 height 43
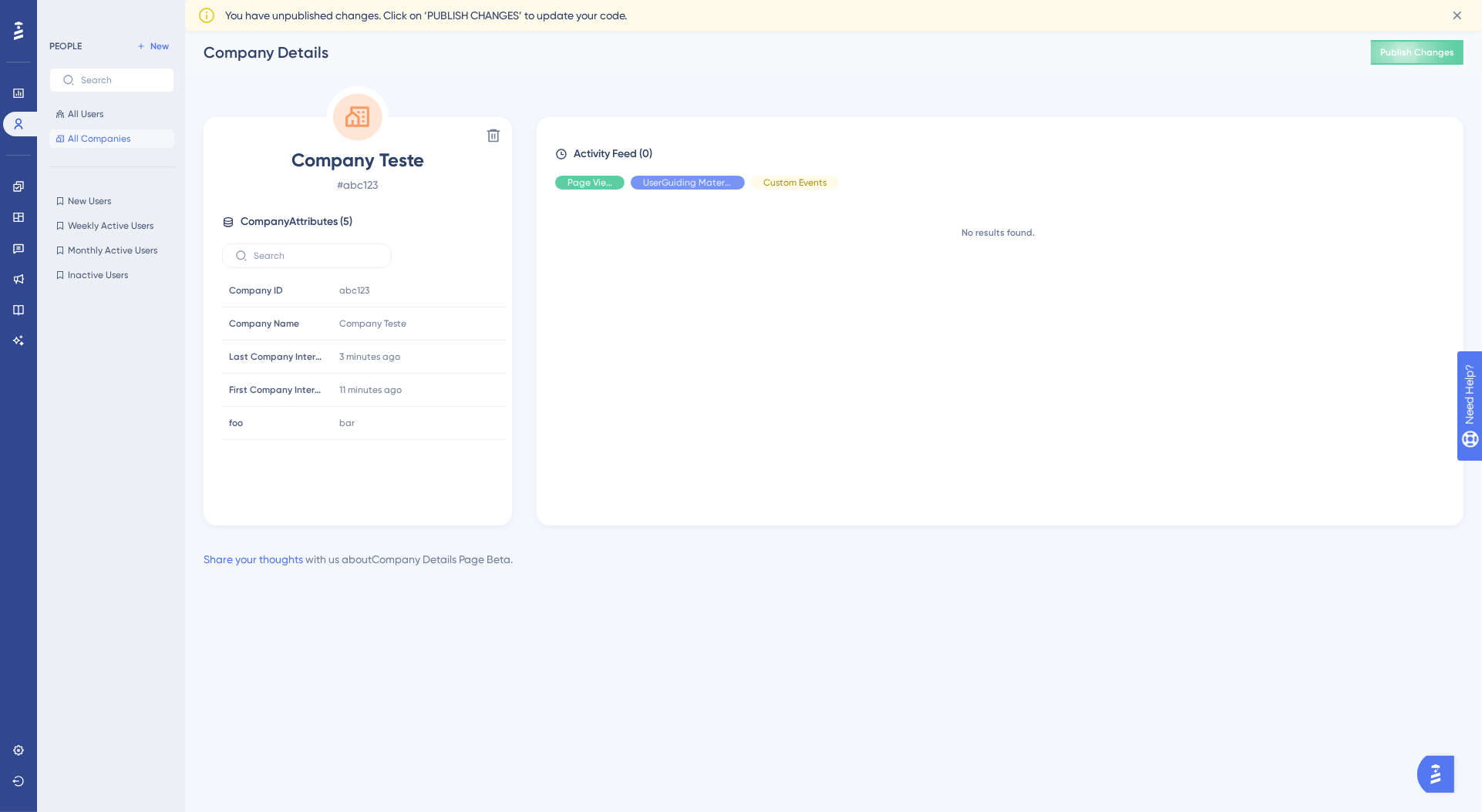
click at [1013, 0] on html "Performance Users Engagement Widgets Feedback Product Updates Knowledge Base AI…" at bounding box center [741, 0] width 1482 height 0
click at [1439, 776] on img "Open AI Assistant Launcher" at bounding box center [1435, 773] width 28 height 28
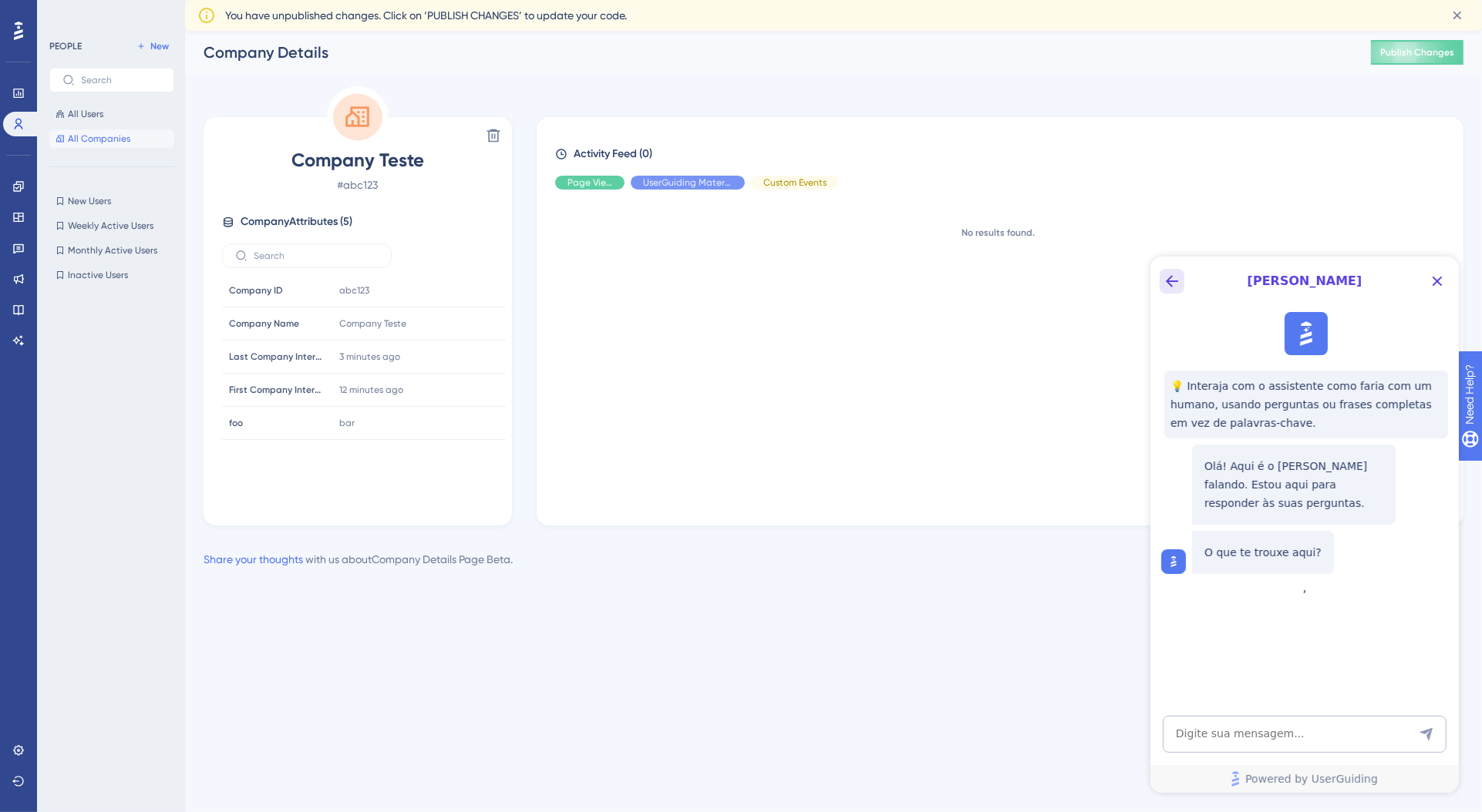
click at [1175, 284] on icon "Back Button" at bounding box center [1171, 280] width 19 height 19
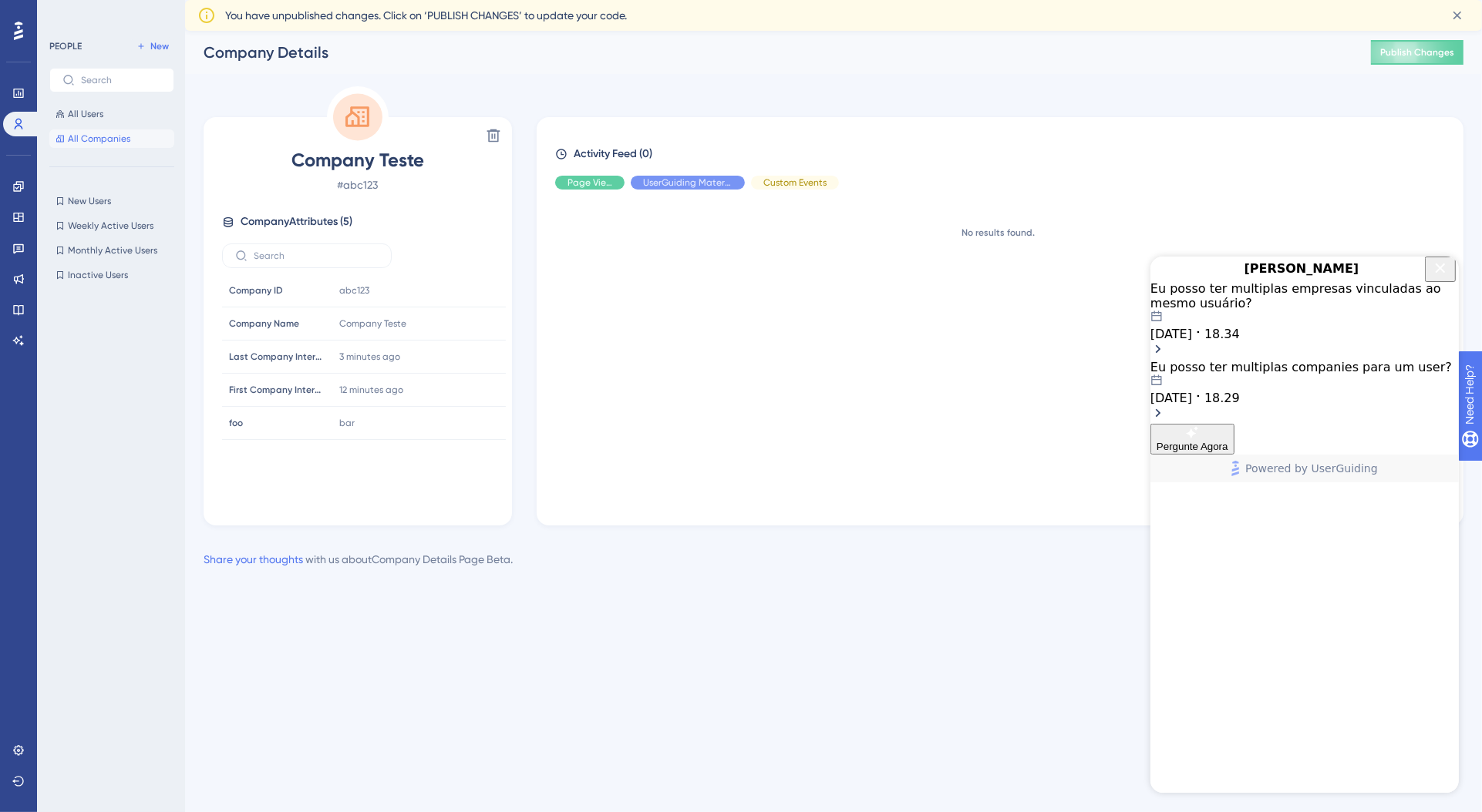
click at [1316, 330] on div "Eu posso ter multiplas empresas vinculadas ao mesmo usuário? [DATE] 18.34" at bounding box center [1303, 310] width 308 height 60
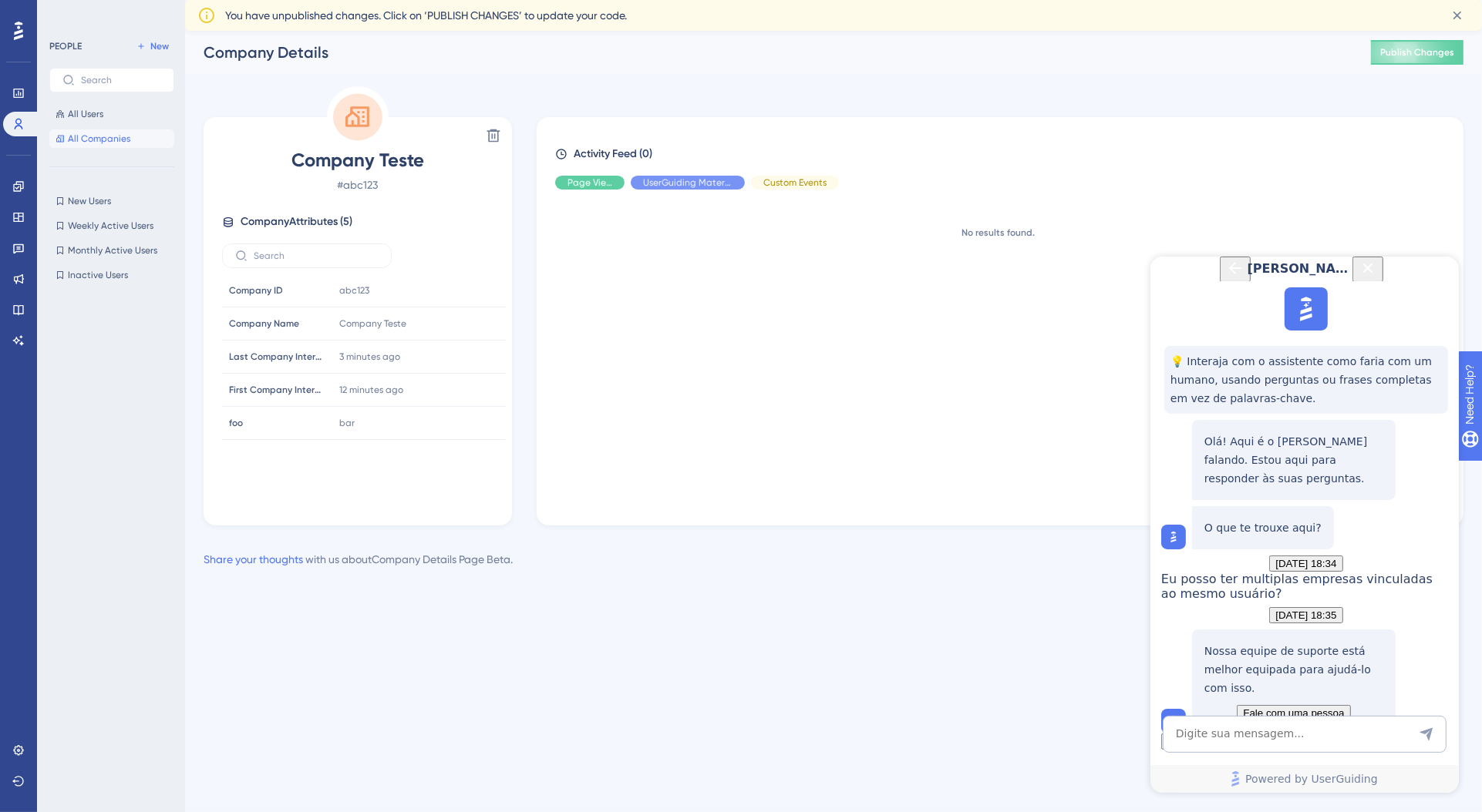
scroll to position [173, 0]
click at [1306, 706] on span "Fale com uma pessoa" at bounding box center [1293, 712] width 101 height 12
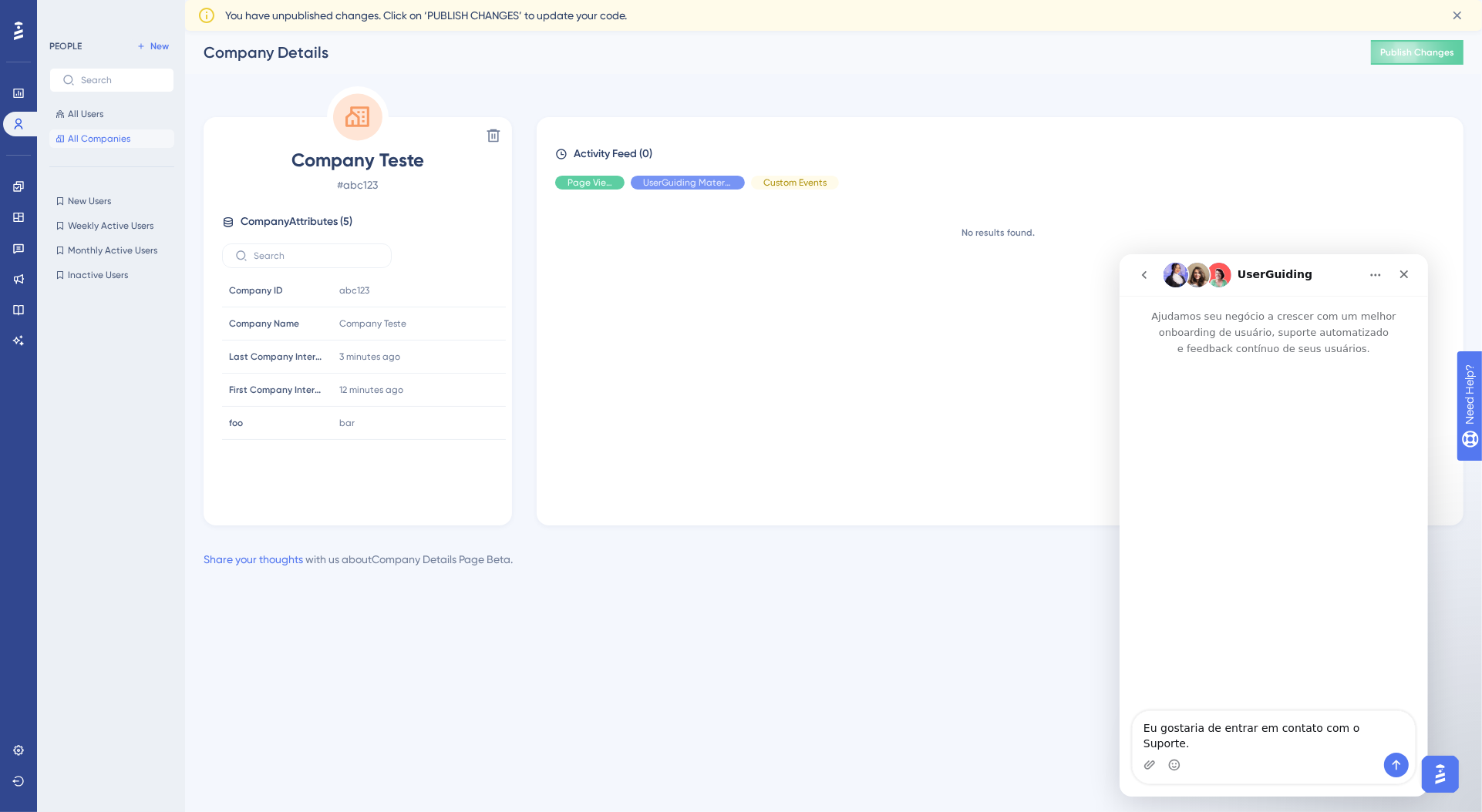
scroll to position [0, 0]
click at [1247, 741] on textarea "Eu gostaria de entrar em contato com o Suporte." at bounding box center [1273, 731] width 282 height 41
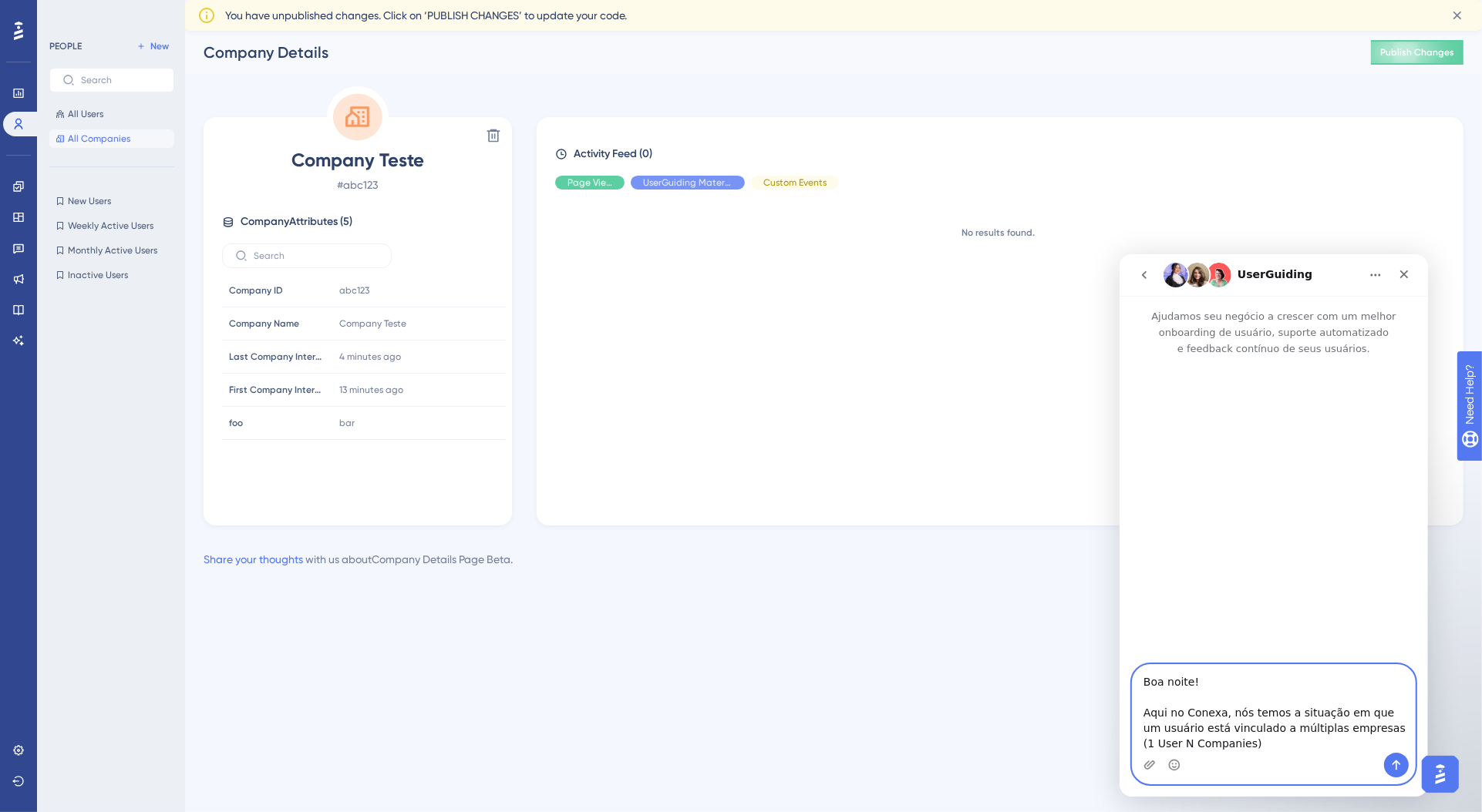
click at [1398, 728] on textarea "Boa noite! Aqui no Conexa, nós temos a situação em que um usuário está vinculad…" at bounding box center [1273, 708] width 282 height 88
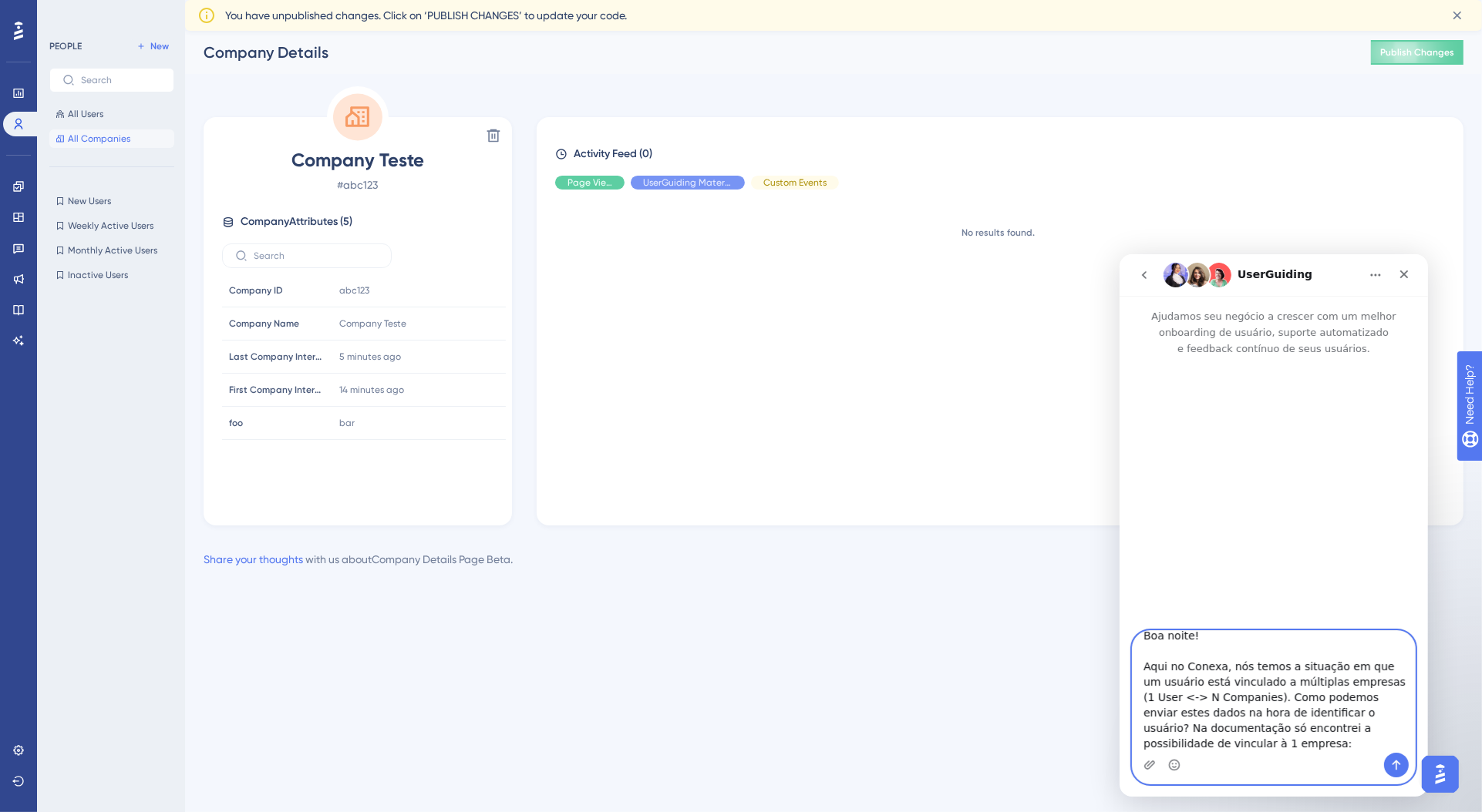
scroll to position [40, 0]
paste textarea "[URL][DOMAIN_NAME]"
type textarea "Boa noite! Aqui no Conexa, nós temos a situação em que um usuário está vinculad…"
click at [1400, 763] on icon "Enviar mensagem…" at bounding box center [1395, 764] width 13 height 13
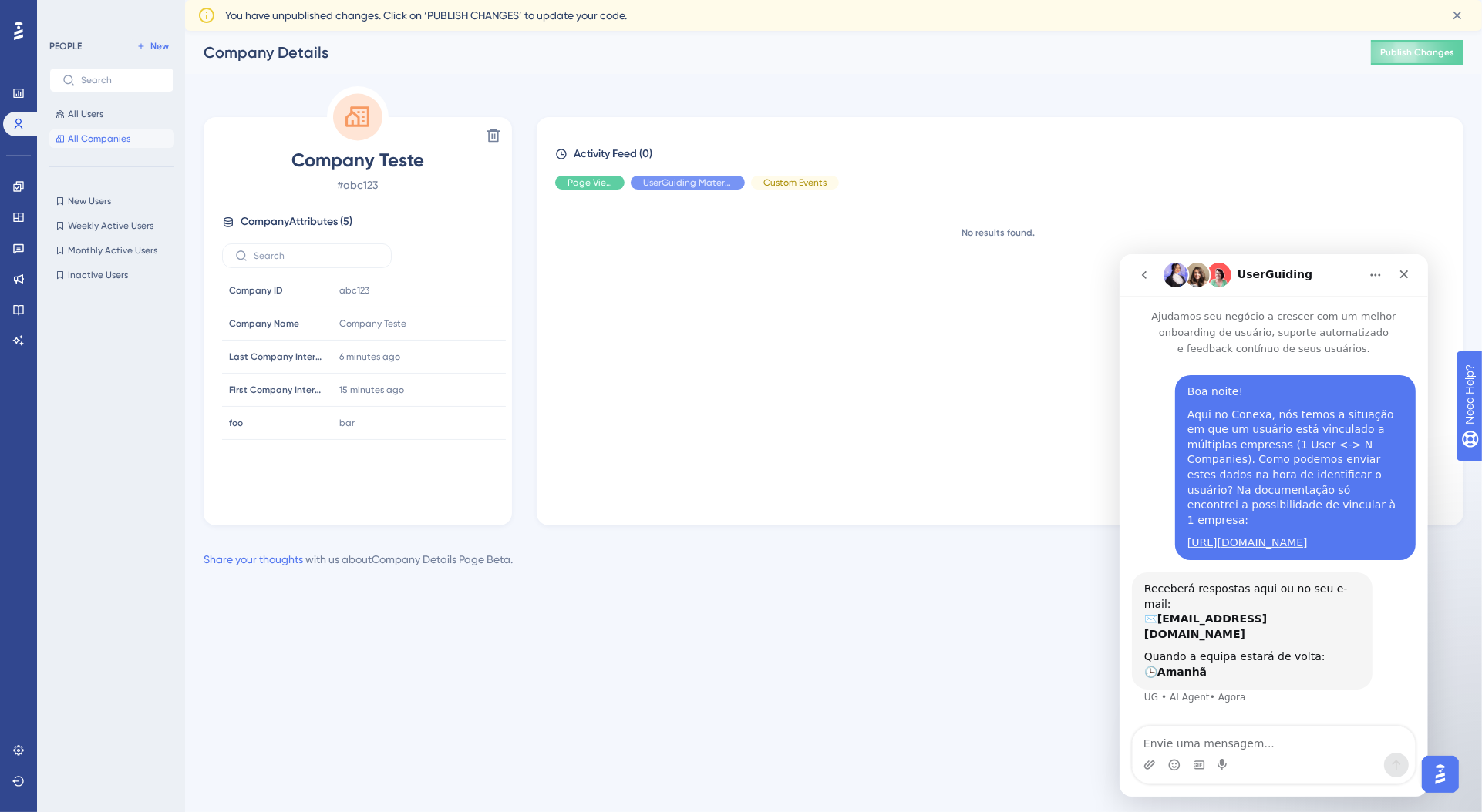
scroll to position [23, 0]
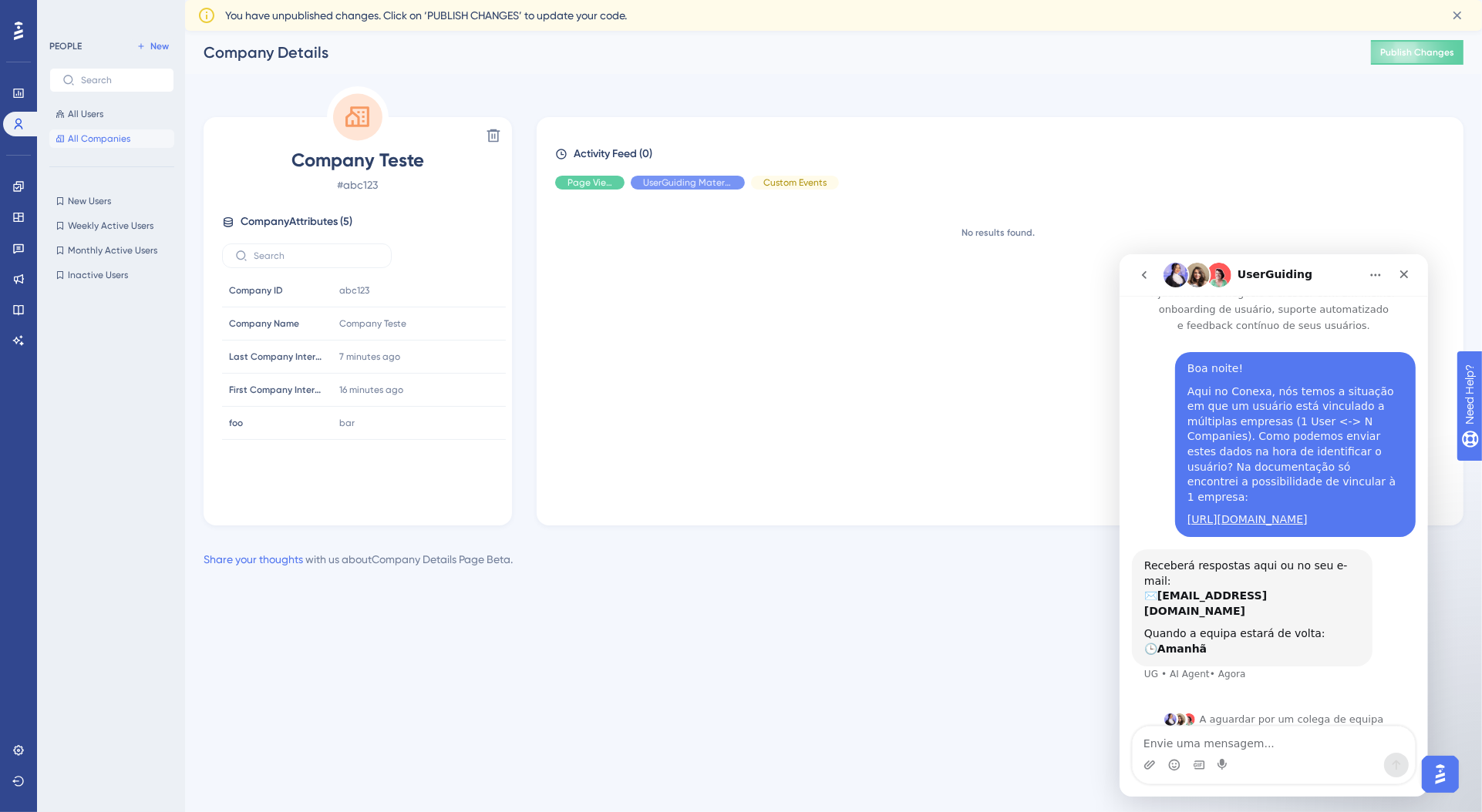
click at [660, 394] on div "No results found." at bounding box center [1006, 351] width 902 height 299
click at [1414, 280] on div "Fechar" at bounding box center [1403, 273] width 28 height 28
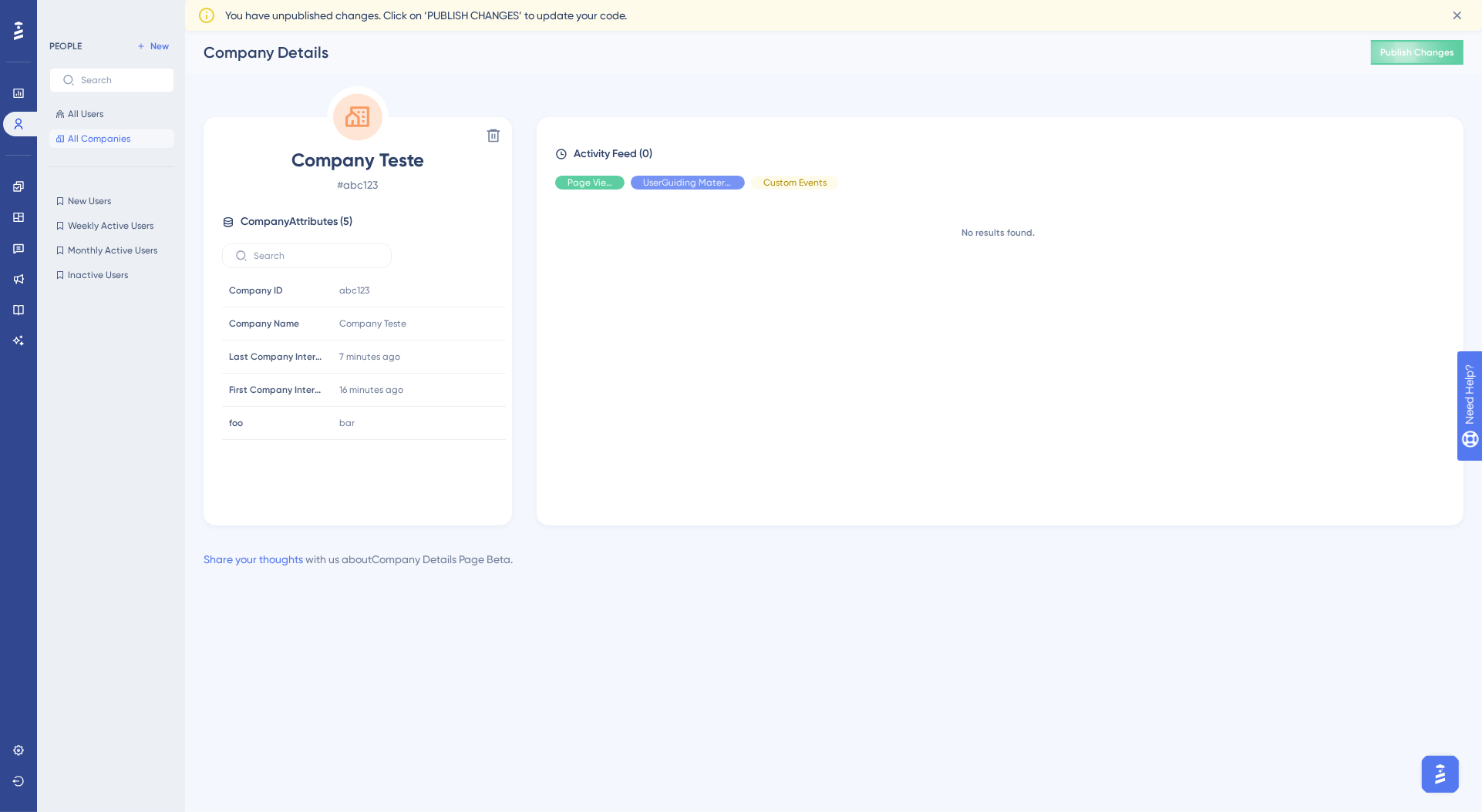
click at [595, 446] on div "No results found." at bounding box center [1006, 351] width 902 height 299
